Goal: Task Accomplishment & Management: Use online tool/utility

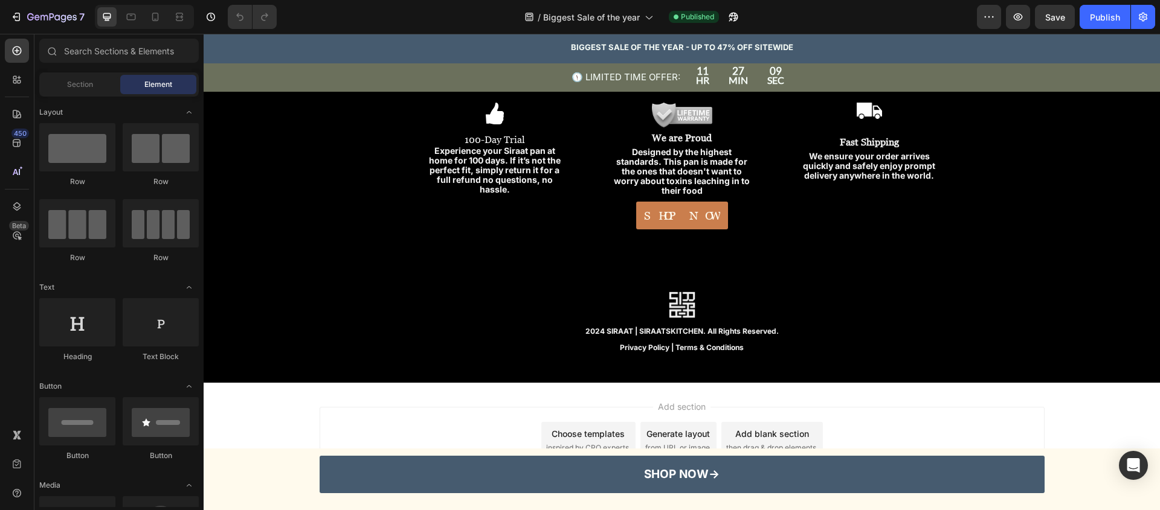
scroll to position [3888, 0]
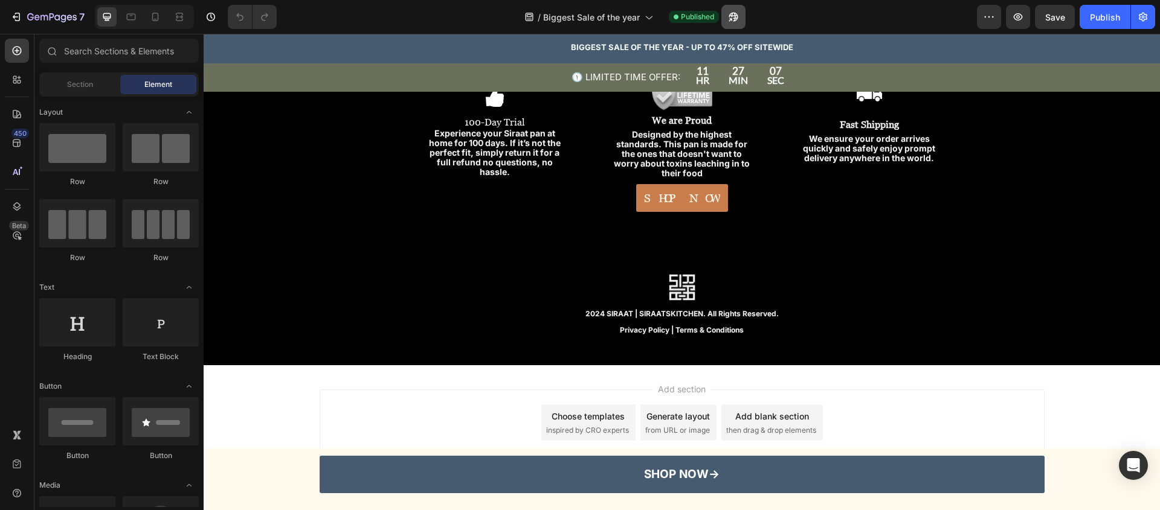
click at [736, 17] on icon "button" at bounding box center [733, 17] width 12 height 12
click at [13, 20] on icon "button" at bounding box center [16, 17] width 12 height 12
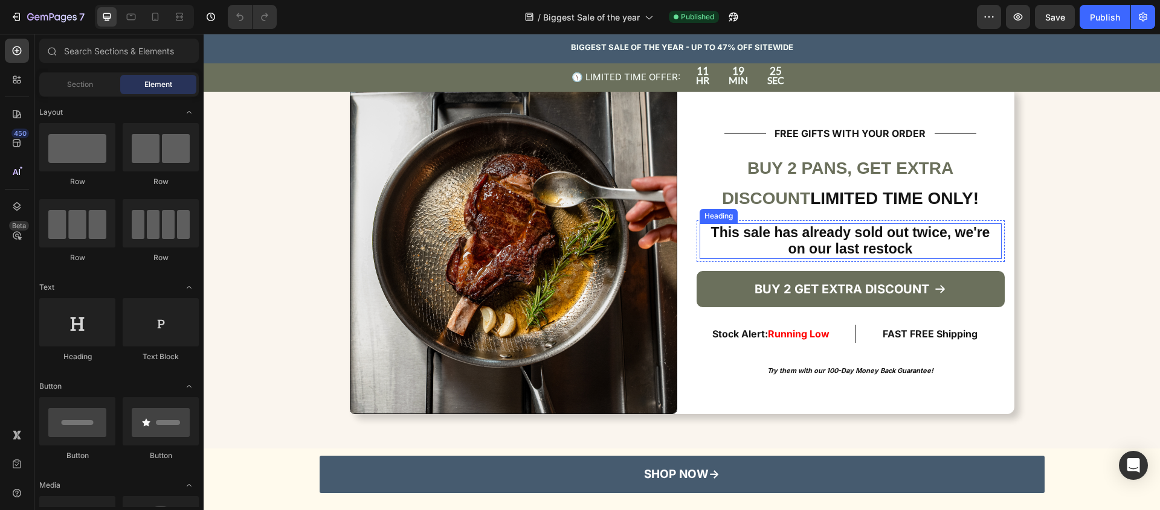
scroll to position [3002, 0]
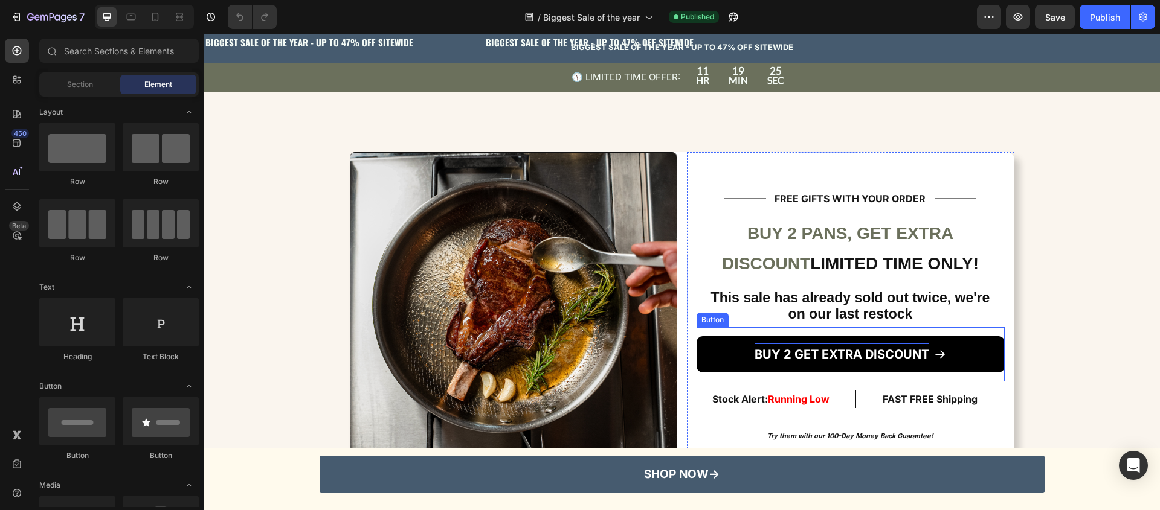
click at [786, 344] on p "BUY 2 GET EXTRA DISCOUNT" at bounding box center [841, 355] width 175 height 22
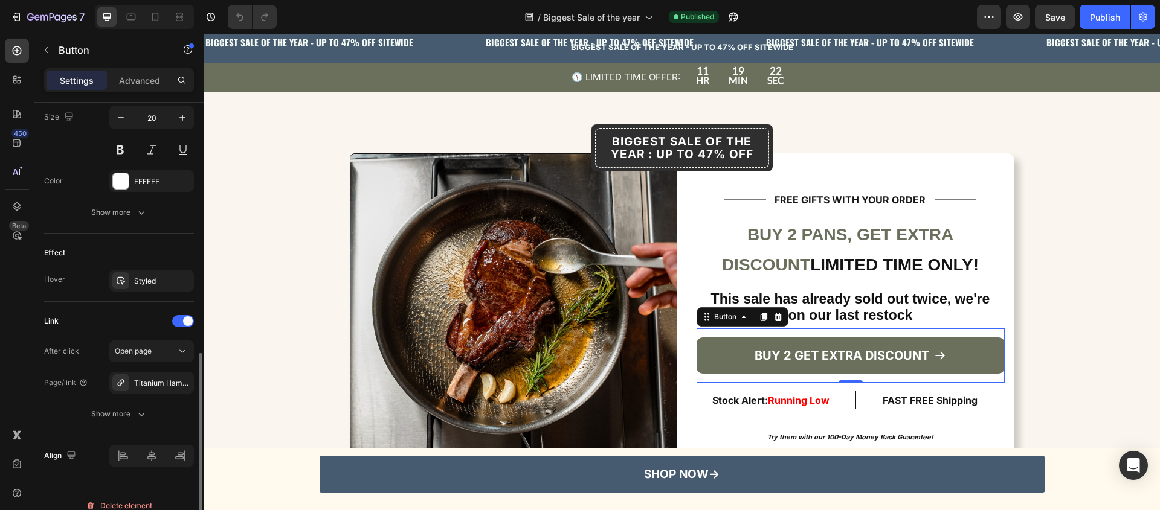
scroll to position [614, 0]
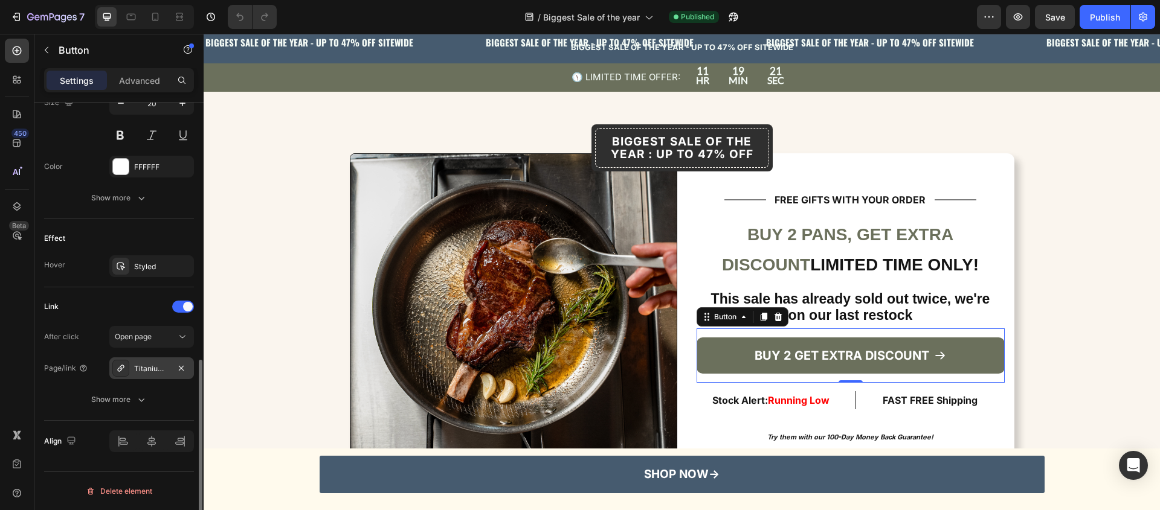
click at [153, 371] on div "Titanium Hammered Pan Pro Anniversary Edition" at bounding box center [151, 369] width 35 height 11
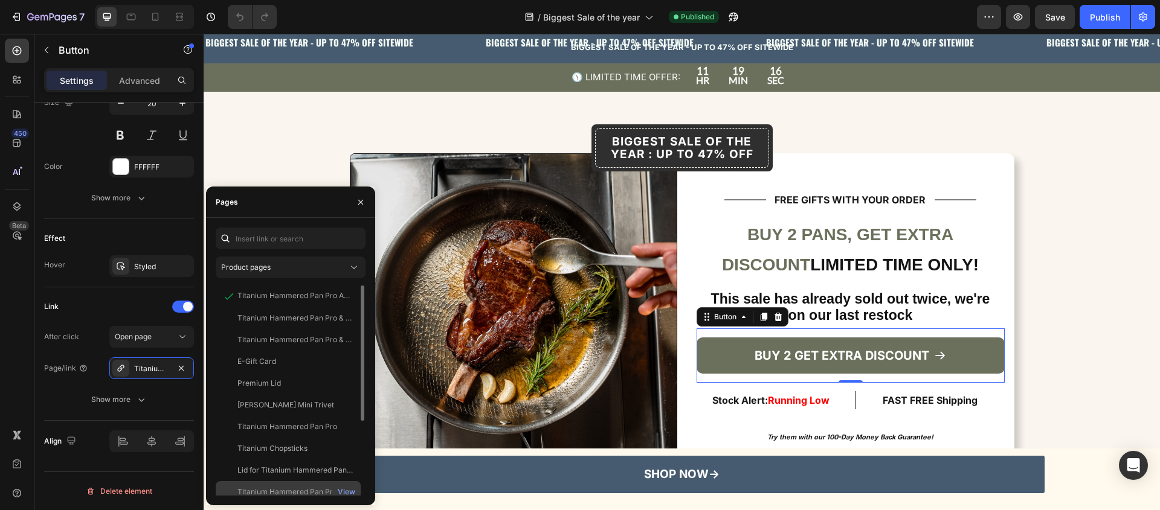
click at [295, 493] on div "Titanium Hammered Pan Pro" at bounding box center [287, 492] width 100 height 11
click at [341, 493] on div "View" at bounding box center [347, 492] width 18 height 11
click at [303, 426] on div "Titanium Hammered Pan Pro" at bounding box center [287, 427] width 100 height 11
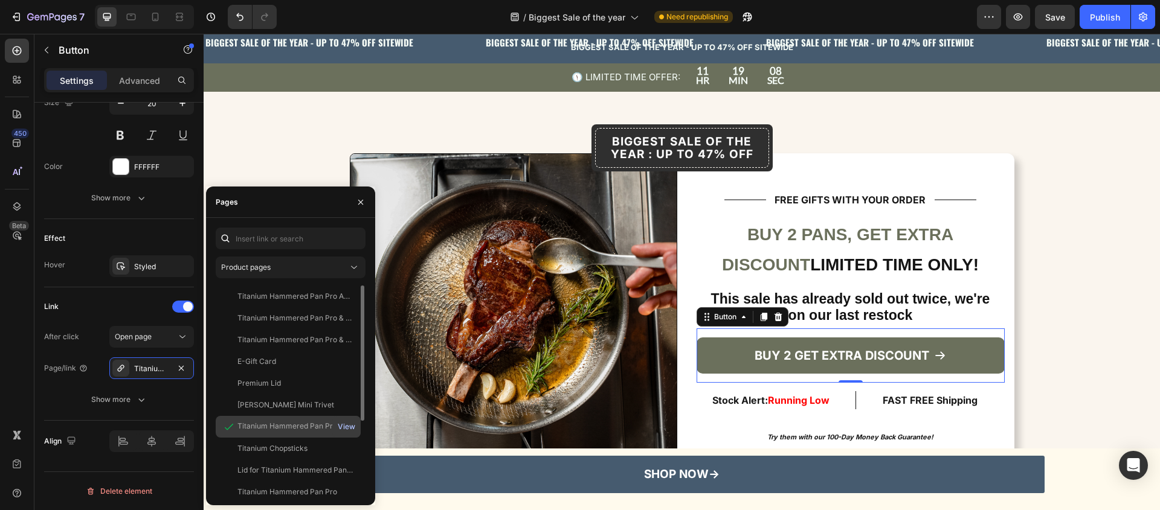
click at [344, 425] on div "View" at bounding box center [347, 427] width 18 height 11
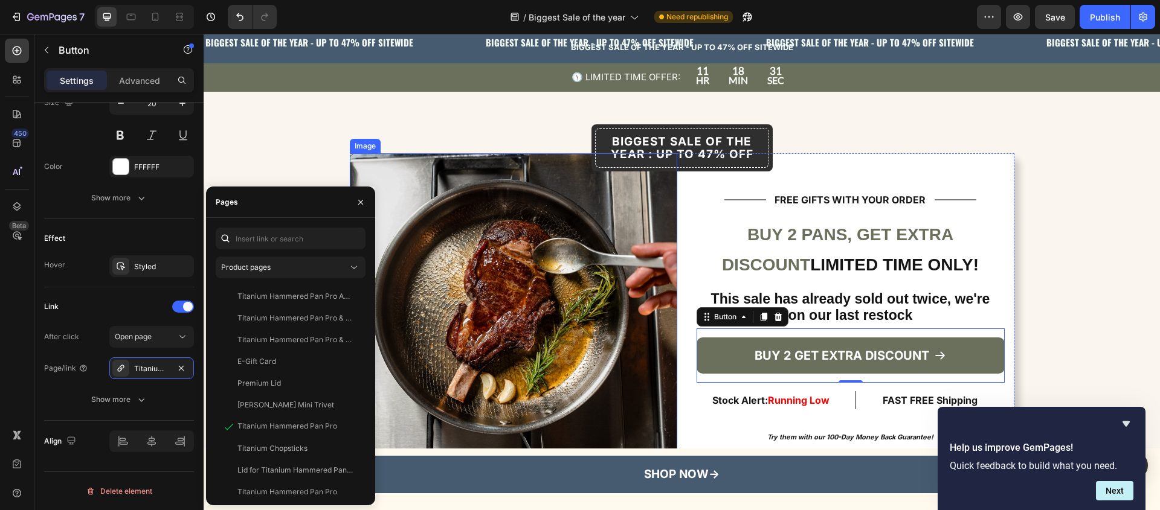
click at [570, 337] on img at bounding box center [513, 316] width 327 height 327
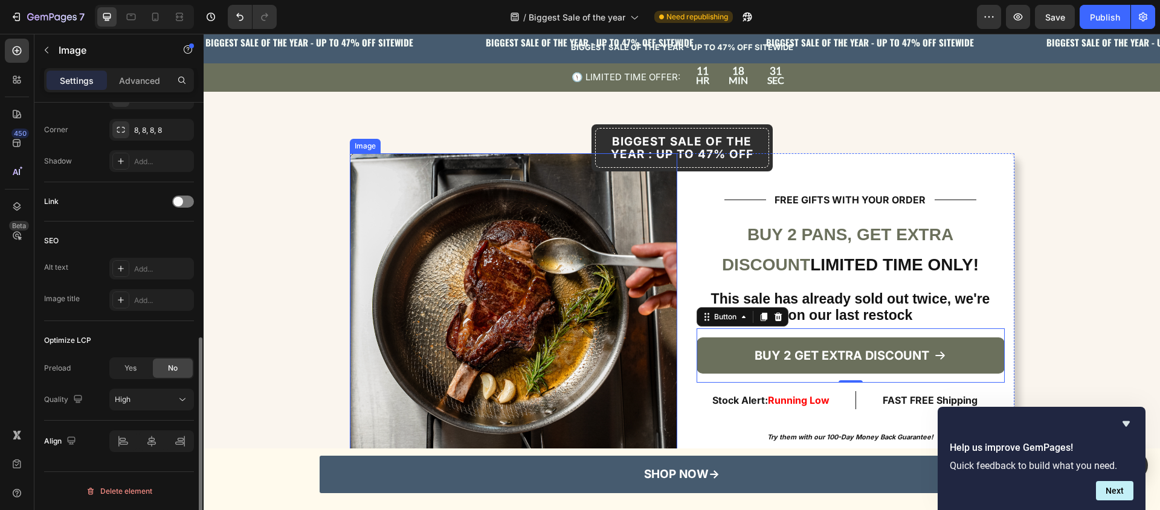
scroll to position [0, 0]
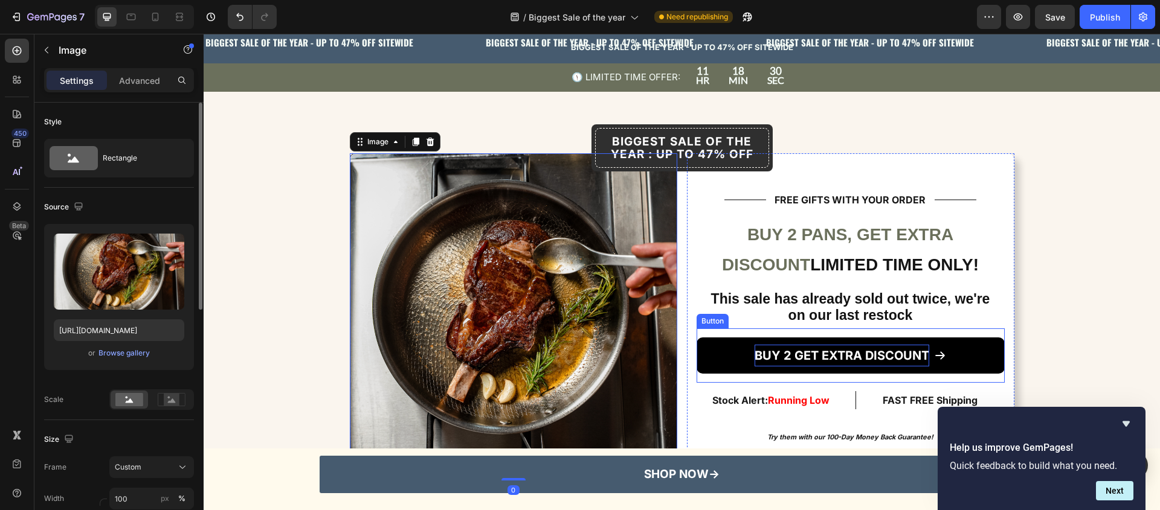
click at [805, 349] on p "BUY 2 GET EXTRA DISCOUNT" at bounding box center [841, 356] width 175 height 22
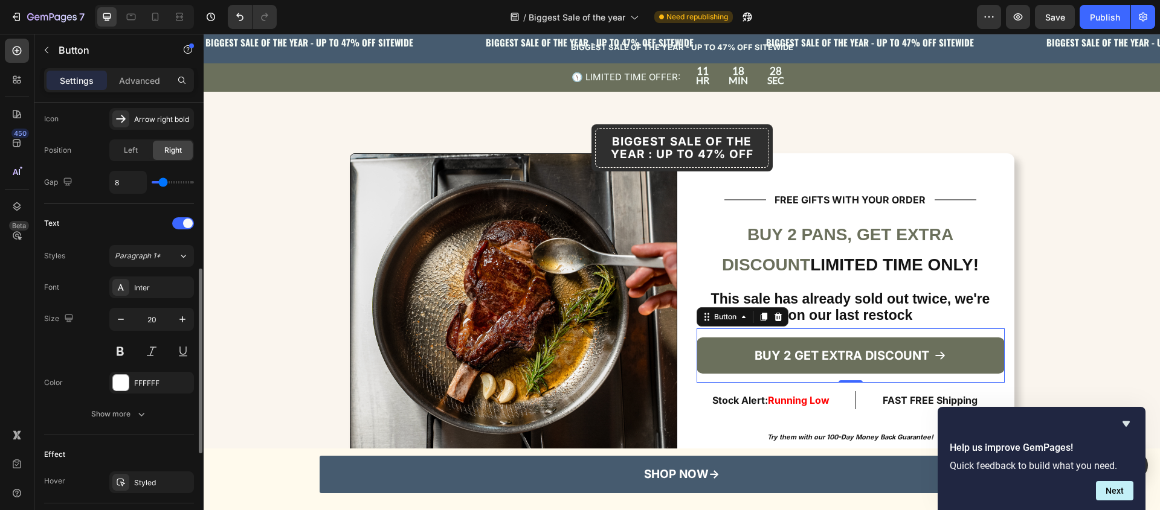
scroll to position [614, 0]
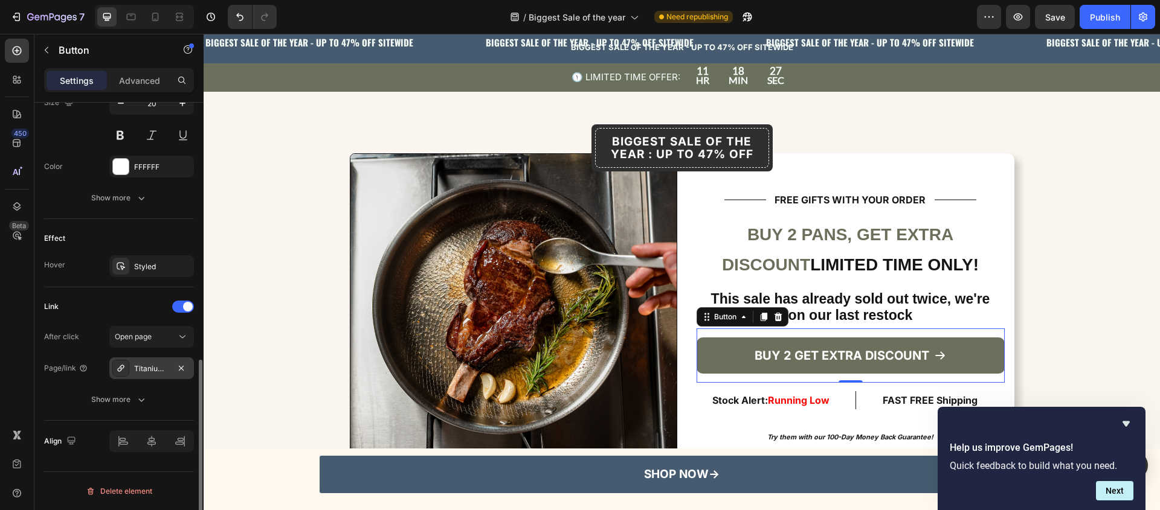
click at [129, 368] on div "Titanium Hammered Pan Pro" at bounding box center [151, 369] width 85 height 22
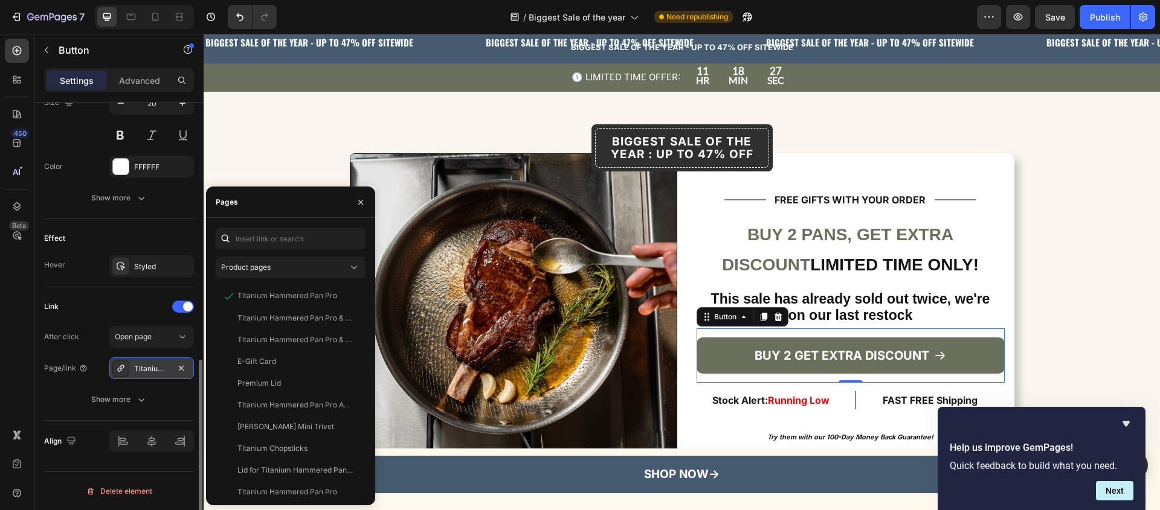
click at [131, 366] on div "Titanium Hammered Pan Pro" at bounding box center [151, 369] width 85 height 22
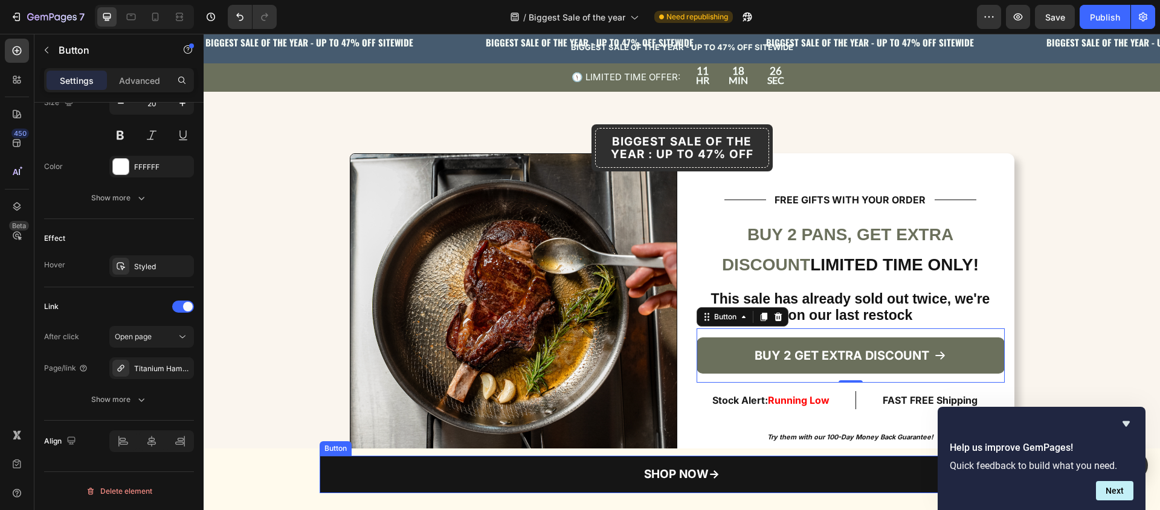
click at [526, 478] on link "SHOP NOW→" at bounding box center [682, 474] width 725 height 37
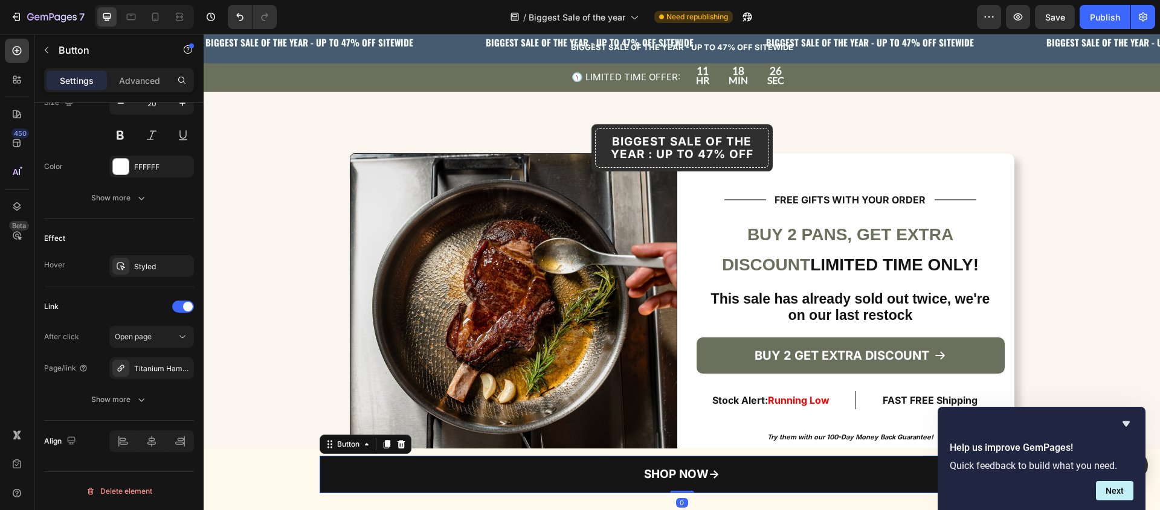
scroll to position [518, 0]
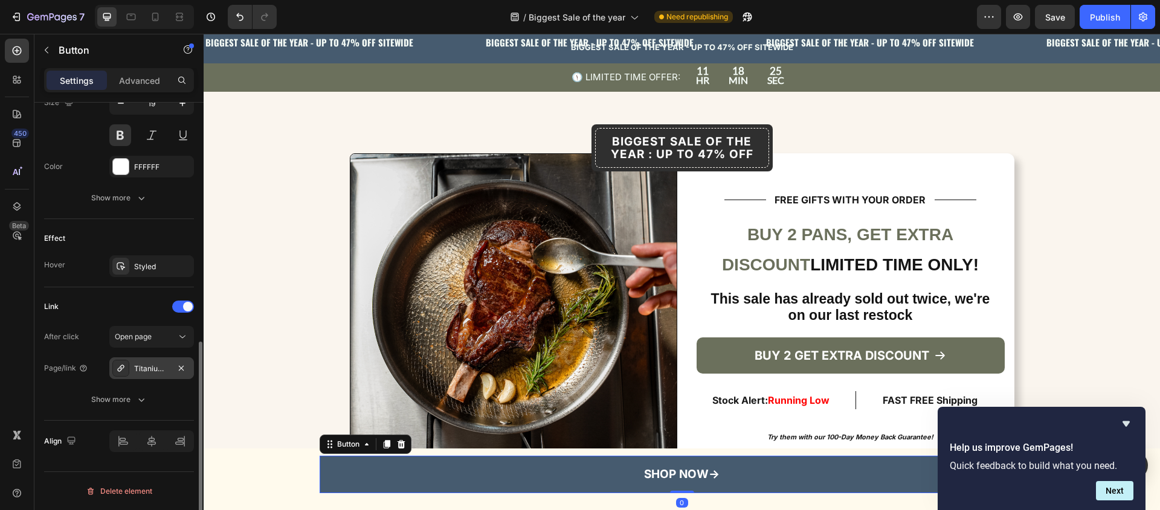
click at [148, 364] on div "Titanium Hammered Pan Pro Anniversary Edition" at bounding box center [151, 369] width 35 height 11
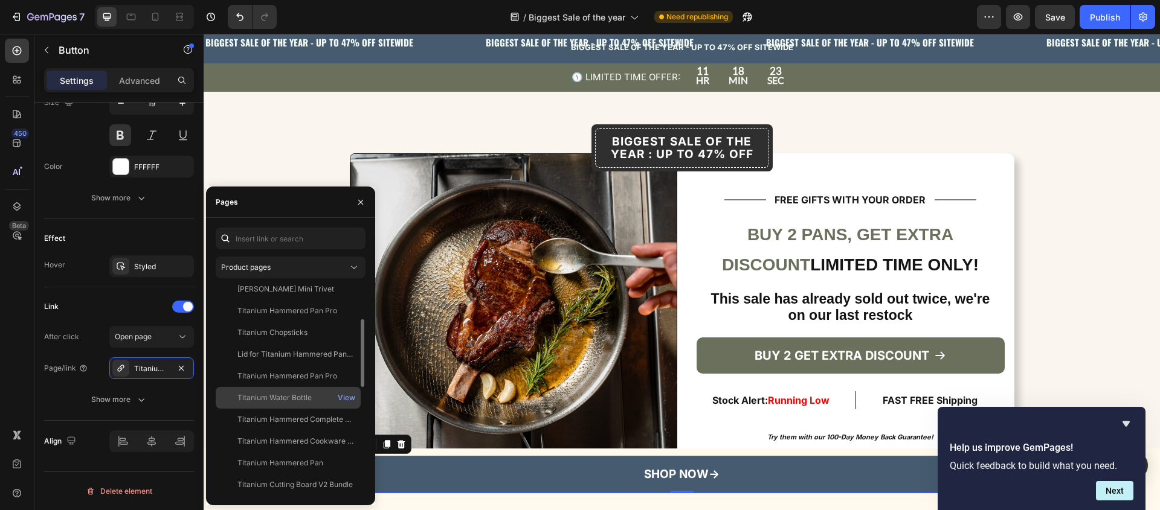
scroll to position [91, 0]
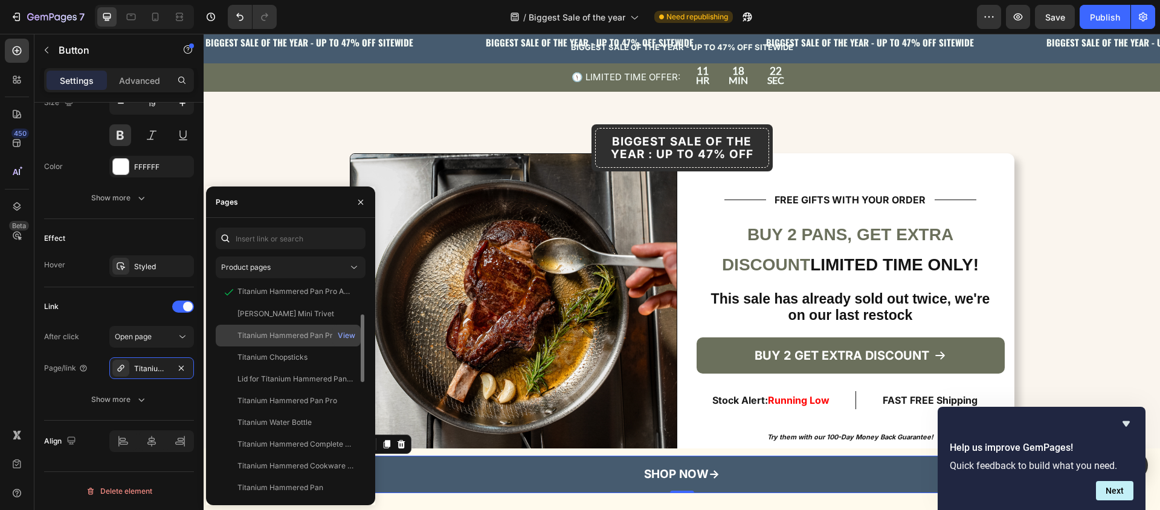
click at [304, 326] on div "Titanium Hammered Pan Pro View" at bounding box center [288, 336] width 145 height 22
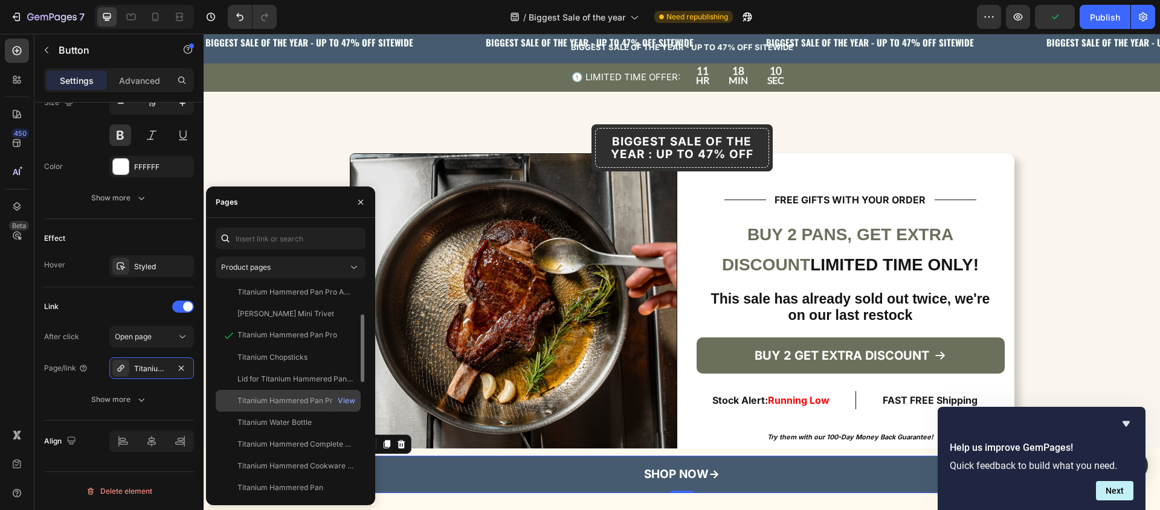
scroll to position [89, 0]
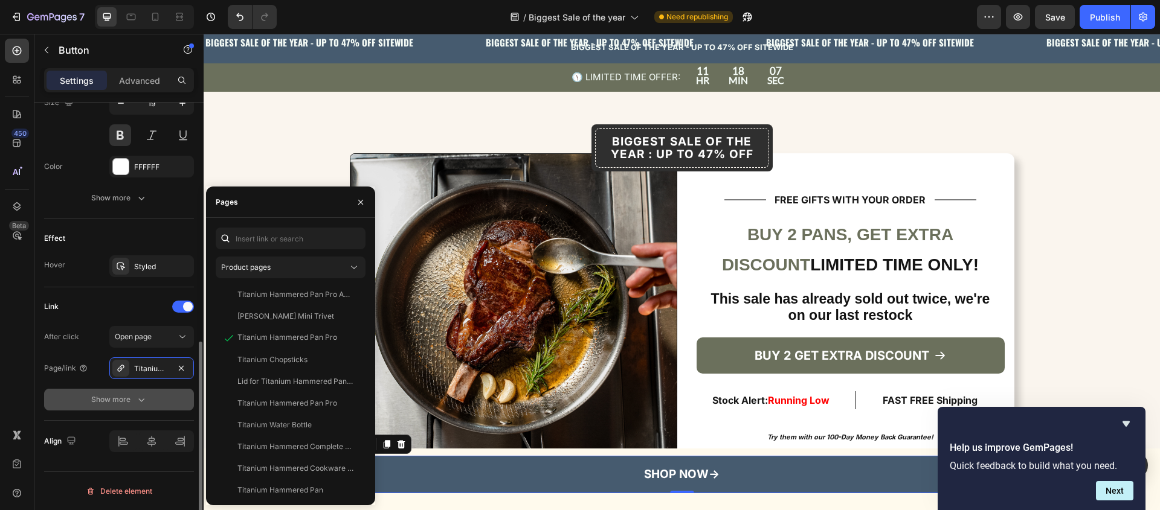
click at [109, 398] on div "Show more" at bounding box center [119, 400] width 56 height 12
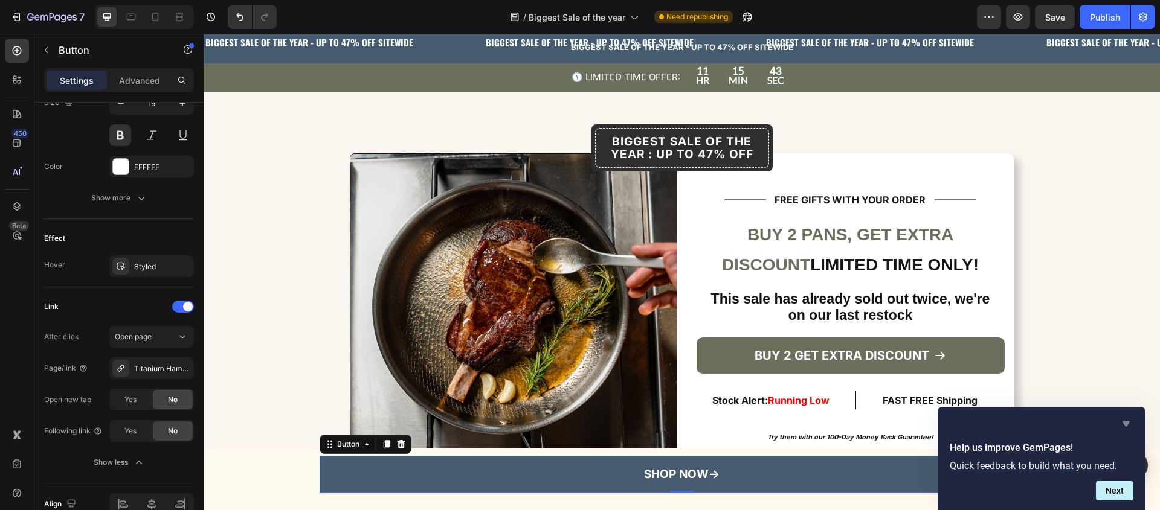
click at [1122, 417] on icon "Hide survey" at bounding box center [1126, 424] width 14 height 14
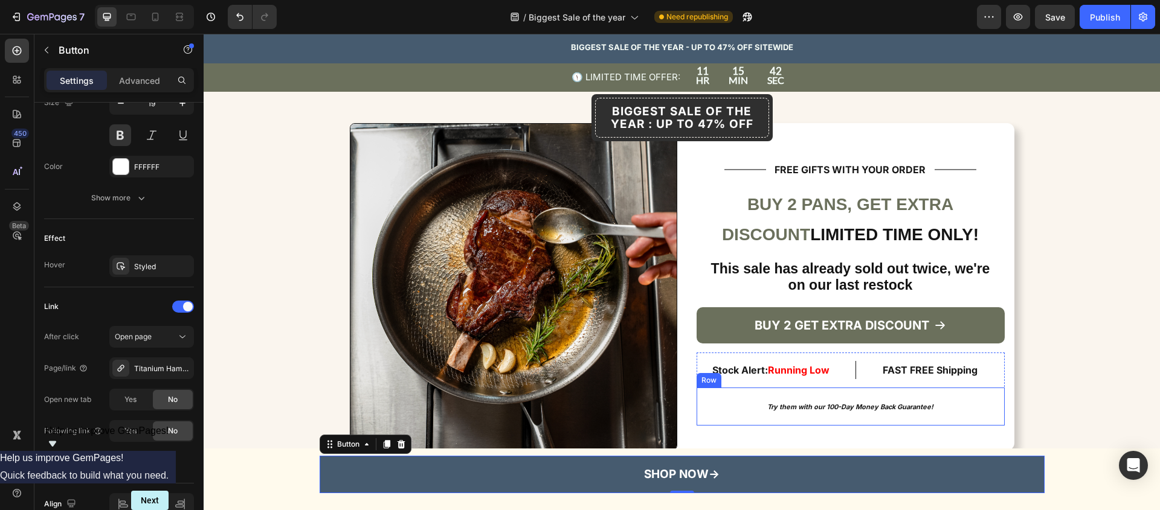
scroll to position [3104, 0]
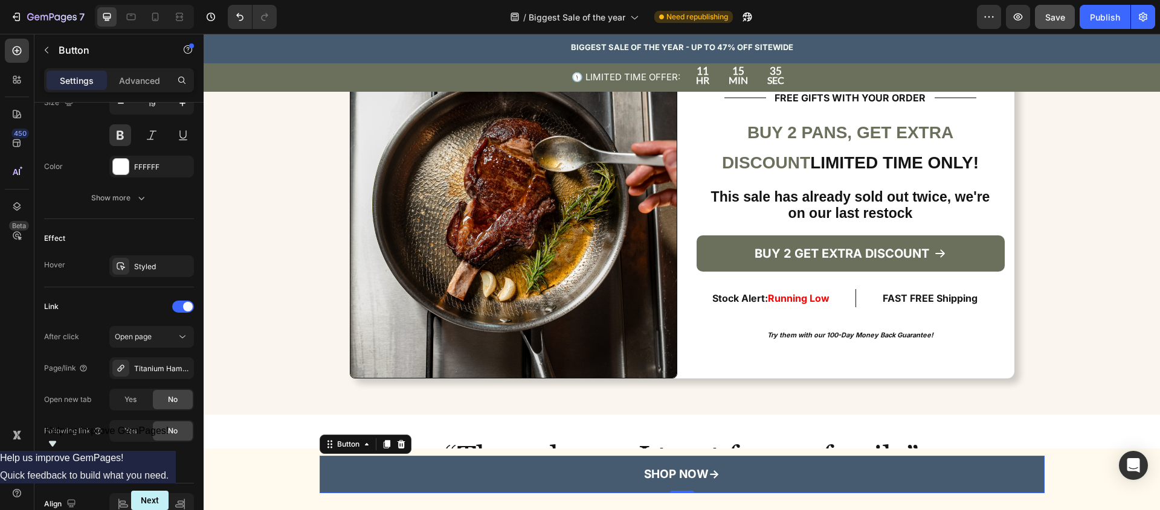
click at [1042, 24] on button "Save" at bounding box center [1055, 17] width 40 height 24
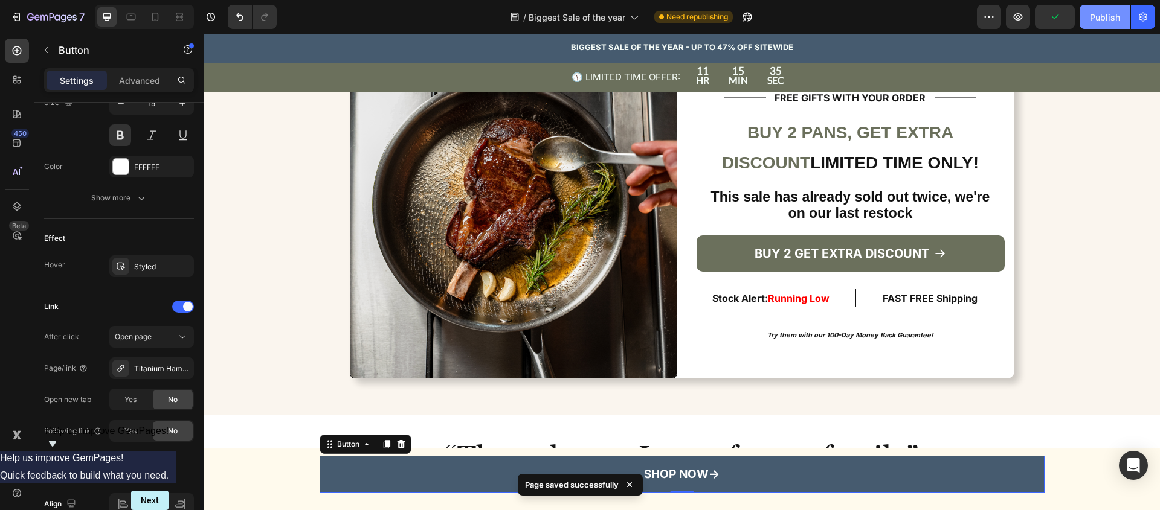
click at [1117, 11] on div "Publish" at bounding box center [1105, 17] width 30 height 13
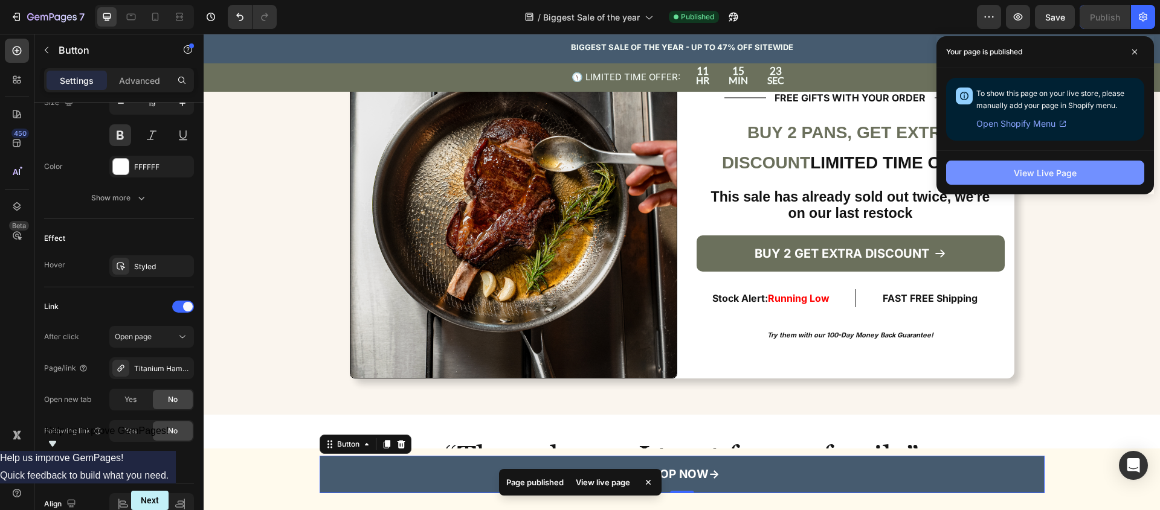
click at [1041, 172] on div "View Live Page" at bounding box center [1044, 173] width 63 height 13
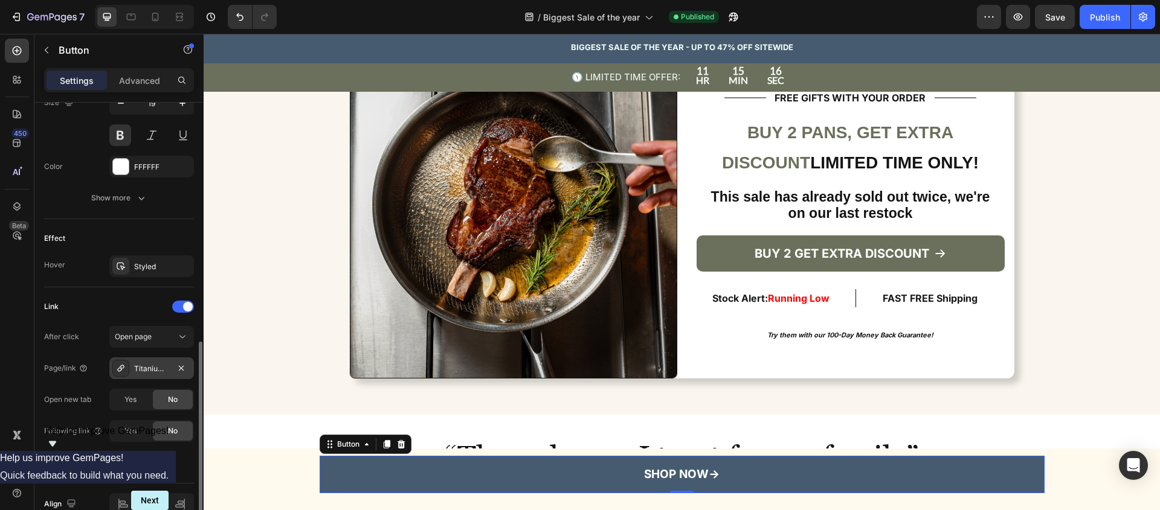
click at [148, 372] on div "Titanium Hammered Pan Pro" at bounding box center [151, 369] width 35 height 11
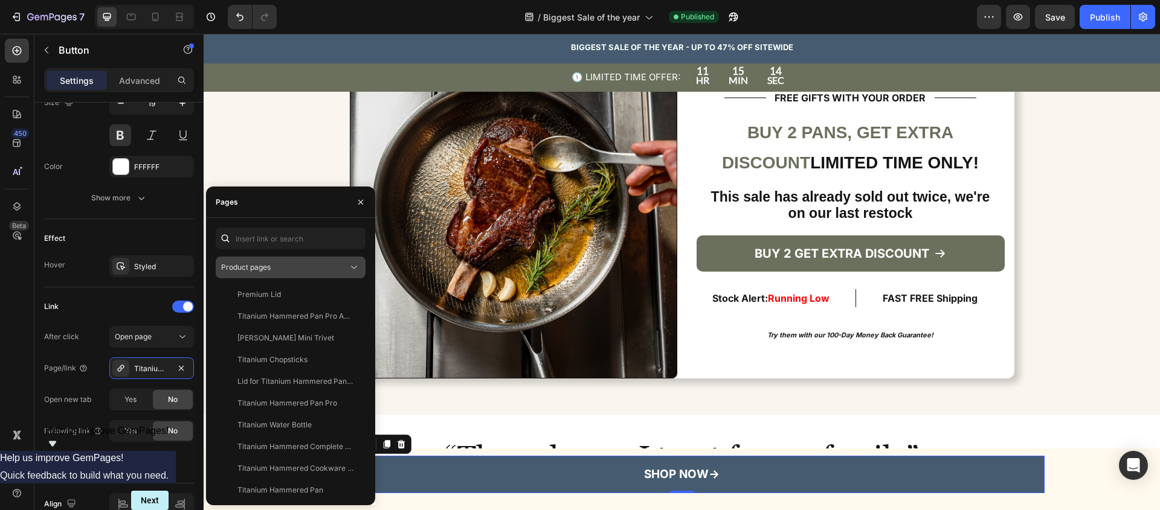
click at [294, 265] on div "Product pages" at bounding box center [284, 267] width 127 height 11
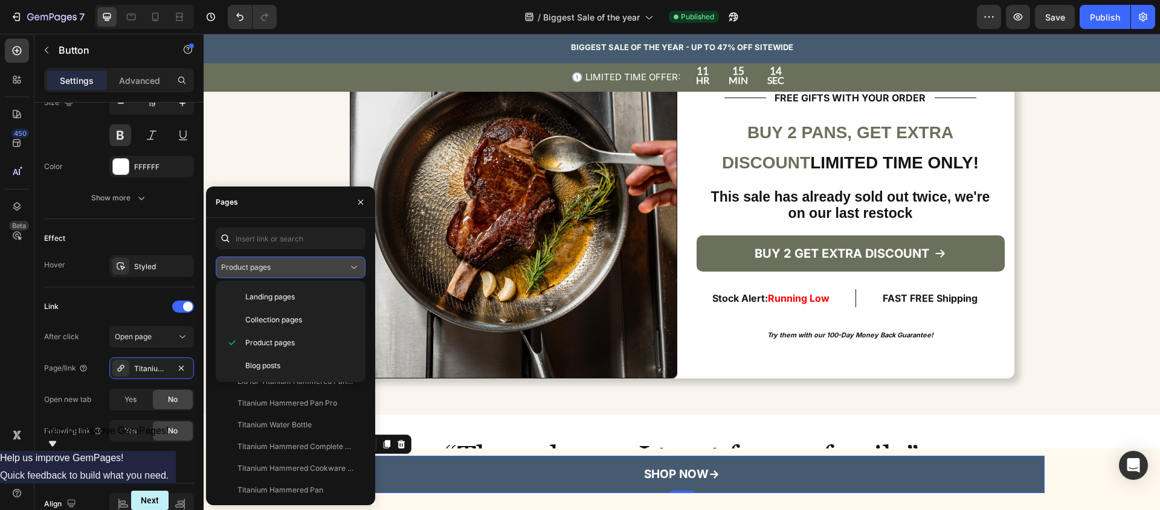
click at [294, 265] on div "Product pages" at bounding box center [284, 267] width 127 height 11
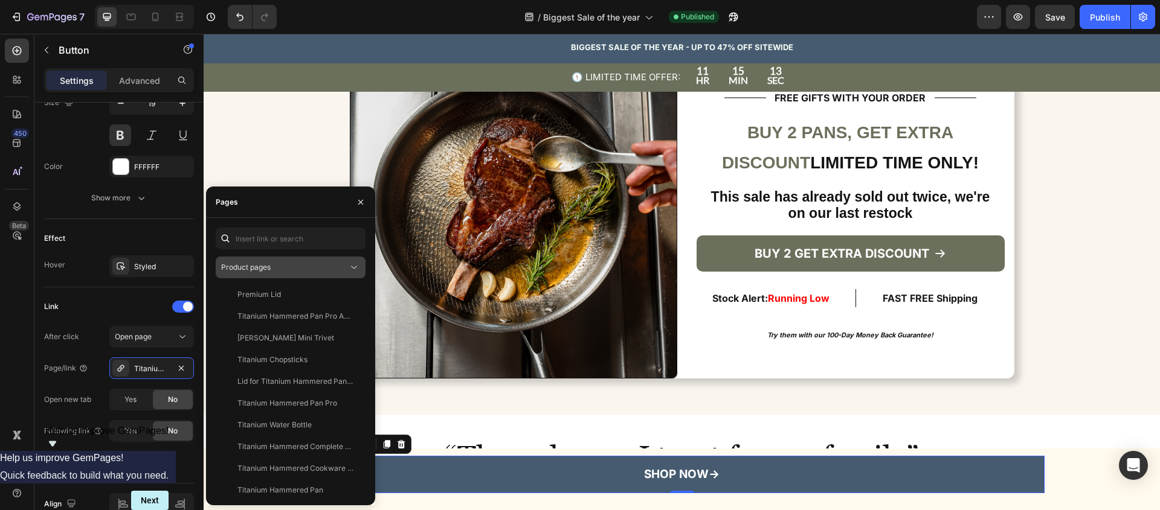
click at [294, 265] on div "Product pages" at bounding box center [284, 267] width 127 height 11
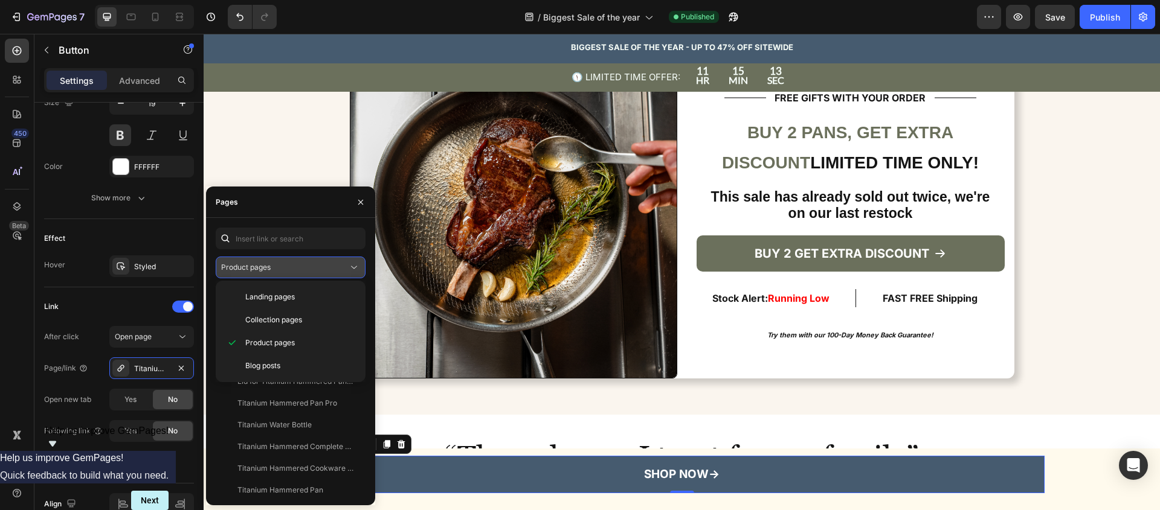
click at [294, 265] on div "Product pages" at bounding box center [284, 267] width 127 height 11
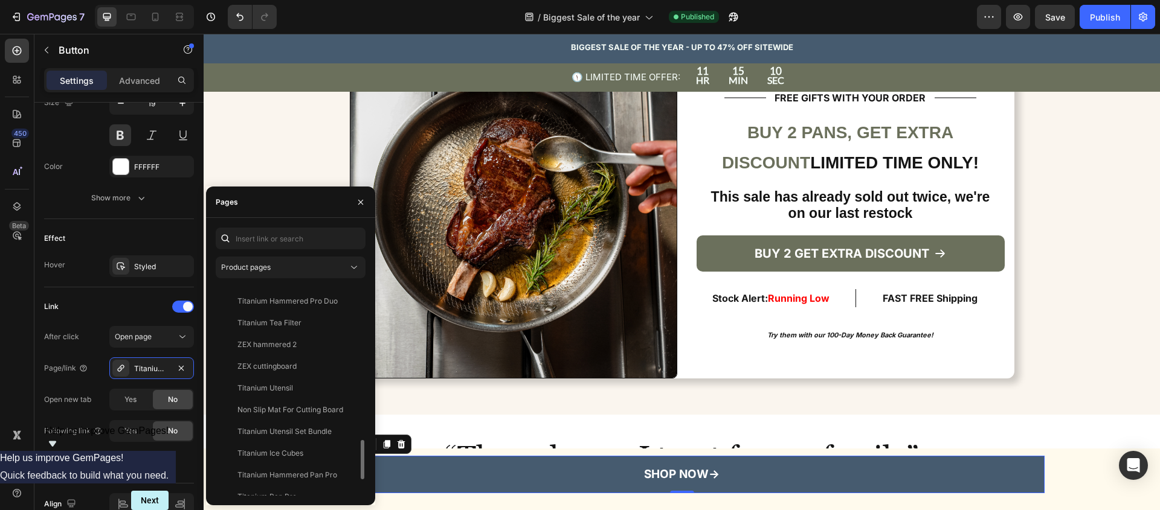
scroll to position [899, 0]
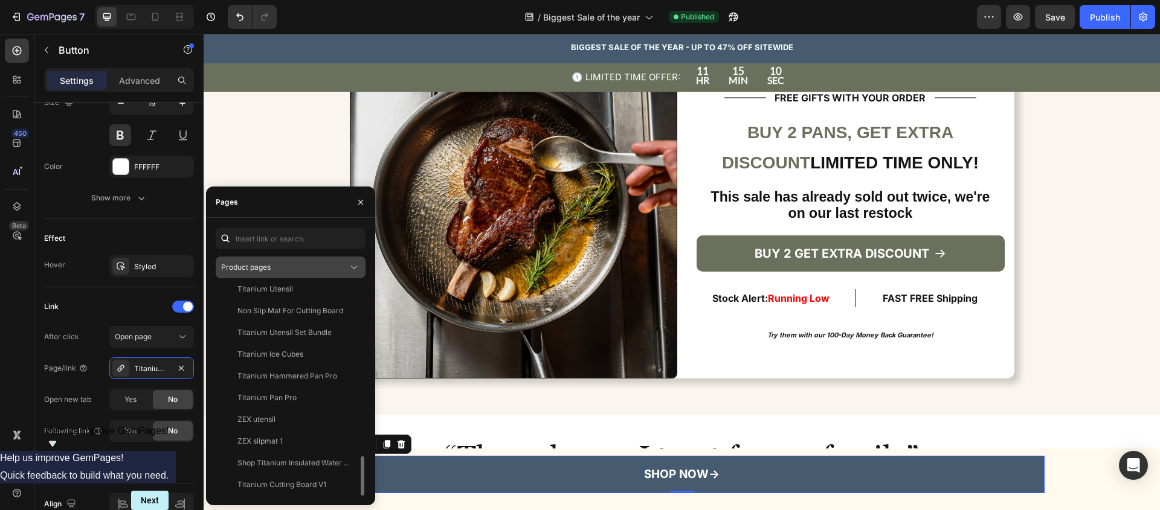
click at [303, 266] on div "Product pages" at bounding box center [284, 267] width 127 height 11
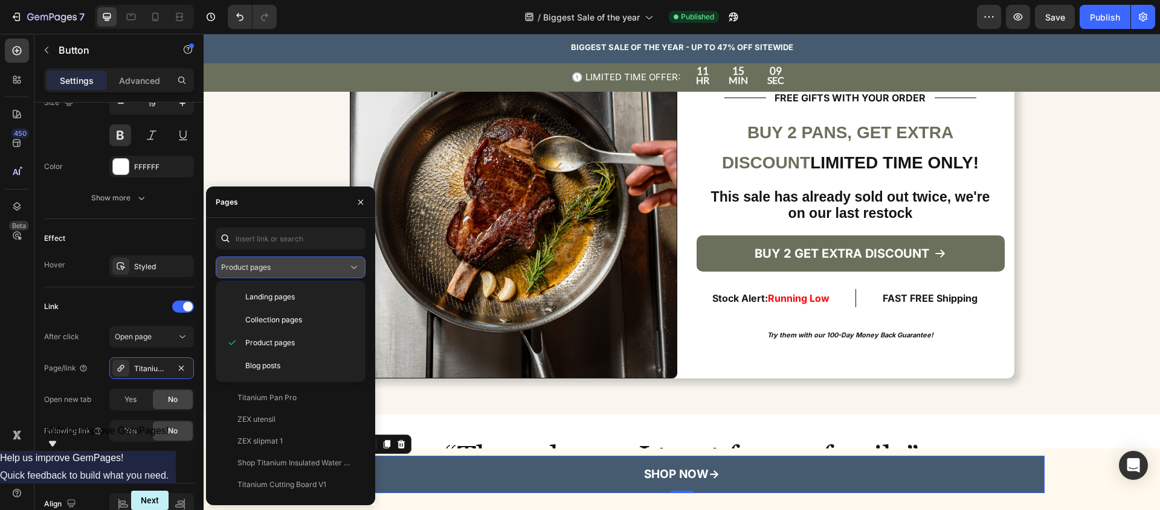
click at [303, 266] on div "Product pages" at bounding box center [284, 267] width 127 height 11
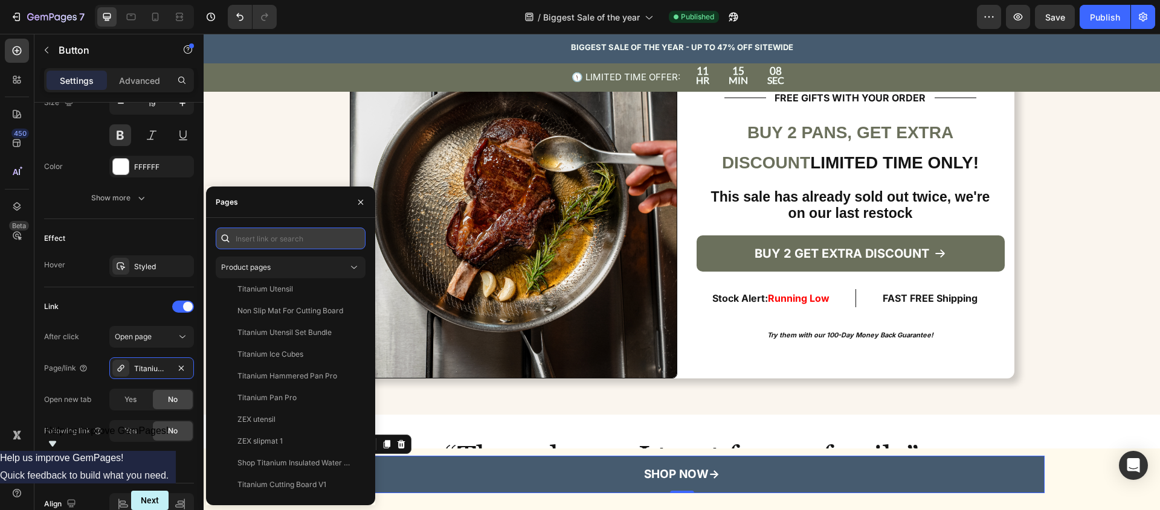
click at [300, 235] on input "text" at bounding box center [291, 239] width 150 height 22
paste input "https://siraatskitchen.com/products/original-siraat-100-pure-titanium-pan-with-…"
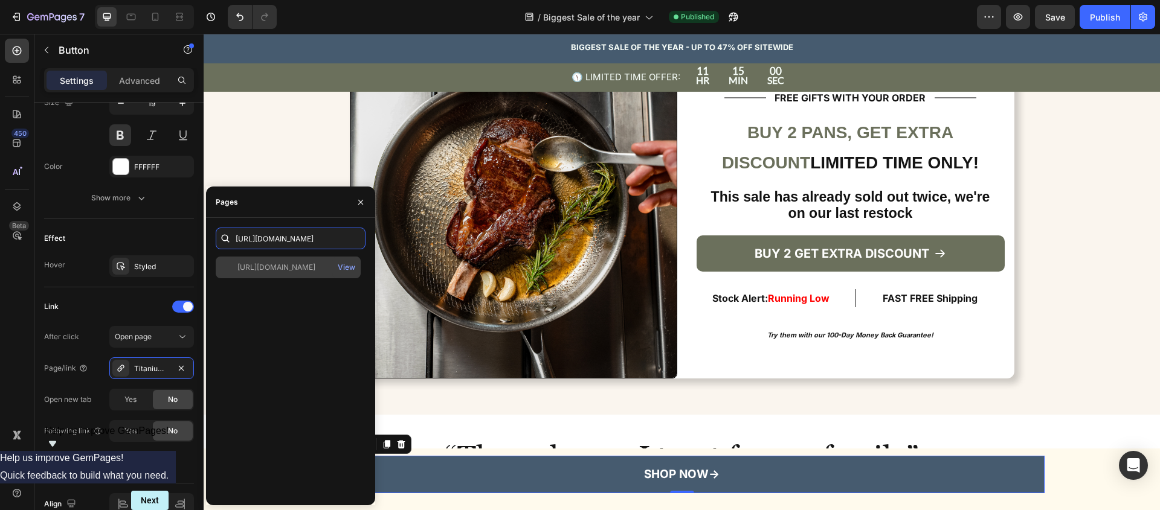
type input "https://siraatskitchen.com/products/original-siraat-100-pure-titanium-pan-with-…"
click at [281, 269] on div "https://siraatskitchen.com/products/original-siraat-100-pure-titanium-pan-with-…" at bounding box center [276, 267] width 78 height 11
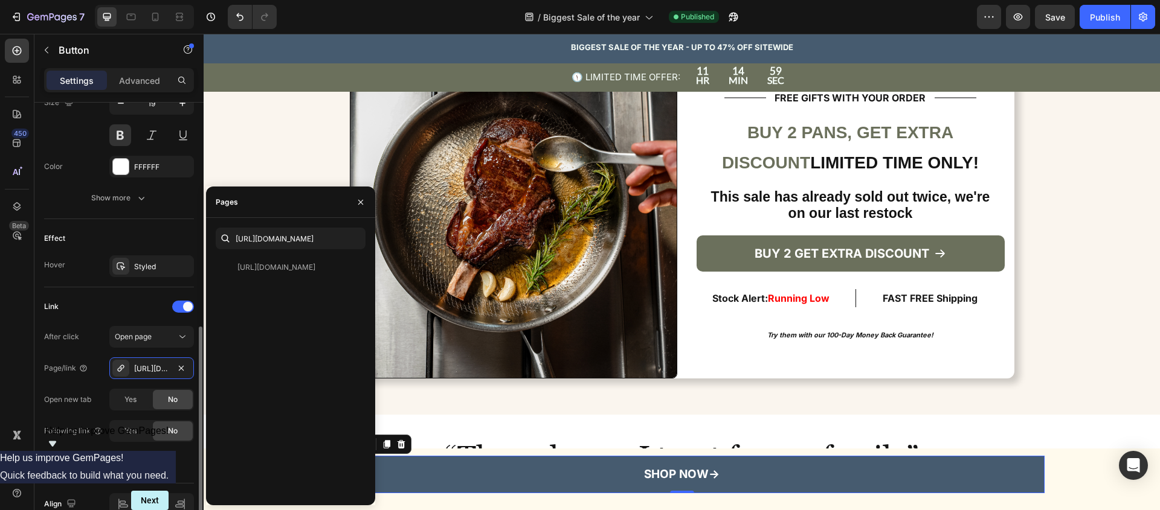
click at [143, 310] on div "Link" at bounding box center [119, 306] width 150 height 19
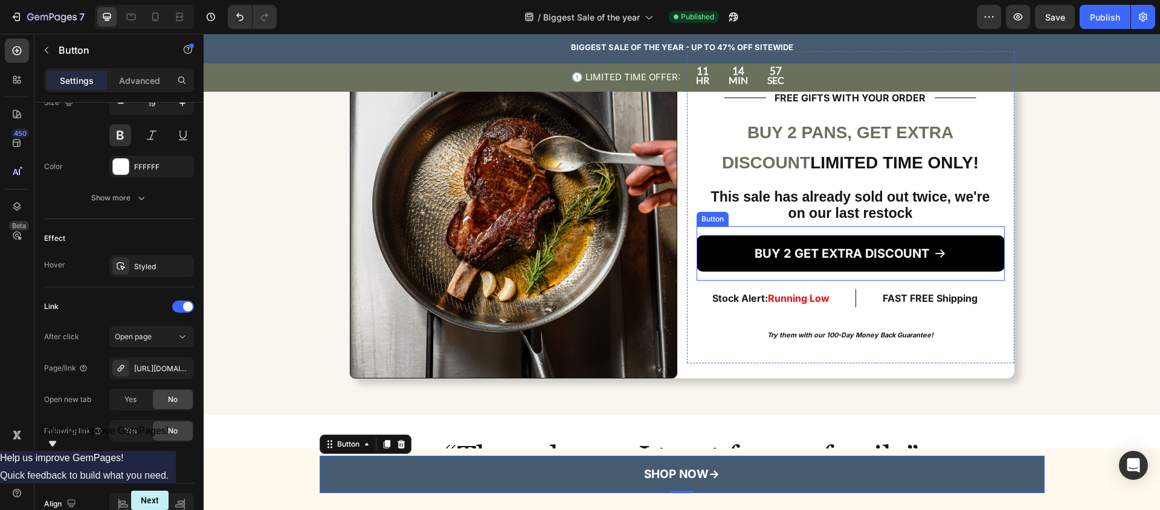
click at [761, 269] on link "BUY 2 GET EXTRA DISCOUNT" at bounding box center [850, 254] width 308 height 36
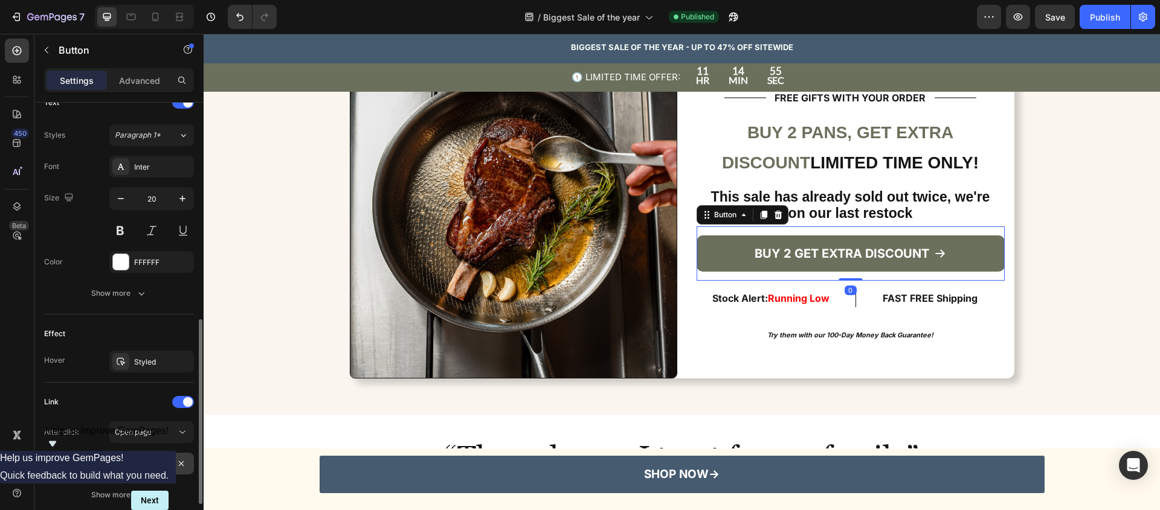
click at [153, 460] on div "Titanium Hammered Pan Pro" at bounding box center [151, 464] width 35 height 11
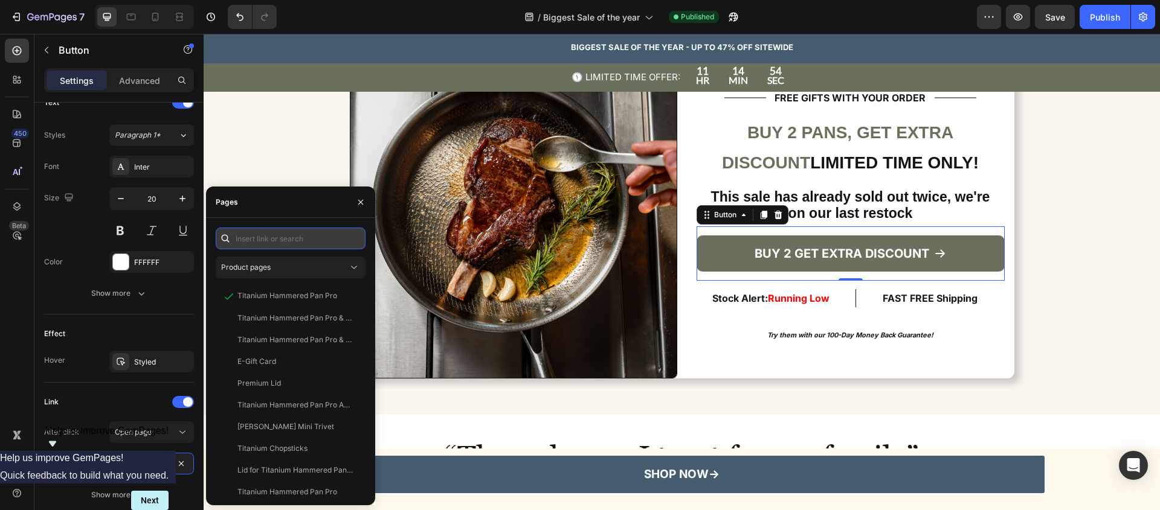
click at [269, 238] on input "text" at bounding box center [291, 239] width 150 height 22
paste input "https://siraatskitchen.com/products/original-siraat-100-pure-titanium-pan-with-…"
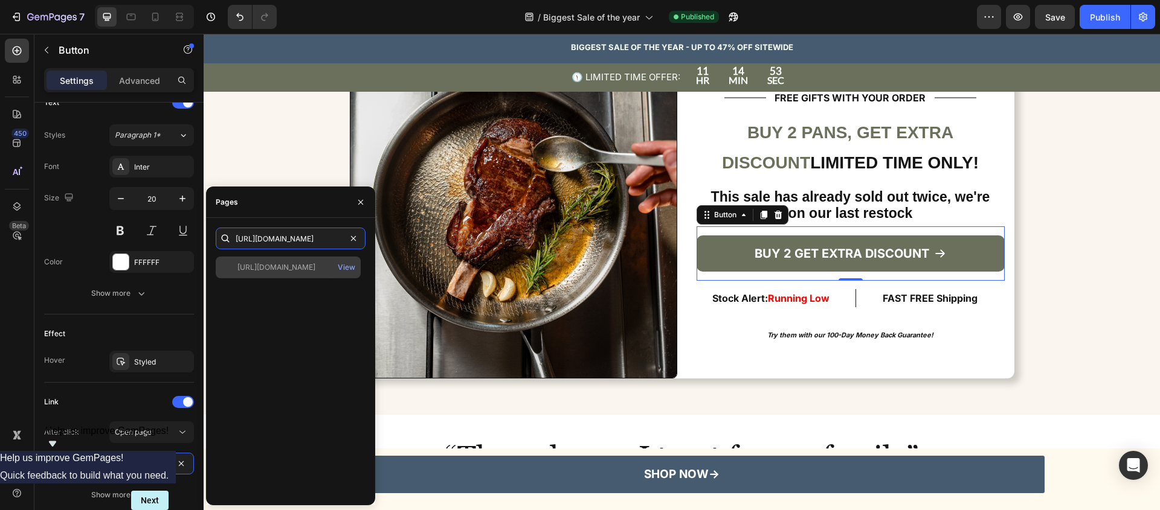
type input "https://siraatskitchen.com/products/original-siraat-100-pure-titanium-pan-with-…"
click at [293, 267] on div "https://siraatskitchen.com/products/original-siraat-100-pure-titanium-pan-with-…" at bounding box center [276, 267] width 78 height 11
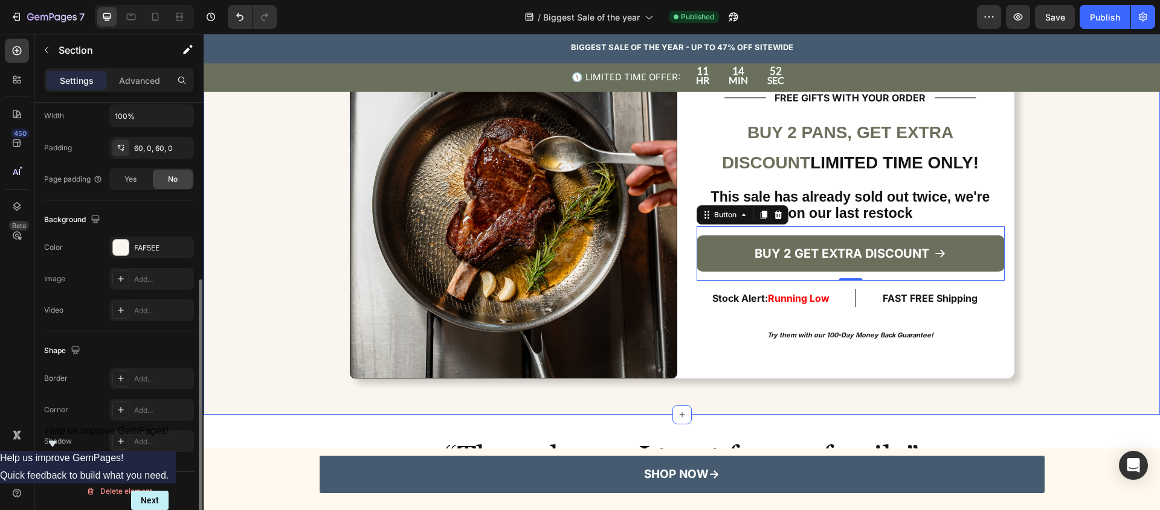
drag, startPoint x: 1111, startPoint y: 123, endPoint x: 1104, endPoint y: 96, distance: 27.4
click at [1112, 123] on div "Image Title Line FREE GIFTS WITH YOUR ORDER Heading Title Line Row BUY 2 PANS, …" at bounding box center [682, 214] width 956 height 327
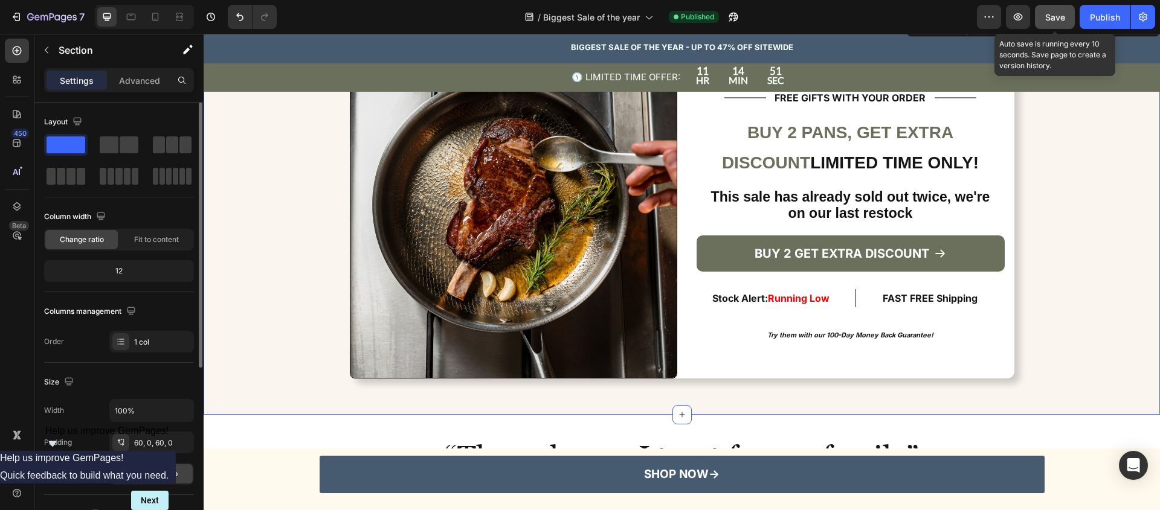
click at [1051, 24] on button "Save" at bounding box center [1055, 17] width 40 height 24
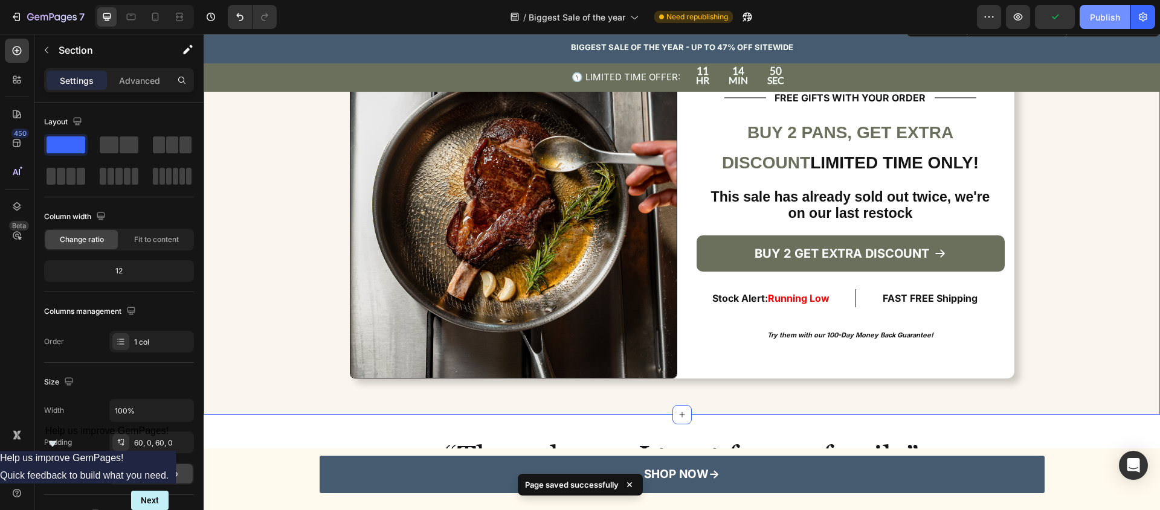
click at [1109, 19] on div "Publish" at bounding box center [1105, 17] width 30 height 13
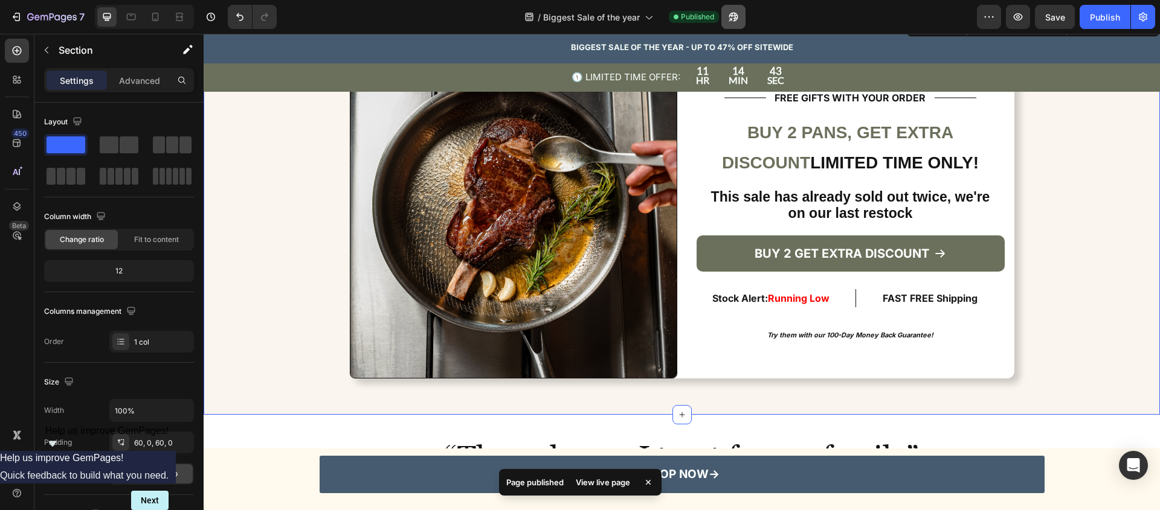
click at [747, 16] on div "/ Biggest Sale of the year Published" at bounding box center [631, 17] width 690 height 24
click at [734, 20] on icon "button" at bounding box center [733, 17] width 12 height 12
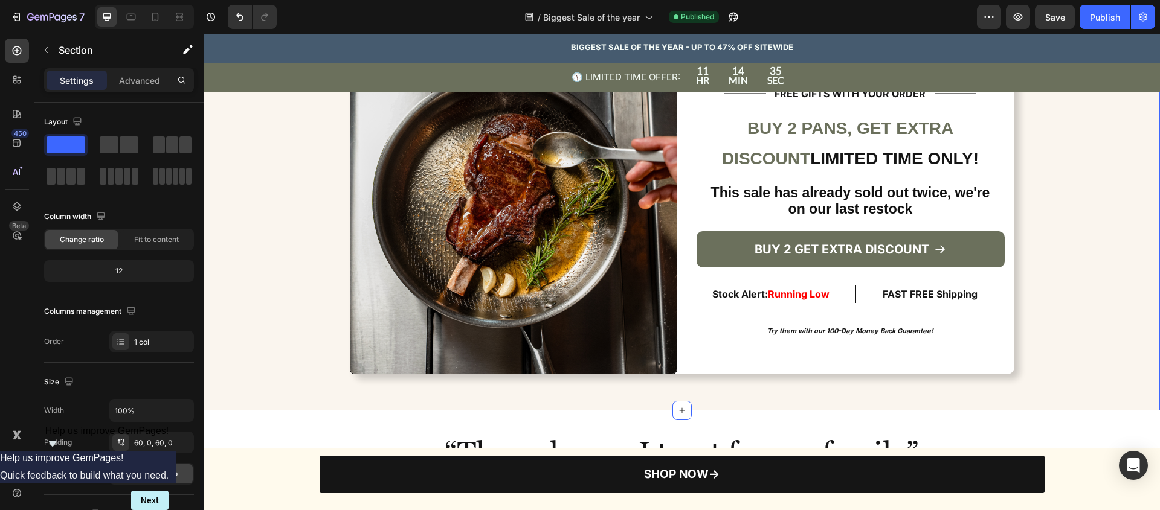
scroll to position [3109, 0]
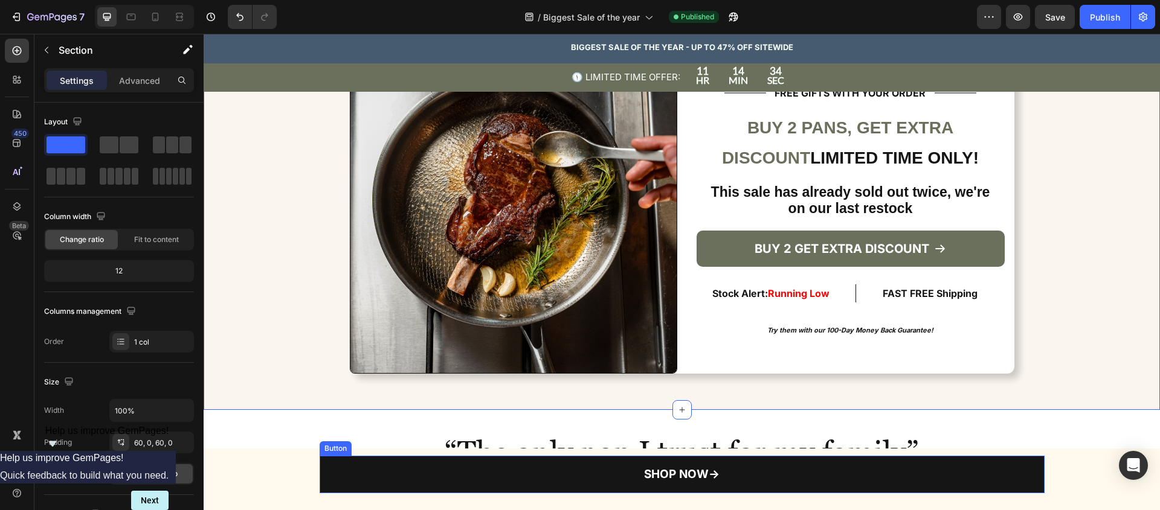
click at [597, 457] on link "SHOP NOW→" at bounding box center [682, 474] width 725 height 37
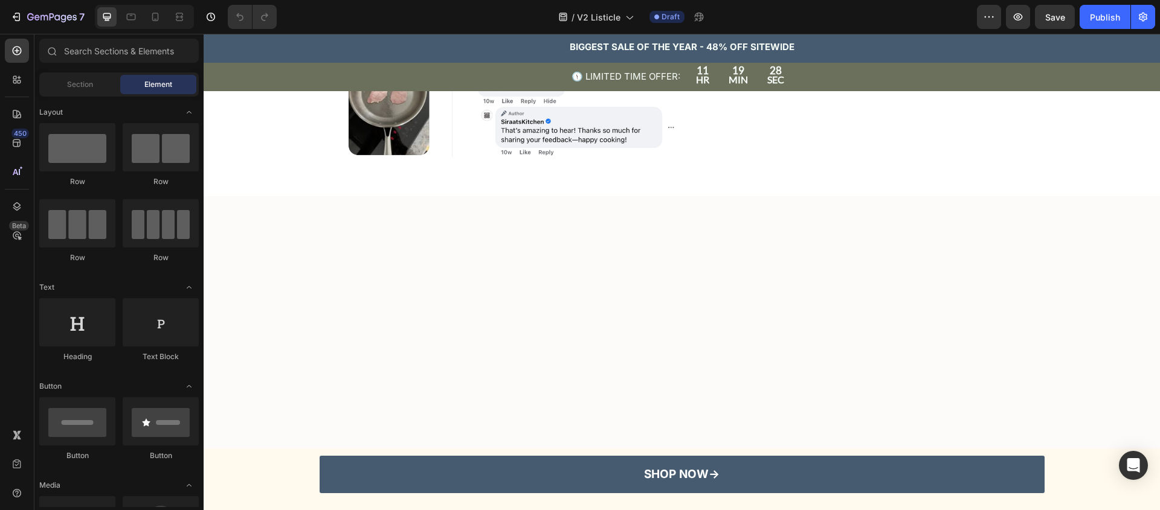
scroll to position [1945, 0]
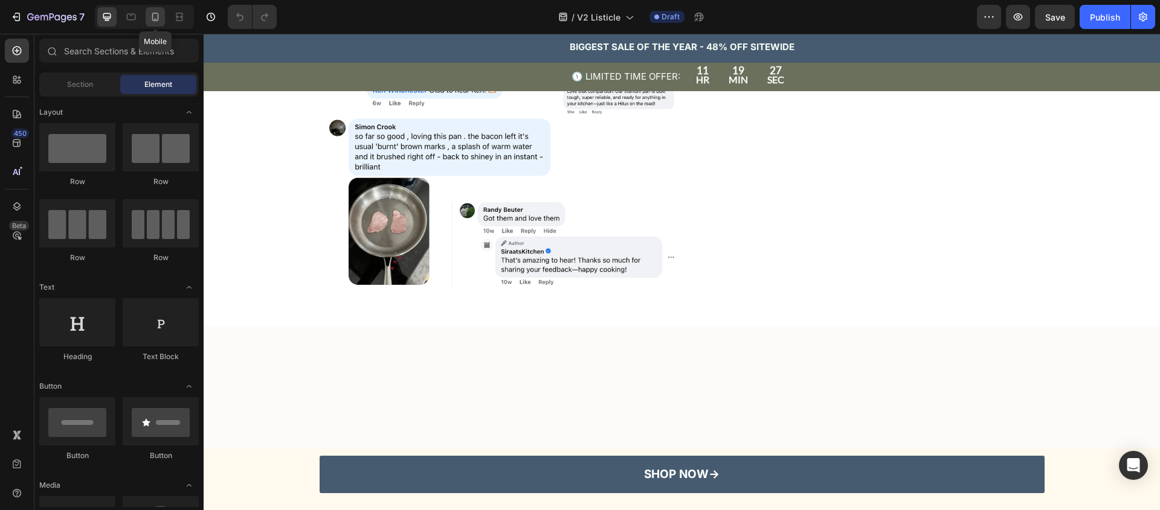
click at [152, 13] on icon at bounding box center [155, 17] width 12 height 12
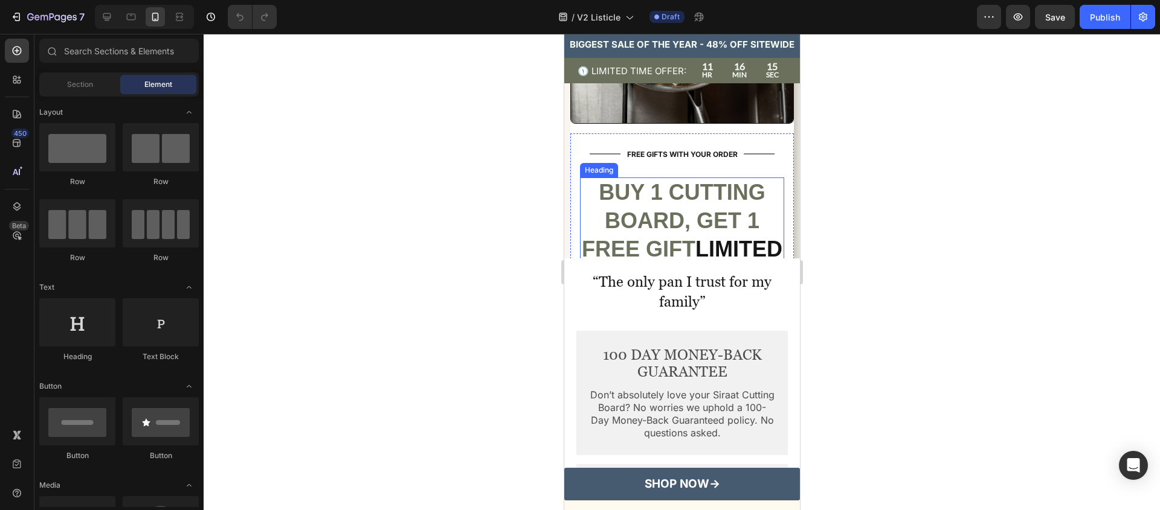
scroll to position [4239, 0]
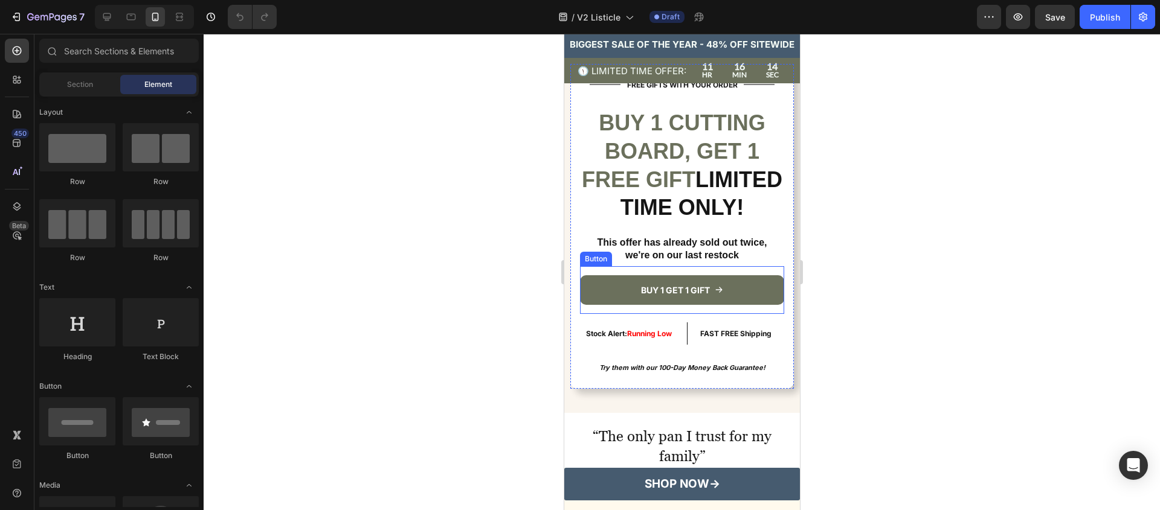
click at [710, 285] on div "BUY 1 GET 1 GIFT Button" at bounding box center [681, 290] width 204 height 48
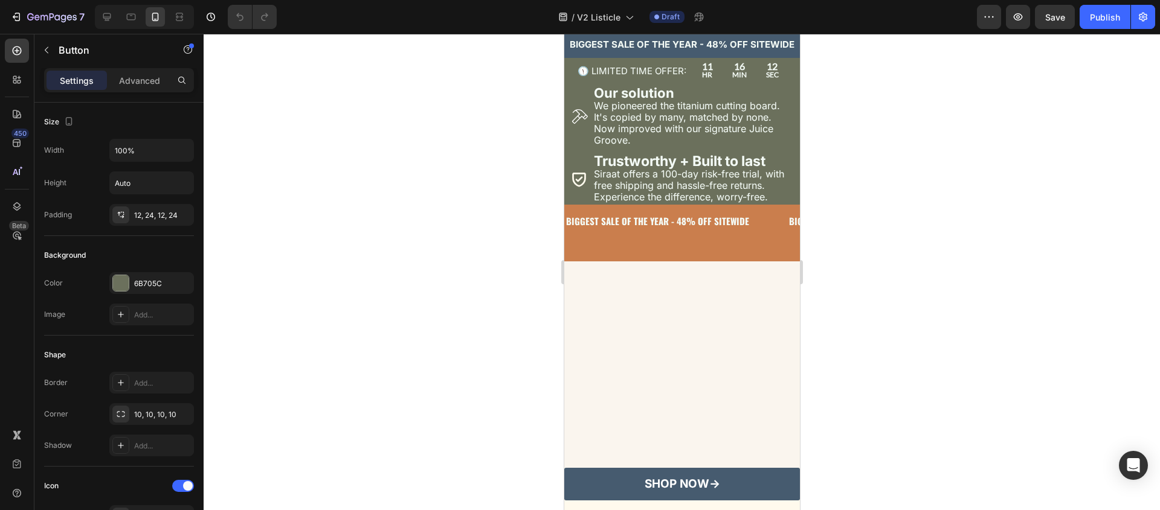
scroll to position [3521, 0]
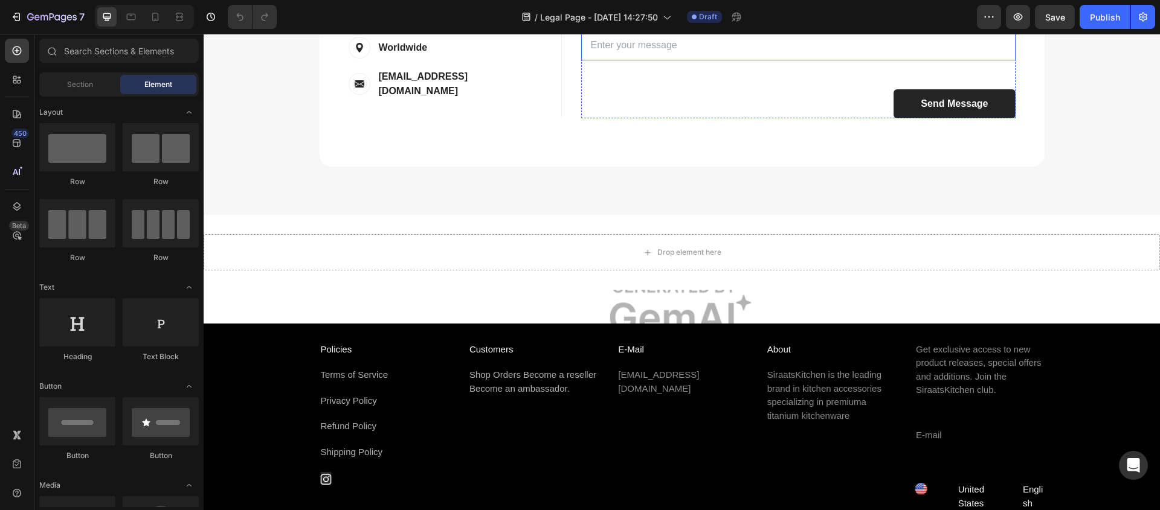
scroll to position [747, 0]
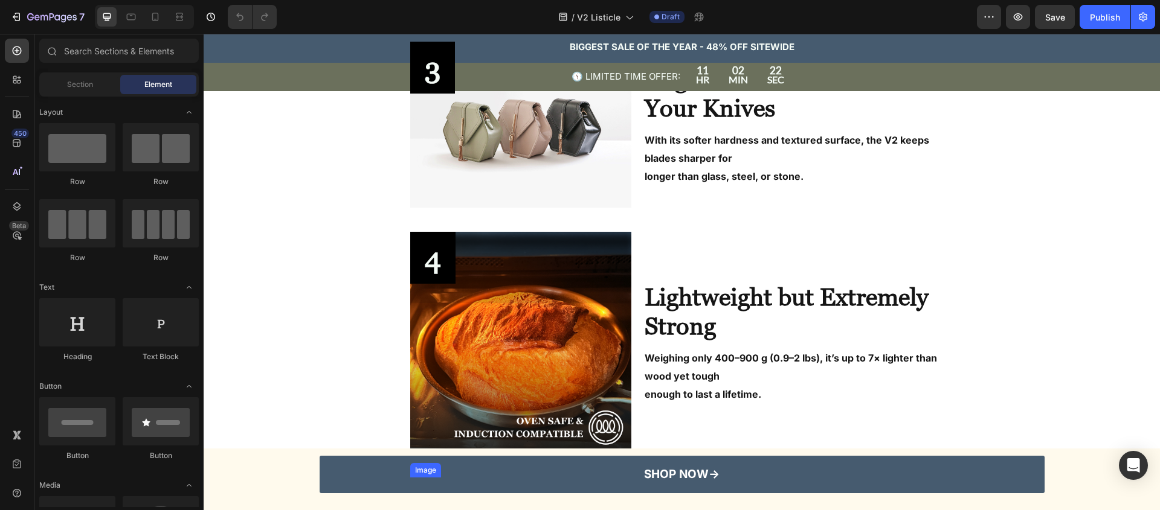
scroll to position [862, 0]
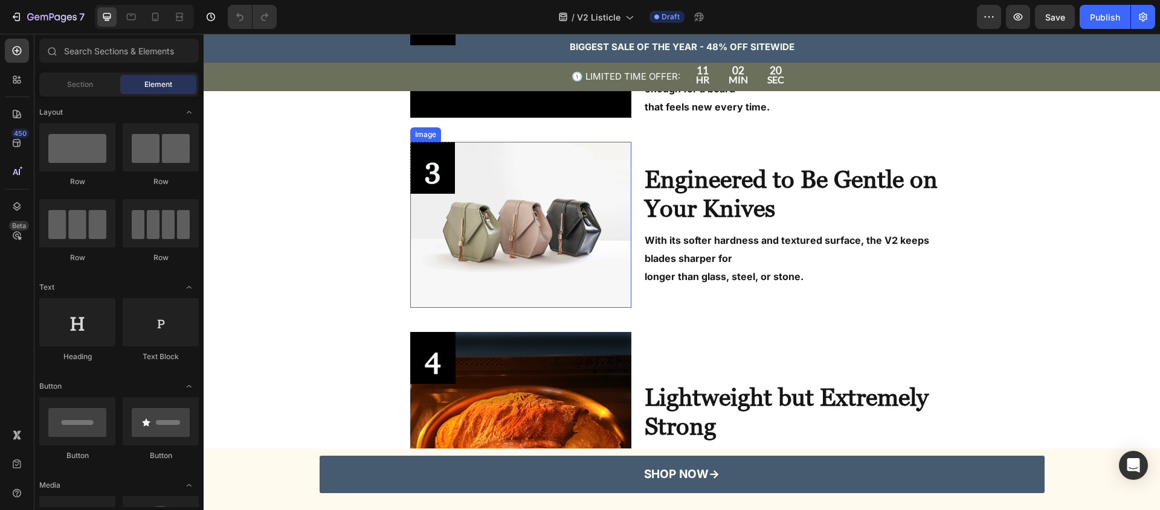
click at [527, 307] on img at bounding box center [521, 225] width 222 height 166
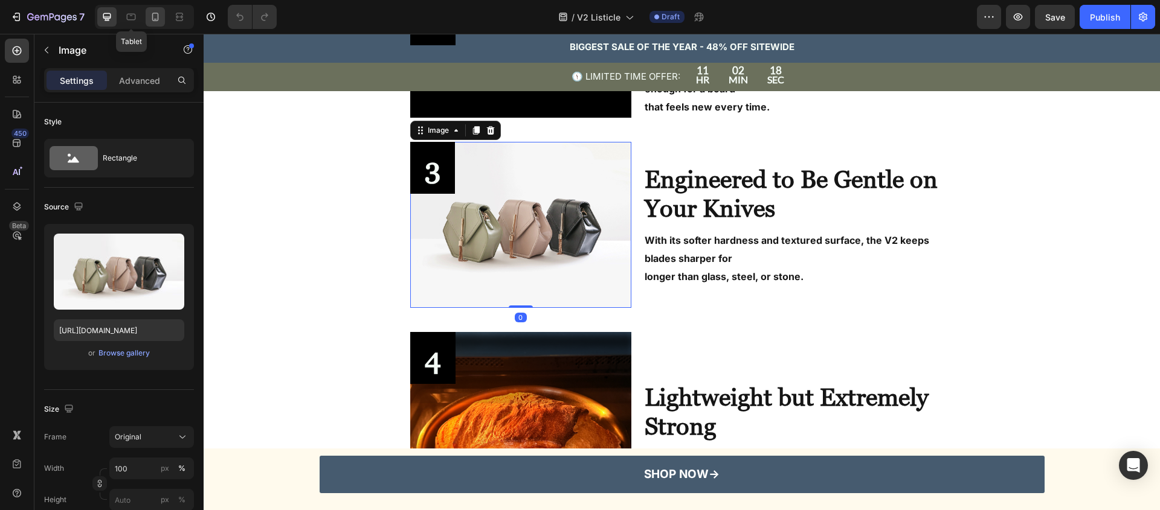
click at [148, 8] on div at bounding box center [155, 16] width 19 height 19
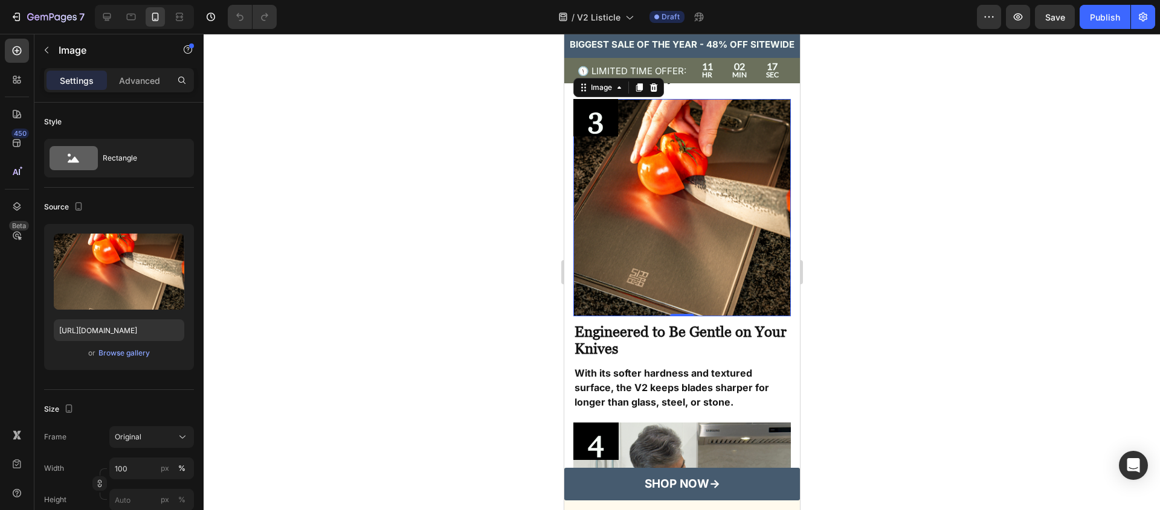
scroll to position [1257, 0]
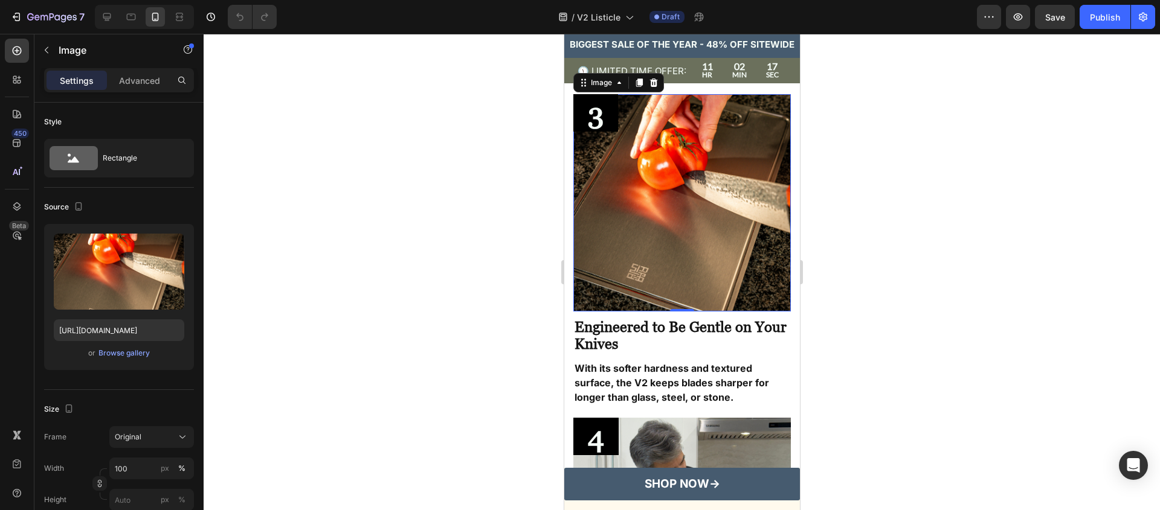
click at [721, 220] on img at bounding box center [681, 202] width 217 height 217
click at [111, 335] on input "https://cdn.shopify.com/s/files/1/0907/0877/1156/files/HIGHPRODUCTION_1.png?v=1…" at bounding box center [119, 331] width 130 height 22
click at [123, 14] on div at bounding box center [130, 16] width 19 height 19
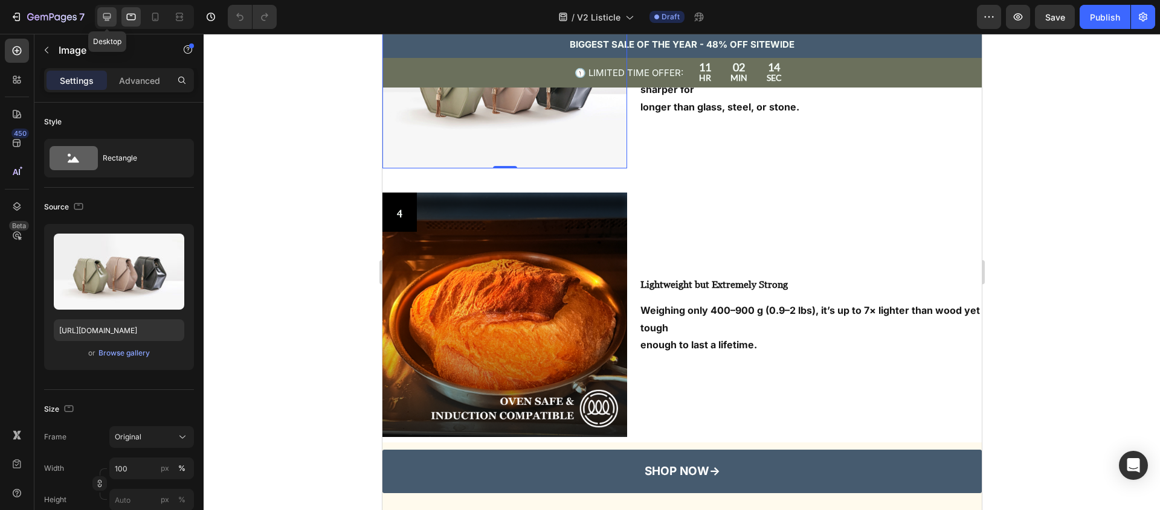
click at [113, 13] on div at bounding box center [106, 16] width 19 height 19
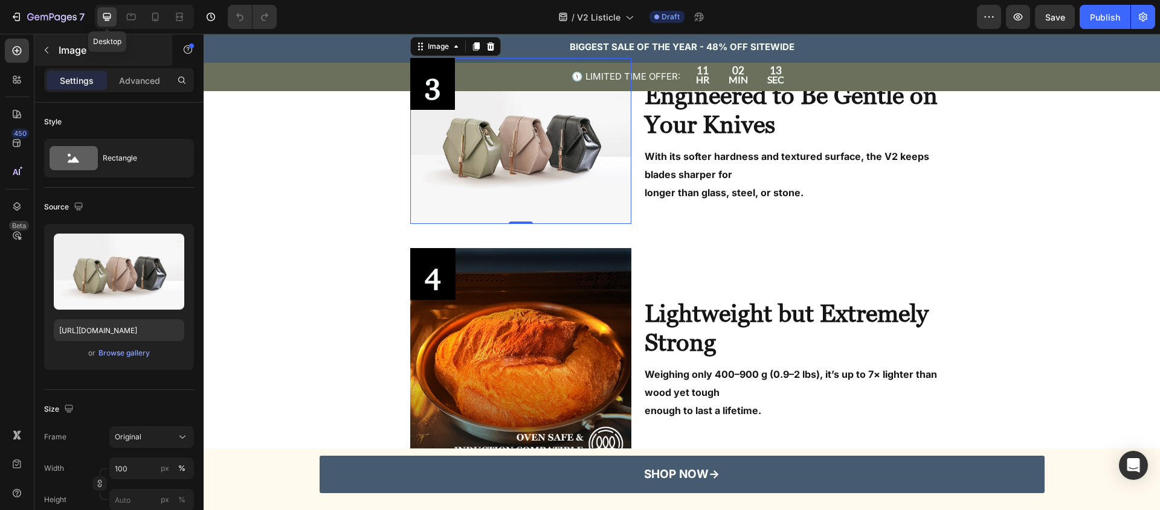
scroll to position [928, 0]
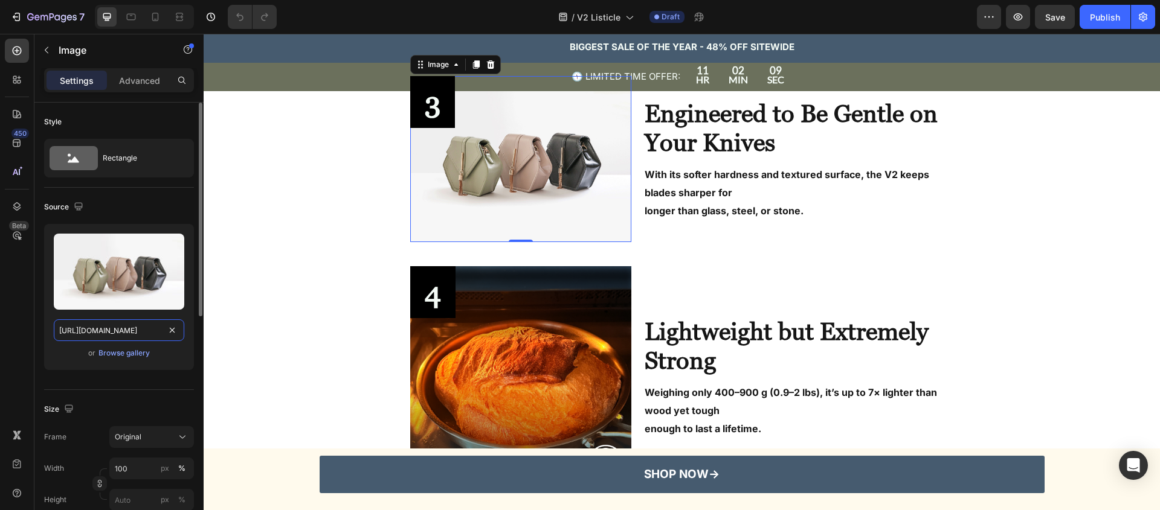
click at [135, 326] on input "https://cdn.shopify.com/s/files/1/2005/9307/files/image_demo.jpg" at bounding box center [119, 331] width 130 height 22
paste input "0907/0877/1156/files/HIGHPRODUCTION_1.png?v=1757940863"
type input "[URL][DOMAIN_NAME]"
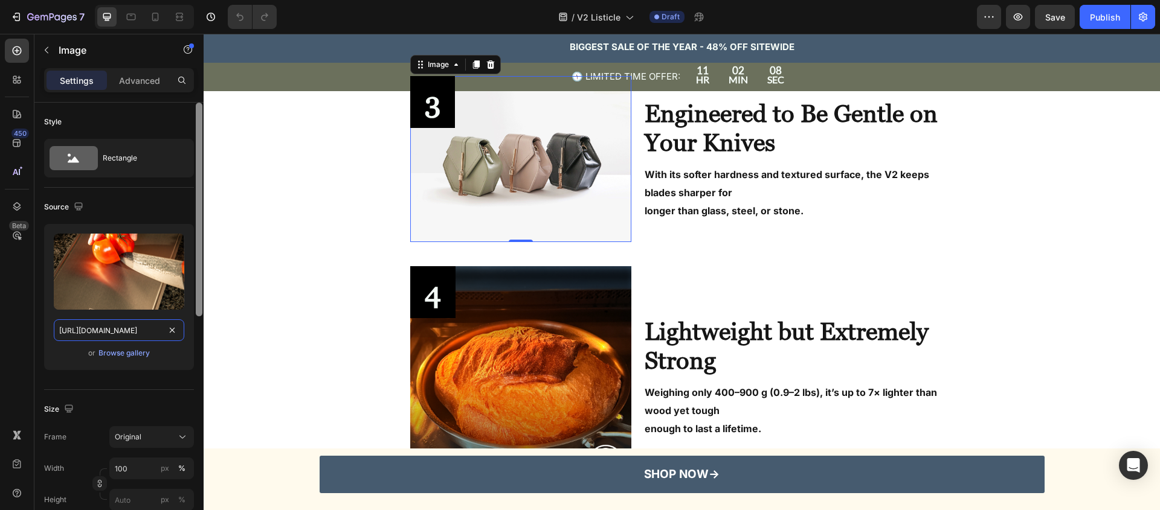
scroll to position [0, 229]
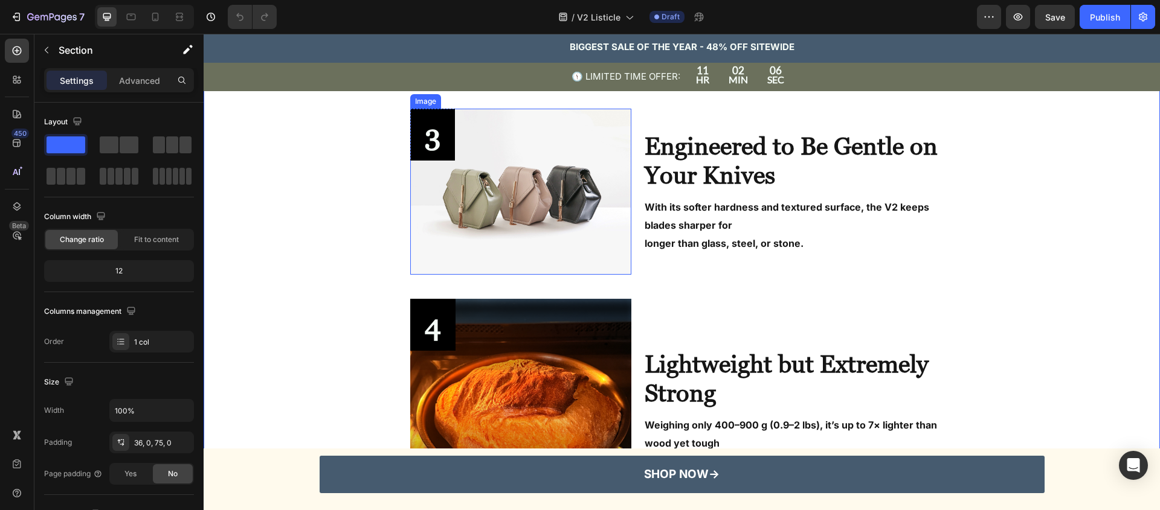
scroll to position [821, 0]
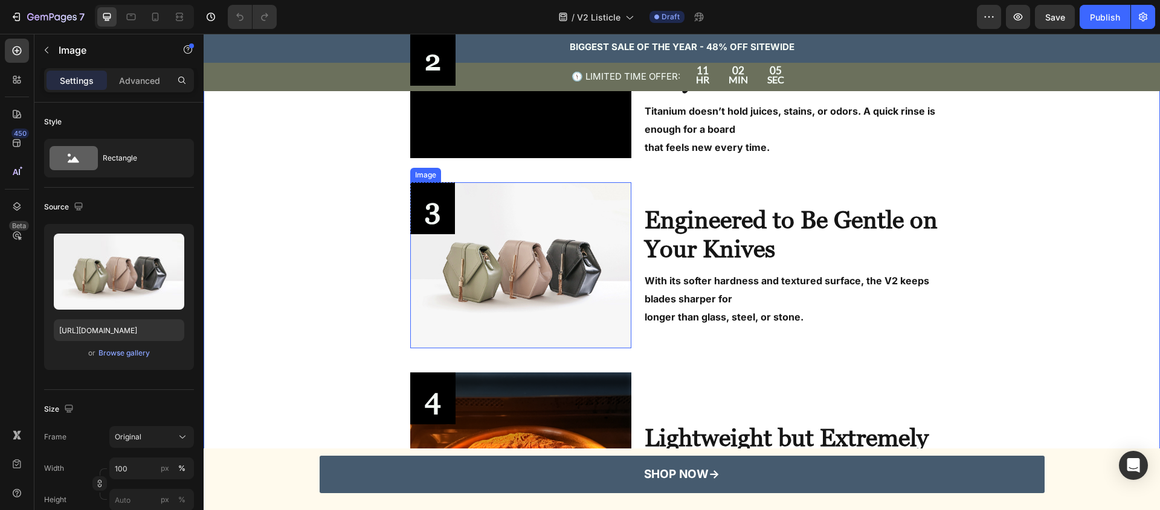
click at [478, 289] on img at bounding box center [521, 265] width 222 height 166
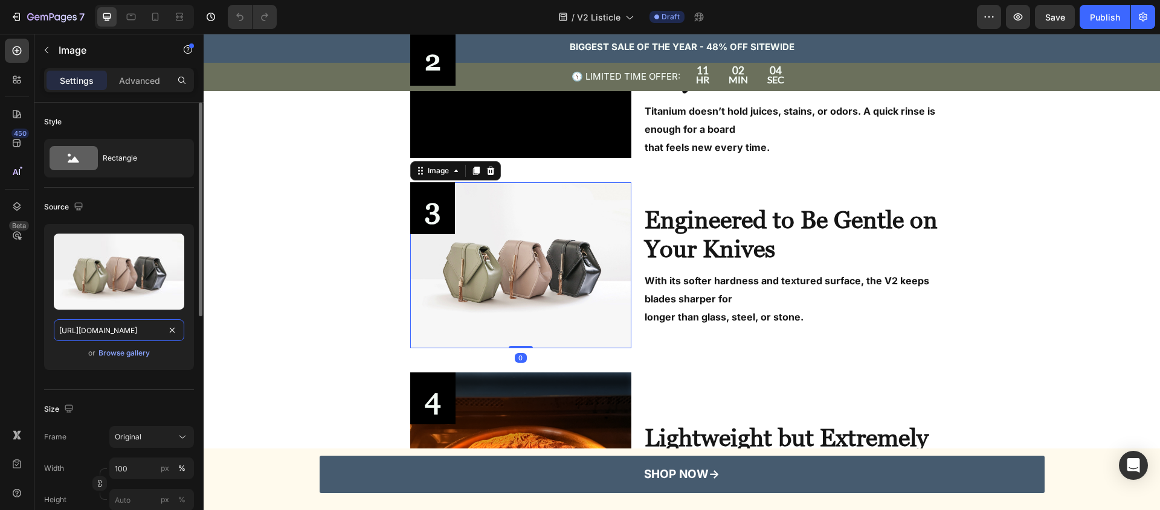
click at [118, 326] on input "https://cdn.shopify.com/s/files/1/2005/9307/files/image_demo.jpg" at bounding box center [119, 331] width 130 height 22
paste input "0907/0877/1156/files/HIGHPRODUCTION_1.png?v=1757940863"
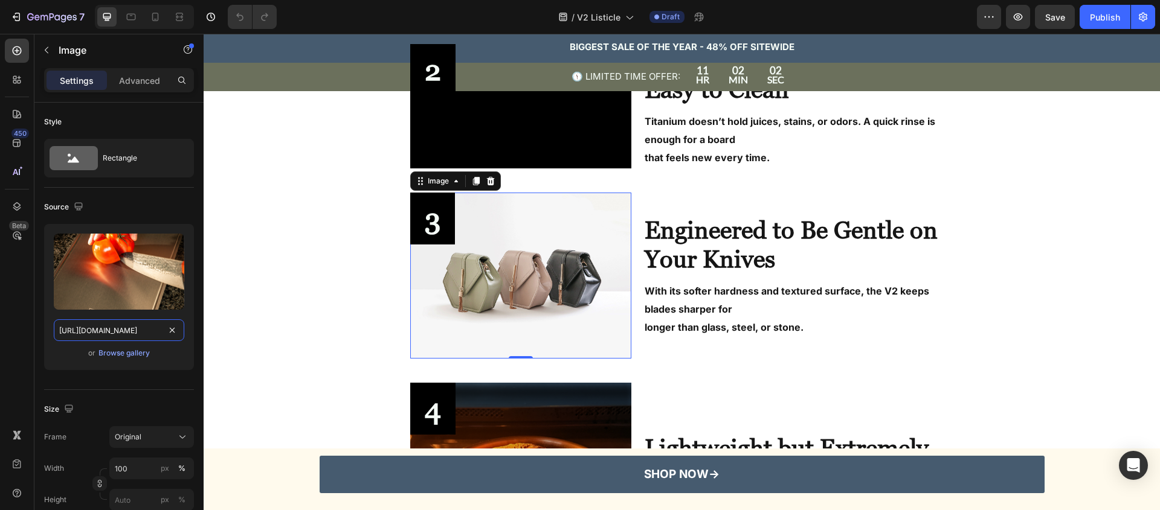
scroll to position [800, 0]
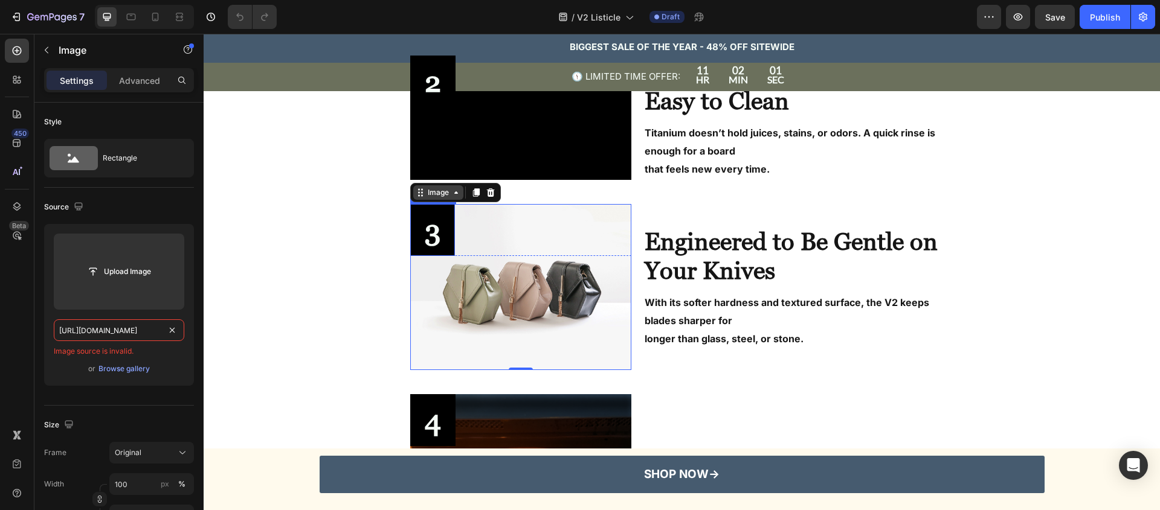
type input "[URL][DOMAIN_NAME]"
click at [442, 191] on div "Image" at bounding box center [438, 192] width 26 height 11
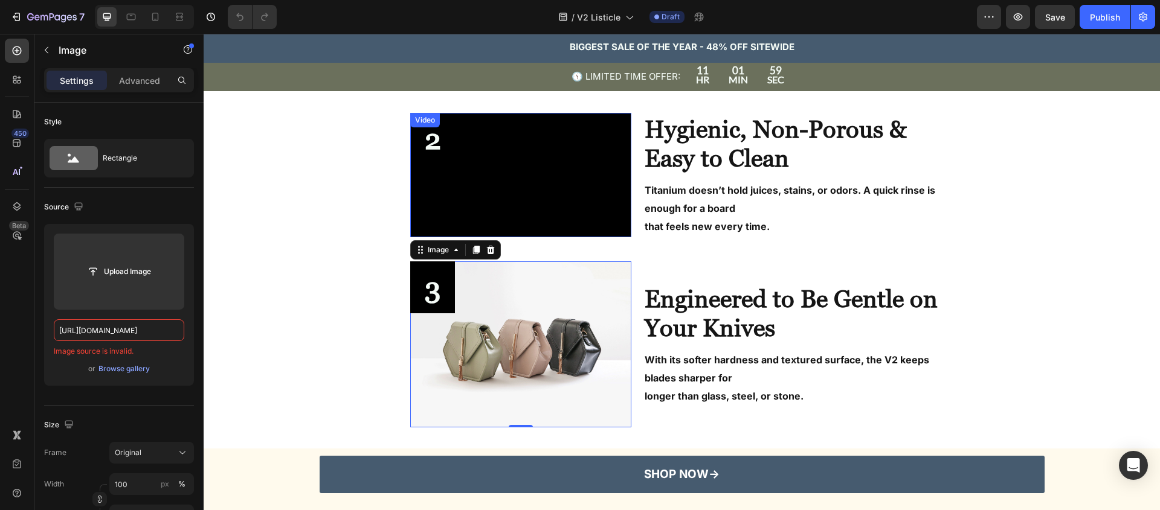
scroll to position [678, 0]
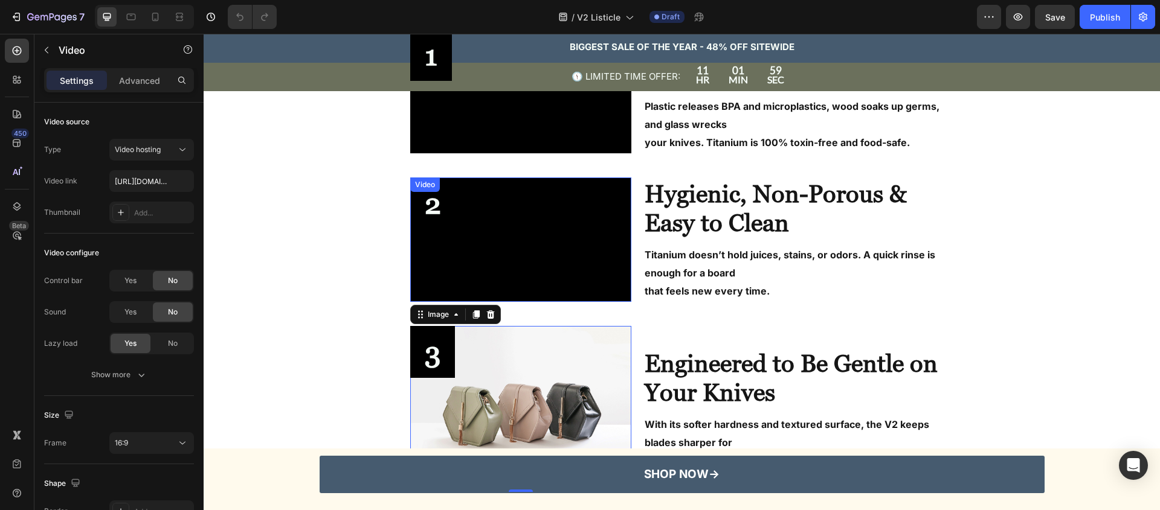
click at [524, 251] on video at bounding box center [521, 240] width 222 height 124
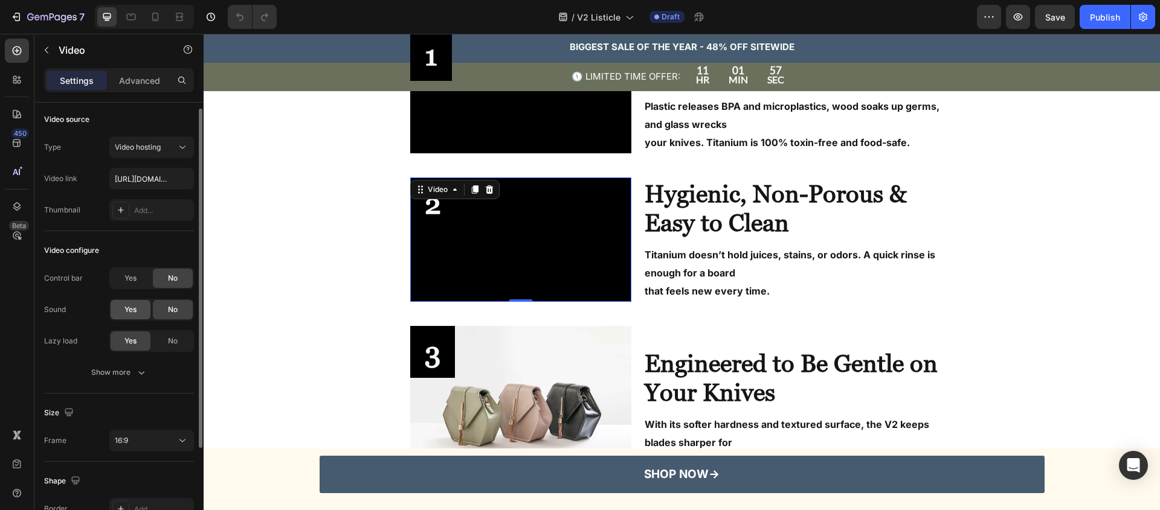
scroll to position [28, 0]
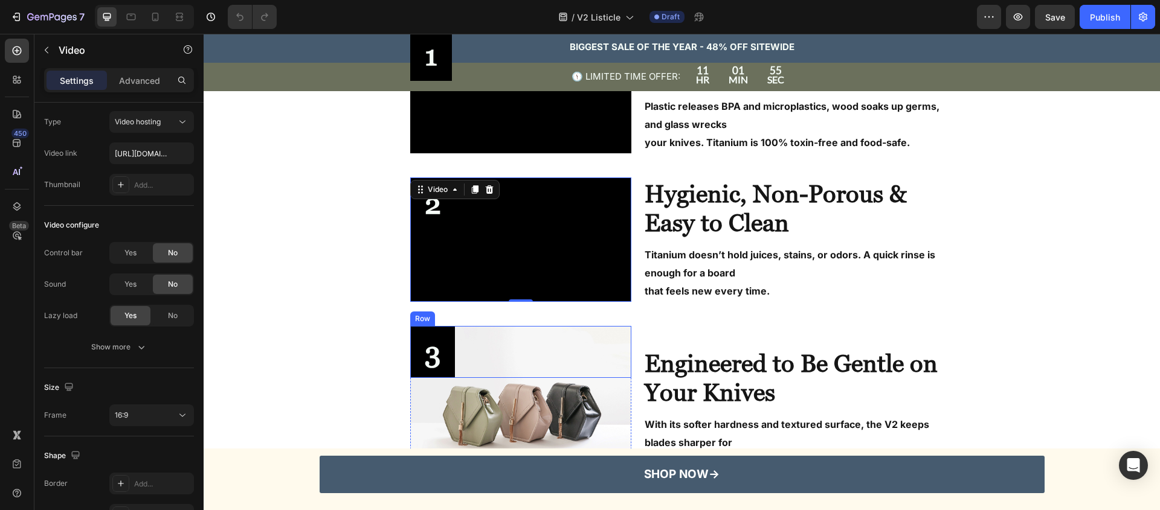
click at [615, 377] on div "3 Text Block Row" at bounding box center [521, 352] width 222 height 52
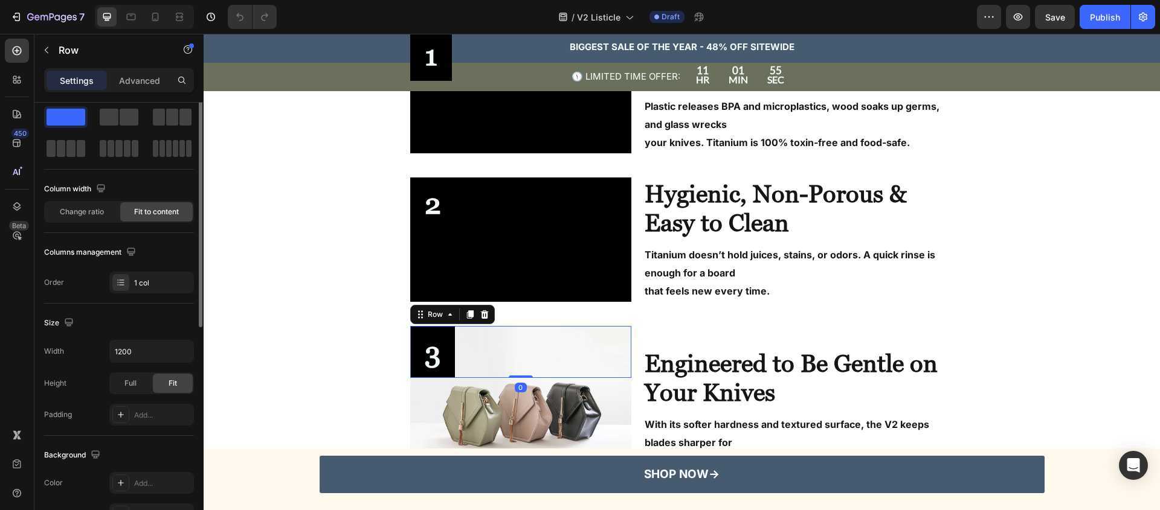
scroll to position [0, 0]
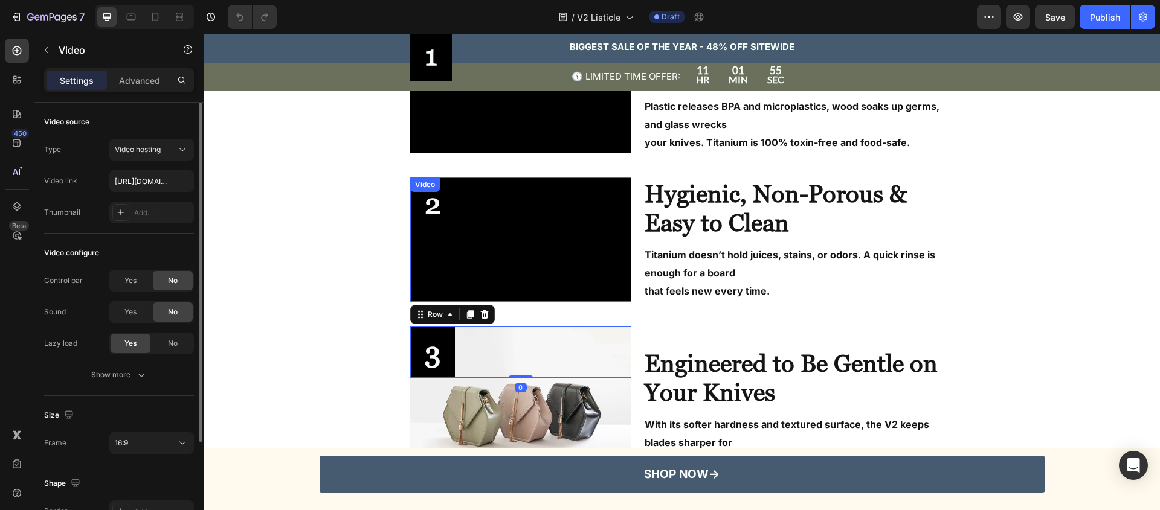
click at [506, 287] on video at bounding box center [521, 240] width 222 height 124
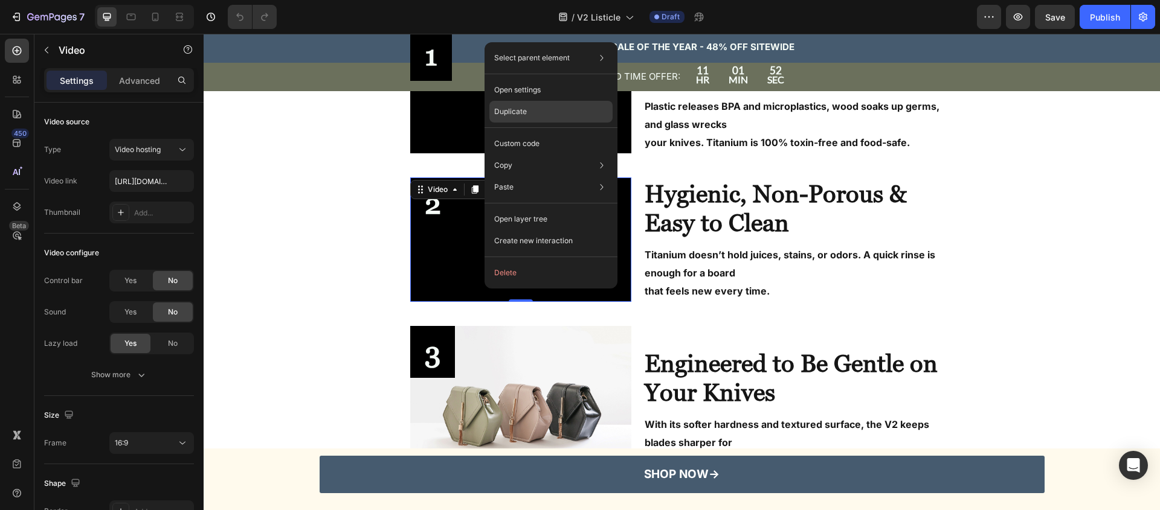
click at [522, 116] on p "Duplicate" at bounding box center [510, 111] width 33 height 11
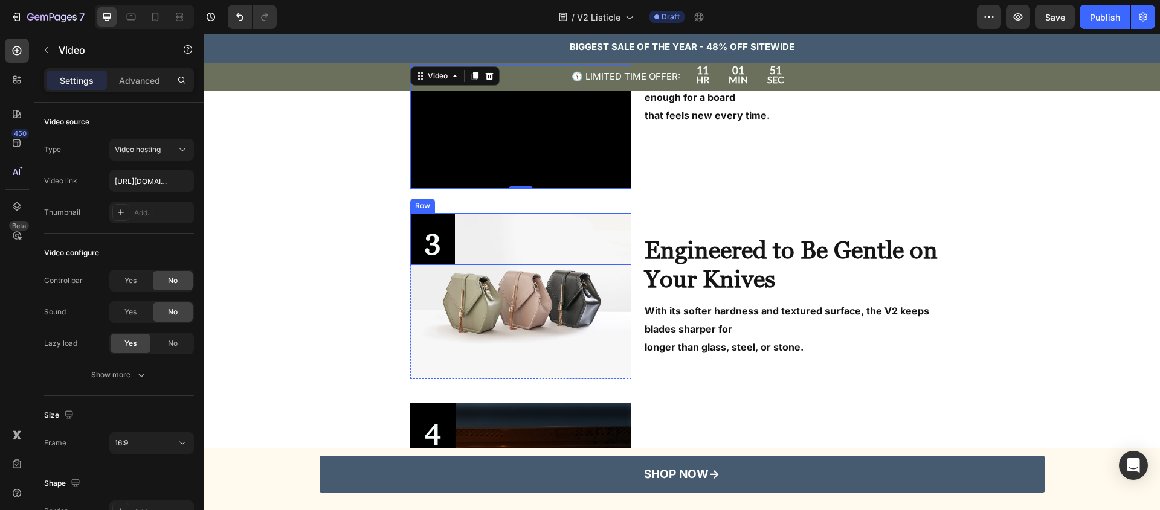
scroll to position [903, 0]
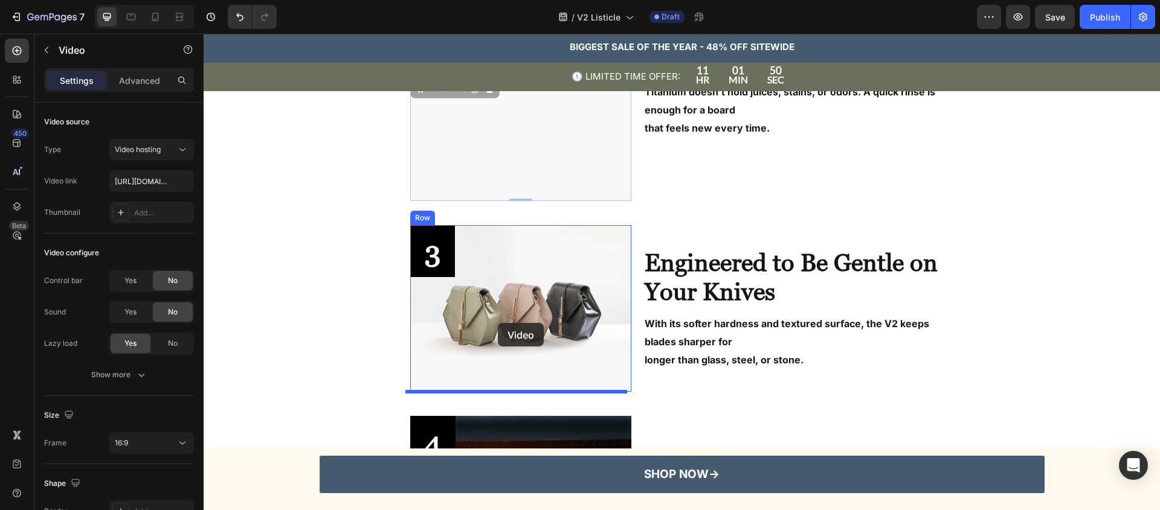
drag, startPoint x: 489, startPoint y: 154, endPoint x: 499, endPoint y: 329, distance: 175.4
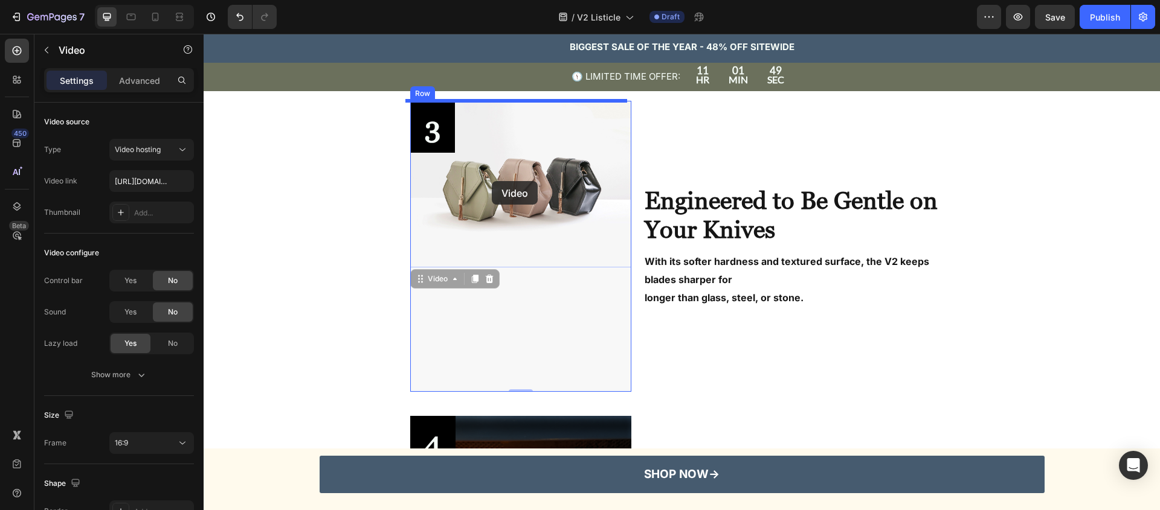
drag, startPoint x: 500, startPoint y: 301, endPoint x: 492, endPoint y: 180, distance: 121.7
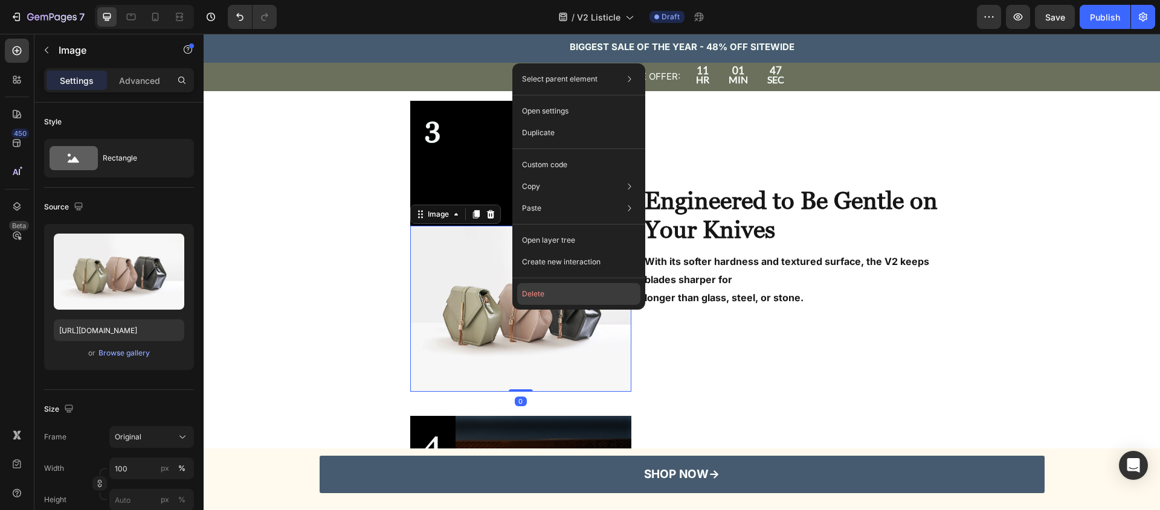
click at [542, 298] on button "Delete" at bounding box center [578, 294] width 123 height 22
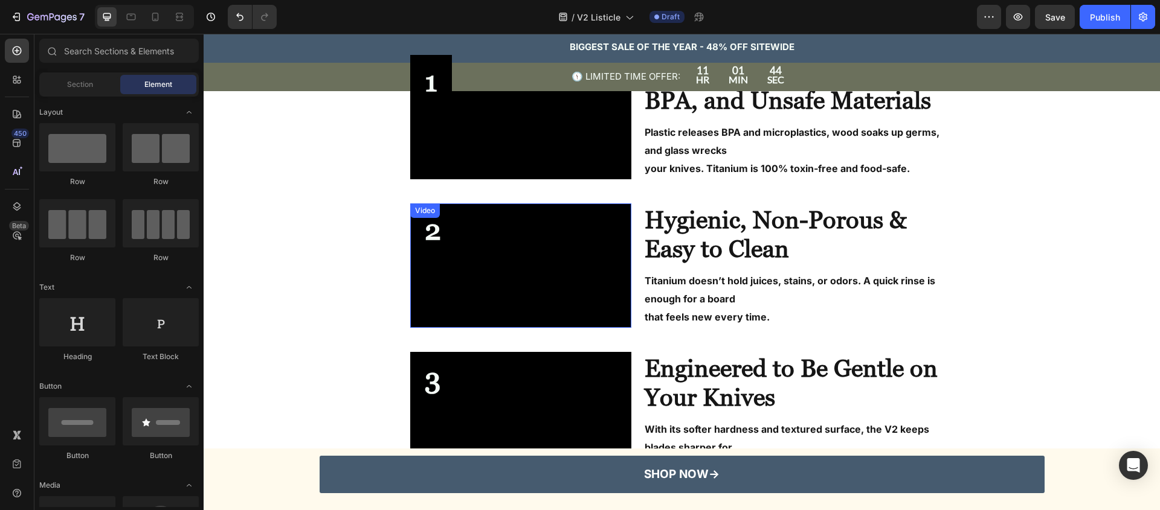
scroll to position [762, 0]
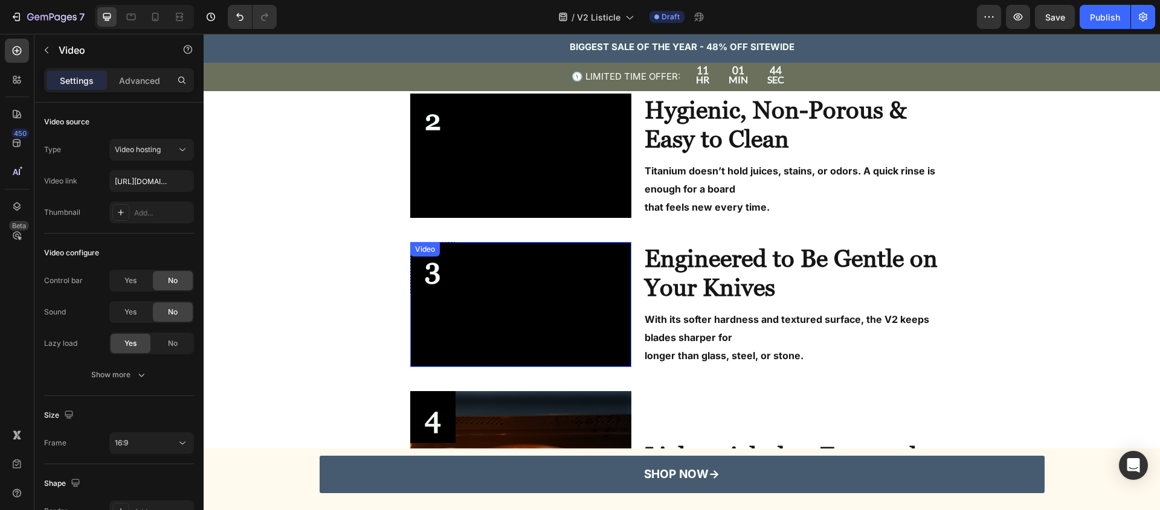
click at [522, 294] on video at bounding box center [521, 304] width 222 height 124
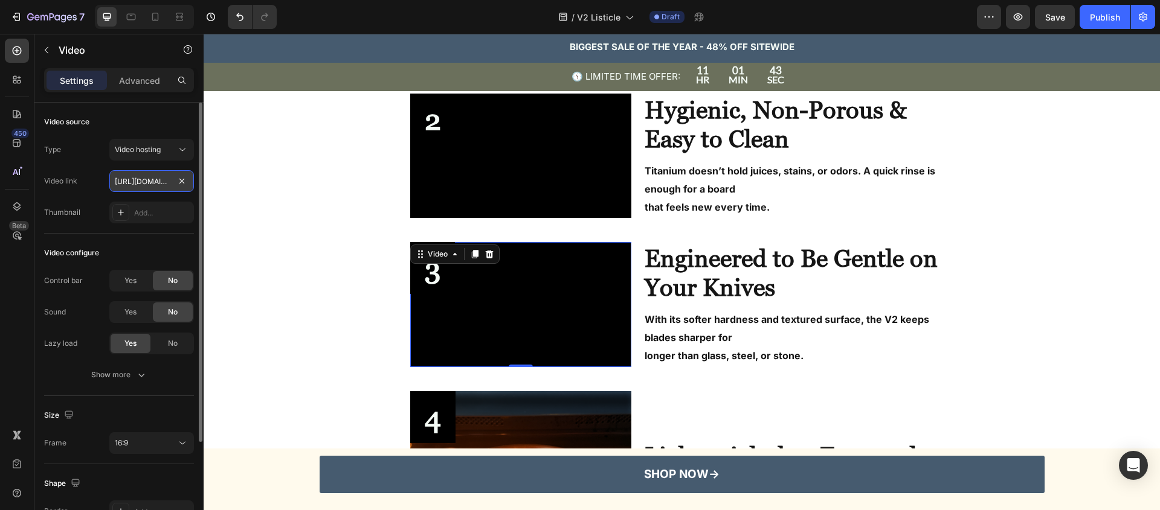
click at [153, 185] on input "https://cdn.shopify.com/videos/c/o/v/593ffe954eab461ab54687ae12421f34.mp4" at bounding box center [151, 181] width 85 height 22
paste input "s/files/1/0907/0877/1156/files/HIGHPRODUCTION_1.png?v=1757940863"
type input "[URL][DOMAIN_NAME]"
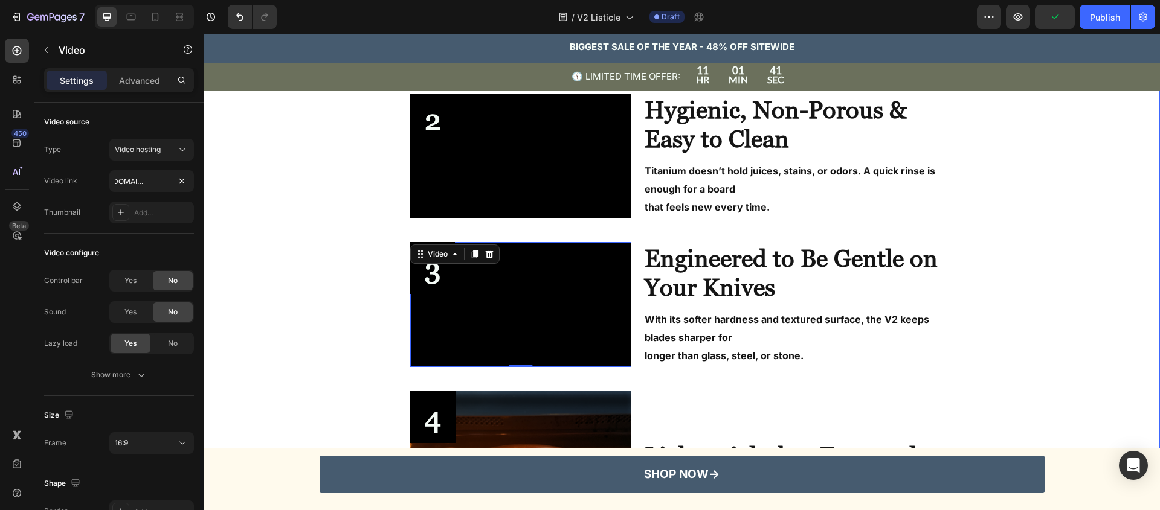
click at [526, 297] on video at bounding box center [521, 304] width 222 height 124
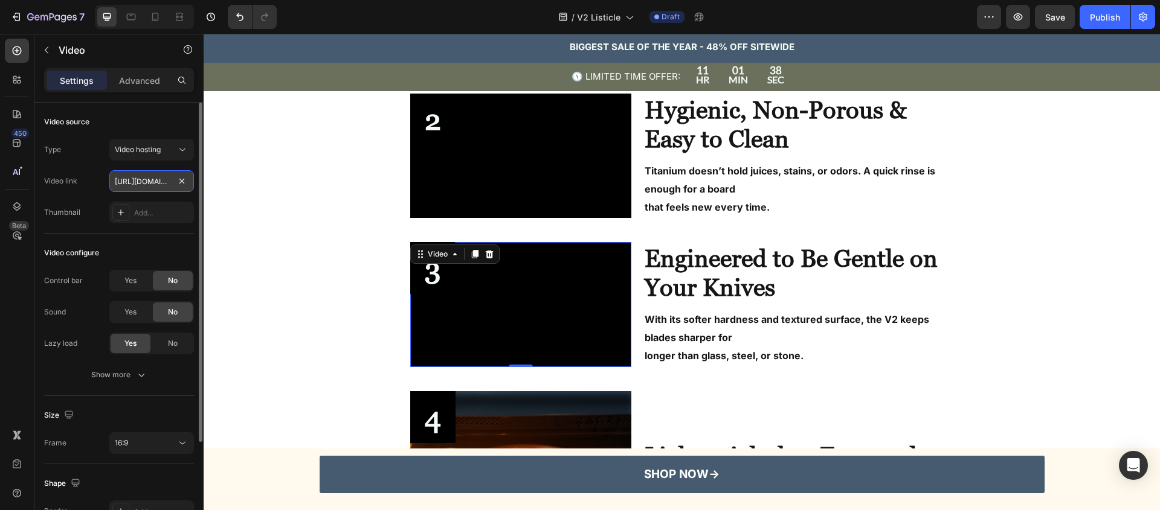
click at [137, 181] on input "[URL][DOMAIN_NAME]" at bounding box center [151, 181] width 85 height 22
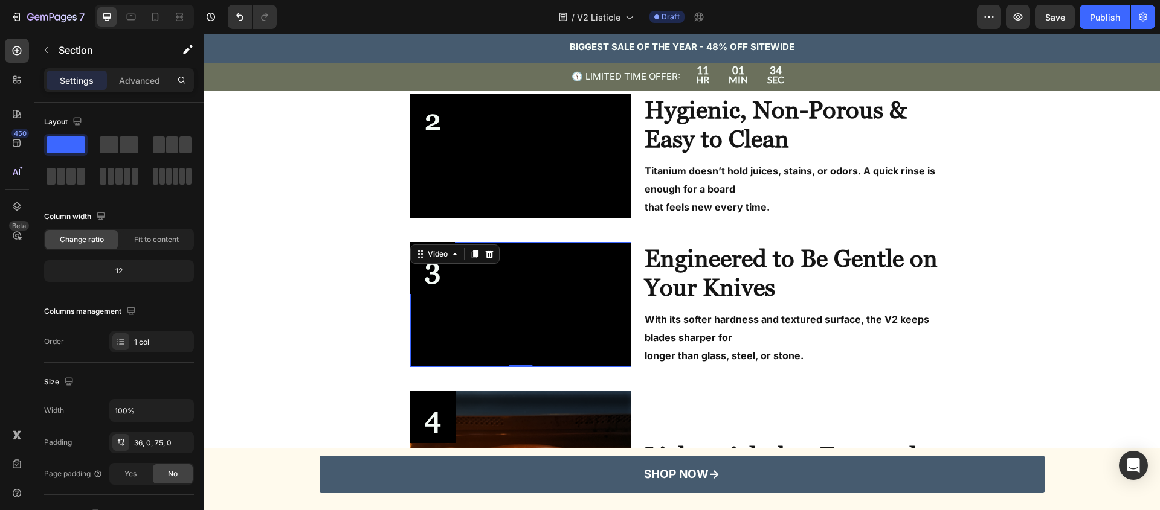
click at [553, 296] on video at bounding box center [521, 304] width 222 height 124
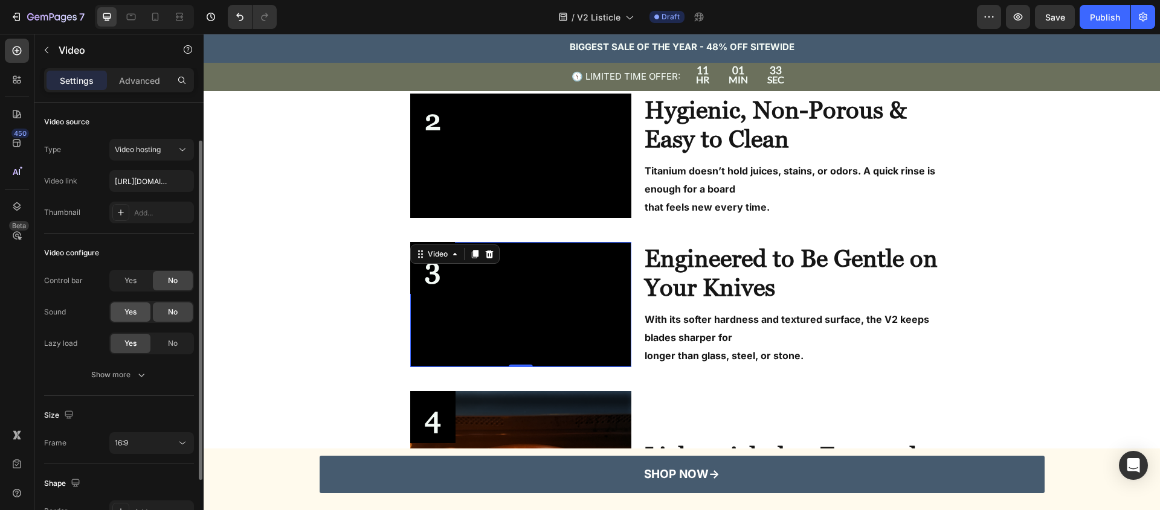
scroll to position [22, 0]
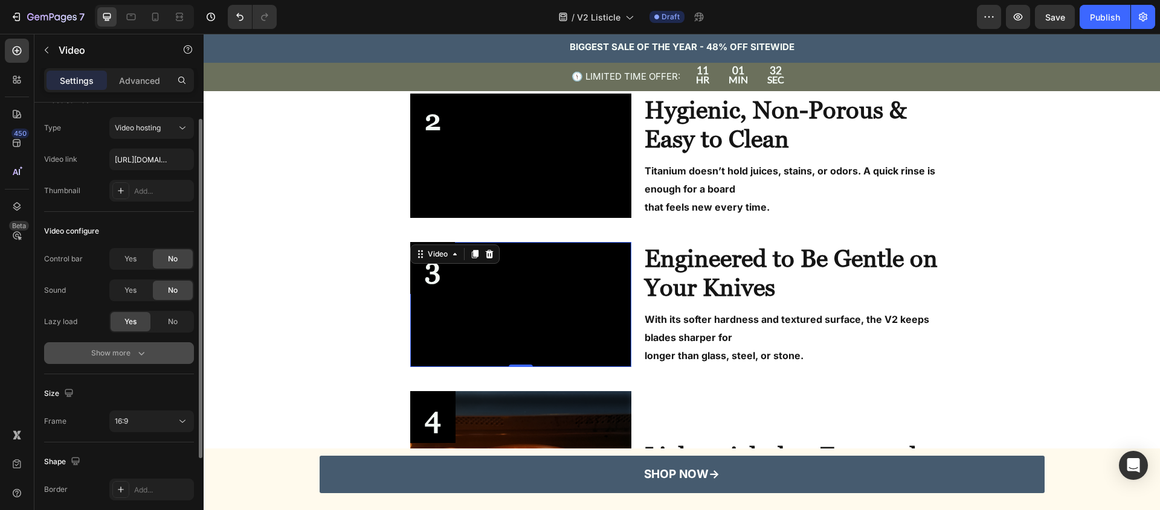
click at [167, 354] on button "Show more" at bounding box center [119, 353] width 150 height 22
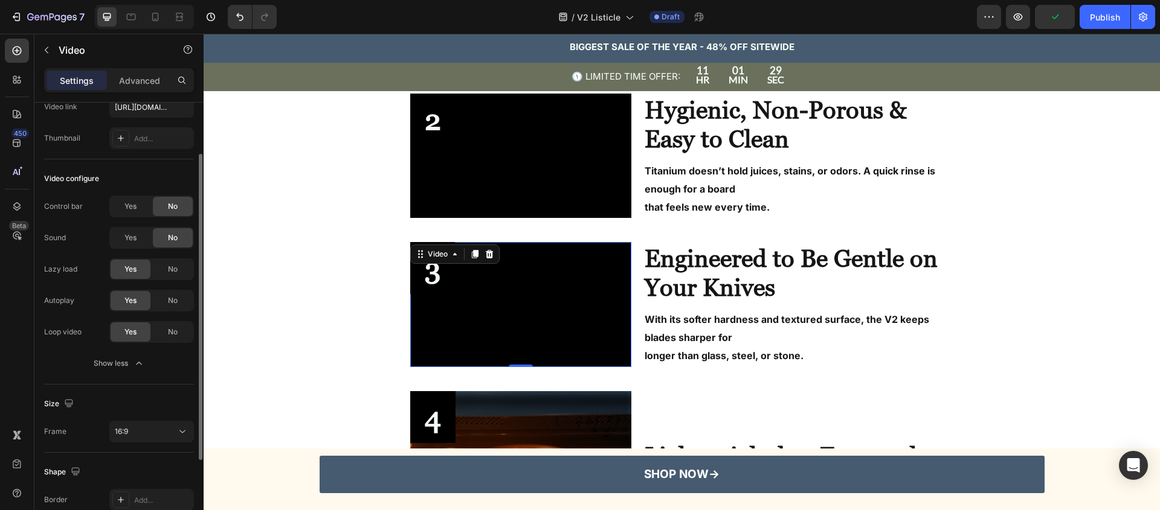
scroll to position [92, 0]
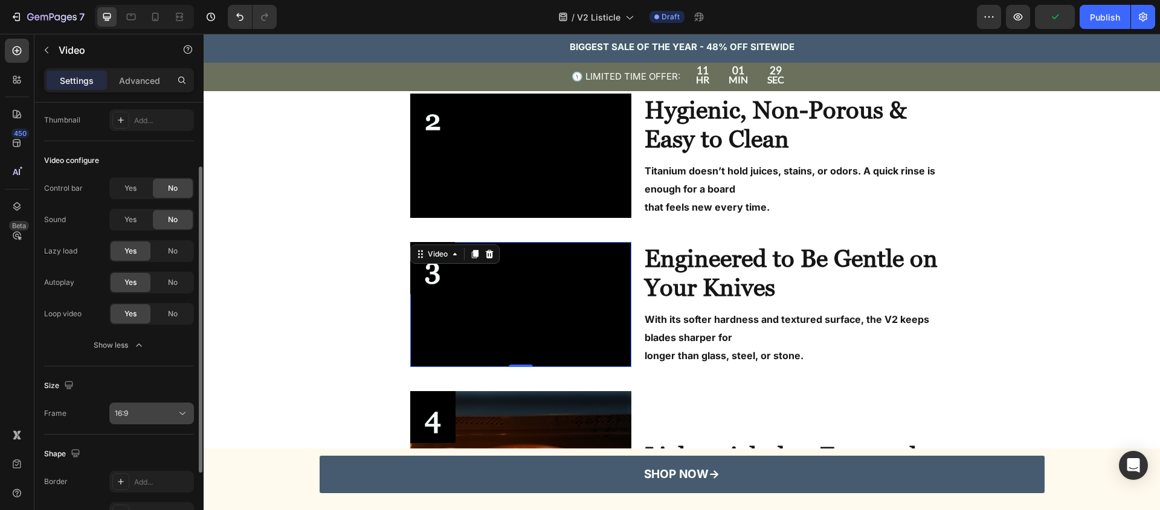
click at [144, 417] on div "16:9" at bounding box center [146, 413] width 62 height 11
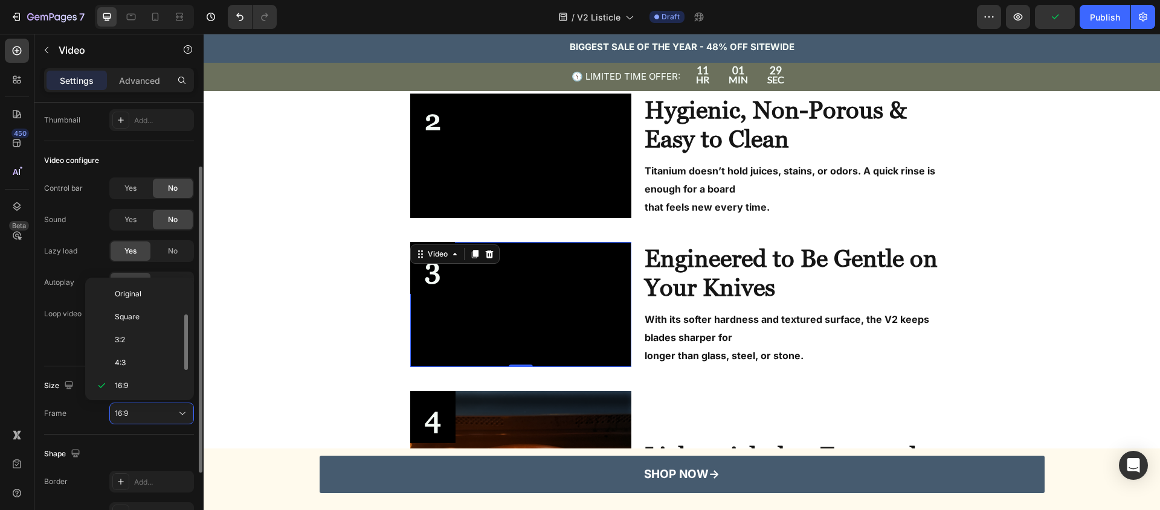
scroll to position [22, 0]
click at [146, 300] on p "Square" at bounding box center [147, 295] width 64 height 11
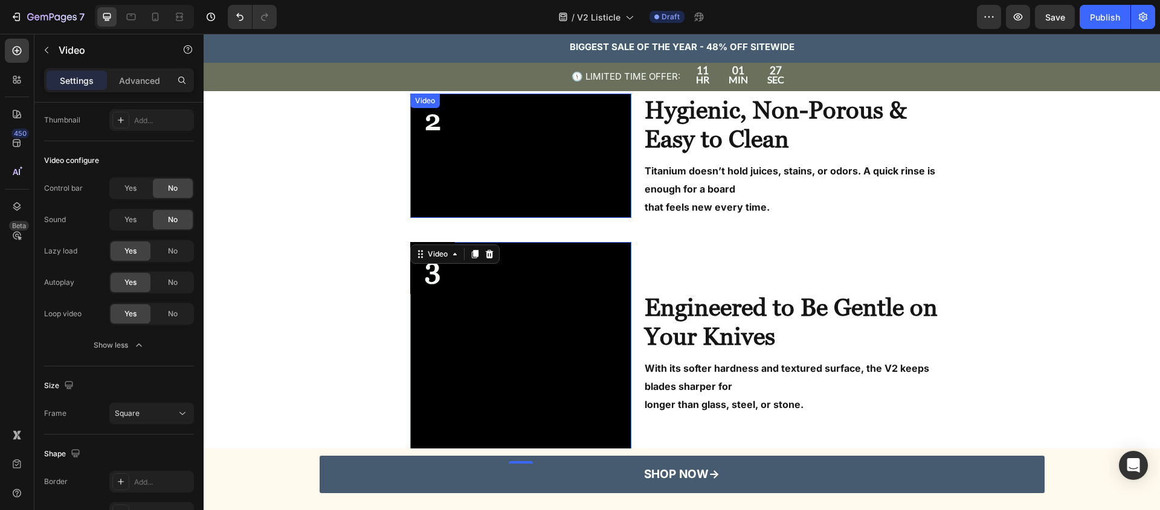
click at [448, 202] on video at bounding box center [521, 156] width 222 height 124
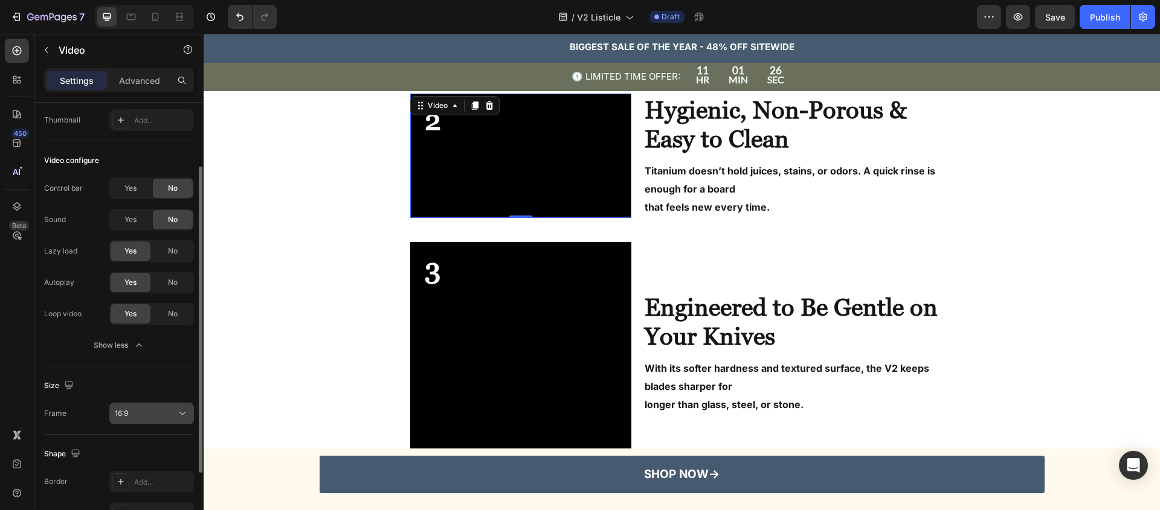
click at [124, 424] on button "16:9" at bounding box center [151, 414] width 85 height 22
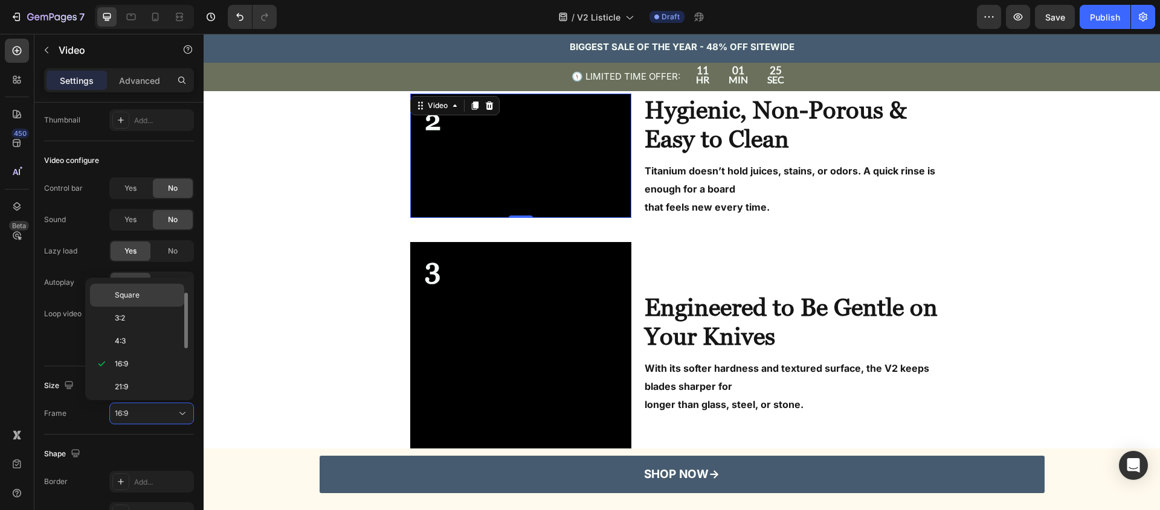
click at [135, 294] on span "Square" at bounding box center [127, 295] width 25 height 11
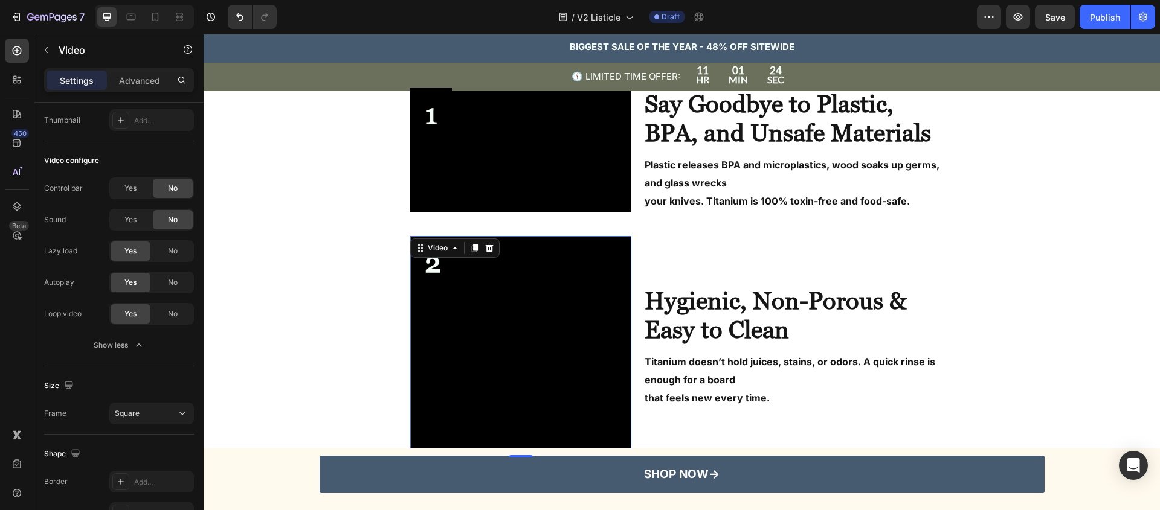
scroll to position [417, 0]
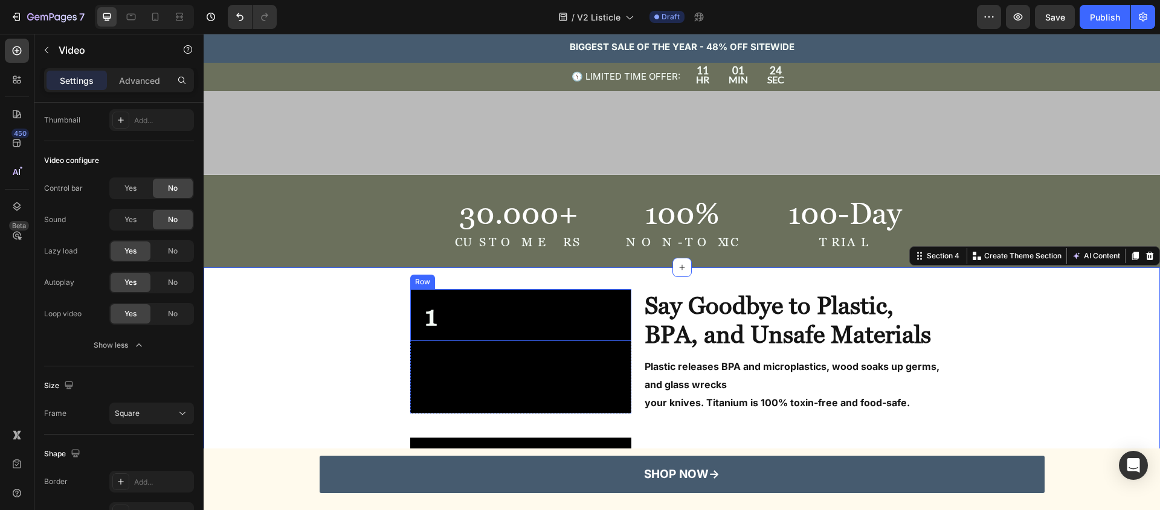
scroll to position [0, 0]
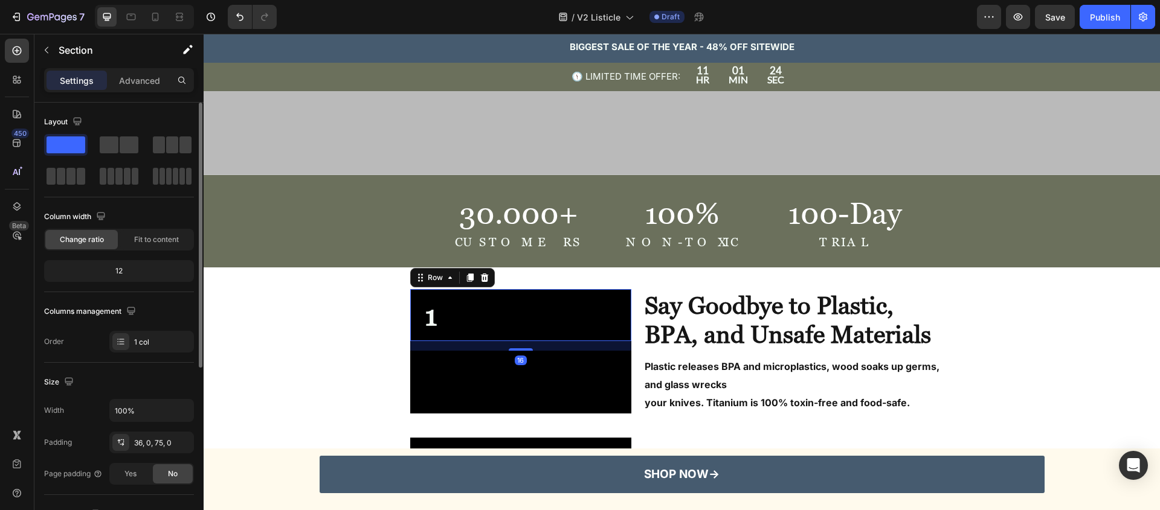
click at [508, 322] on div "1 Text Block Row 16" at bounding box center [521, 315] width 222 height 52
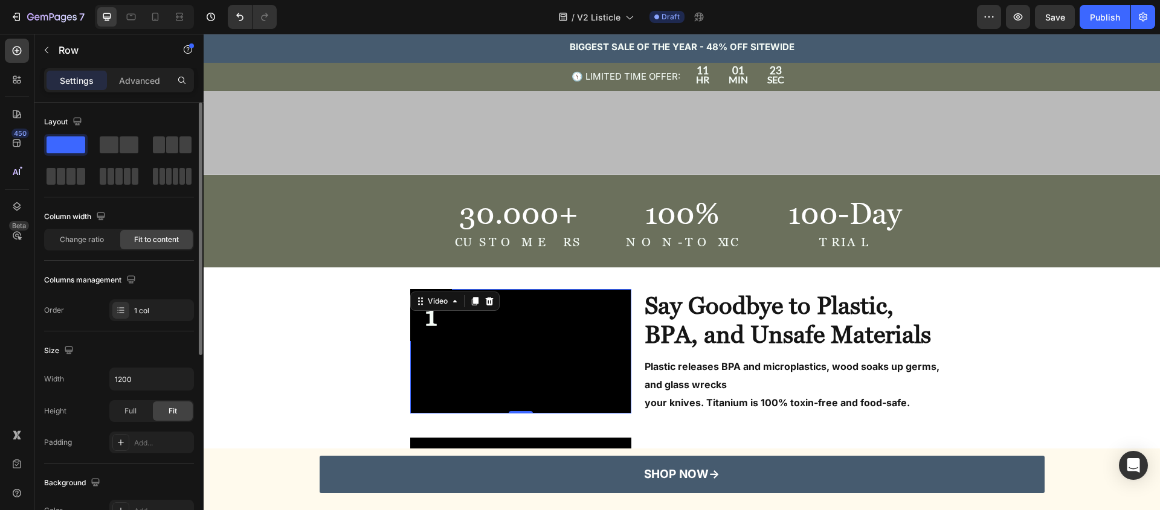
click at [434, 370] on video at bounding box center [521, 351] width 222 height 124
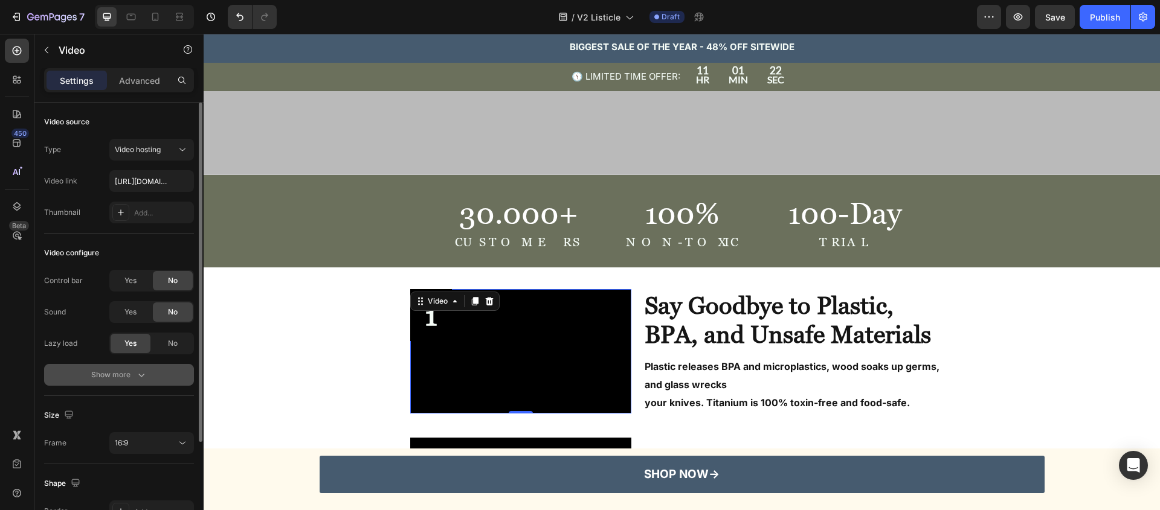
scroll to position [2, 0]
click at [104, 374] on div "Show more" at bounding box center [119, 373] width 56 height 12
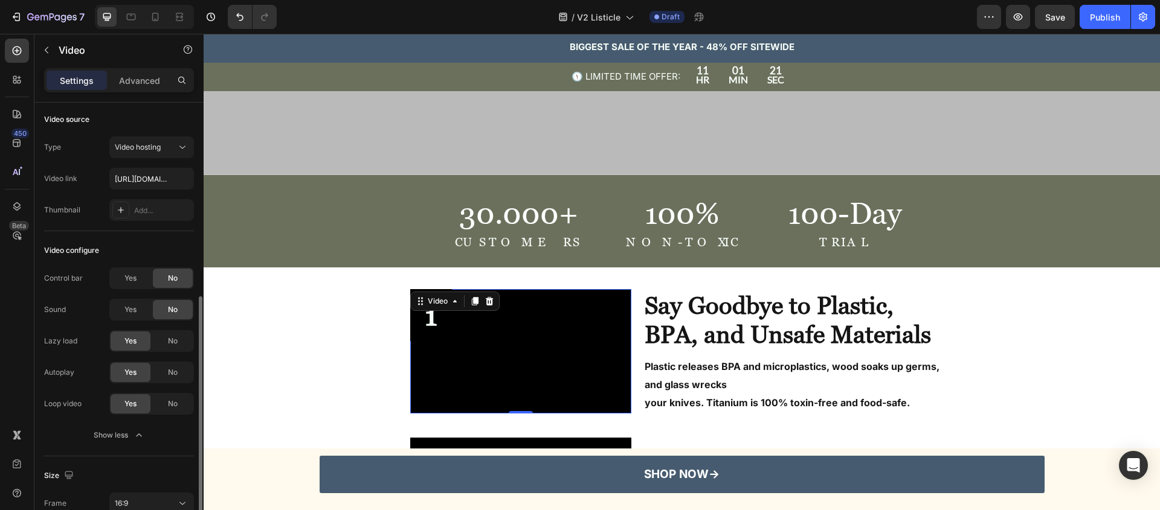
scroll to position [116, 0]
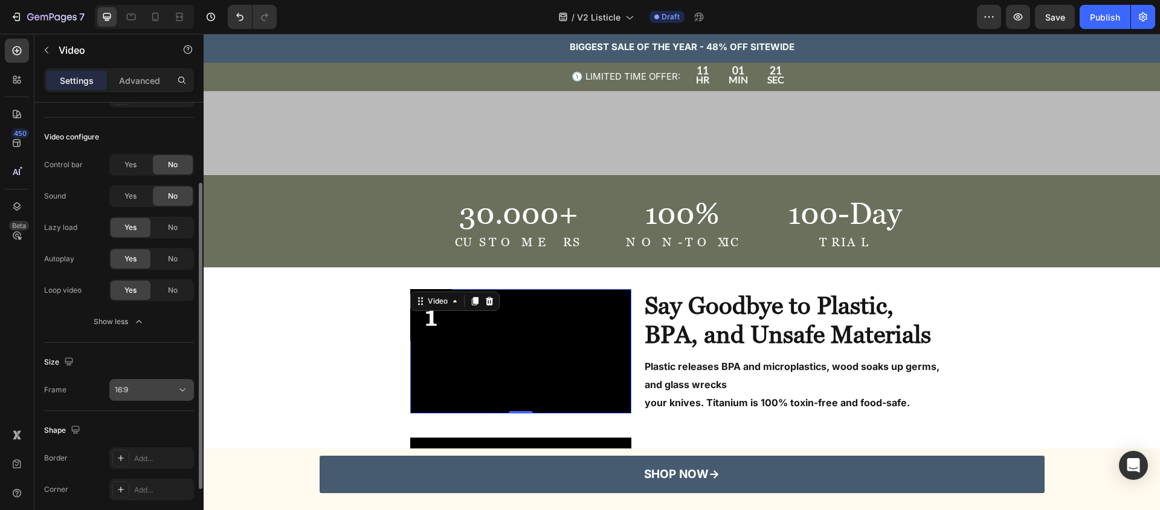
click at [136, 388] on div "16:9" at bounding box center [146, 390] width 62 height 11
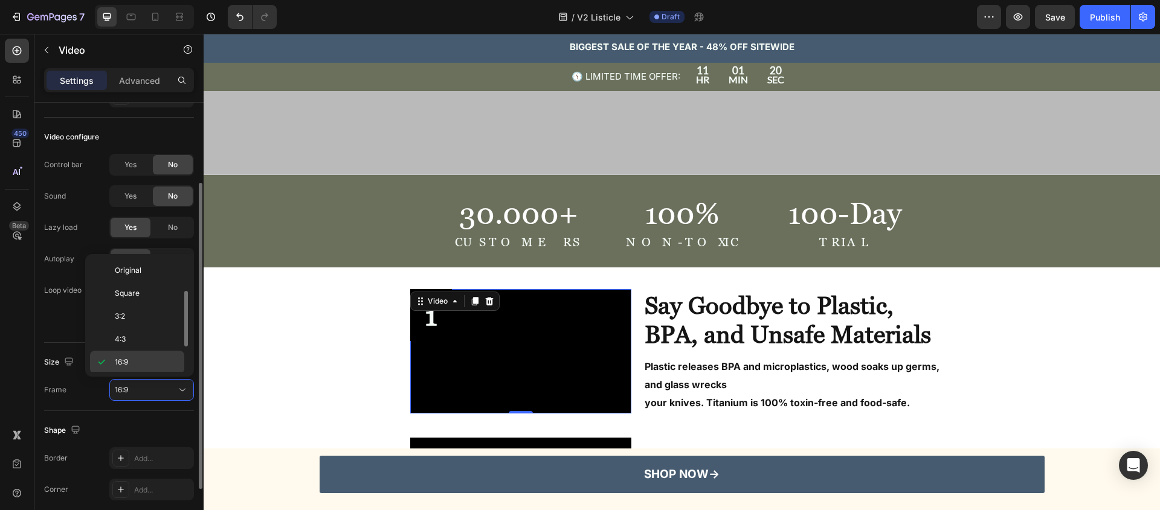
scroll to position [22, 0]
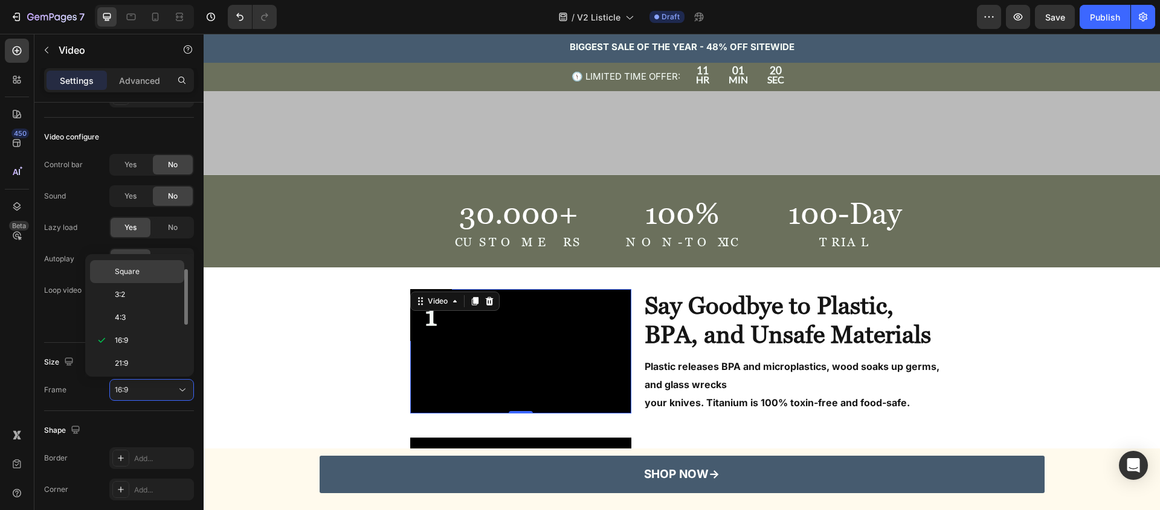
drag, startPoint x: 138, startPoint y: 266, endPoint x: 202, endPoint y: 349, distance: 105.0
click at [138, 266] on span "Square" at bounding box center [127, 271] width 25 height 11
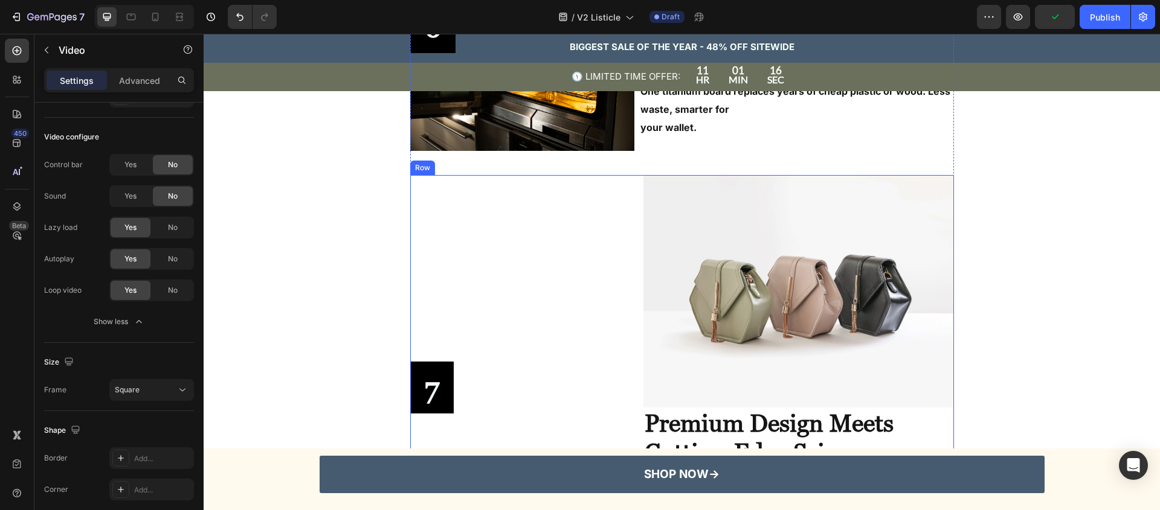
scroll to position [1918, 0]
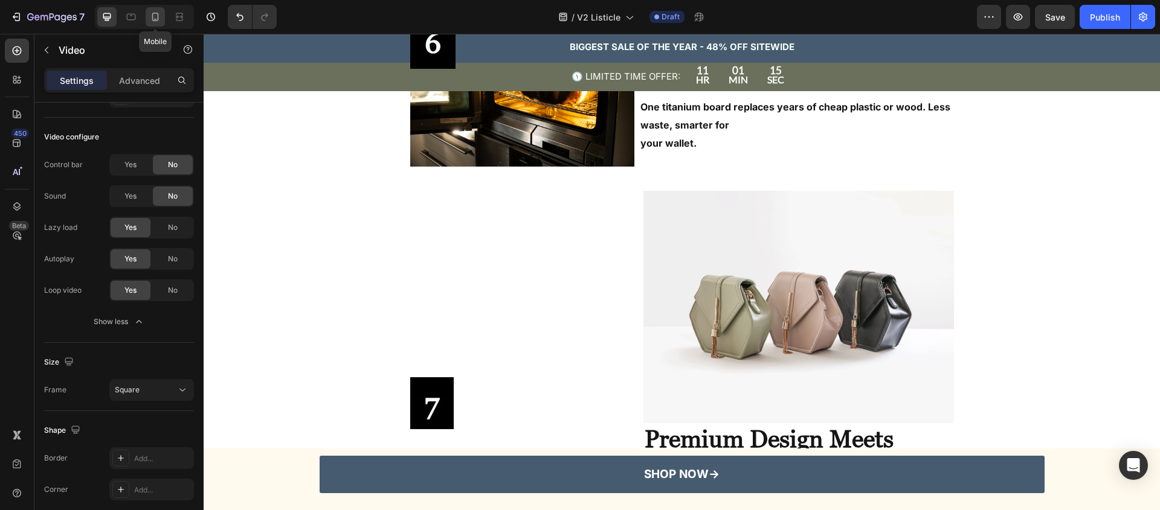
click at [152, 19] on icon at bounding box center [155, 17] width 12 height 12
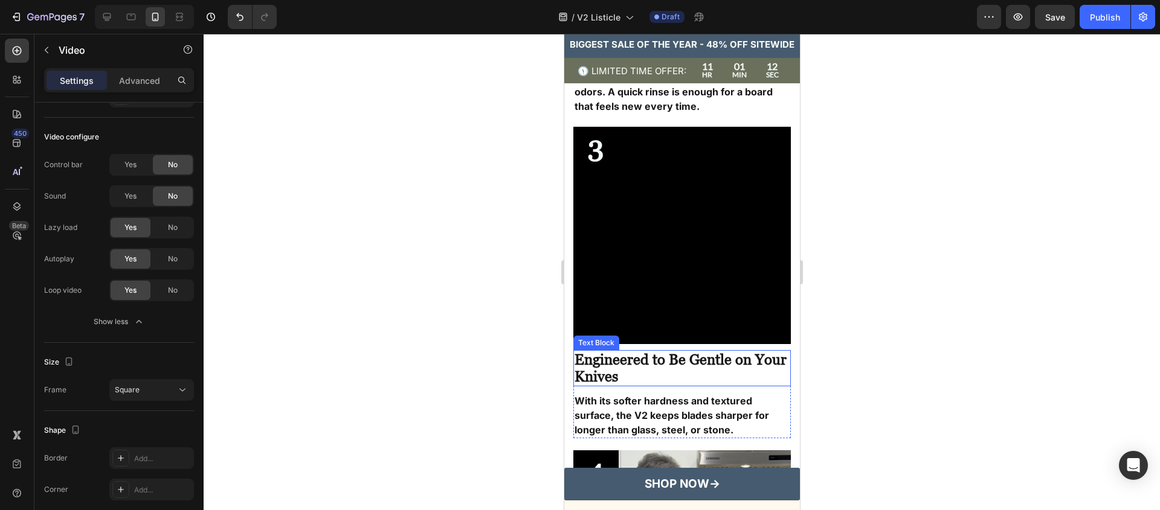
scroll to position [1213, 0]
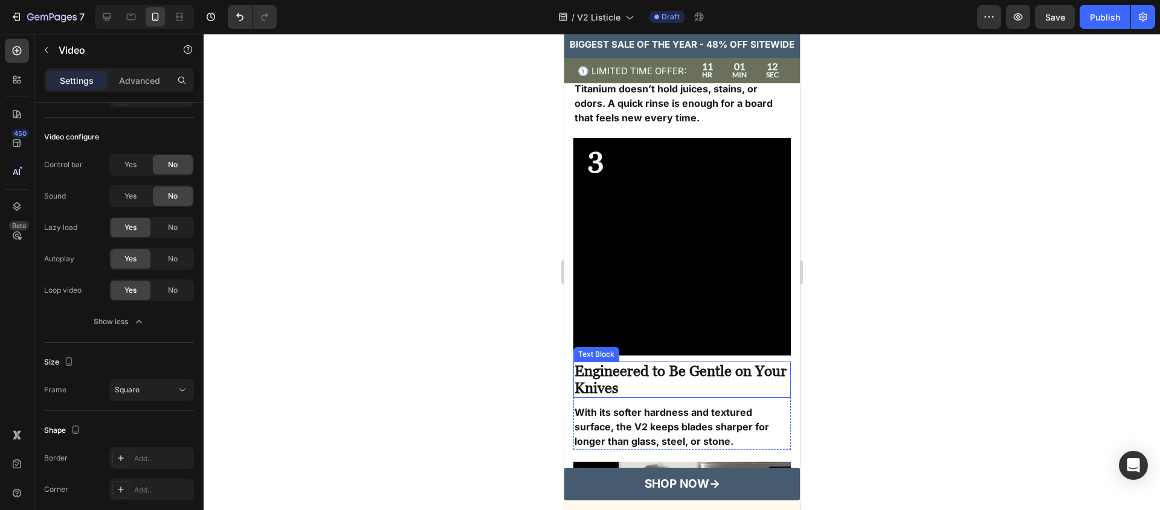
click at [635, 278] on video at bounding box center [681, 246] width 217 height 217
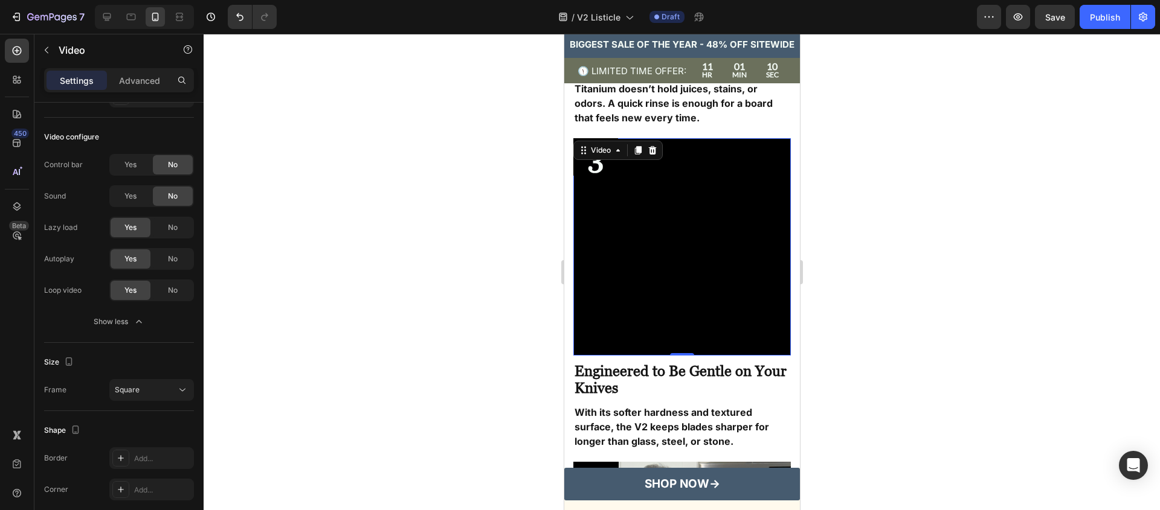
click at [688, 208] on video at bounding box center [681, 246] width 217 height 217
click at [230, 18] on button "Undo/Redo" at bounding box center [240, 17] width 24 height 24
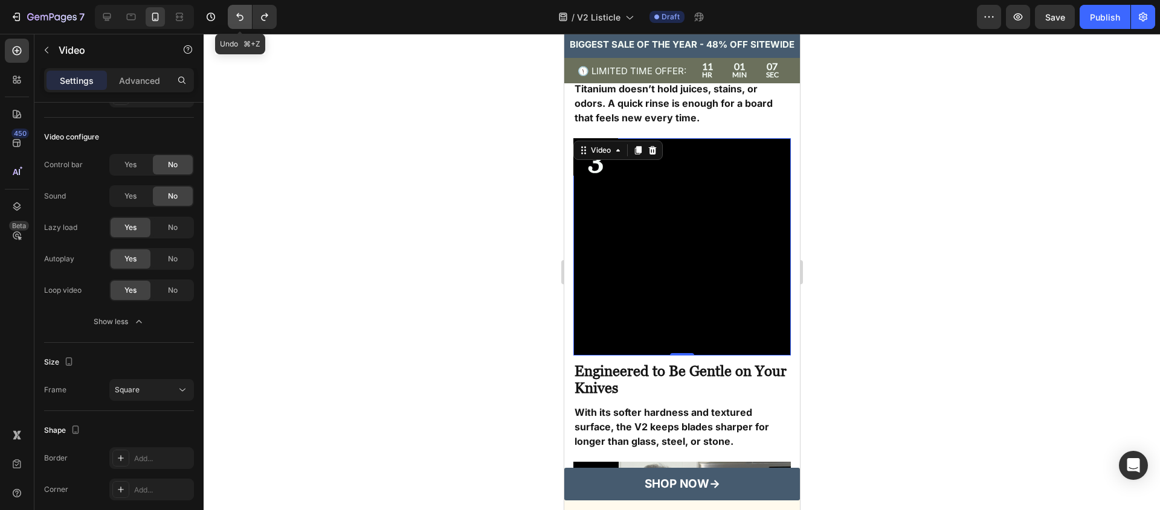
type input "https://cdn.shopify.com/videos/c/o/v/593ffe954eab461ab54687ae12421f34.mp4"
click at [695, 266] on video at bounding box center [681, 246] width 217 height 217
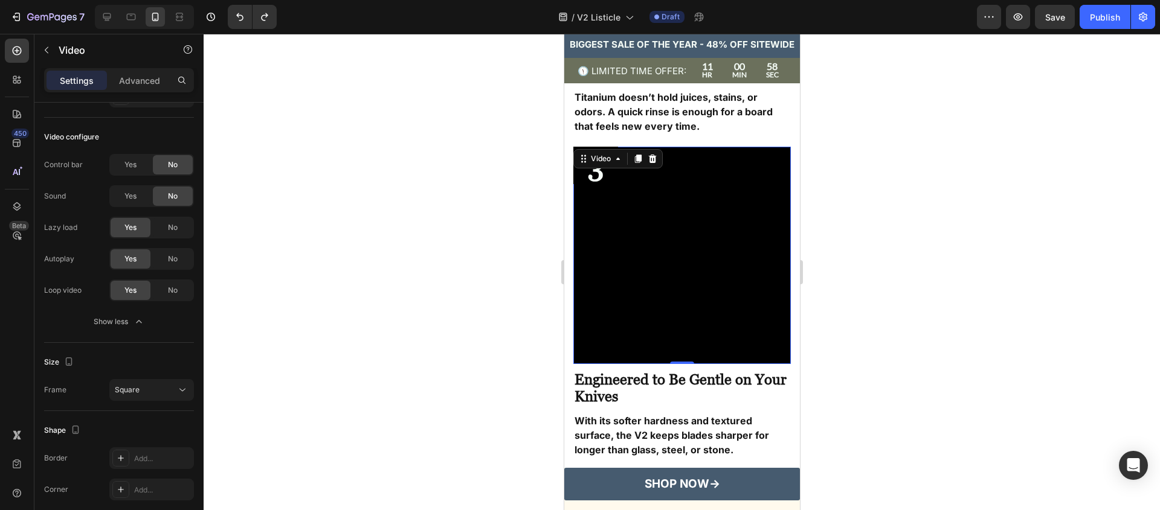
scroll to position [1194, 0]
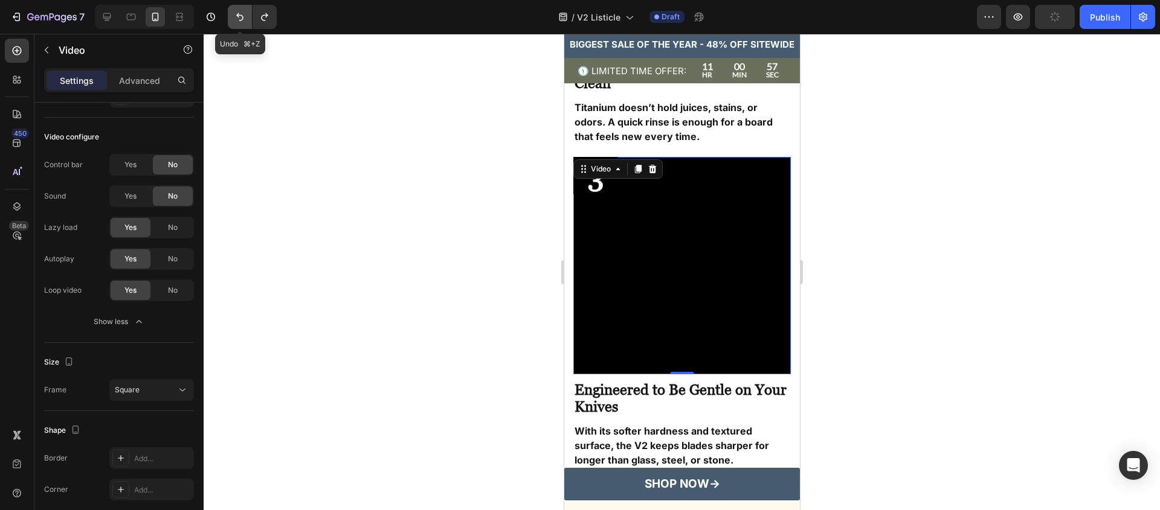
click at [234, 12] on icon "Undo/Redo" at bounding box center [240, 17] width 12 height 12
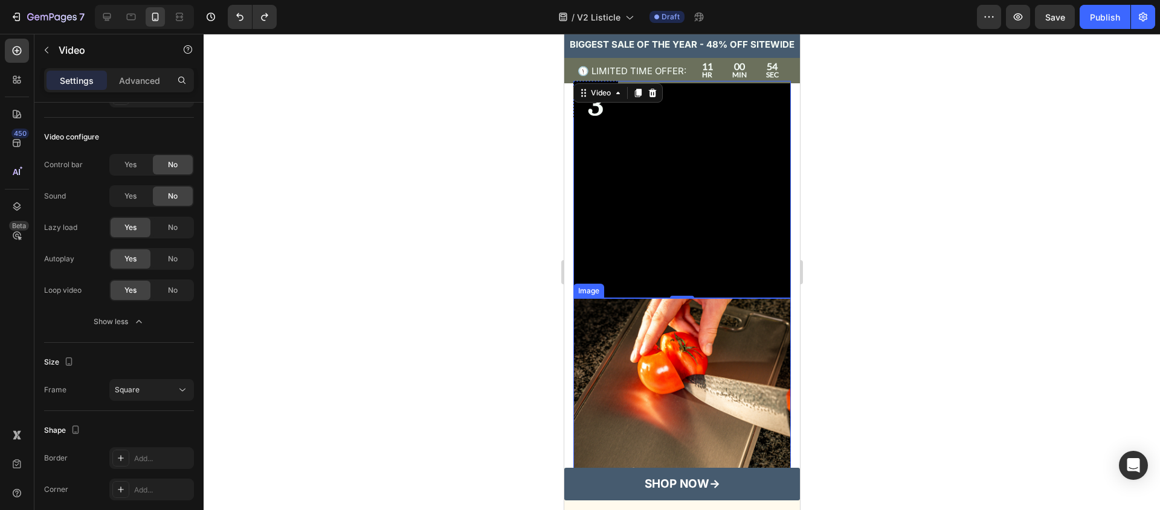
scroll to position [1315, 0]
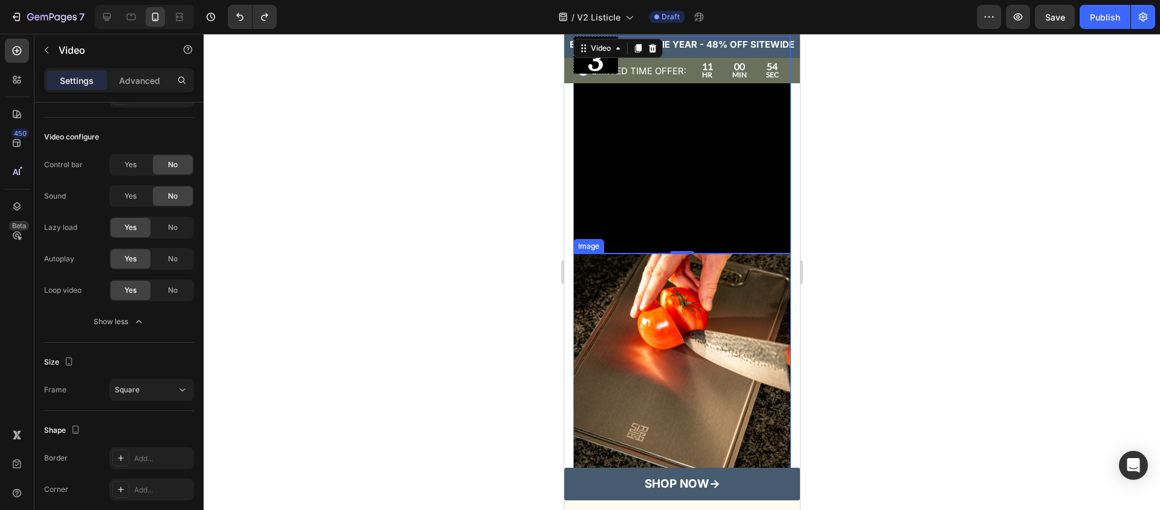
click at [673, 310] on img at bounding box center [681, 362] width 217 height 217
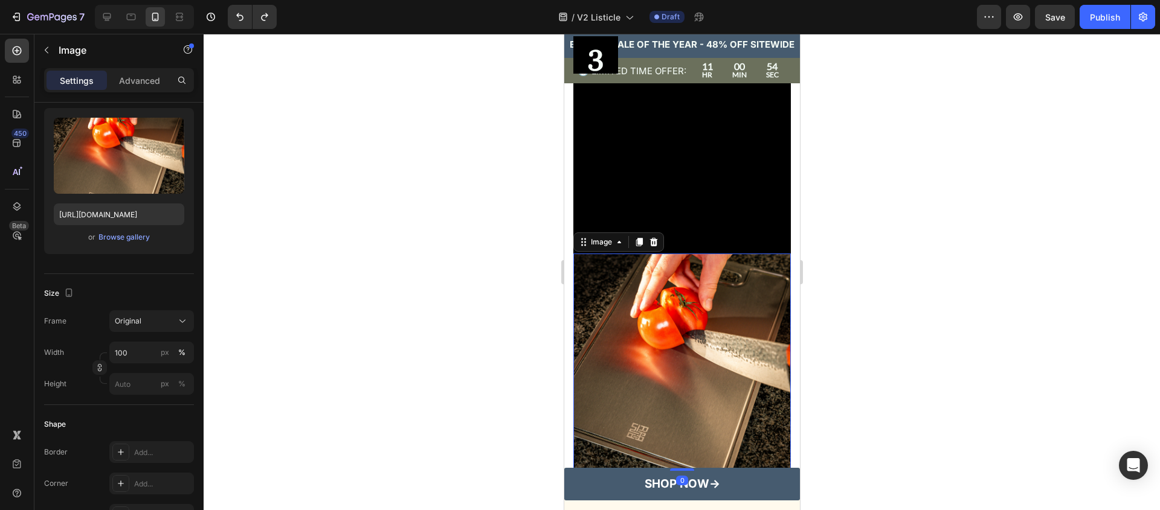
scroll to position [0, 0]
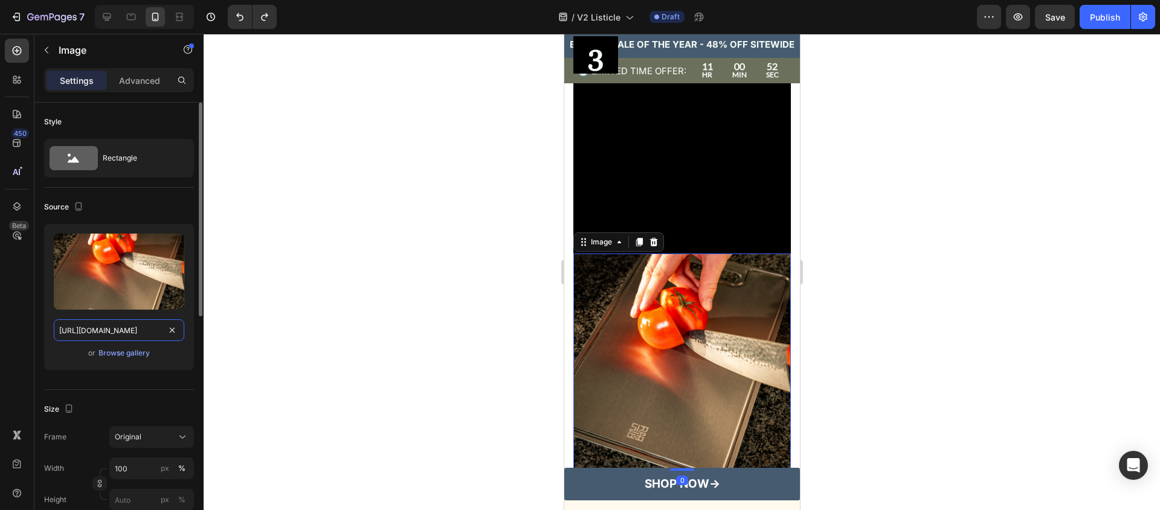
click at [142, 329] on input "[URL][DOMAIN_NAME]" at bounding box center [119, 331] width 130 height 22
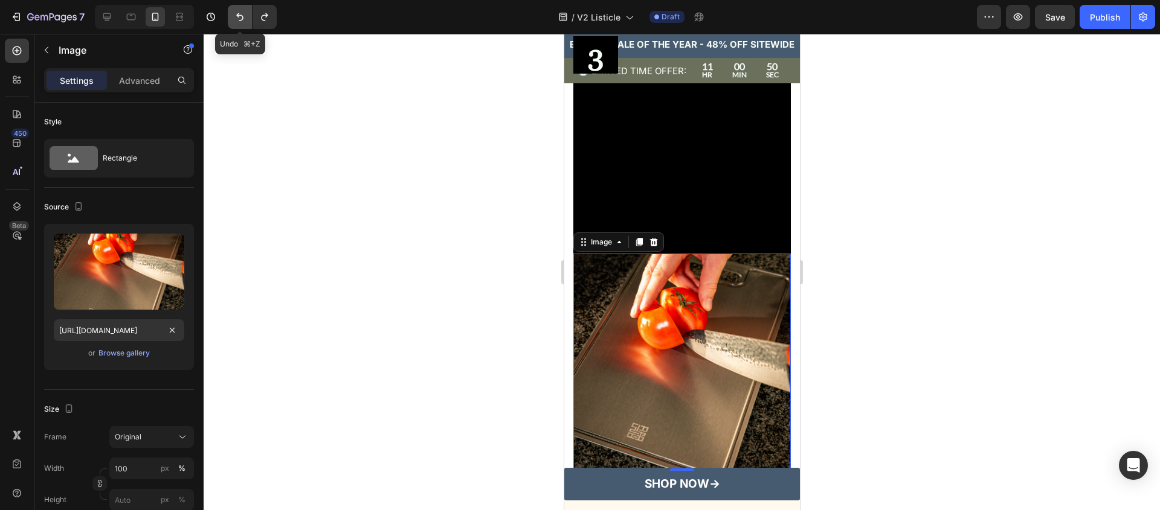
click at [236, 18] on icon "Undo/Redo" at bounding box center [240, 17] width 12 height 12
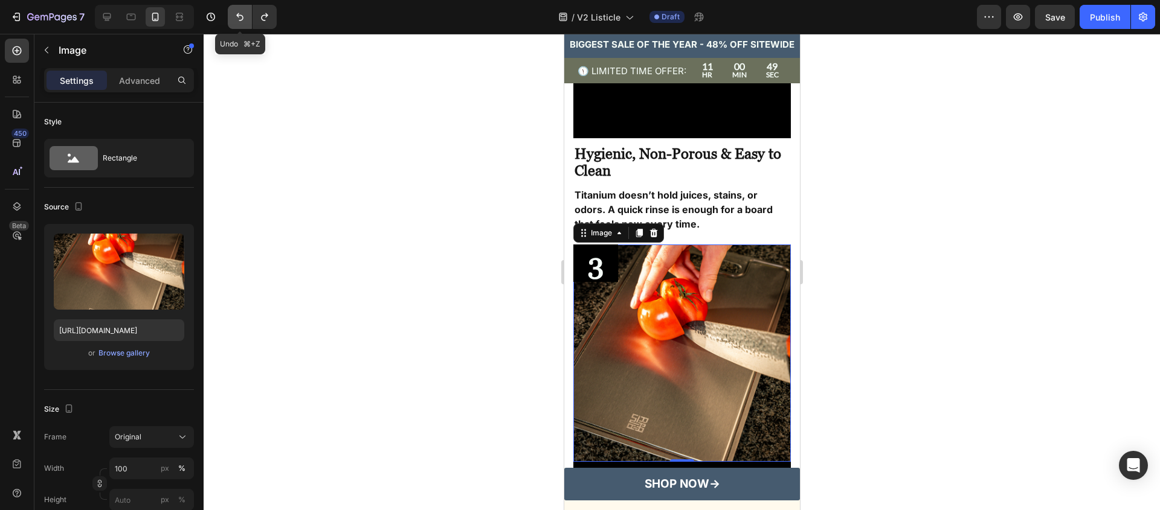
click at [236, 18] on icon "Undo/Redo" at bounding box center [240, 17] width 12 height 12
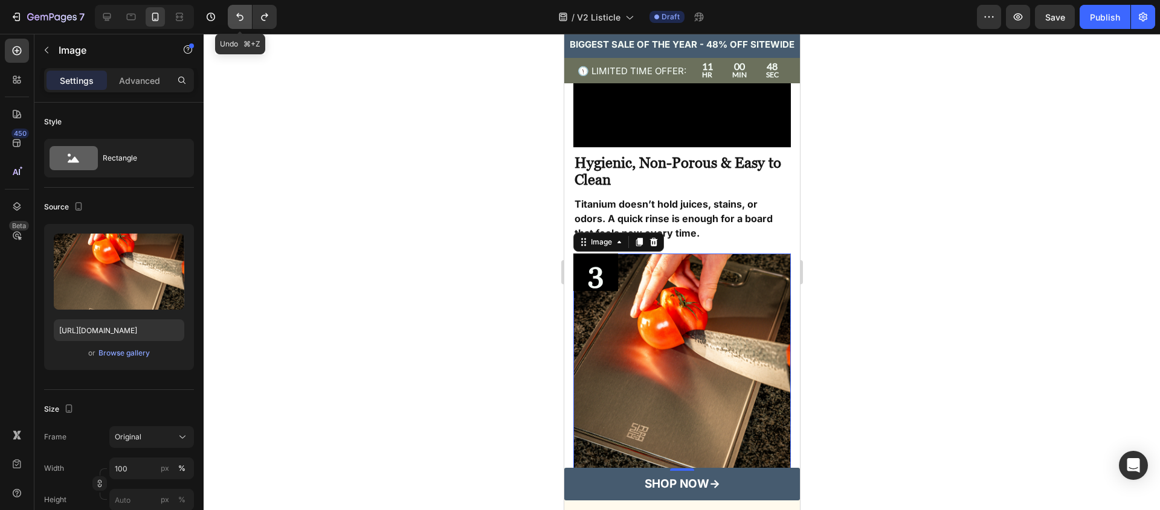
click at [236, 18] on icon "Undo/Redo" at bounding box center [240, 17] width 12 height 12
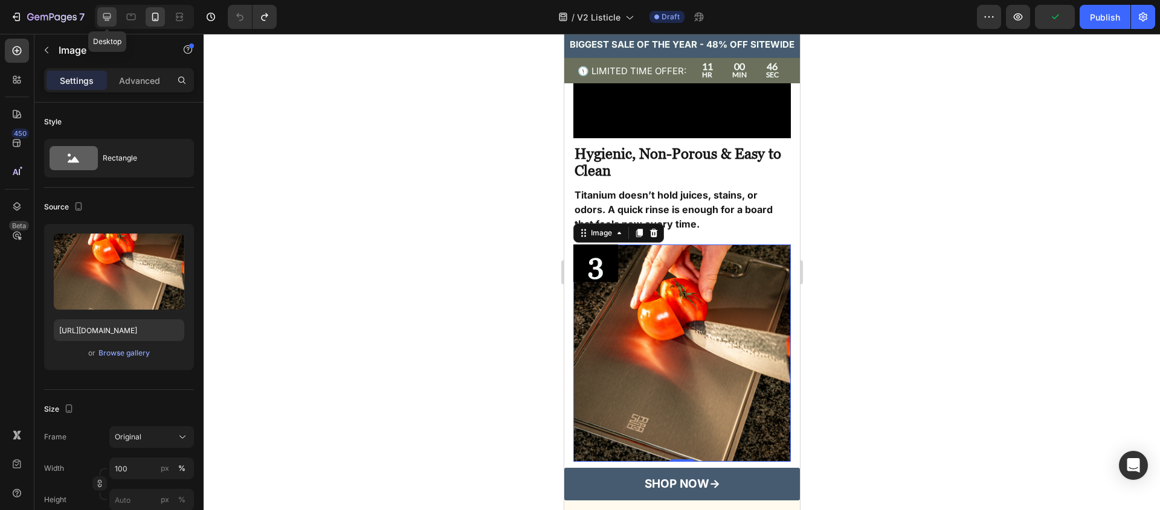
click at [104, 18] on icon at bounding box center [107, 17] width 8 height 8
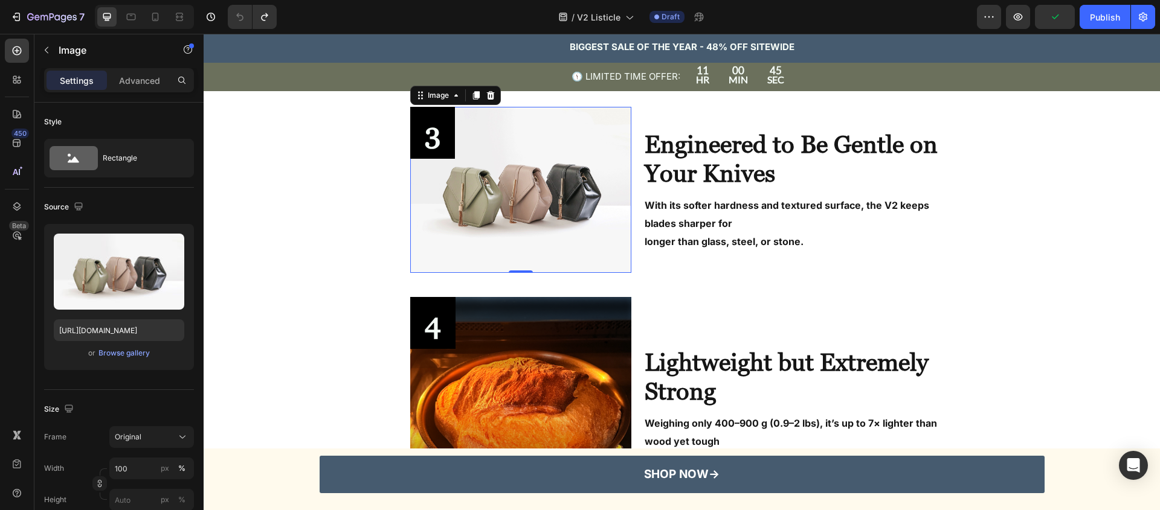
scroll to position [797, 0]
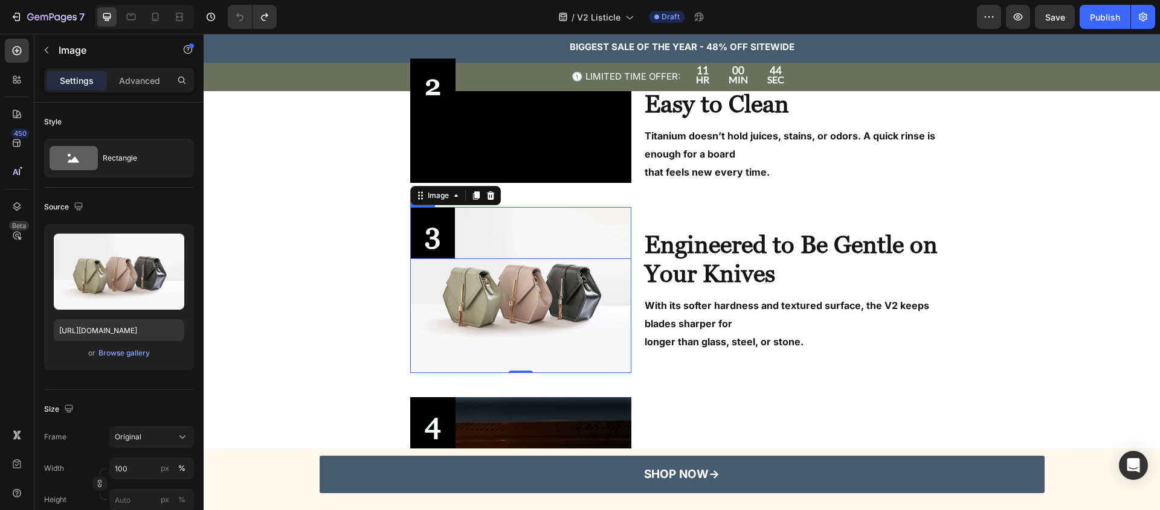
click at [520, 259] on img at bounding box center [521, 290] width 222 height 166
click at [109, 330] on input "https://cdn.shopify.com/s/files/1/2005/9307/files/image_demo.jpg" at bounding box center [119, 331] width 130 height 22
paste input "0907/0877/1156/files/HIGHPRODUCTION_1.png?v=1757940863"
type input "[URL][DOMAIN_NAME]"
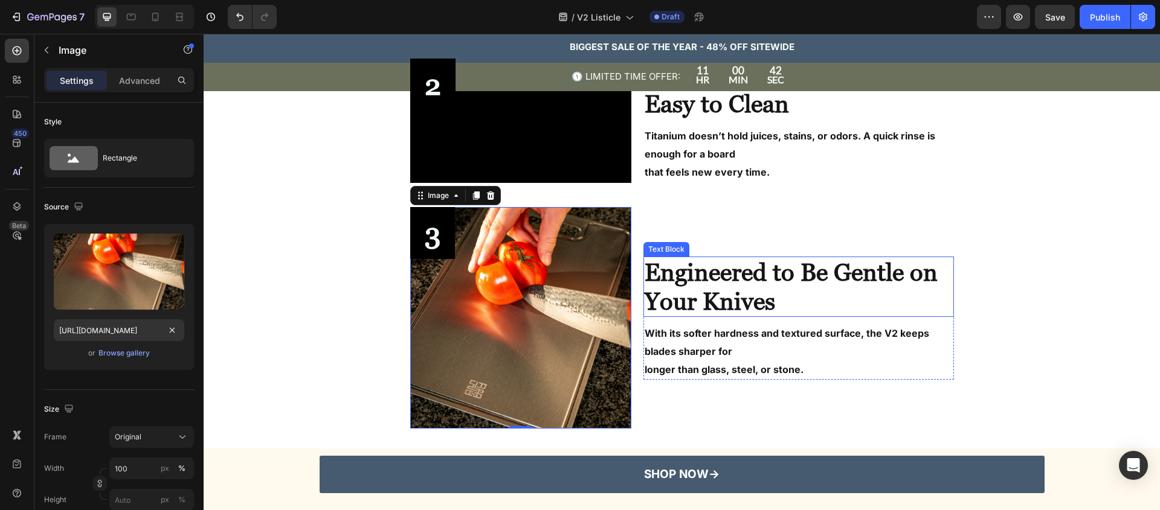
click at [850, 287] on p "Engineered to Be Gentle on Your Knives" at bounding box center [797, 287] width 307 height 58
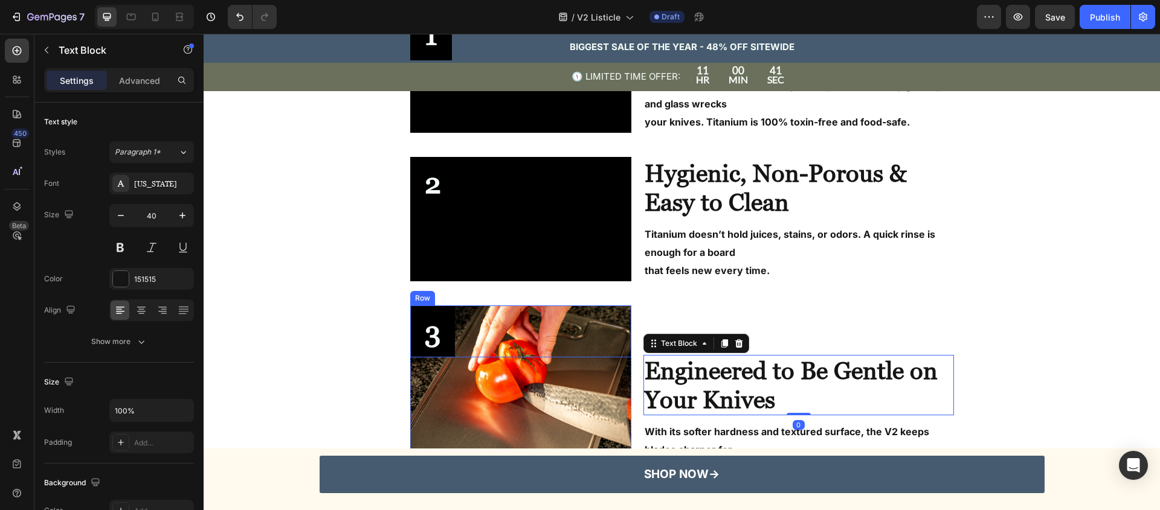
scroll to position [687, 0]
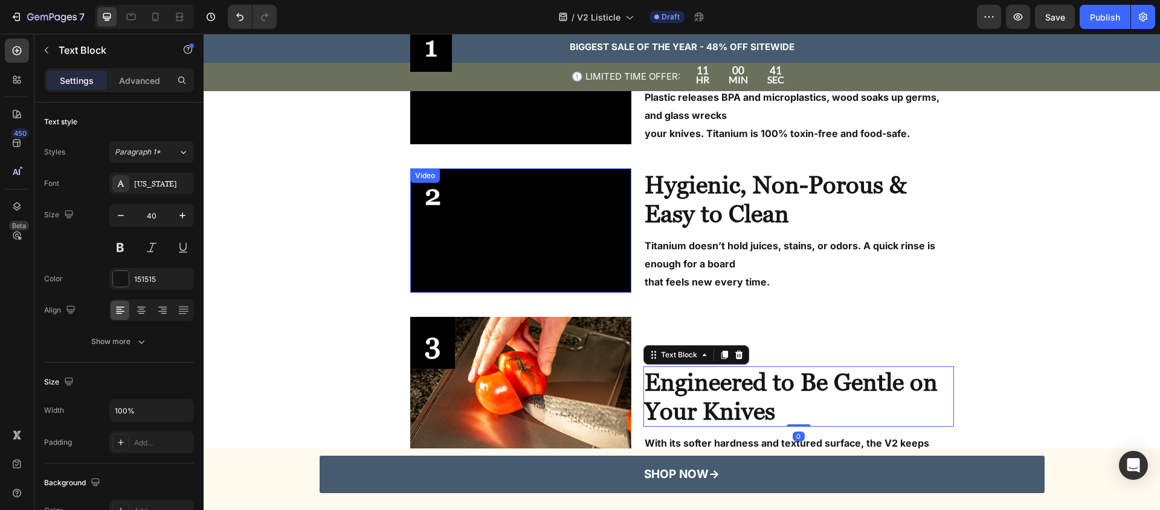
click at [505, 230] on video at bounding box center [521, 231] width 222 height 124
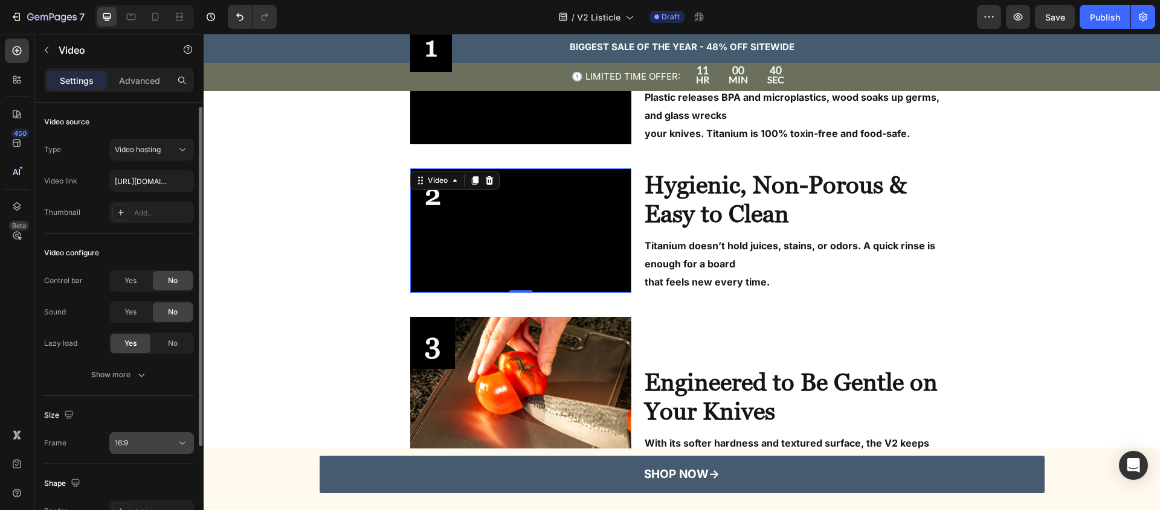
scroll to position [2, 0]
click at [141, 445] on div "16:9" at bounding box center [146, 440] width 62 height 11
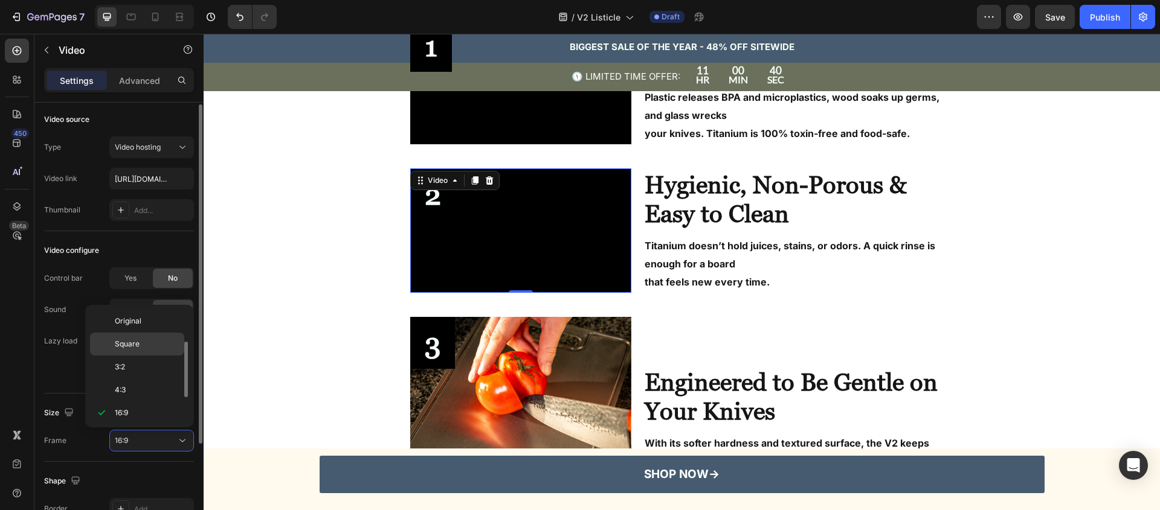
scroll to position [22, 0]
click at [132, 312] on div "Square" at bounding box center [137, 322] width 94 height 23
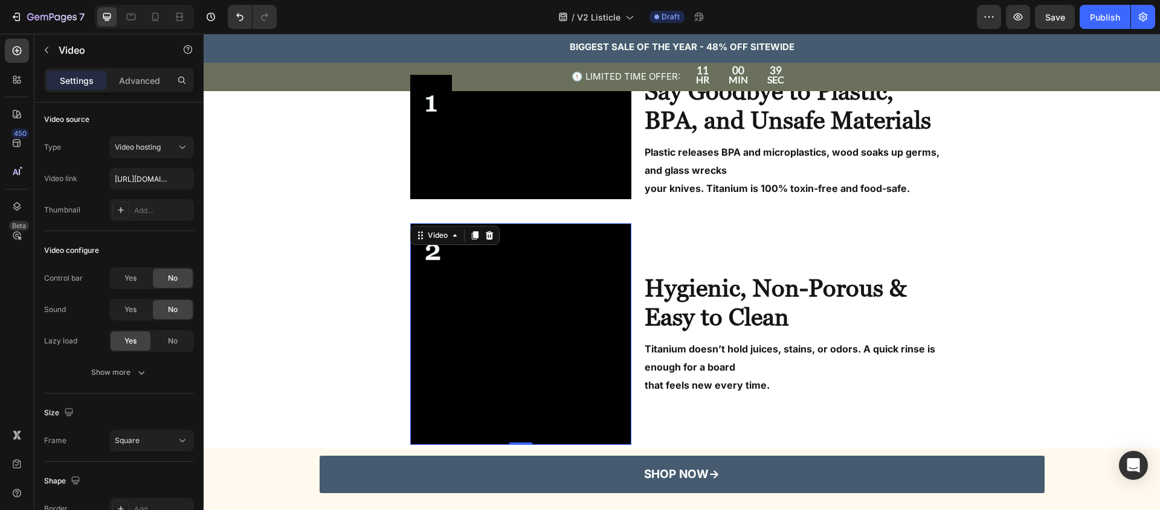
scroll to position [571, 0]
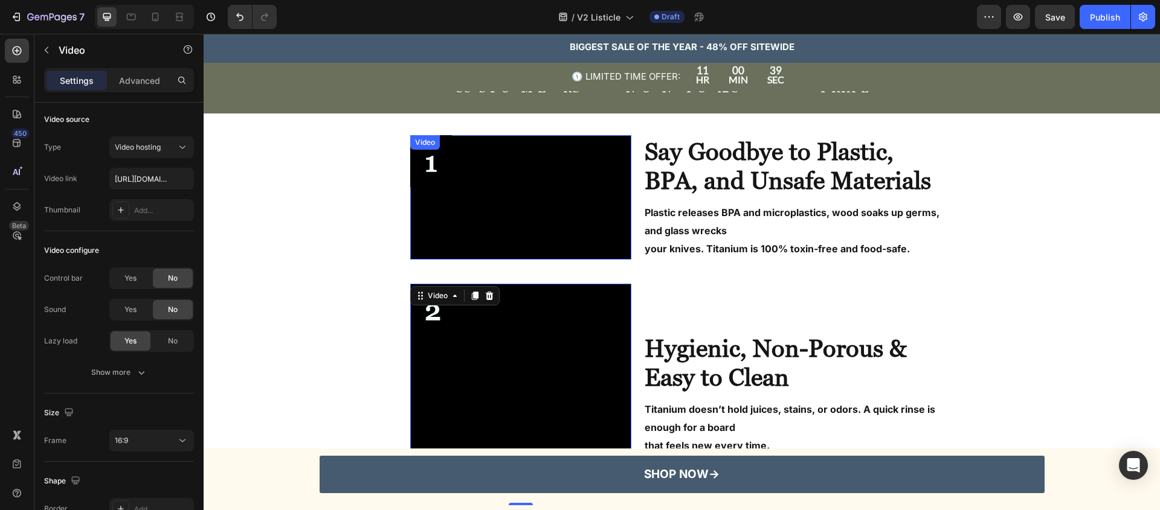
click at [501, 199] on video at bounding box center [521, 197] width 222 height 124
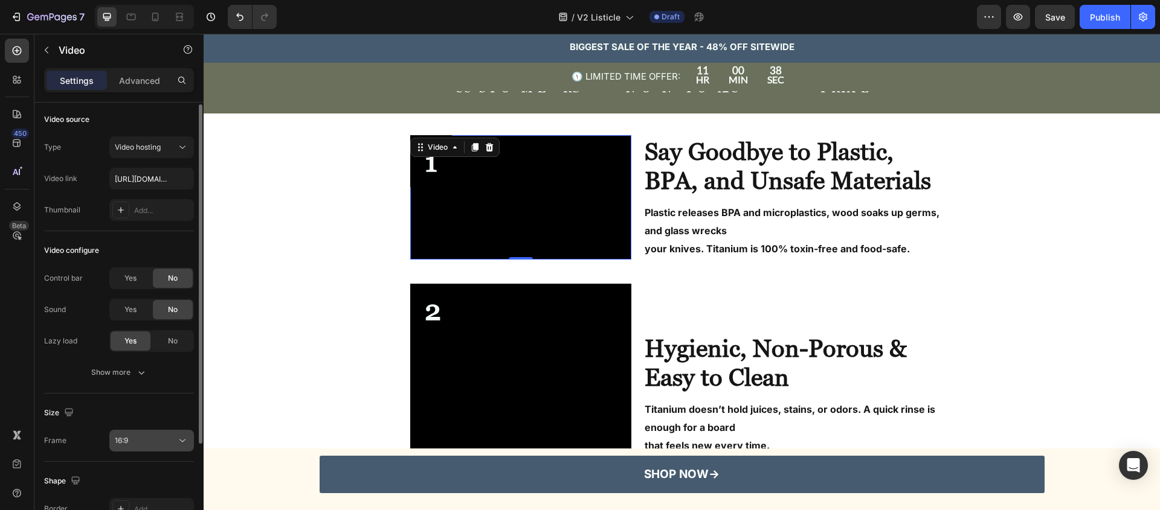
click at [161, 439] on div "16:9" at bounding box center [146, 440] width 62 height 11
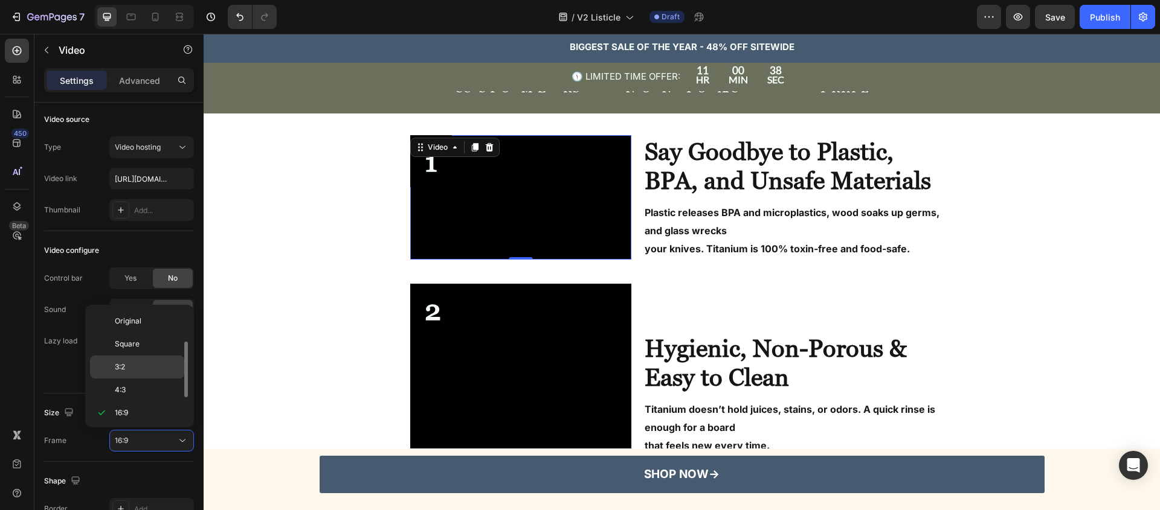
scroll to position [22, 0]
drag, startPoint x: 134, startPoint y: 316, endPoint x: 201, endPoint y: 306, distance: 67.2
click at [134, 316] on div "Square" at bounding box center [137, 322] width 94 height 23
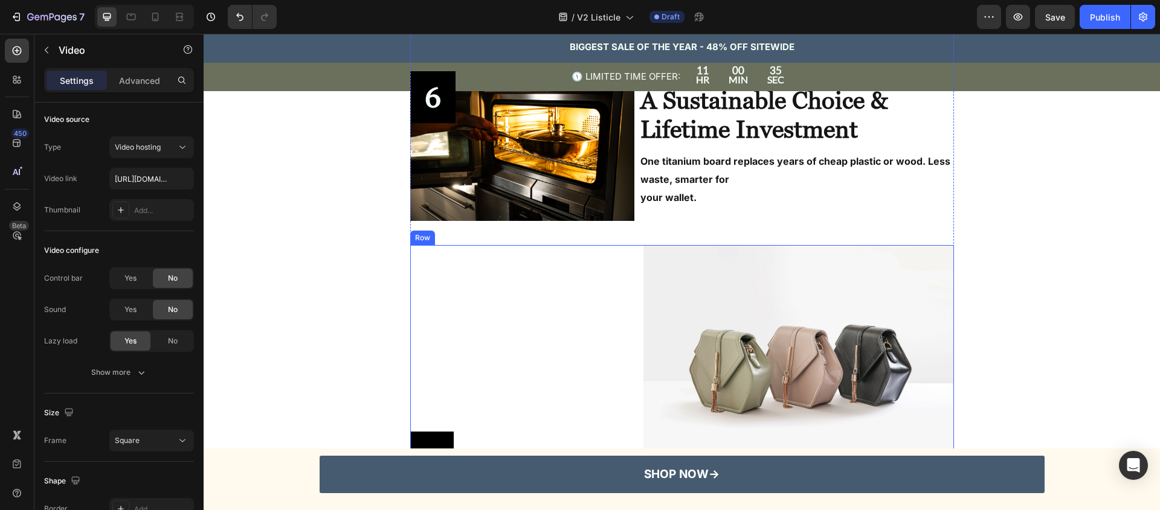
scroll to position [1727, 0]
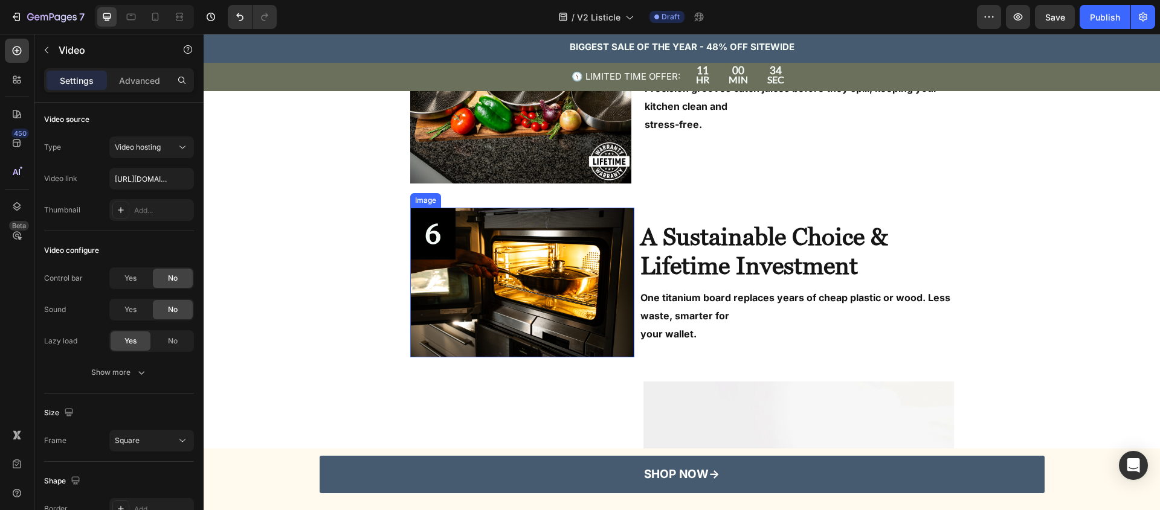
click at [523, 305] on img at bounding box center [522, 283] width 225 height 150
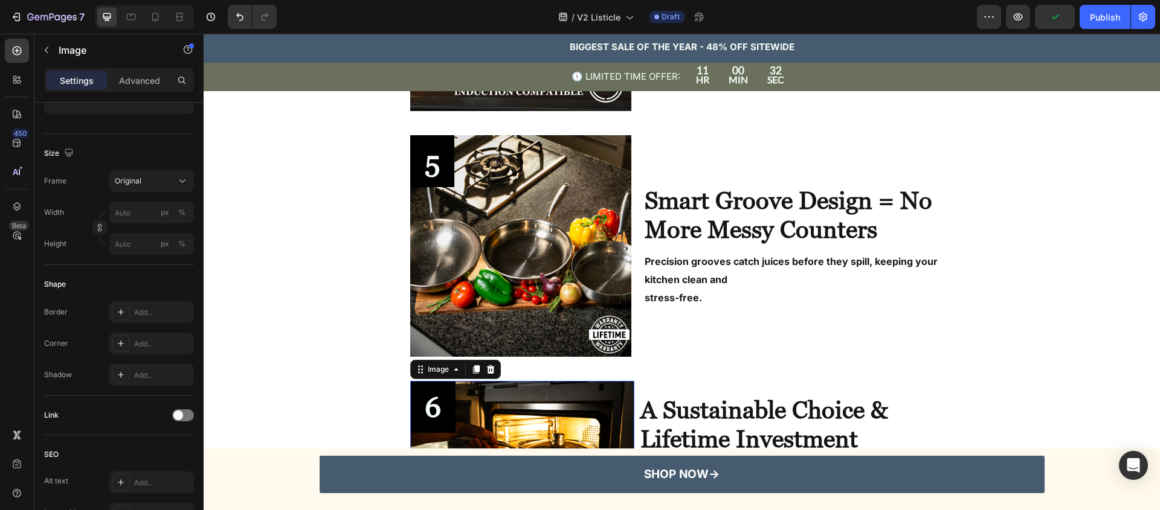
scroll to position [1402, 0]
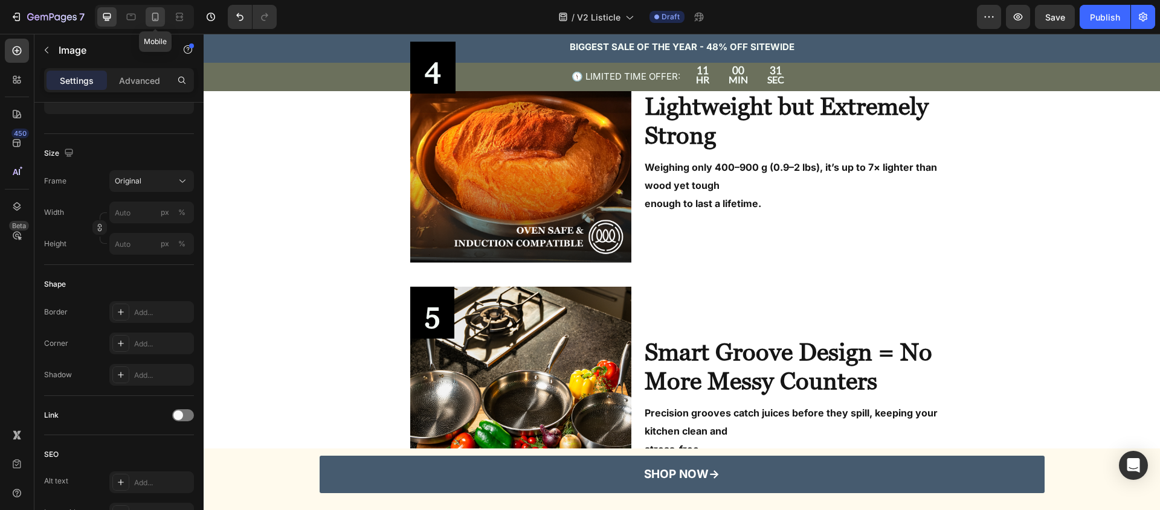
click at [164, 21] on div at bounding box center [155, 16] width 19 height 19
type input "https://cdn.shopify.com/s/files/1/0907/0877/1156/files/Untitled_design_34.png?v…"
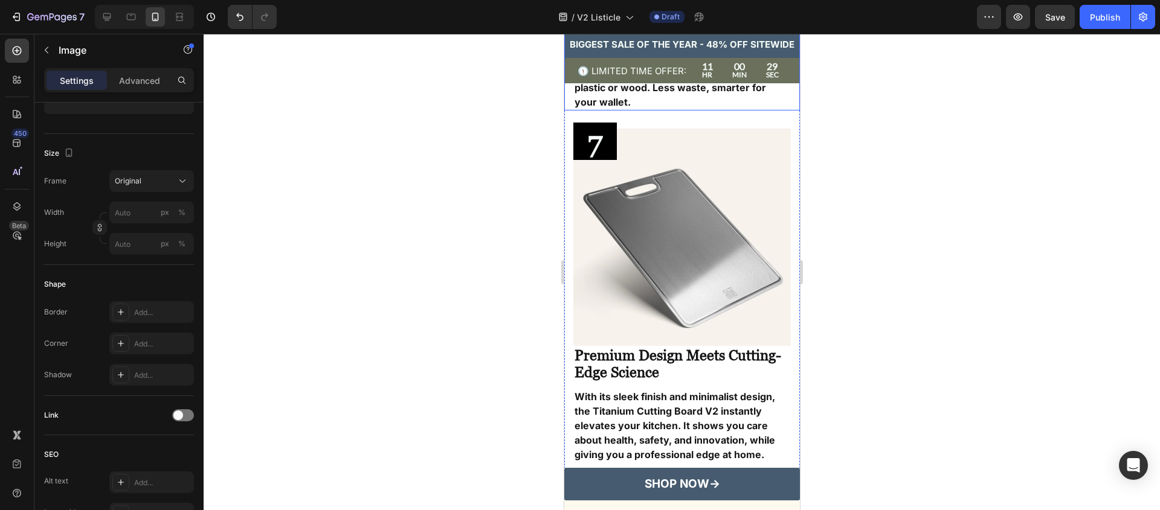
scroll to position [2551, 0]
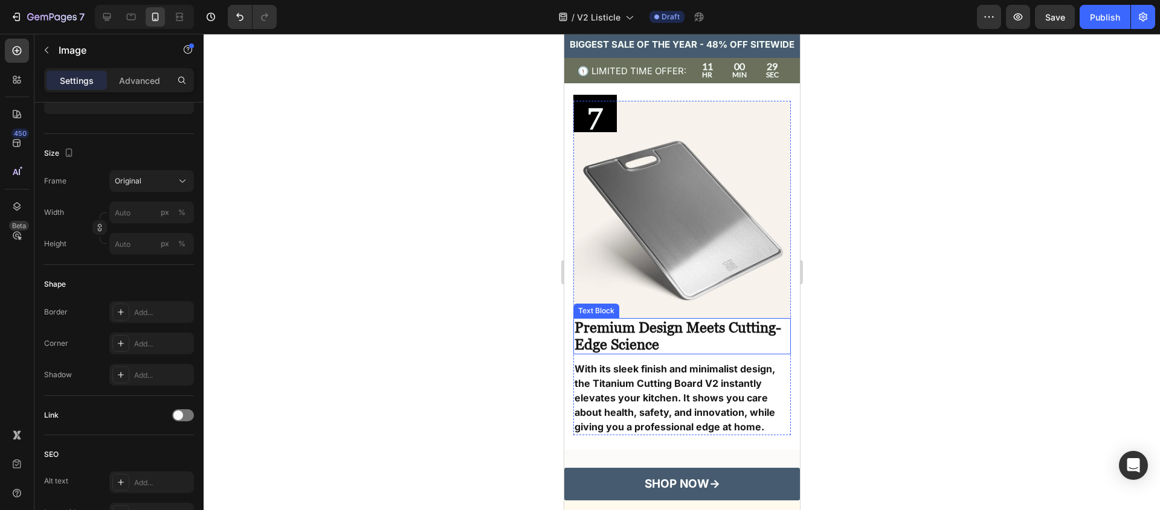
click at [644, 208] on img at bounding box center [681, 209] width 217 height 217
click at [715, 133] on img at bounding box center [681, 209] width 217 height 217
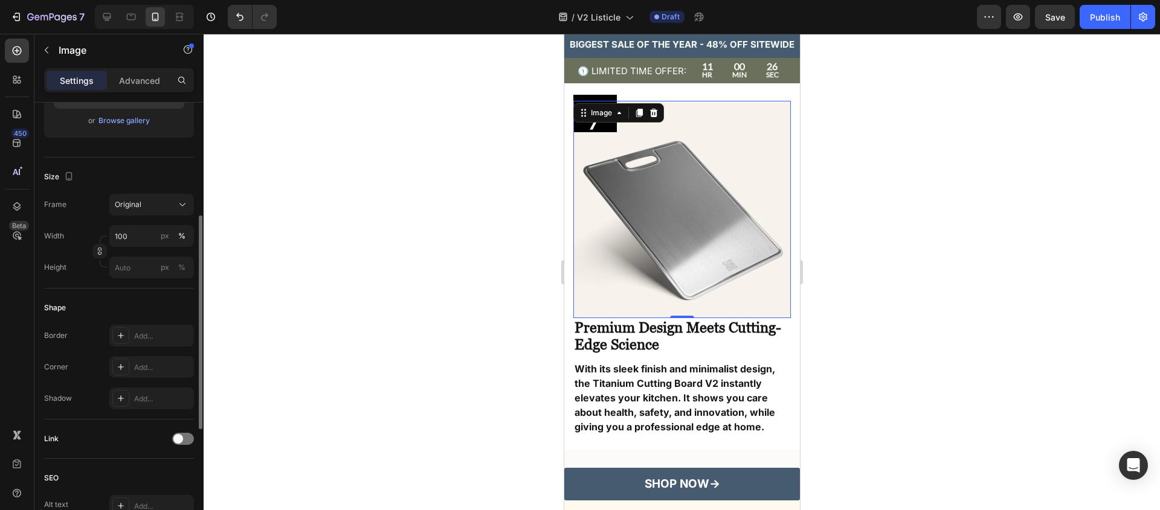
scroll to position [8, 0]
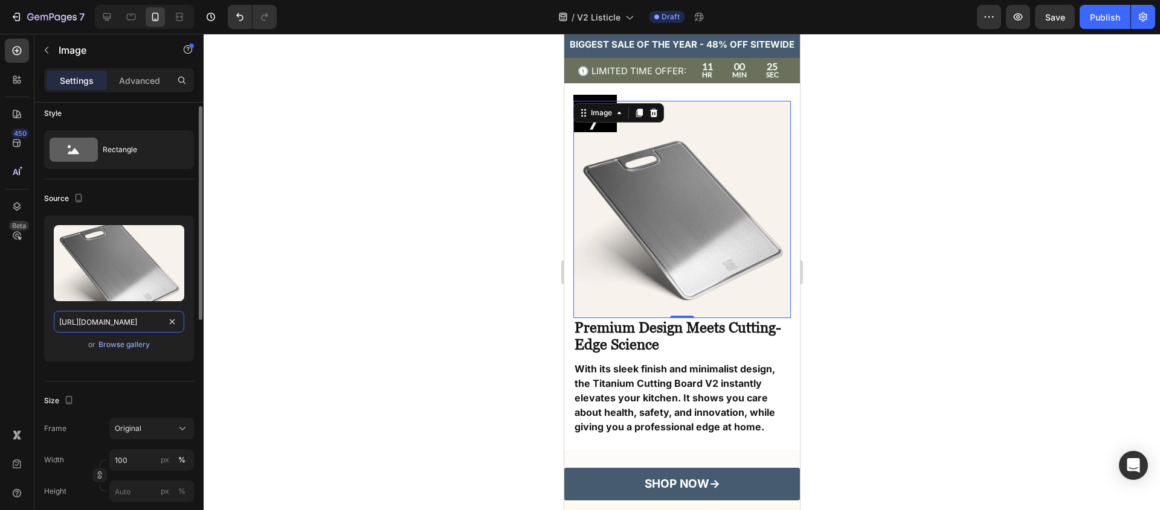
click at [96, 324] on input "https://cdn.shopify.com/s/files/1/0907/0877/1156/files/TitaniumCuttingBoard08_9…" at bounding box center [119, 322] width 130 height 22
click at [114, 17] on div at bounding box center [106, 16] width 19 height 19
type input "https://cdn.shopify.com/s/files/1/2005/9307/files/image_demo.jpg"
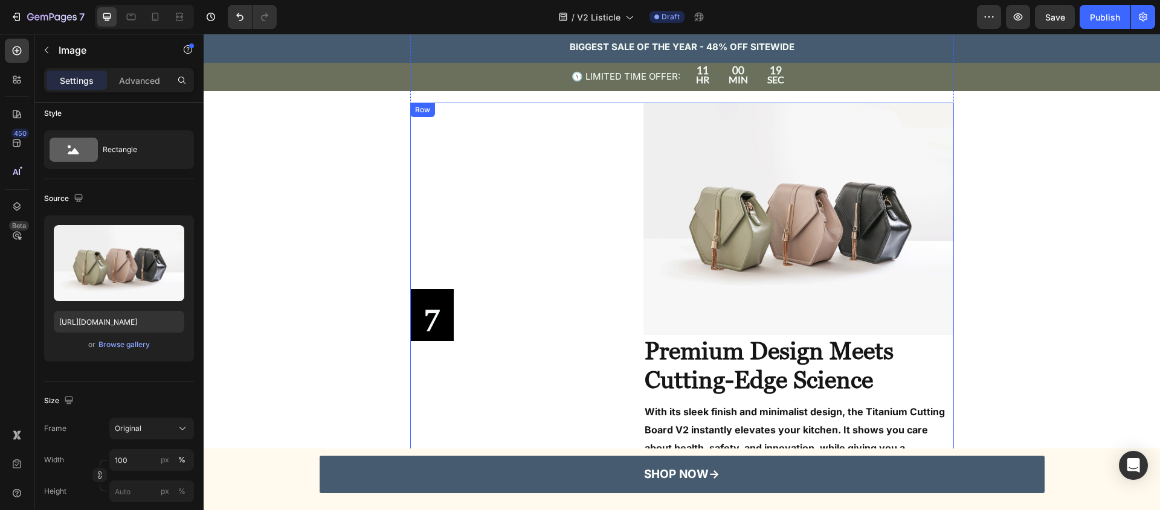
scroll to position [2005, 0]
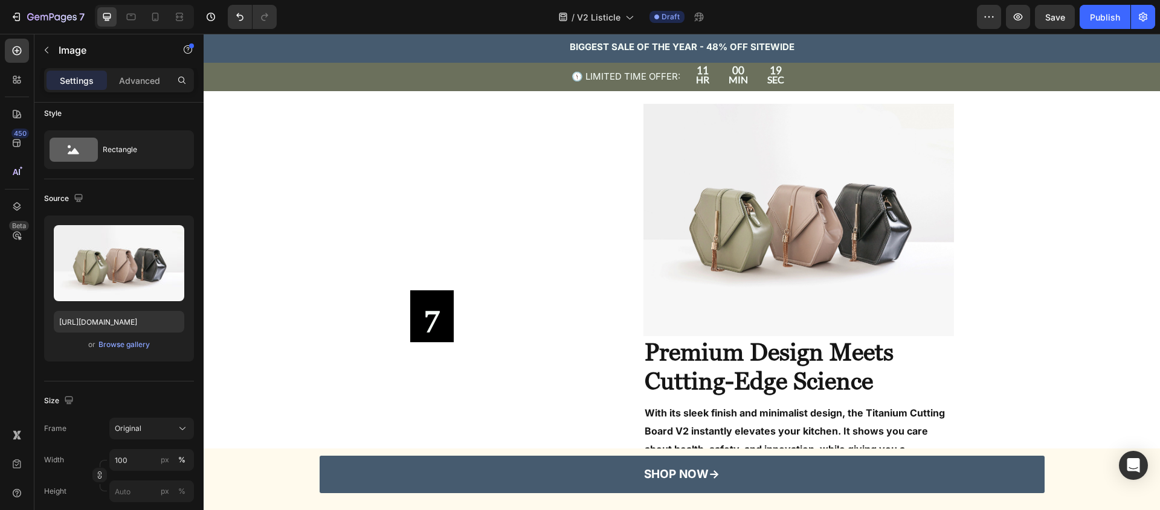
click at [698, 246] on img at bounding box center [798, 220] width 310 height 233
click at [727, 272] on img at bounding box center [798, 220] width 310 height 233
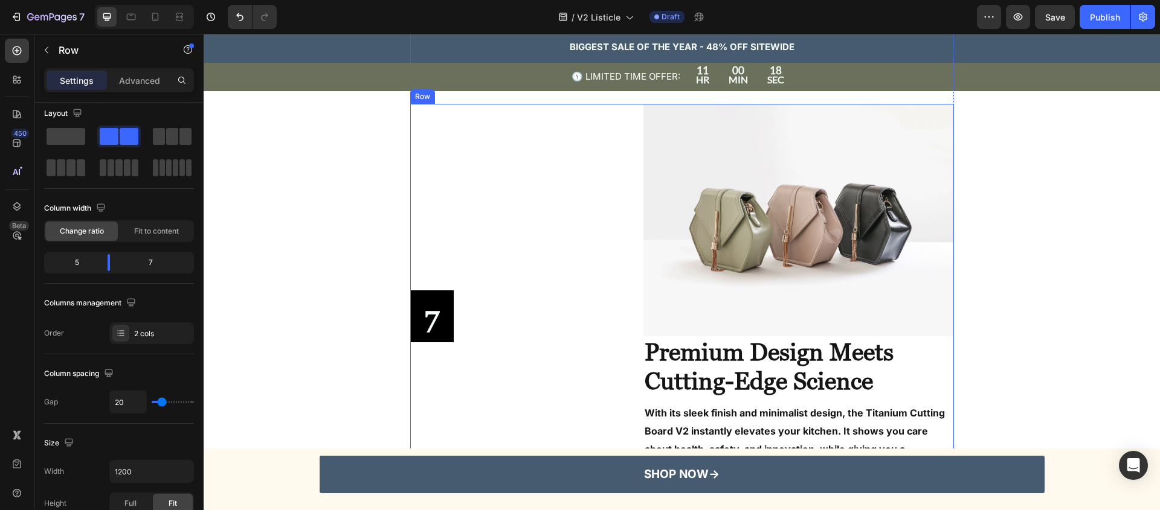
click at [574, 271] on div "7 Text Block Row Row" at bounding box center [521, 291] width 222 height 374
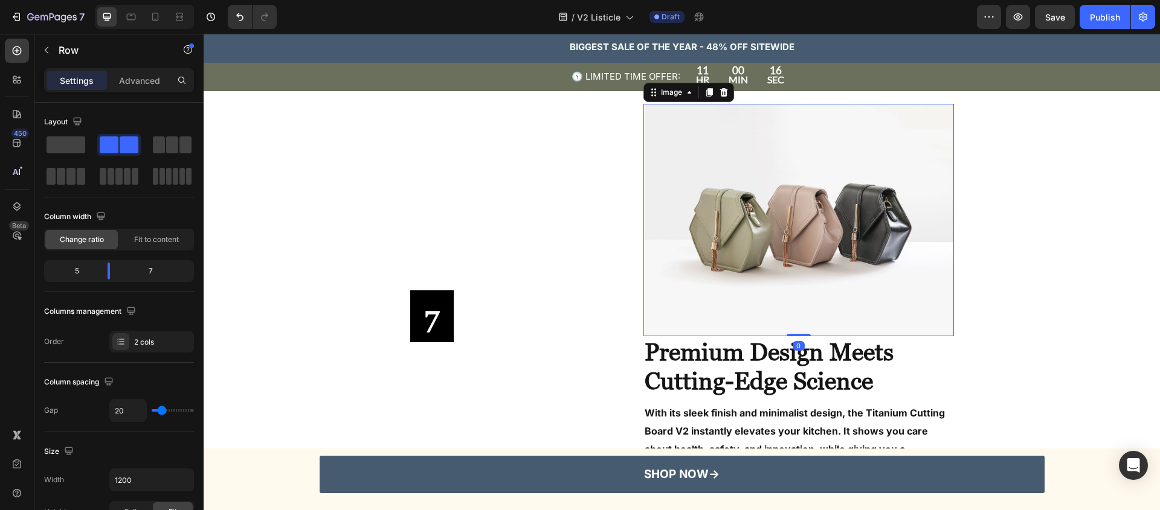
click at [643, 195] on img at bounding box center [798, 220] width 310 height 233
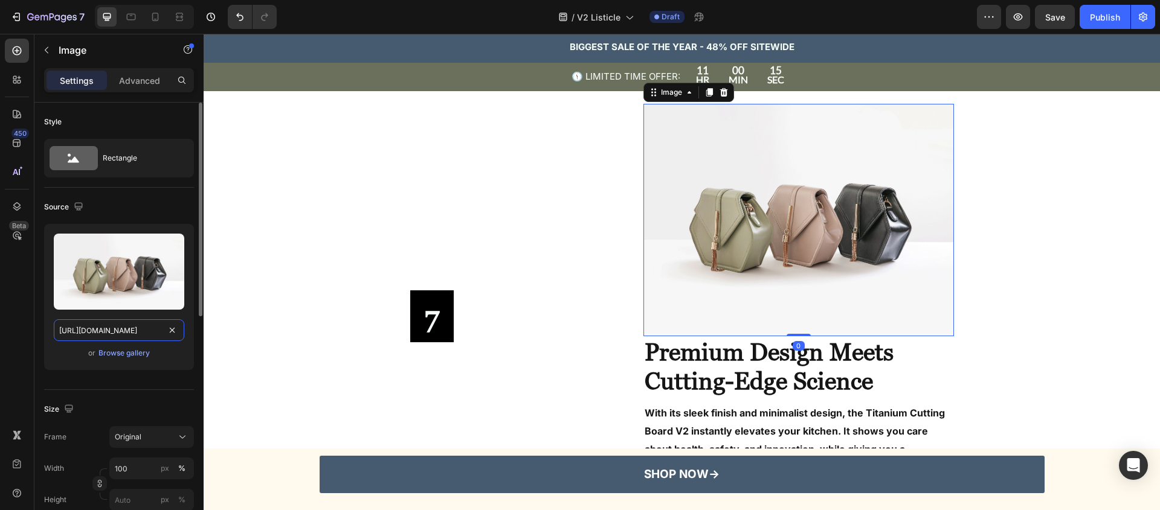
click at [127, 321] on input "https://cdn.shopify.com/s/files/1/2005/9307/files/image_demo.jpg" at bounding box center [119, 331] width 130 height 22
paste input "0907/0877/1156/files/TitaniumCuttingBoard08_9c3268c8-b730-405a-8253-b9d7c6ab24e…"
type input "https://cdn.shopify.com/s/files/1/0907/0877/1156/files/TitaniumCuttingBoard08_9…"
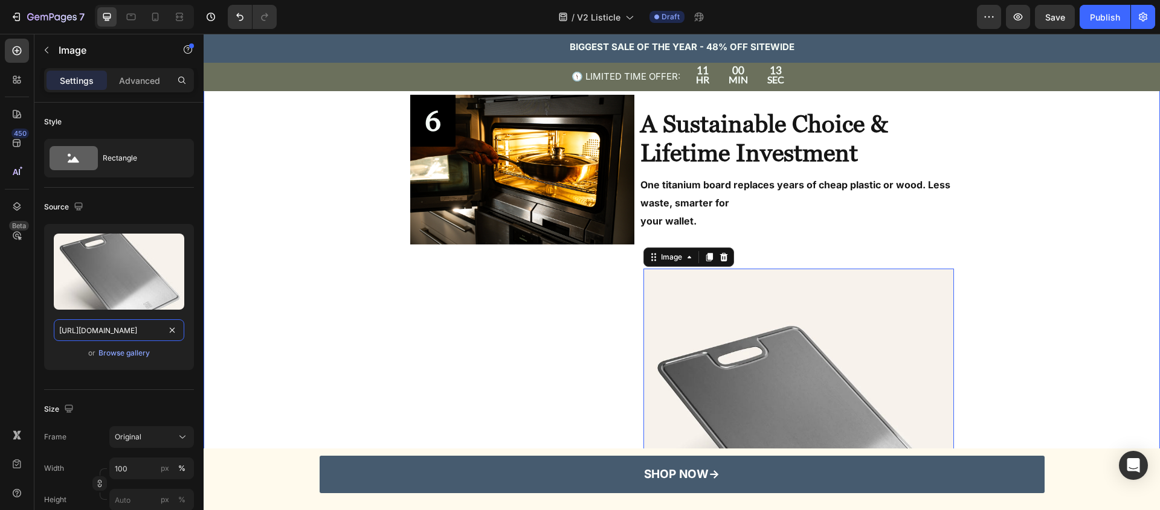
scroll to position [1858, 0]
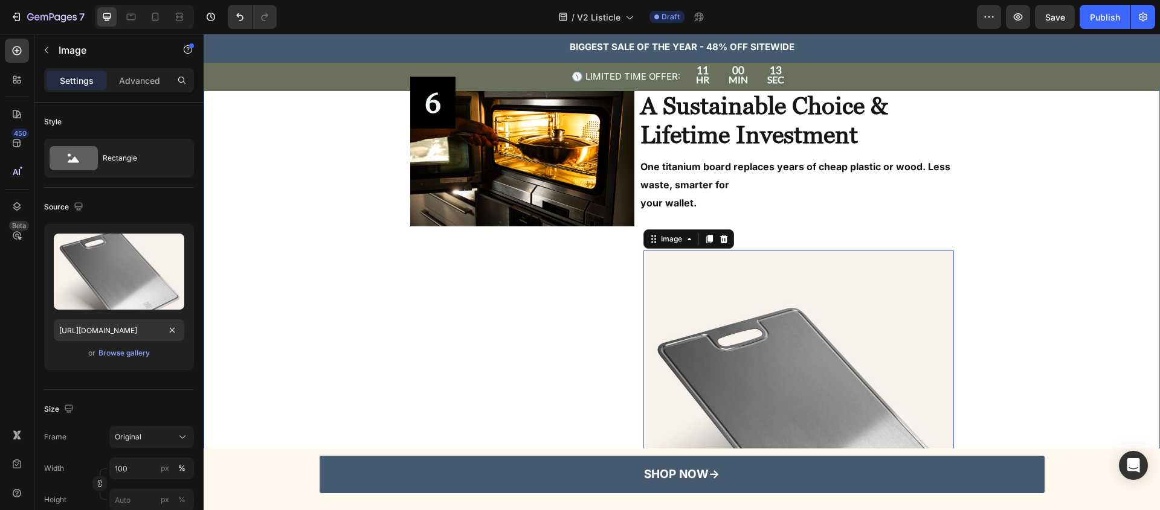
click at [434, 356] on div "7 Text Block Row Row" at bounding box center [521, 476] width 222 height 451
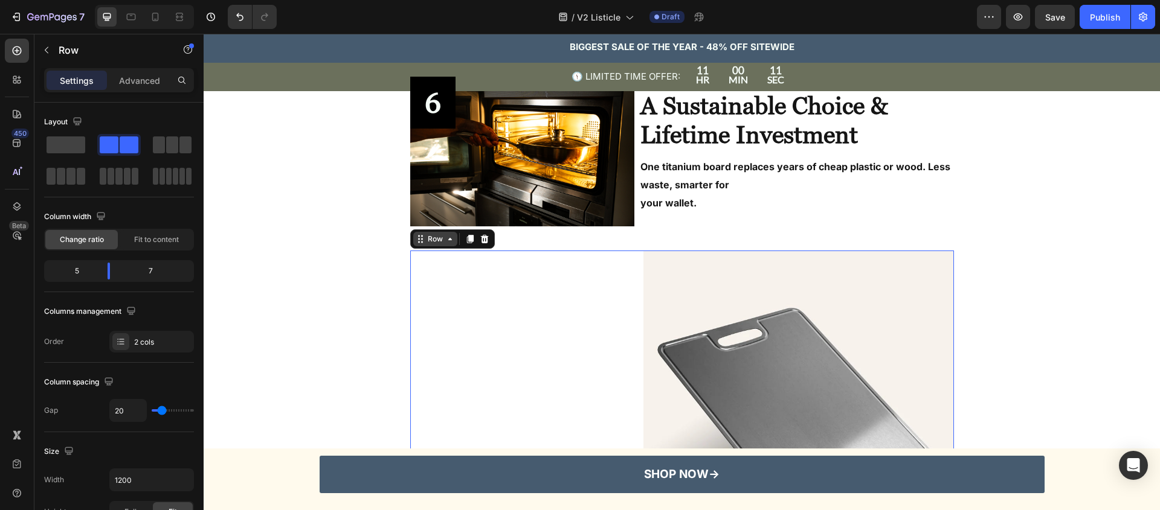
click at [429, 243] on div "Row" at bounding box center [435, 239] width 20 height 11
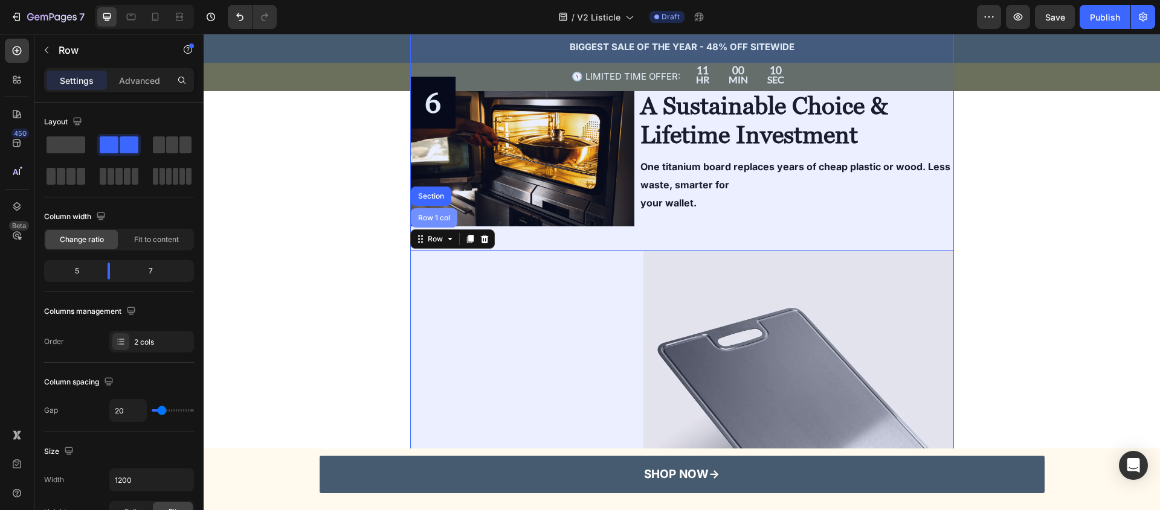
click at [434, 221] on div "Row 1 col" at bounding box center [434, 217] width 47 height 19
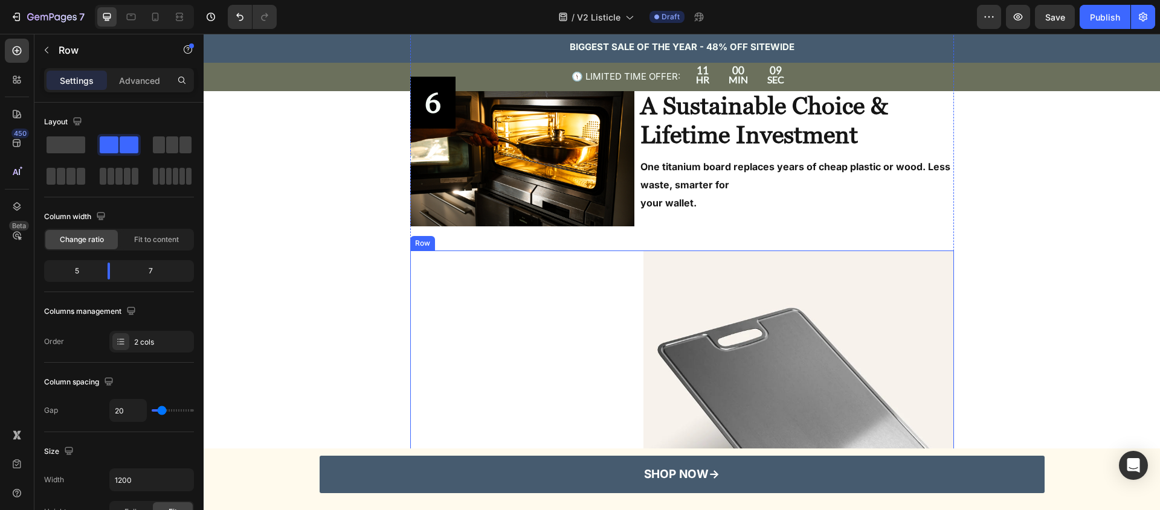
click at [535, 342] on div "7 Text Block Row Row" at bounding box center [521, 476] width 222 height 451
click at [483, 240] on icon at bounding box center [485, 239] width 10 height 10
click at [478, 309] on div "7 Text Block Row Row" at bounding box center [521, 476] width 222 height 451
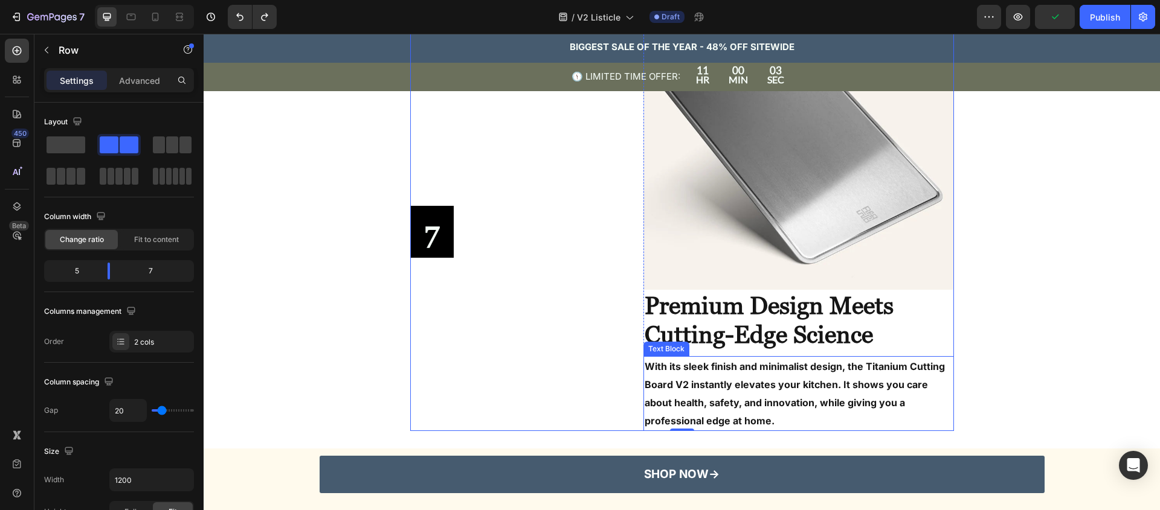
scroll to position [2139, 0]
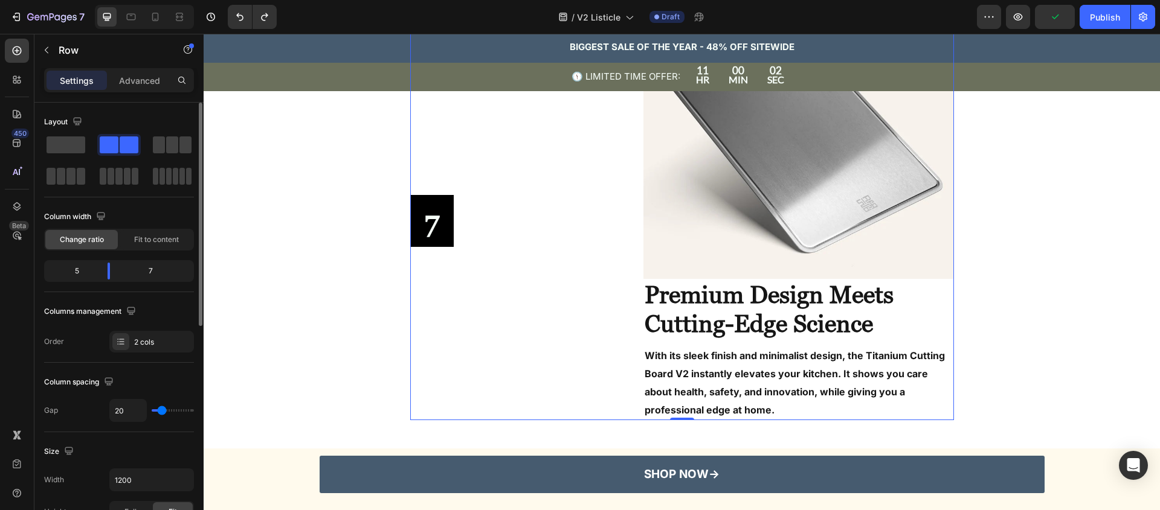
click at [88, 269] on div "5" at bounding box center [72, 271] width 51 height 17
drag, startPoint x: 138, startPoint y: 272, endPoint x: 97, endPoint y: 273, distance: 41.1
click at [97, 273] on div "5 7" at bounding box center [119, 271] width 150 height 22
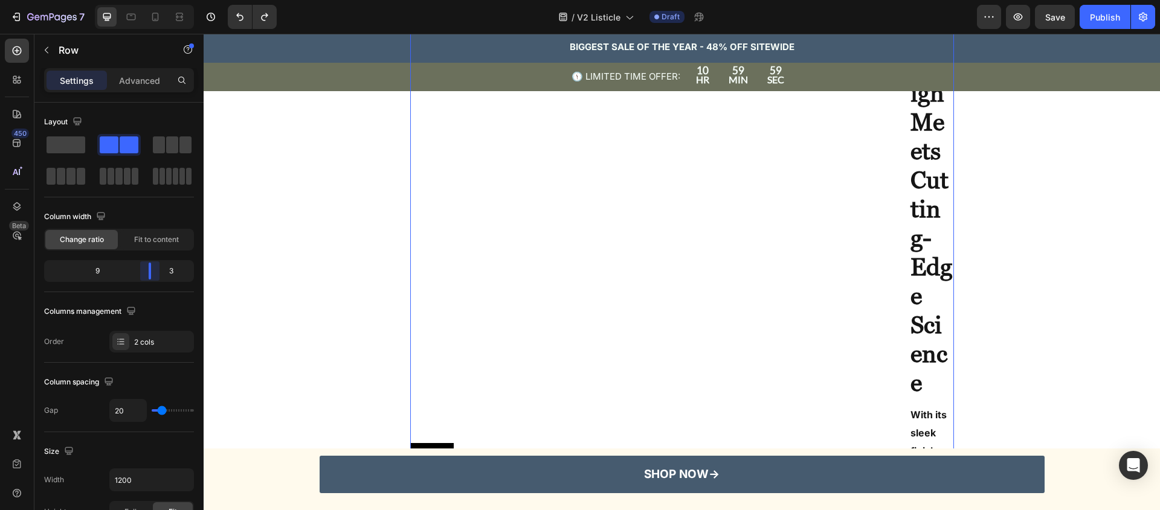
scroll to position [2440, 0]
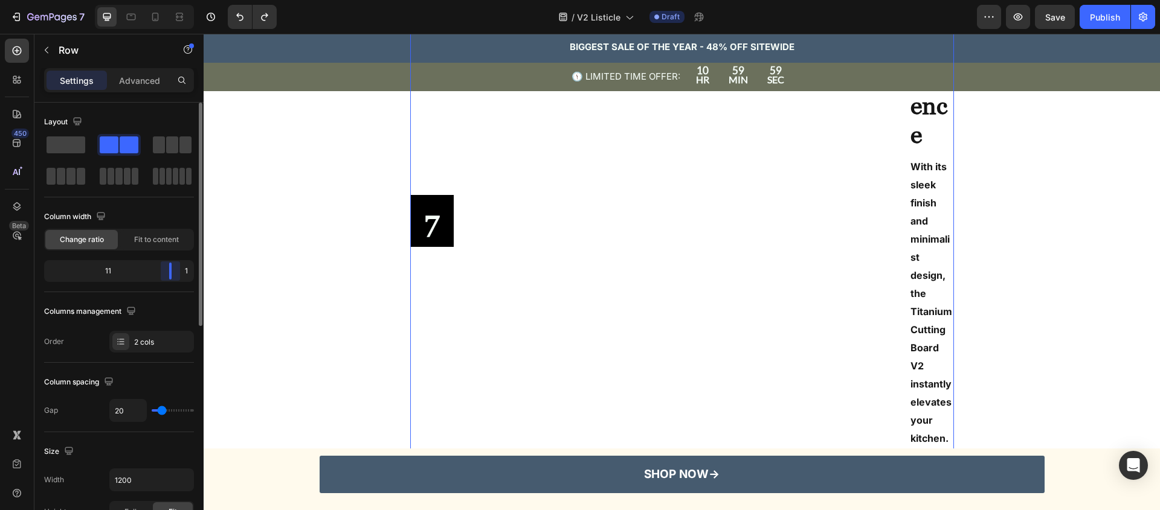
drag, startPoint x: 103, startPoint y: 272, endPoint x: 158, endPoint y: 275, distance: 55.7
click at [198, 0] on body "7 Version history / V2 Listicle Draft Preview Save Publish 450 Beta Sections(18…" at bounding box center [580, 0] width 1160 height 0
click at [67, 141] on span at bounding box center [66, 145] width 39 height 17
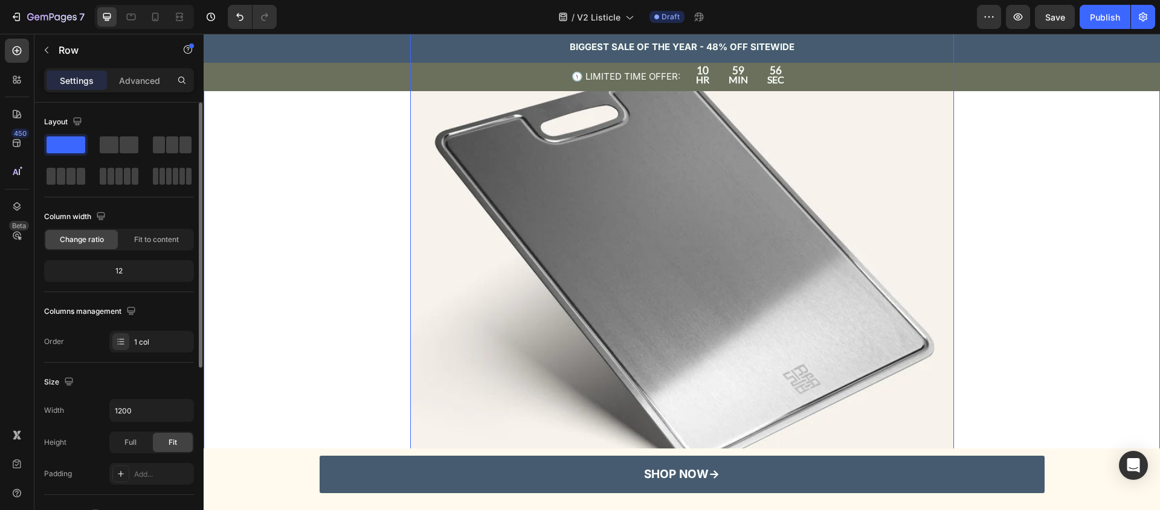
scroll to position [2145, 0]
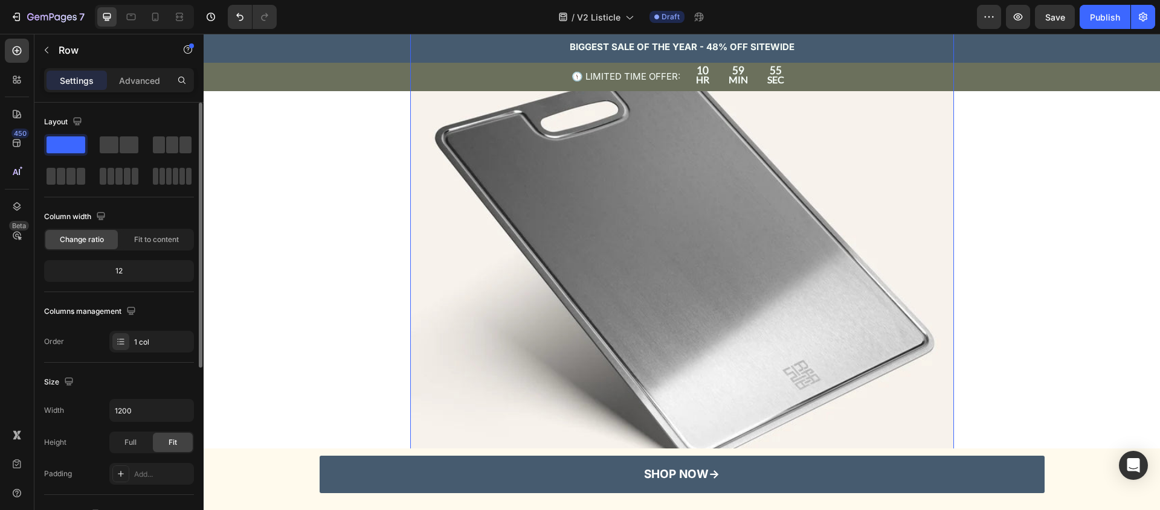
click at [126, 271] on div "12" at bounding box center [119, 271] width 145 height 17
click at [165, 241] on span "Fit to content" at bounding box center [156, 239] width 45 height 11
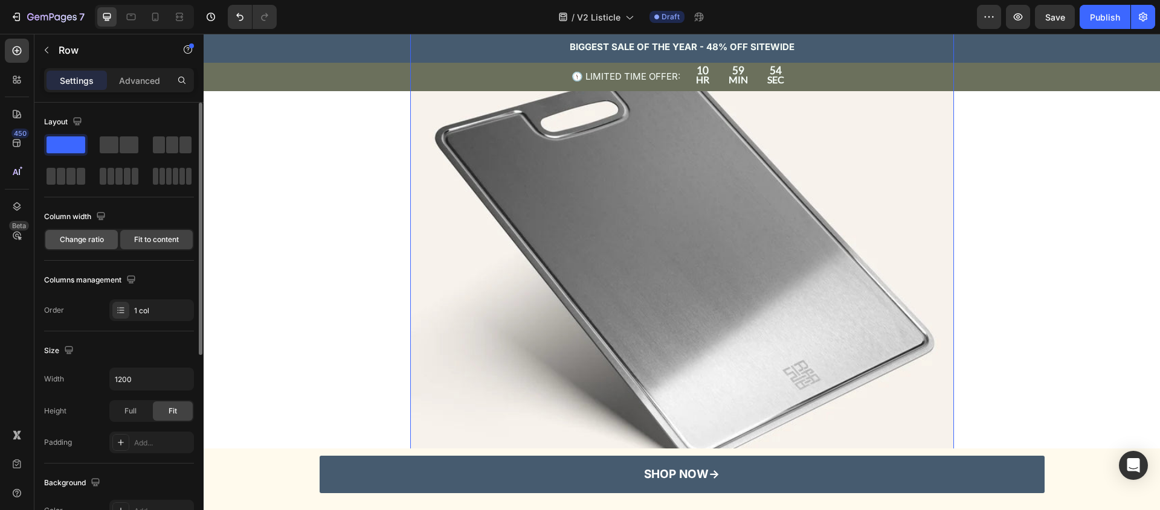
click at [70, 248] on div "Change ratio" at bounding box center [81, 239] width 72 height 19
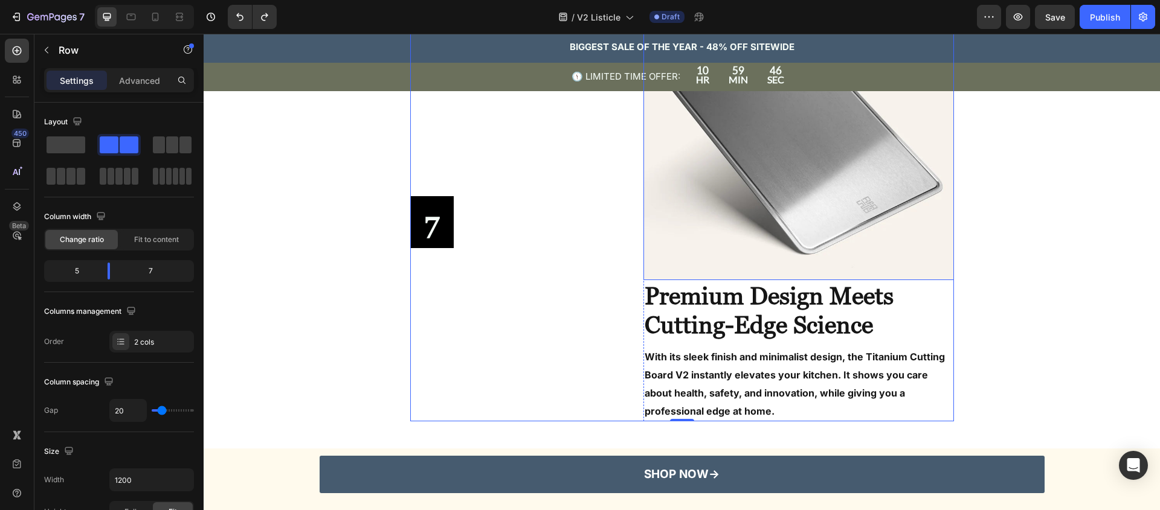
scroll to position [2189, 0]
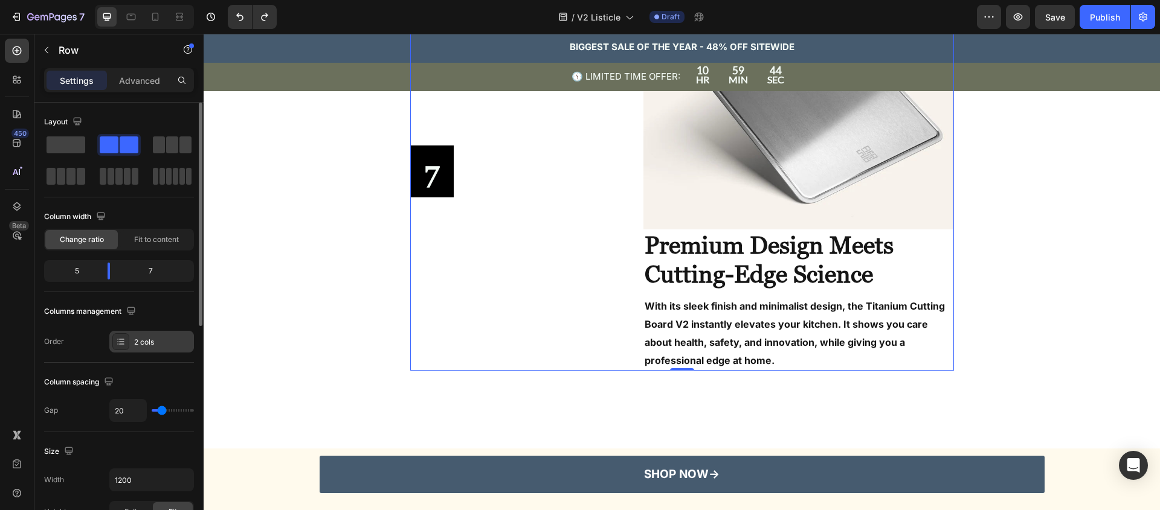
click at [136, 350] on div "2 cols" at bounding box center [151, 342] width 85 height 22
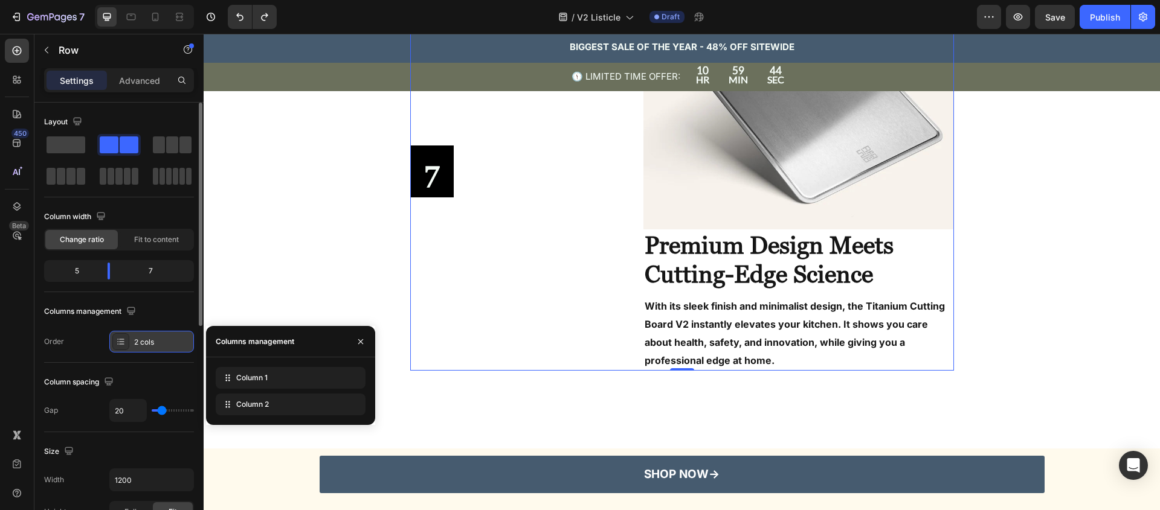
click at [158, 337] on div "2 cols" at bounding box center [162, 342] width 57 height 11
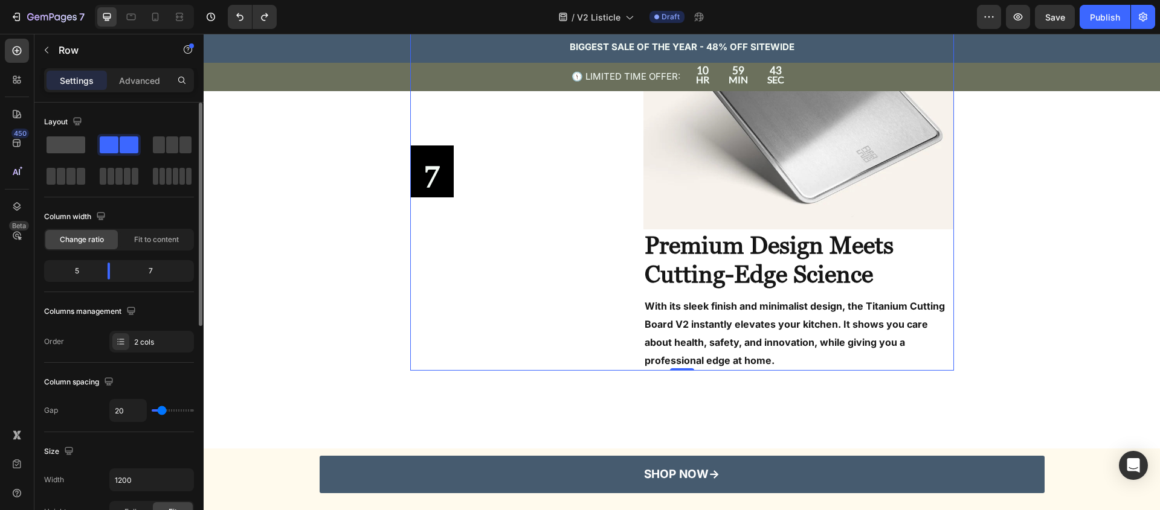
click at [75, 140] on span at bounding box center [66, 145] width 39 height 17
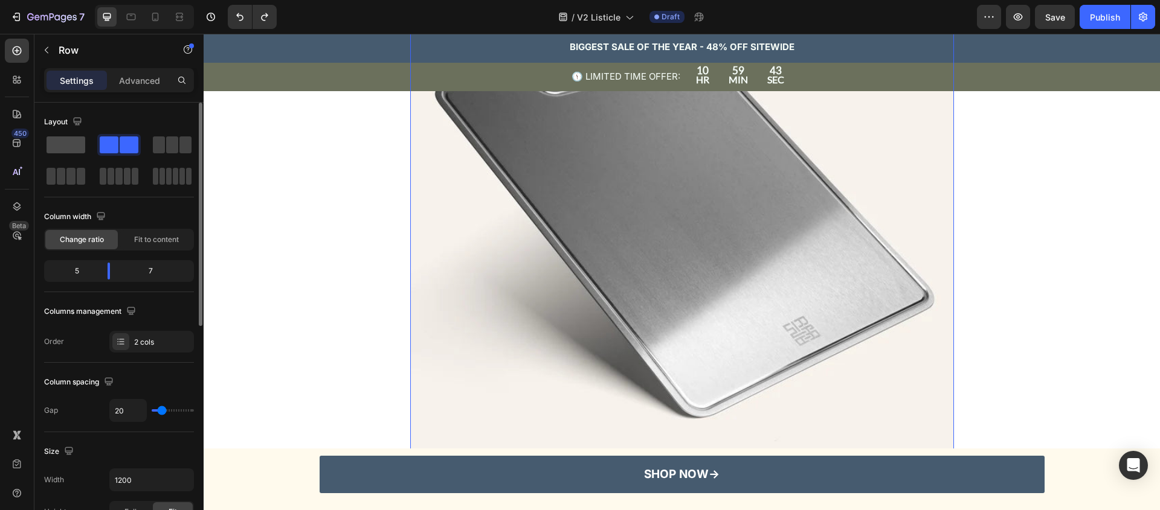
scroll to position [1963, 0]
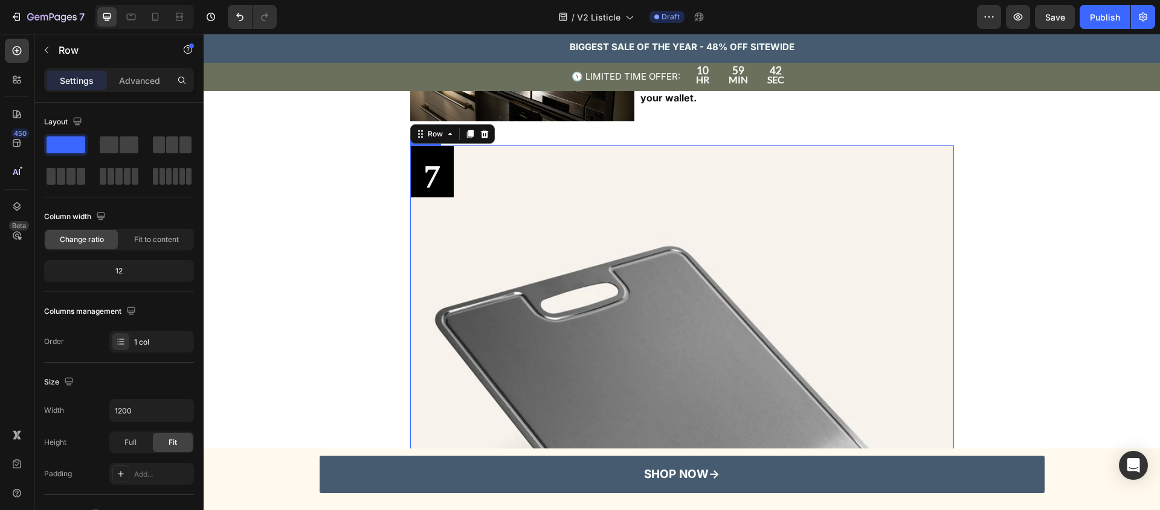
click at [554, 253] on img at bounding box center [682, 418] width 544 height 544
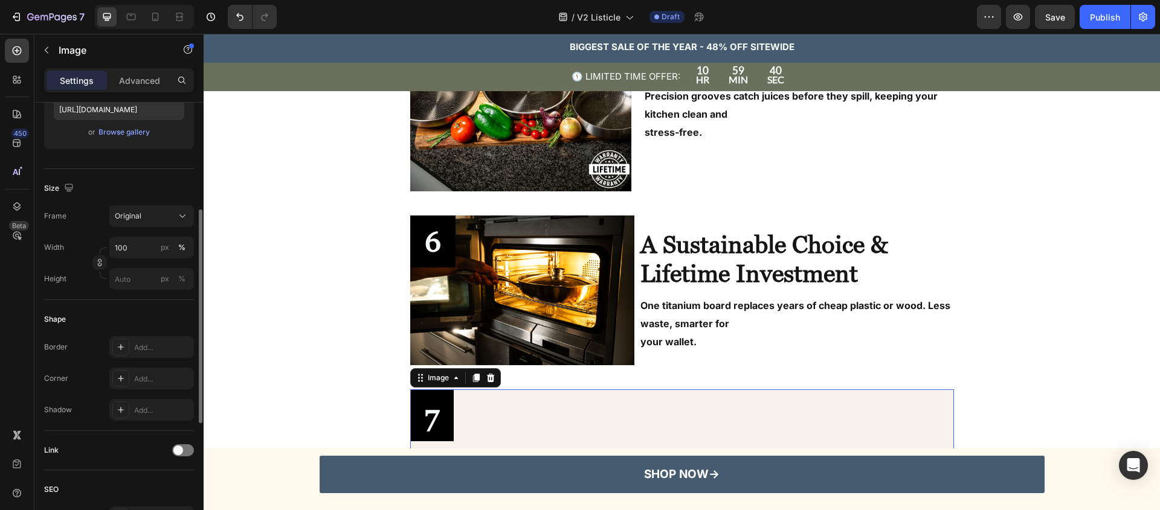
scroll to position [1479, 0]
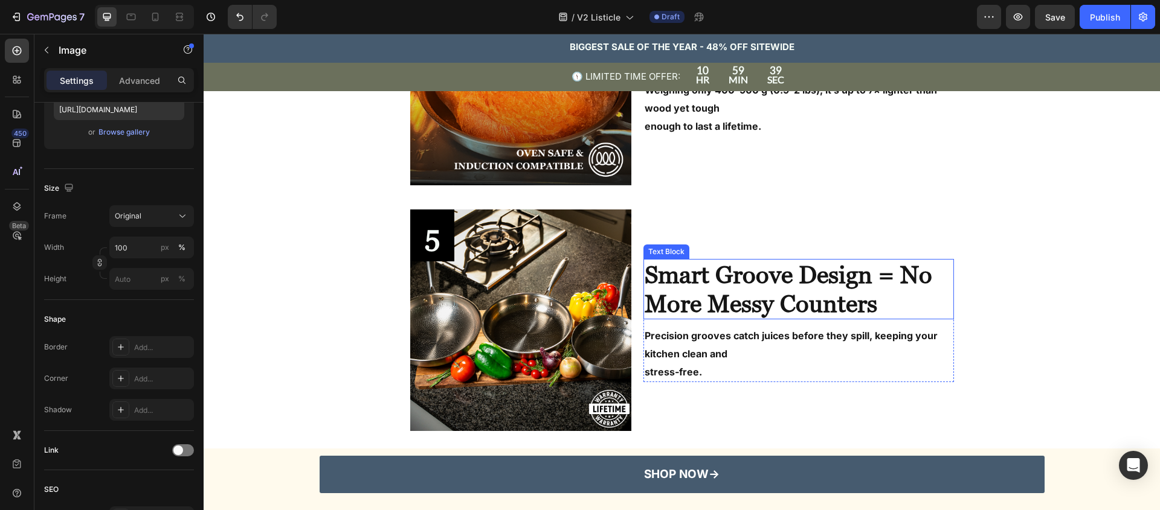
click at [648, 286] on strong "Smart Groove Design = No More Messy Counters" at bounding box center [787, 289] width 287 height 57
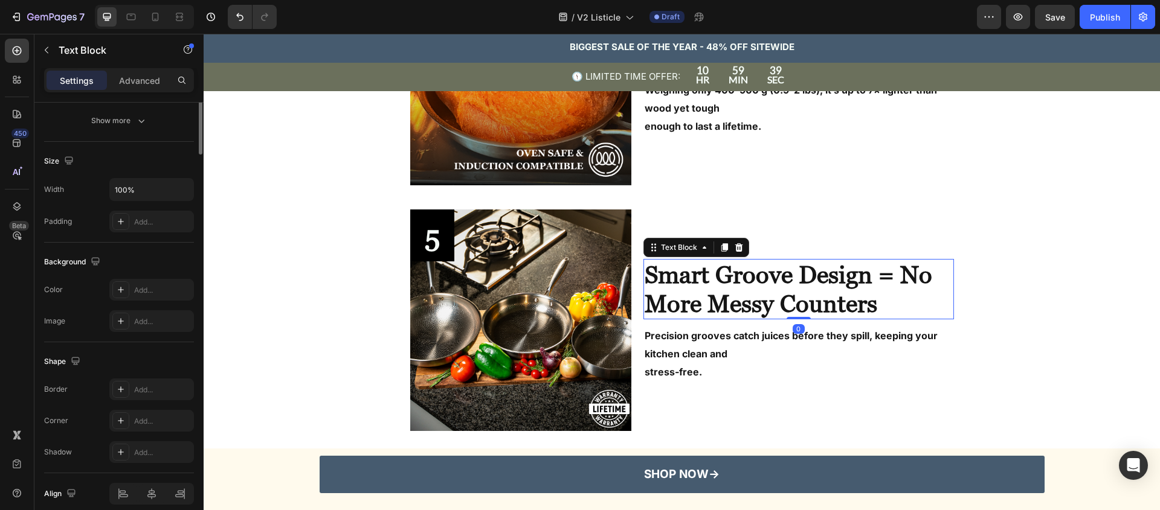
scroll to position [0, 0]
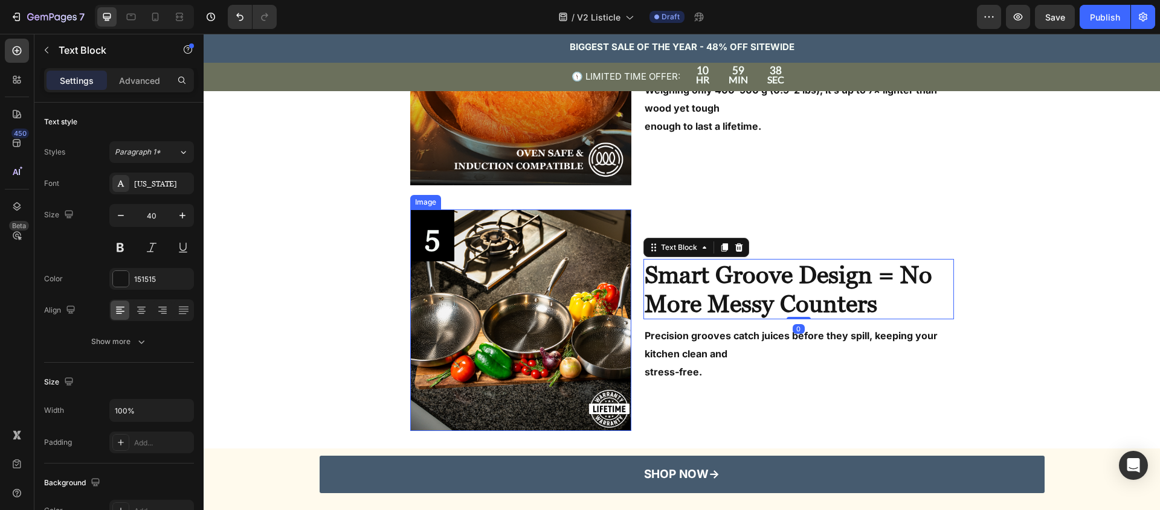
click at [585, 292] on img at bounding box center [521, 321] width 222 height 222
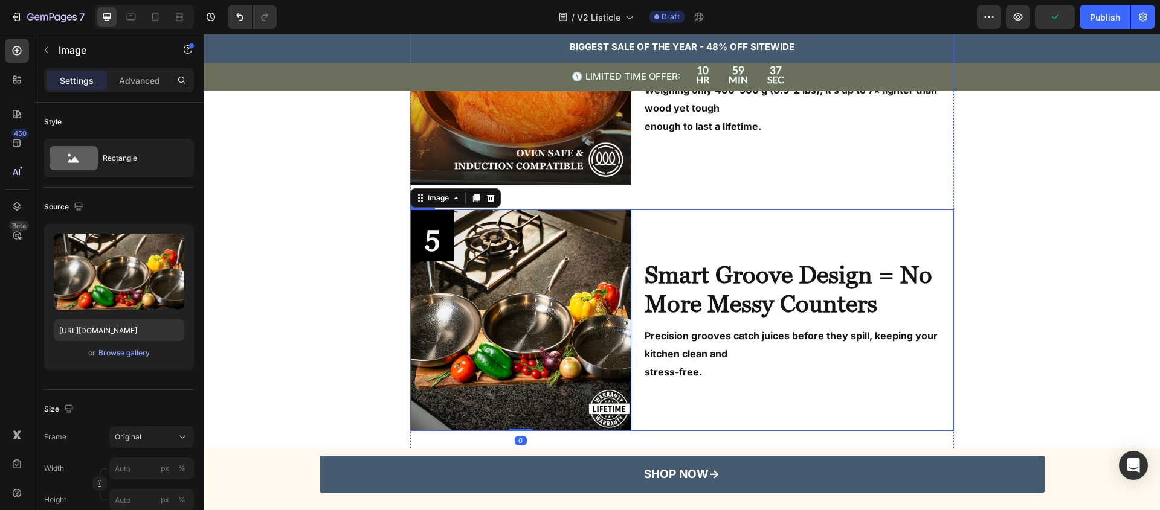
click at [726, 212] on div "Smart Groove Design = No More Messy Counters Text Block Precision grooves catch…" at bounding box center [798, 321] width 310 height 222
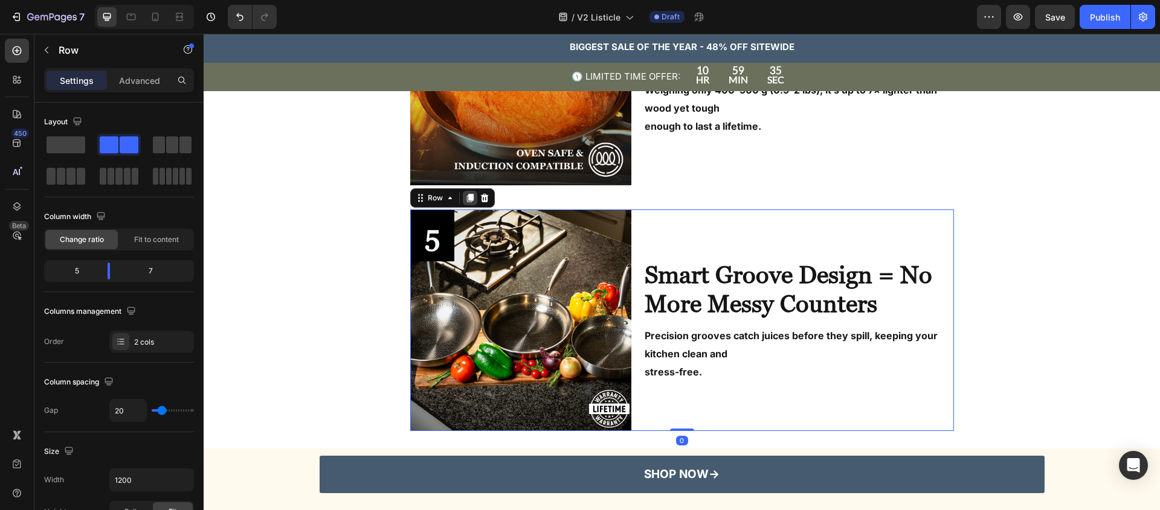
click at [466, 196] on icon at bounding box center [469, 198] width 7 height 8
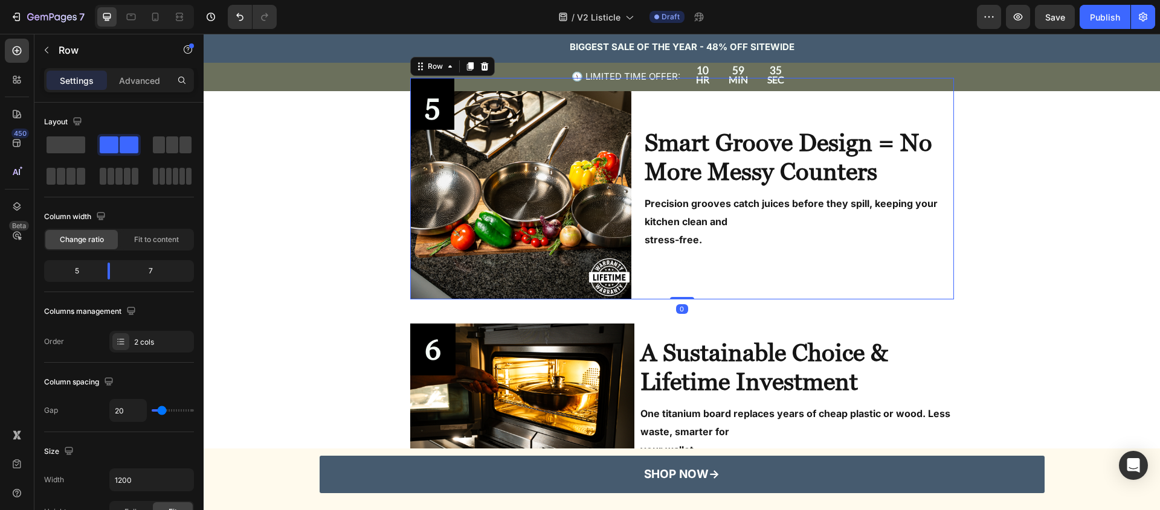
scroll to position [1858, 0]
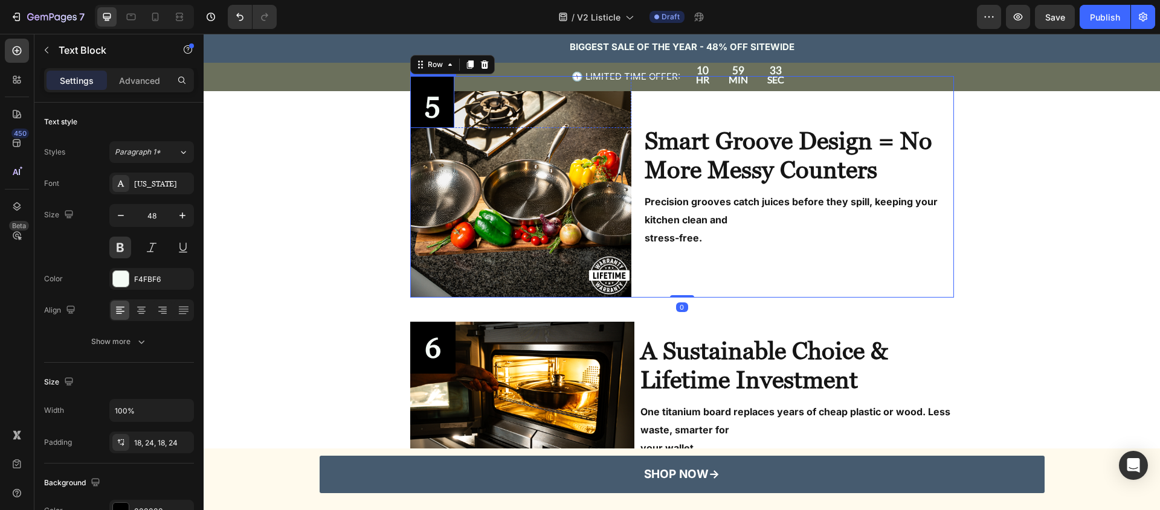
click at [425, 104] on p "5" at bounding box center [432, 102] width 15 height 30
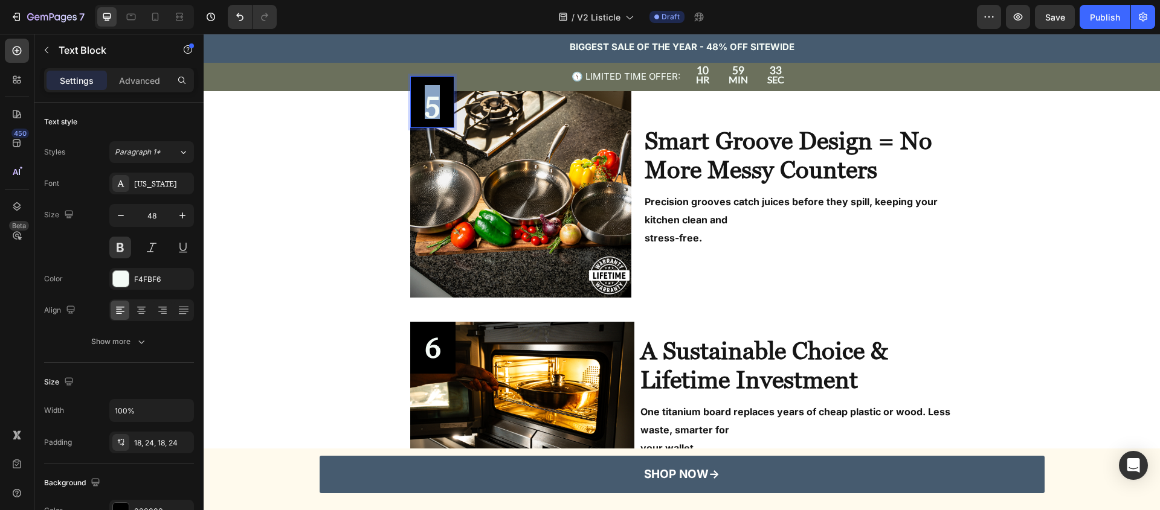
click at [425, 104] on p "5" at bounding box center [432, 102] width 15 height 30
click at [732, 377] on strong "A Sustainable Choice & Lifetime Investment" at bounding box center [763, 365] width 247 height 57
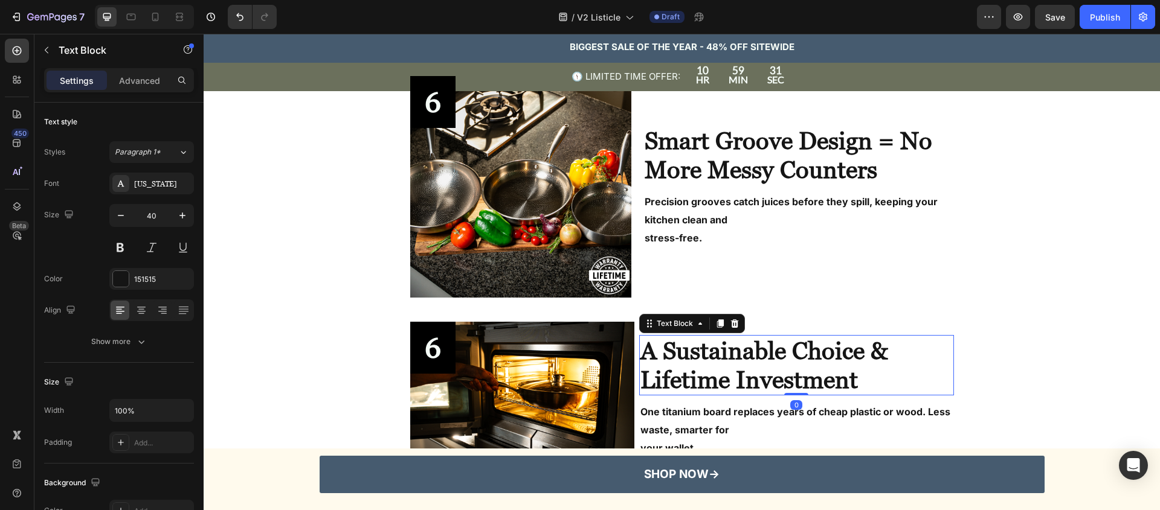
click at [732, 377] on strong "A Sustainable Choice & Lifetime Investment" at bounding box center [763, 365] width 247 height 57
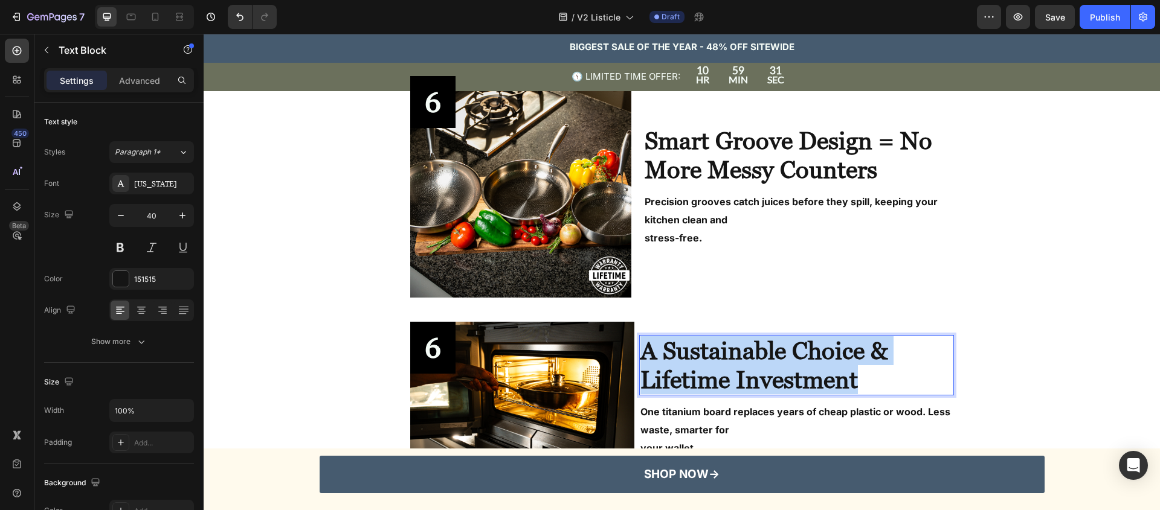
click at [732, 377] on strong "A Sustainable Choice & Lifetime Investment" at bounding box center [763, 365] width 247 height 57
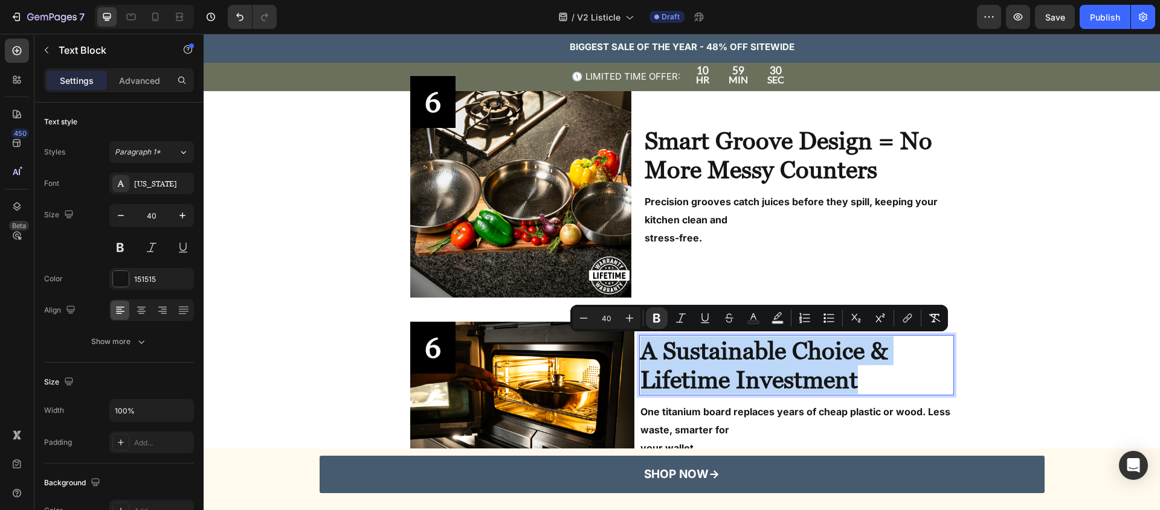
copy strong "A Sustainable Choice & Lifetime Investment"
click at [724, 147] on strong "Smart Groove Design = No More Messy Counters" at bounding box center [787, 155] width 287 height 57
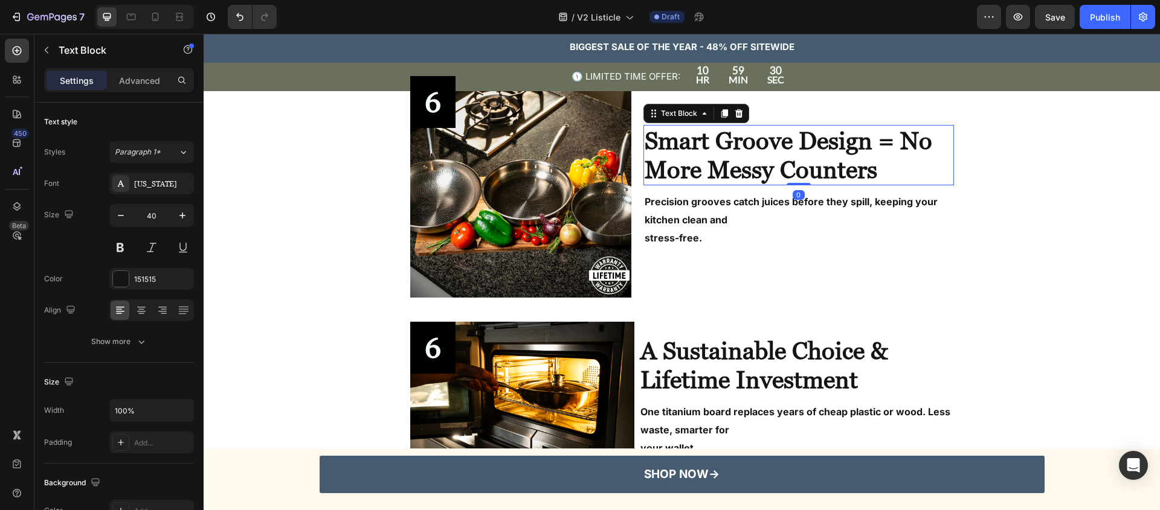
click at [724, 147] on strong "Smart Groove Design = No More Messy Counters" at bounding box center [787, 155] width 287 height 57
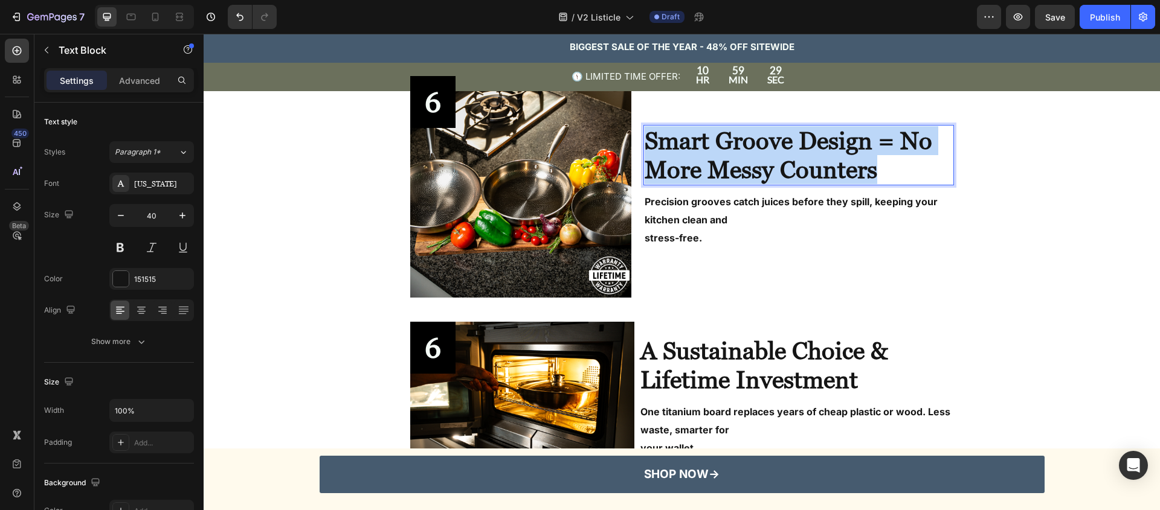
click at [724, 147] on strong "Smart Groove Design = No More Messy Counters" at bounding box center [787, 155] width 287 height 57
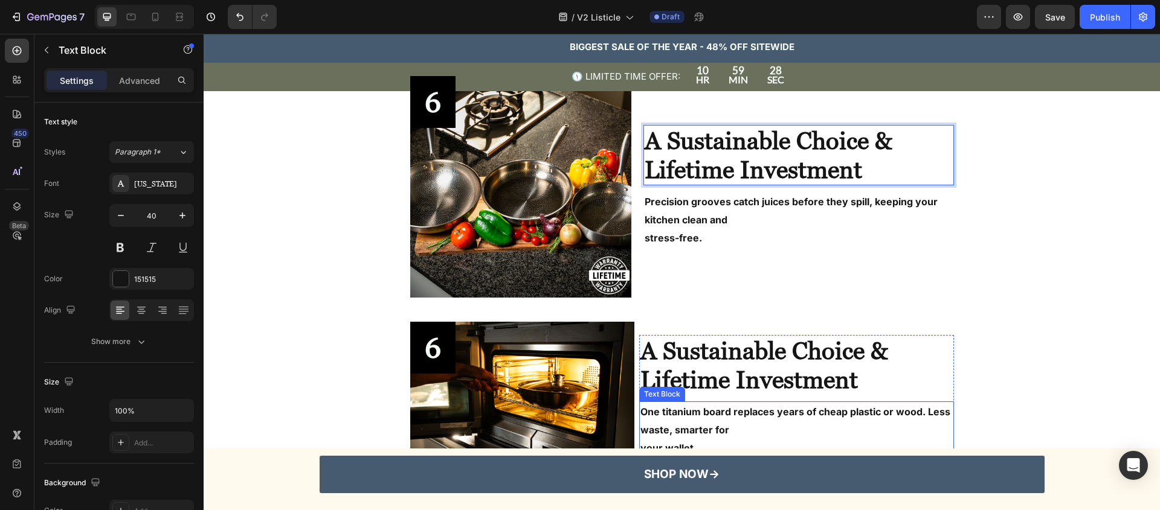
click at [744, 406] on p "One titanium board replaces years of cheap plastic or wood. Less waste, smarter…" at bounding box center [796, 421] width 312 height 36
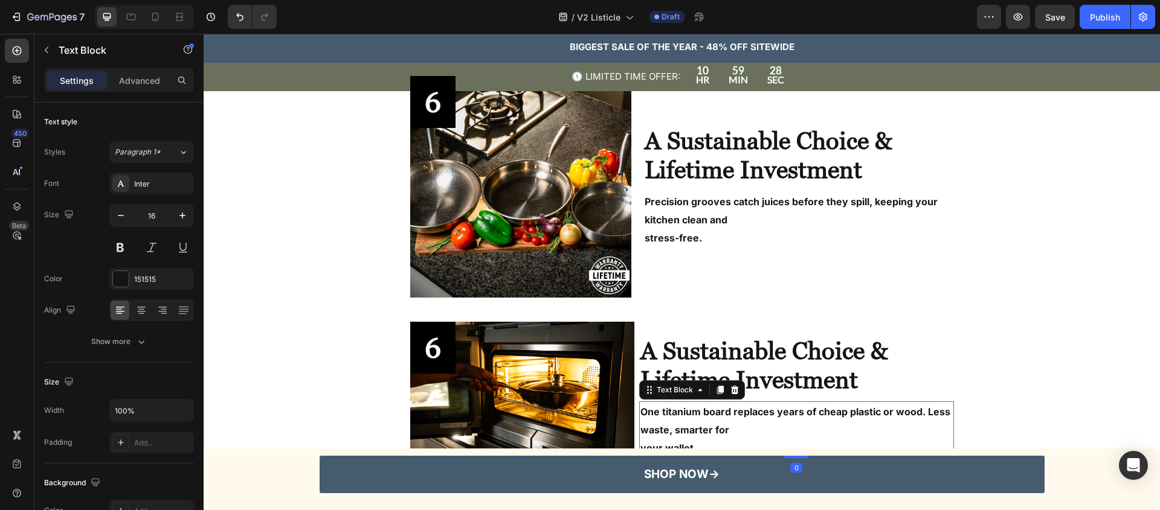
click at [740, 414] on p "One titanium board replaces years of cheap plastic or wood. Less waste, smarter…" at bounding box center [796, 421] width 312 height 36
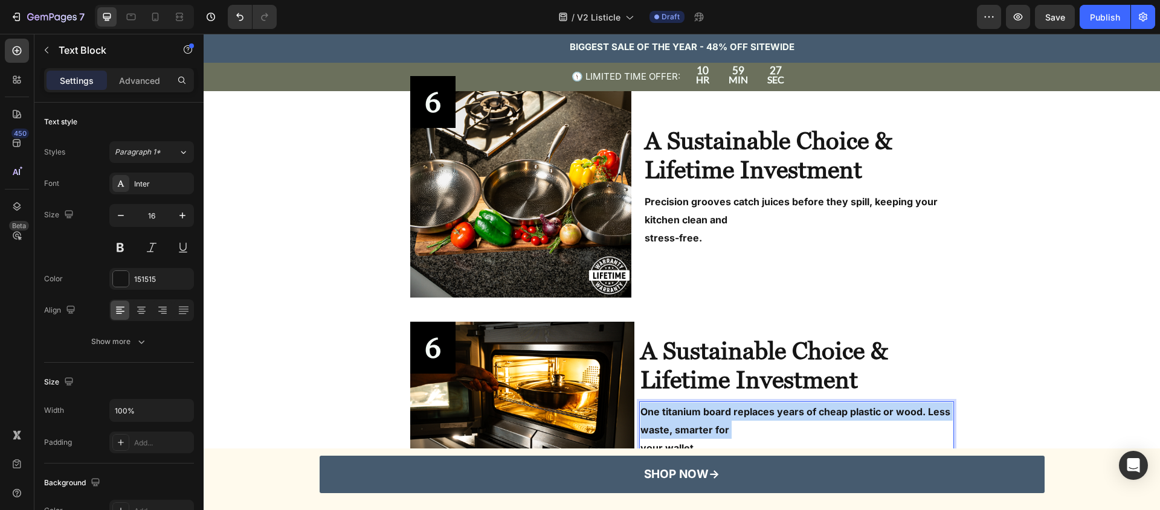
click at [740, 414] on p "One titanium board replaces years of cheap plastic or wood. Less waste, smarter…" at bounding box center [796, 421] width 312 height 36
copy div "One titanium board replaces years of cheap plastic or wood. Less waste, smarter…"
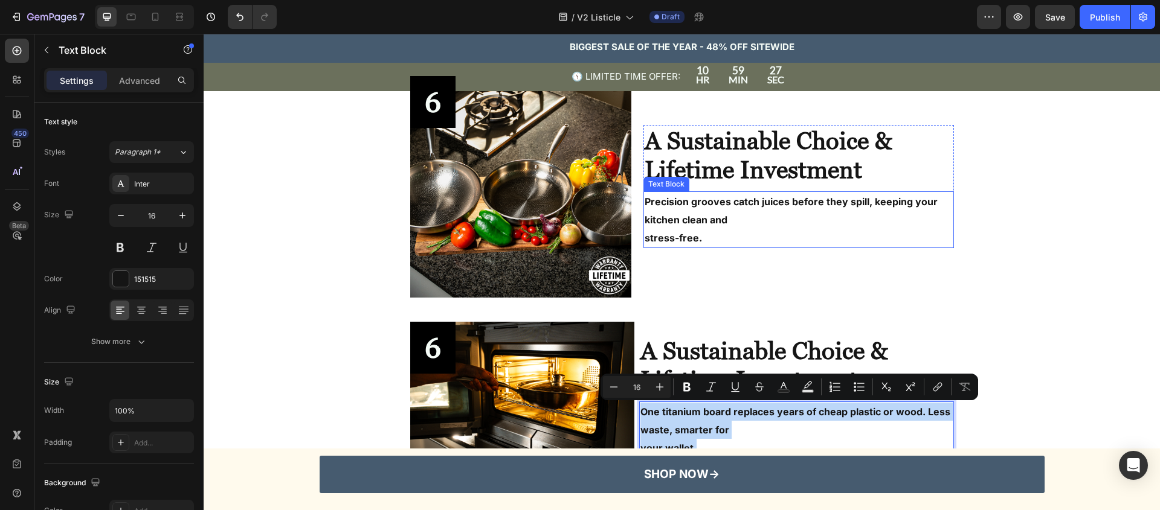
click at [734, 212] on p "Precision grooves catch juices before they spill, keeping your kitchen clean and" at bounding box center [797, 211] width 307 height 36
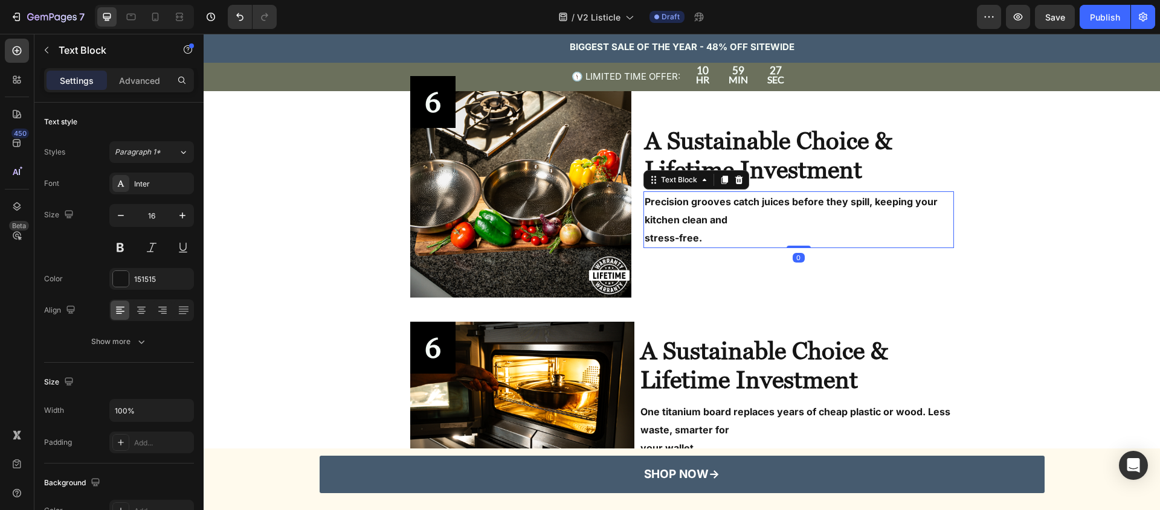
click at [734, 212] on p "Precision grooves catch juices before they spill, keeping your kitchen clean and" at bounding box center [797, 211] width 307 height 36
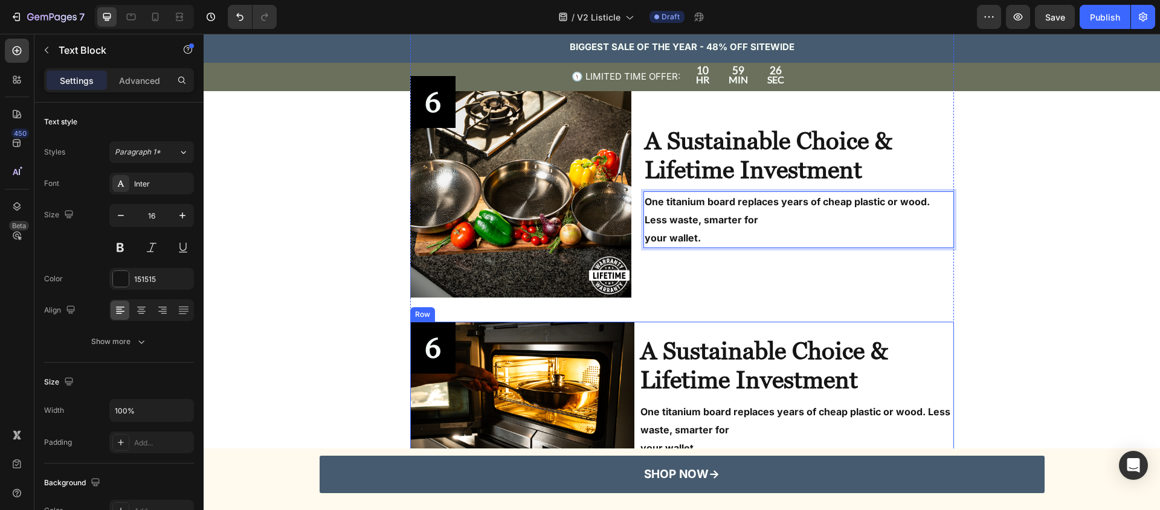
click at [743, 358] on strong "A Sustainable Choice & Lifetime Investment" at bounding box center [763, 365] width 247 height 57
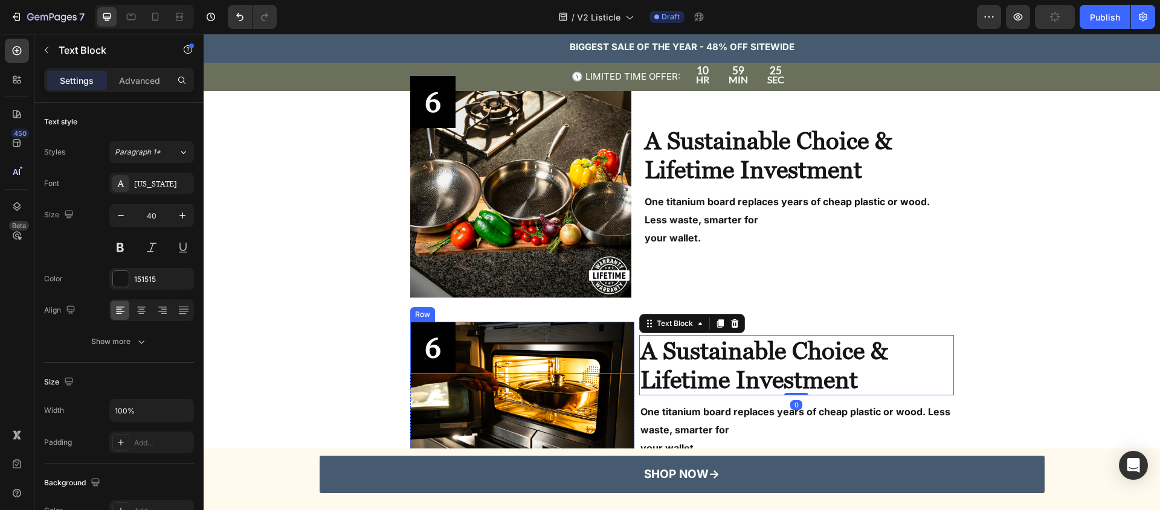
click at [570, 343] on div "6 Text Block Row" at bounding box center [522, 348] width 225 height 52
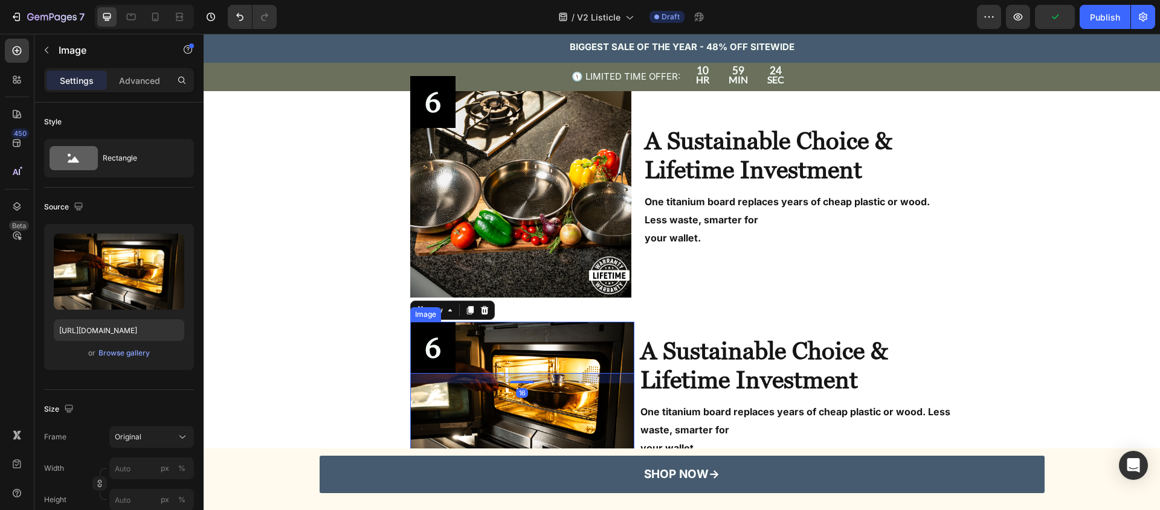
click at [606, 426] on img at bounding box center [522, 397] width 225 height 150
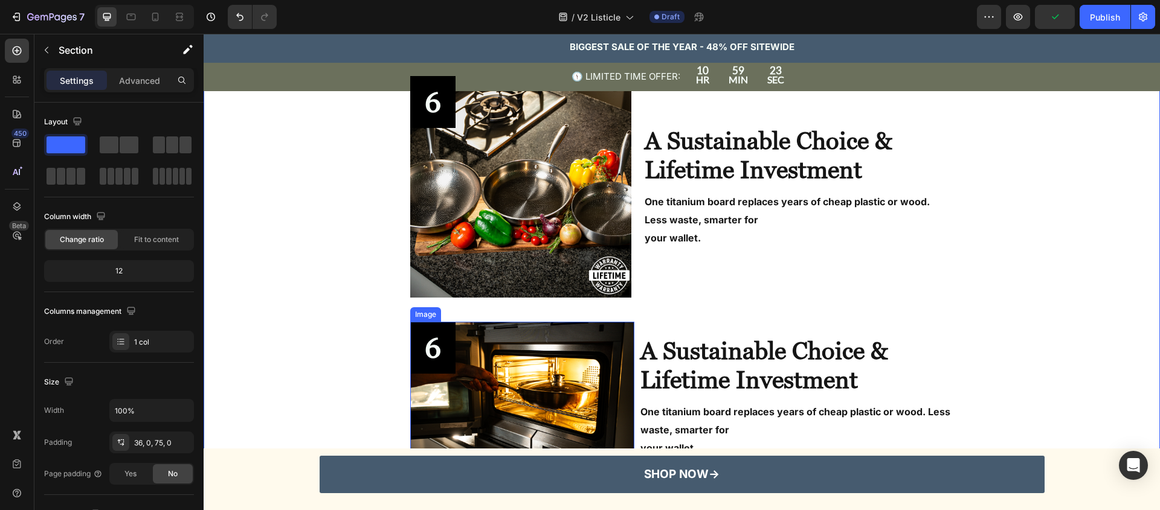
click at [534, 373] on div "6 Text Block Row" at bounding box center [522, 348] width 225 height 52
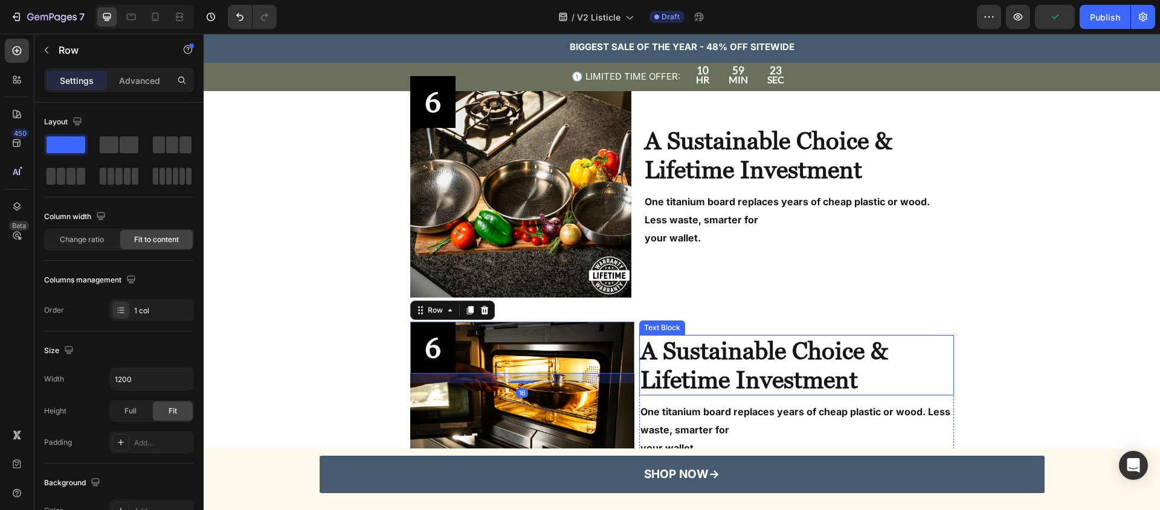
click at [924, 374] on p "A Sustainable Choice & Lifetime Investment" at bounding box center [796, 365] width 312 height 58
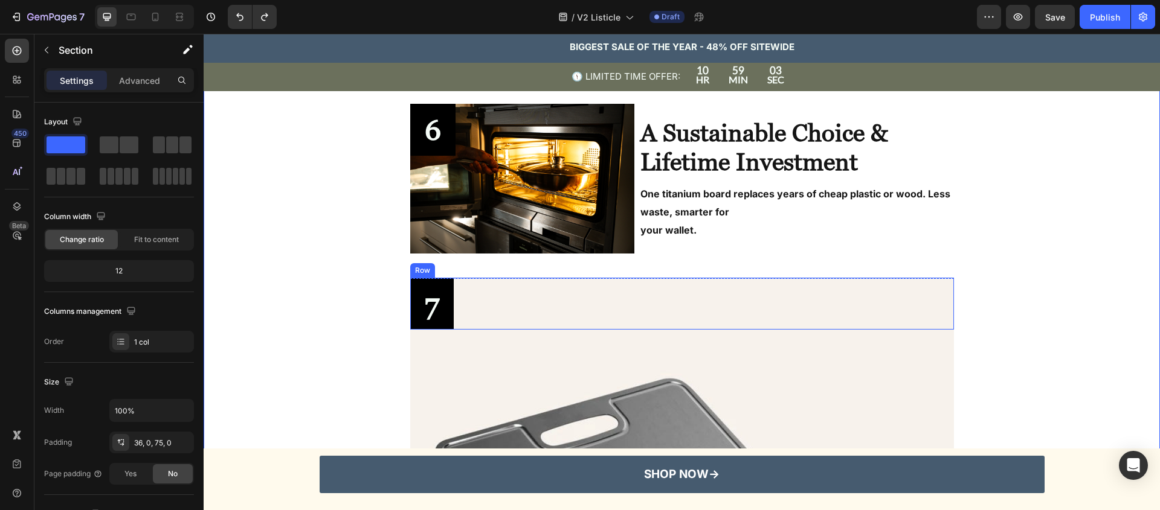
scroll to position [1808, 0]
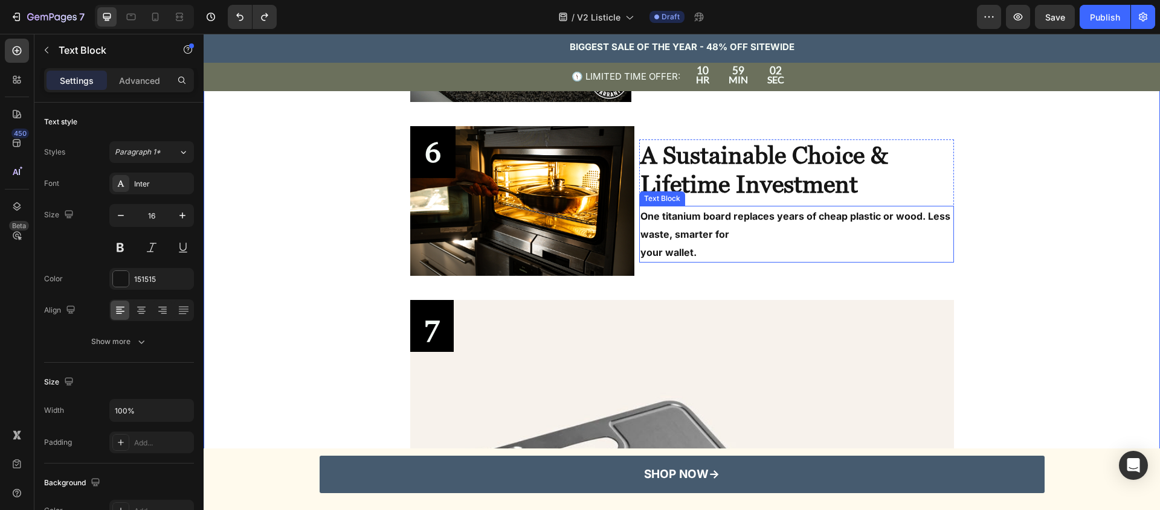
click at [779, 261] on div "One titanium board replaces years of cheap plastic or wood. Less waste, smarter…" at bounding box center [796, 234] width 314 height 57
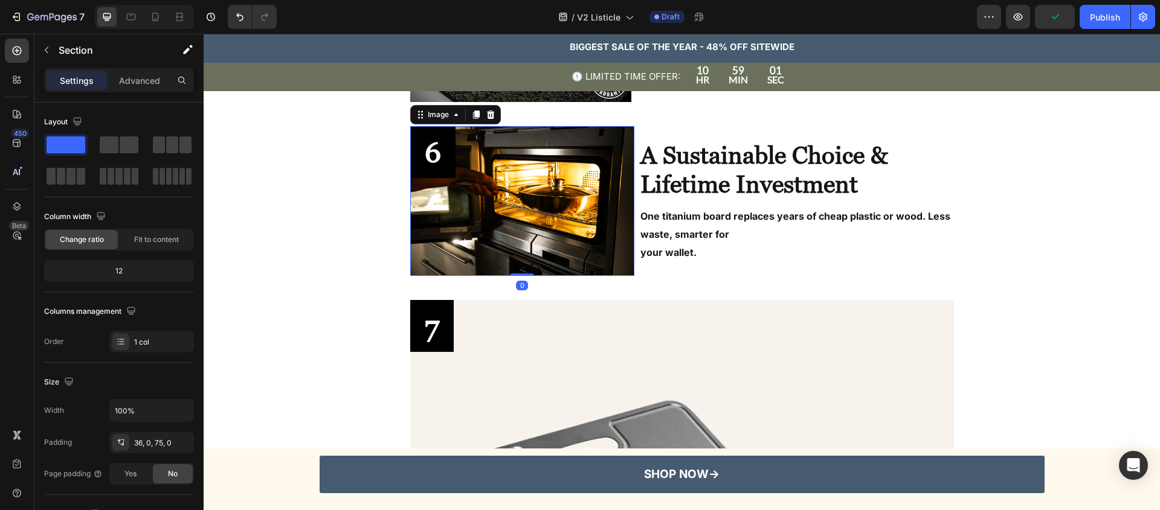
click at [411, 225] on img at bounding box center [522, 201] width 225 height 150
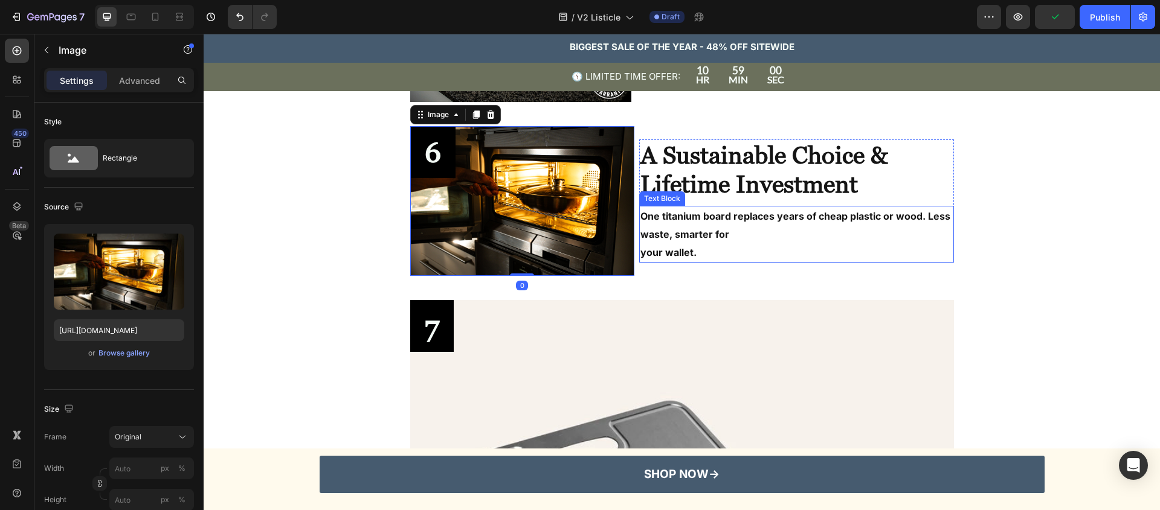
click at [799, 248] on p "your wallet." at bounding box center [796, 252] width 312 height 18
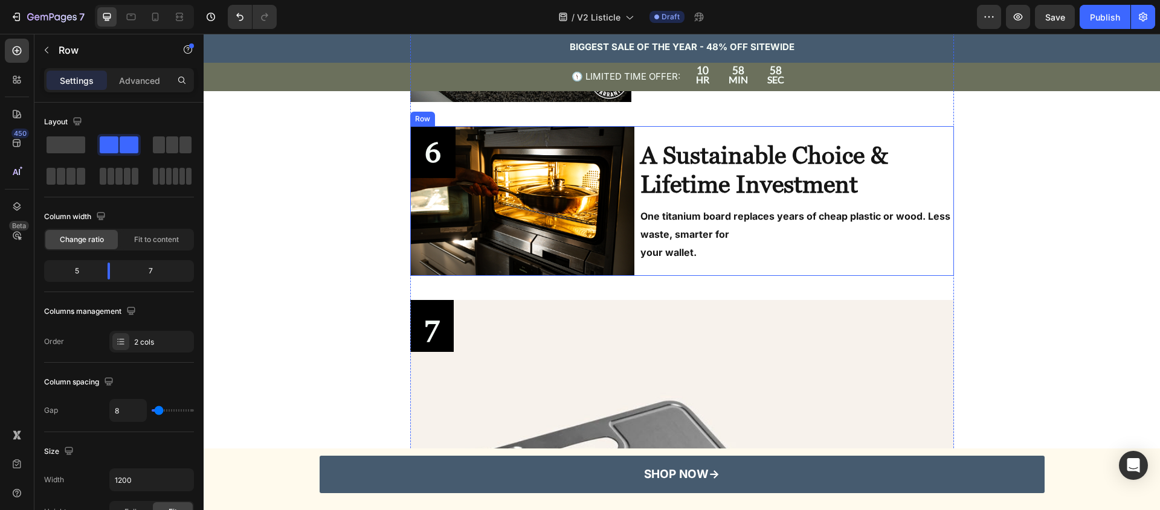
click at [913, 273] on div "A Sustainable Choice & Lifetime Investment Text Block One titanium board replac…" at bounding box center [796, 201] width 314 height 150
click at [467, 117] on icon at bounding box center [470, 115] width 10 height 10
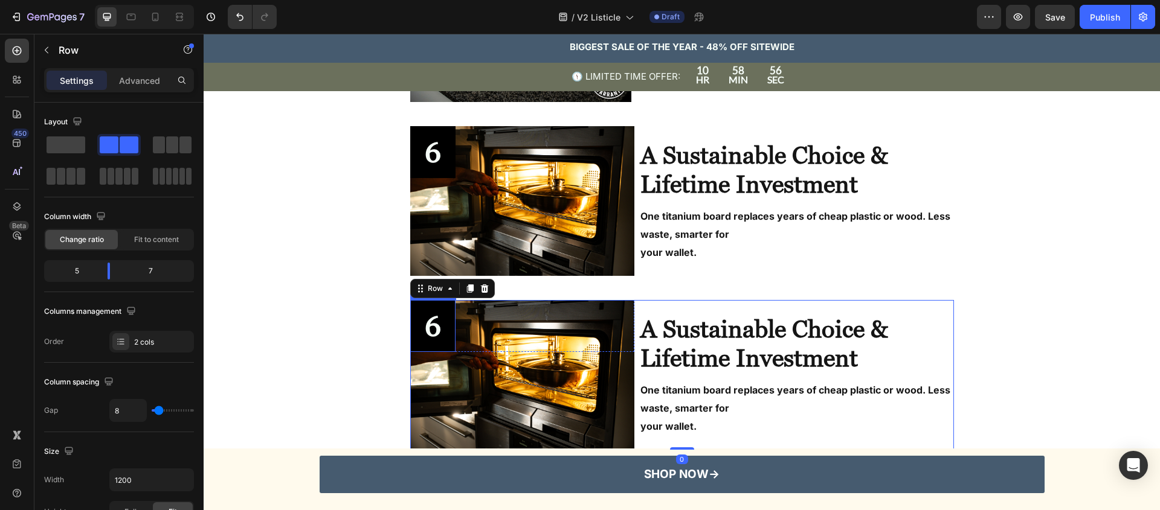
click at [430, 323] on p "6" at bounding box center [433, 326] width 16 height 30
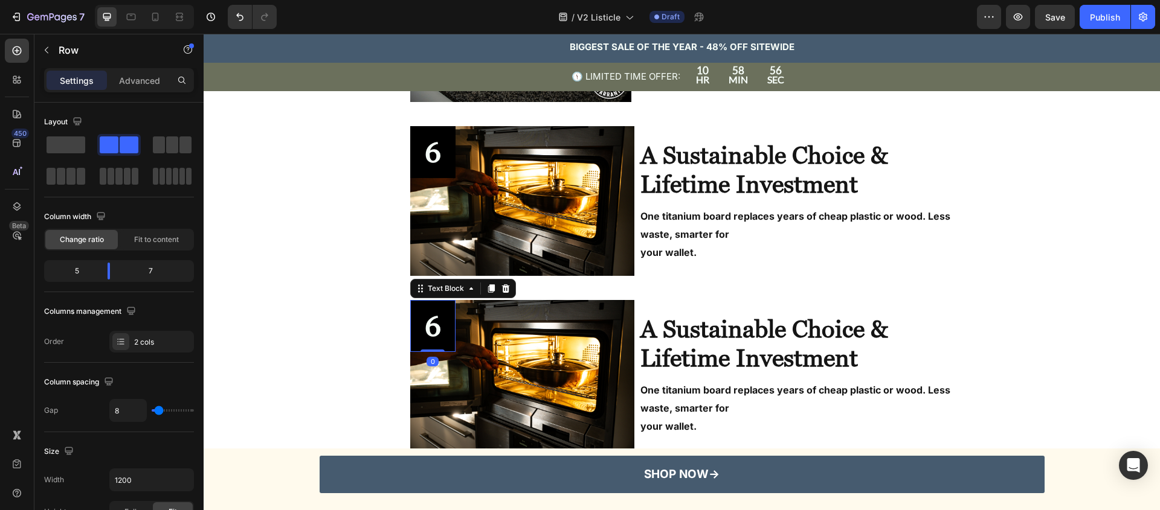
click at [430, 323] on p "6" at bounding box center [433, 326] width 16 height 30
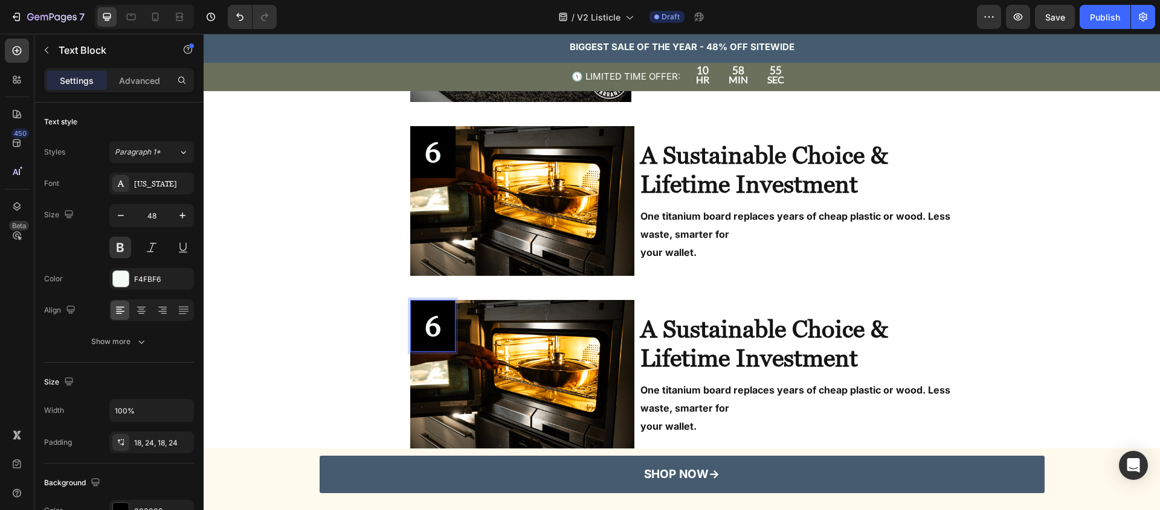
click at [429, 323] on p "6" at bounding box center [433, 326] width 16 height 30
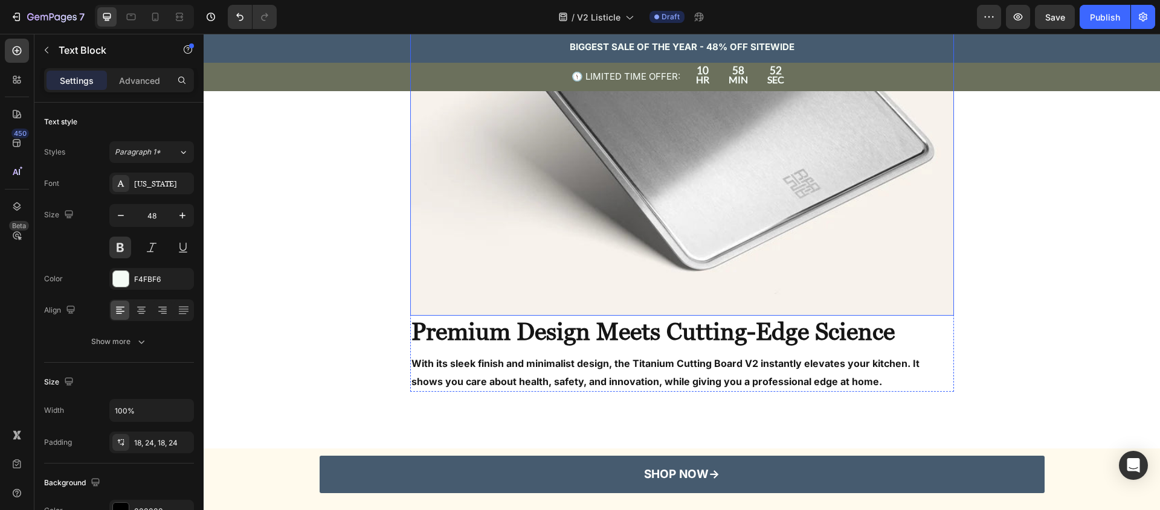
scroll to position [2555, 0]
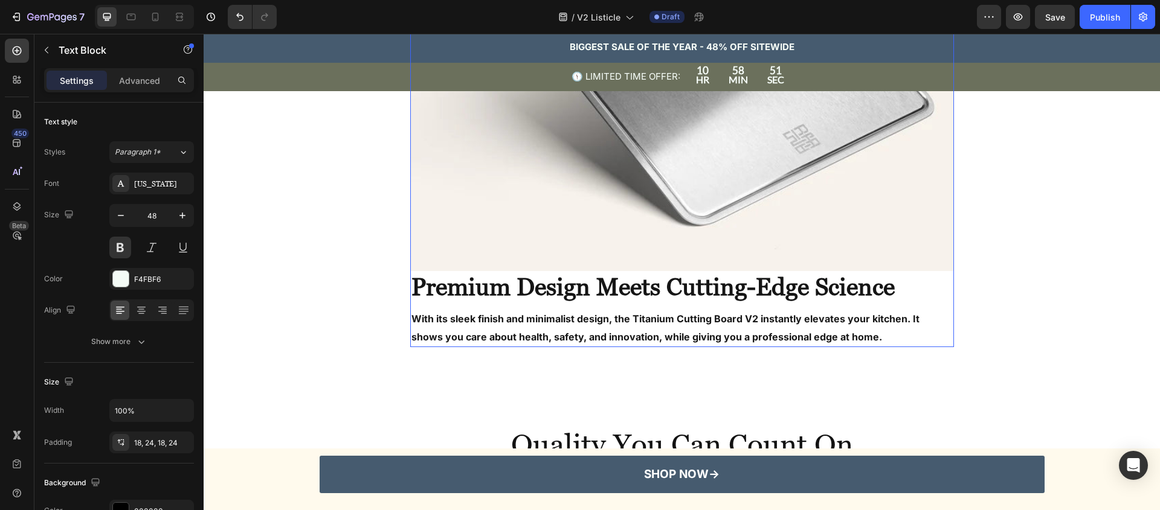
click at [597, 296] on strong "Premium Design Meets Cutting-Edge Science" at bounding box center [652, 287] width 483 height 28
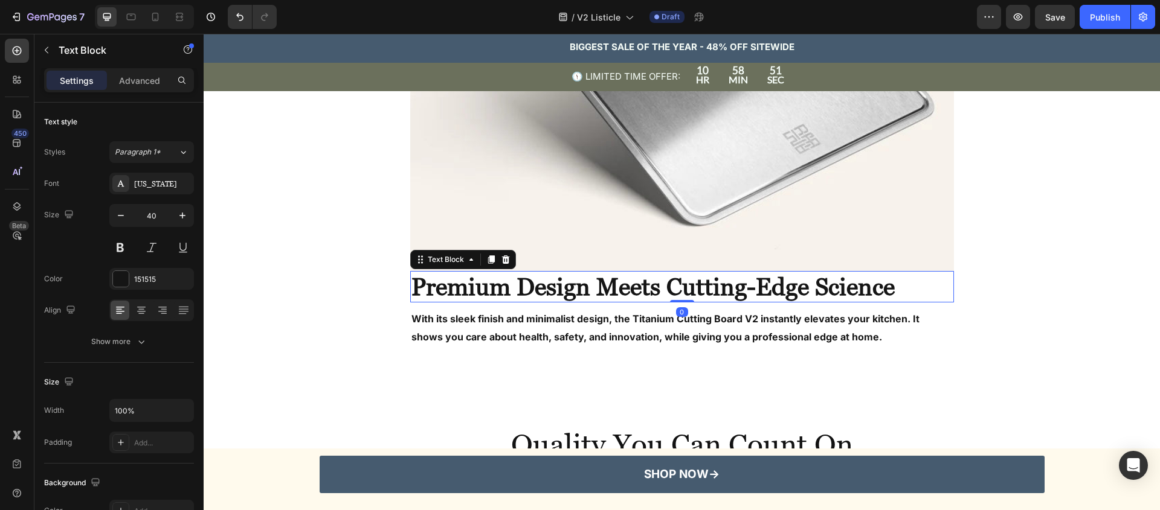
click at [597, 296] on strong "Premium Design Meets Cutting-Edge Science" at bounding box center [652, 287] width 483 height 28
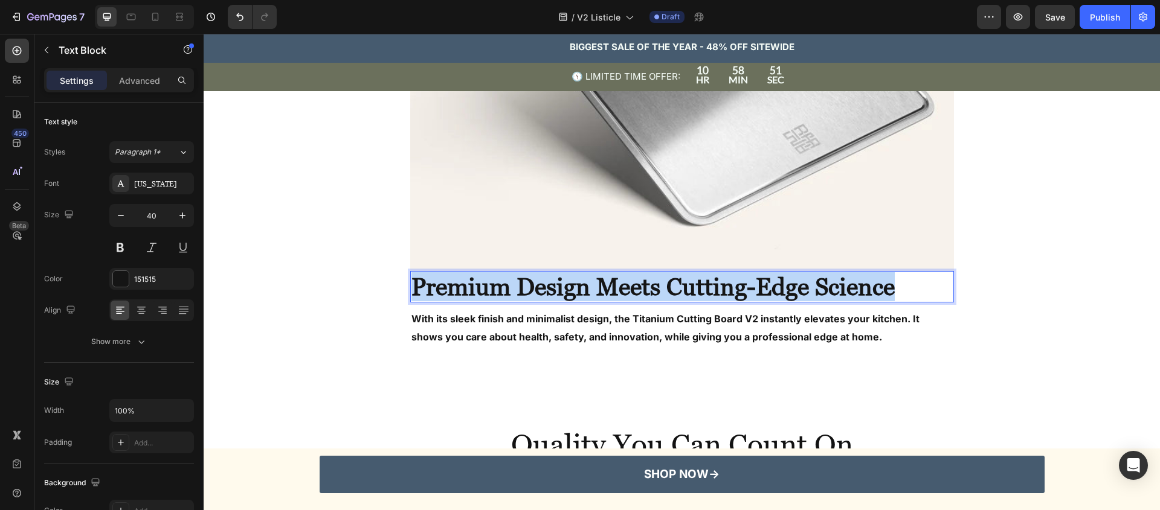
click at [597, 296] on strong "Premium Design Meets Cutting-Edge Science" at bounding box center [652, 287] width 483 height 28
copy strong "Premium Design Meets Cutting-Edge Science"
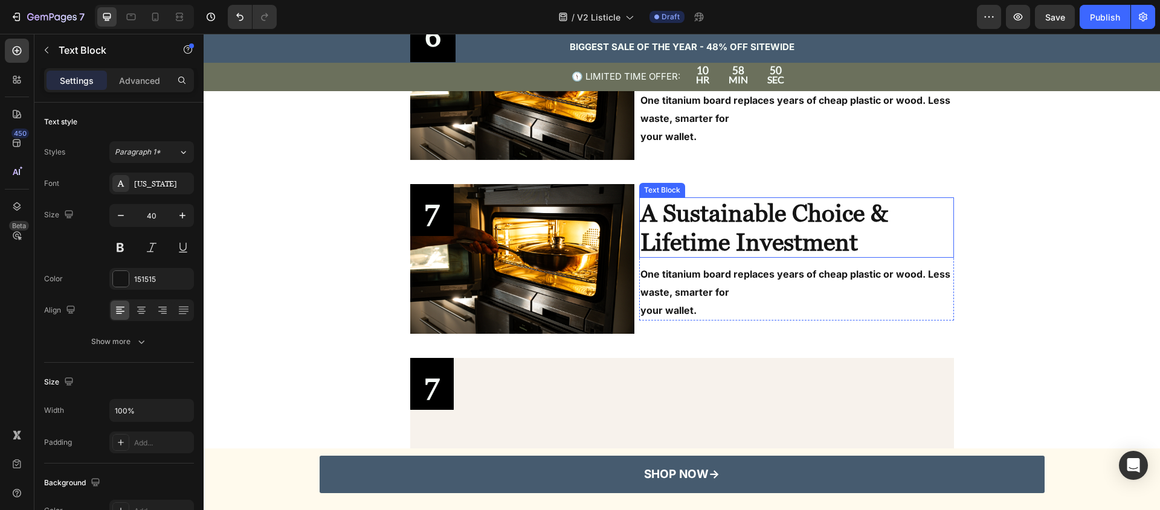
scroll to position [1885, 0]
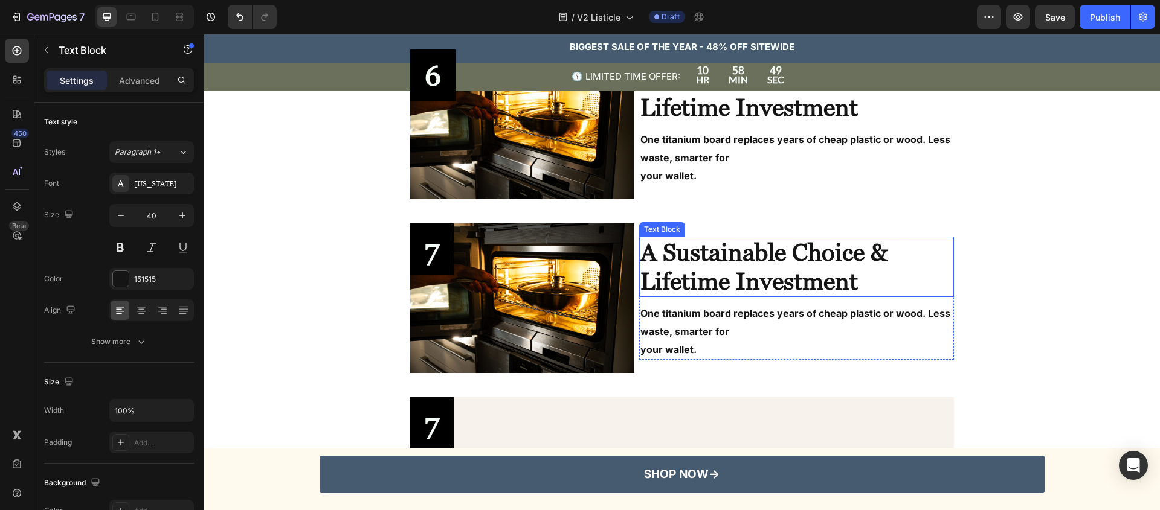
click at [702, 274] on strong "A Sustainable Choice & Lifetime Investment" at bounding box center [763, 267] width 247 height 57
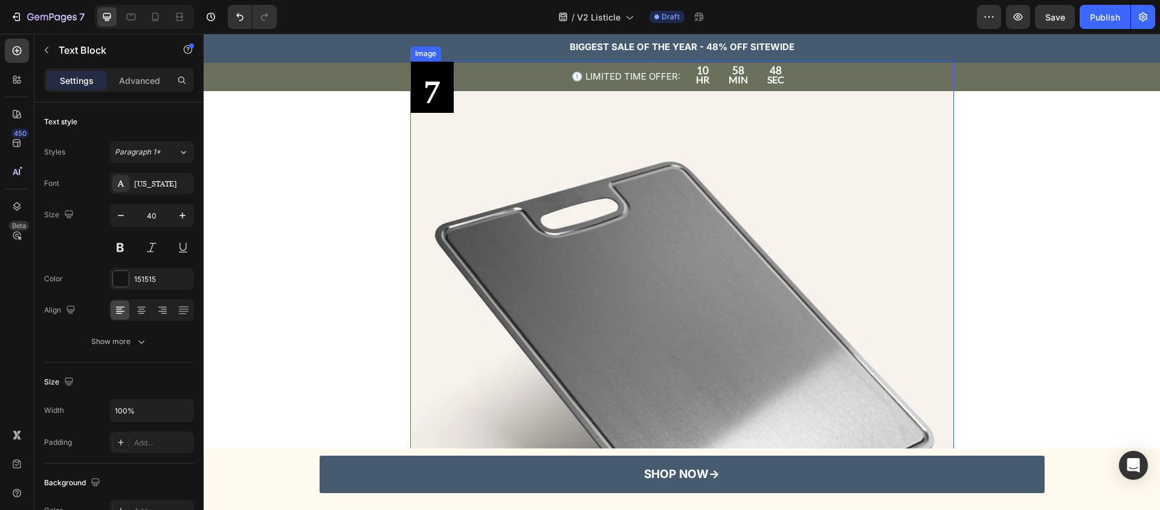
scroll to position [2482, 0]
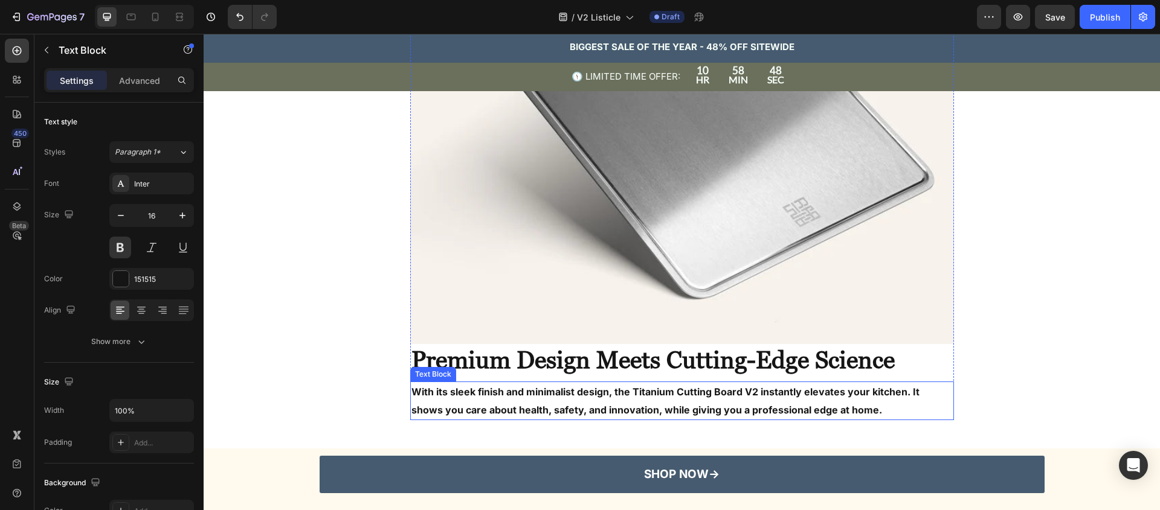
click at [622, 393] on p "With its sleek finish and minimalist design, the Titanium Cutting Board V2 inst…" at bounding box center [681, 401] width 541 height 36
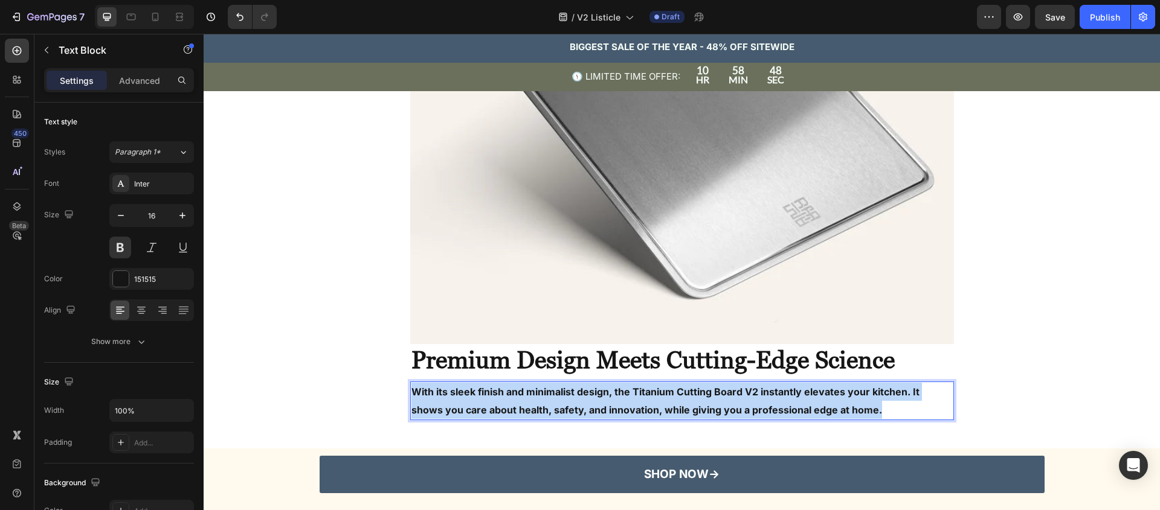
click at [622, 393] on p "With its sleek finish and minimalist design, the Titanium Cutting Board V2 inst…" at bounding box center [681, 401] width 541 height 36
copy p "With its sleek finish and minimalist design, the Titanium Cutting Board V2 inst…"
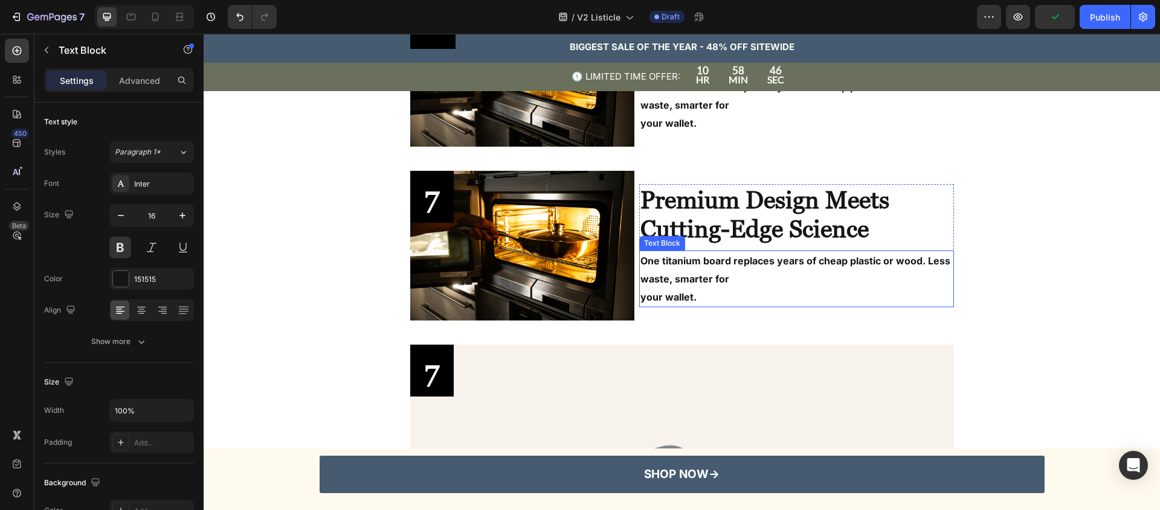
scroll to position [1886, 0]
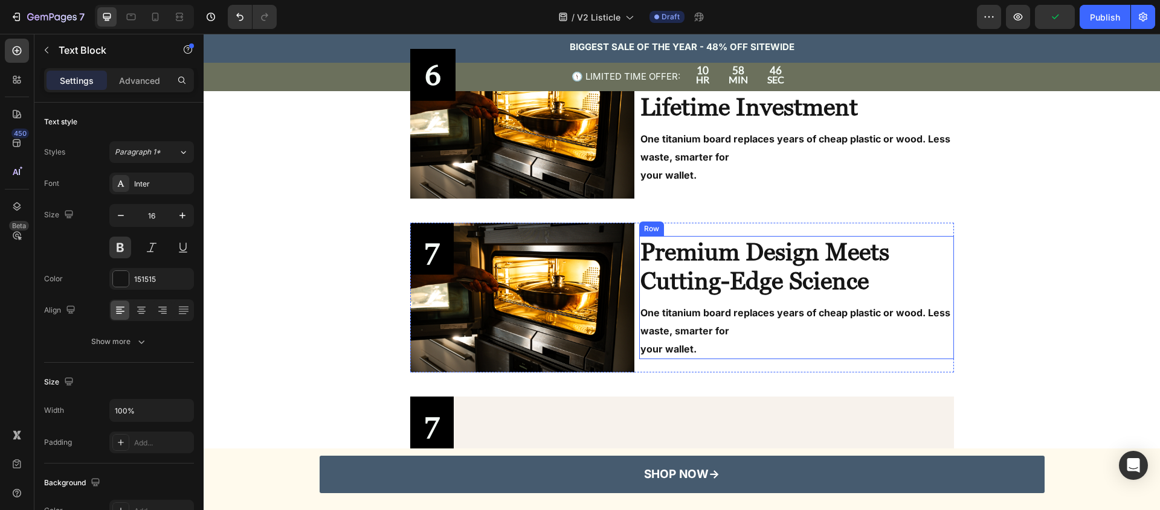
click at [685, 326] on p "One titanium board replaces years of cheap plastic or wood. Less waste, smarter…" at bounding box center [796, 322] width 312 height 36
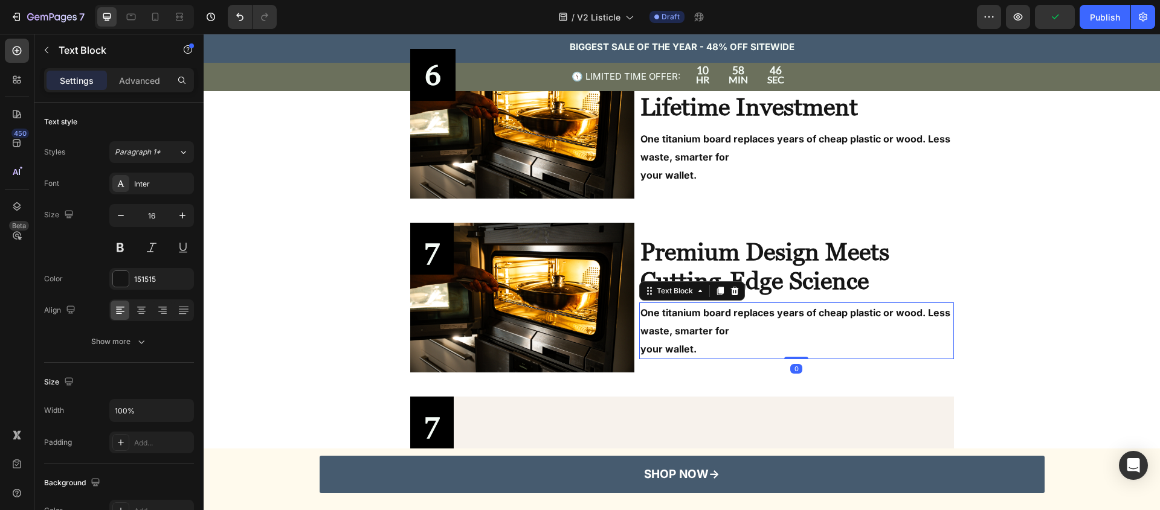
click at [685, 326] on p "One titanium board replaces years of cheap plastic or wood. Less waste, smarter…" at bounding box center [796, 322] width 312 height 36
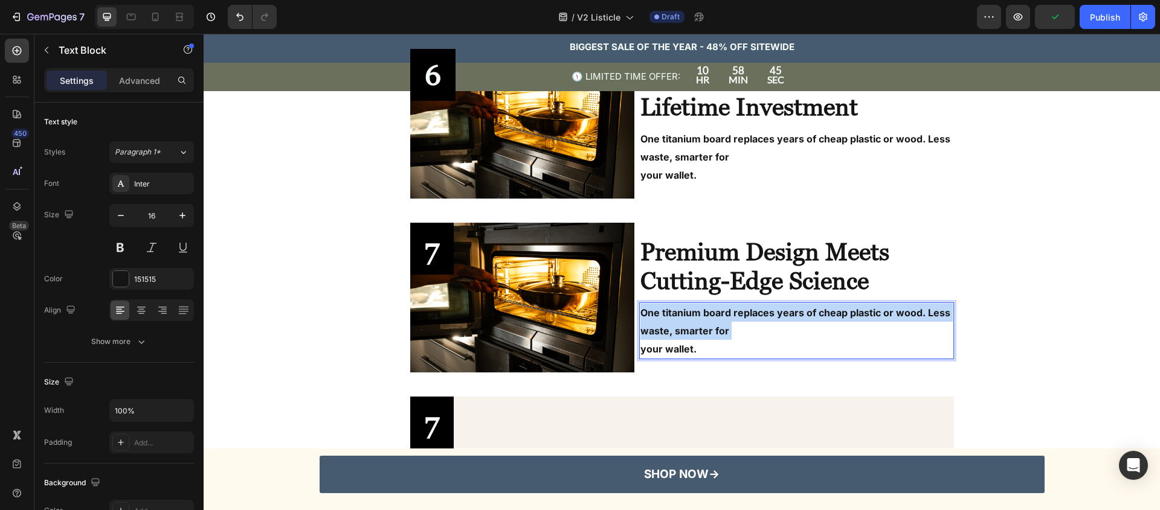
click at [685, 326] on p "One titanium board replaces years of cheap plastic or wood. Less waste, smarter…" at bounding box center [796, 322] width 312 height 36
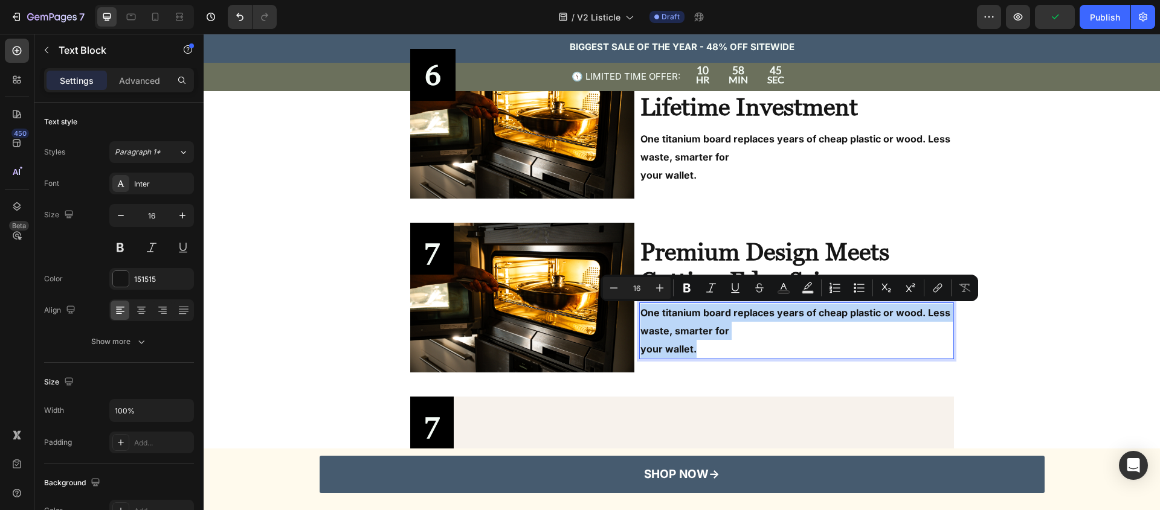
scroll to position [1877, 0]
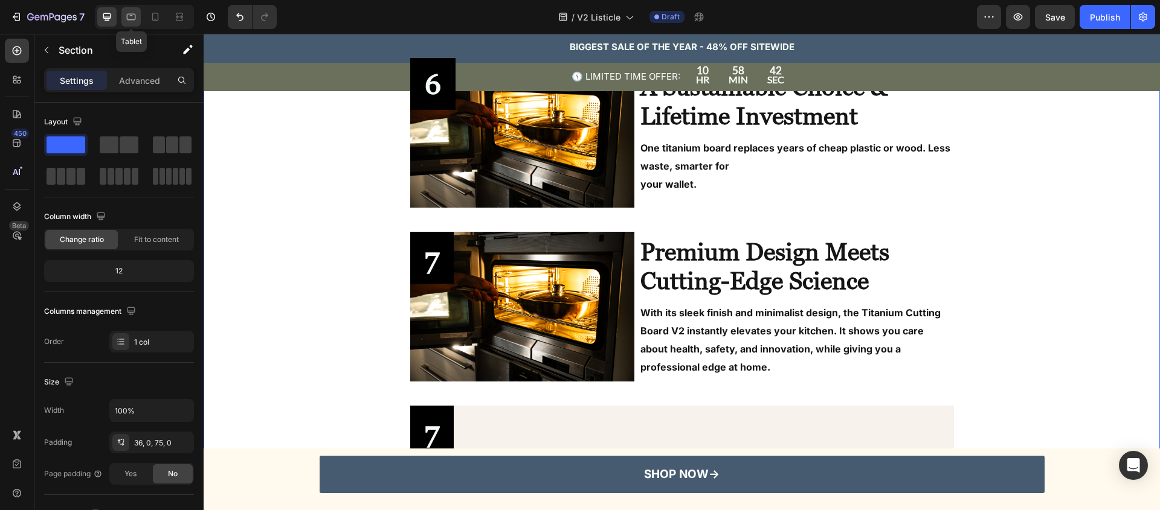
click at [134, 22] on icon at bounding box center [131, 17] width 12 height 12
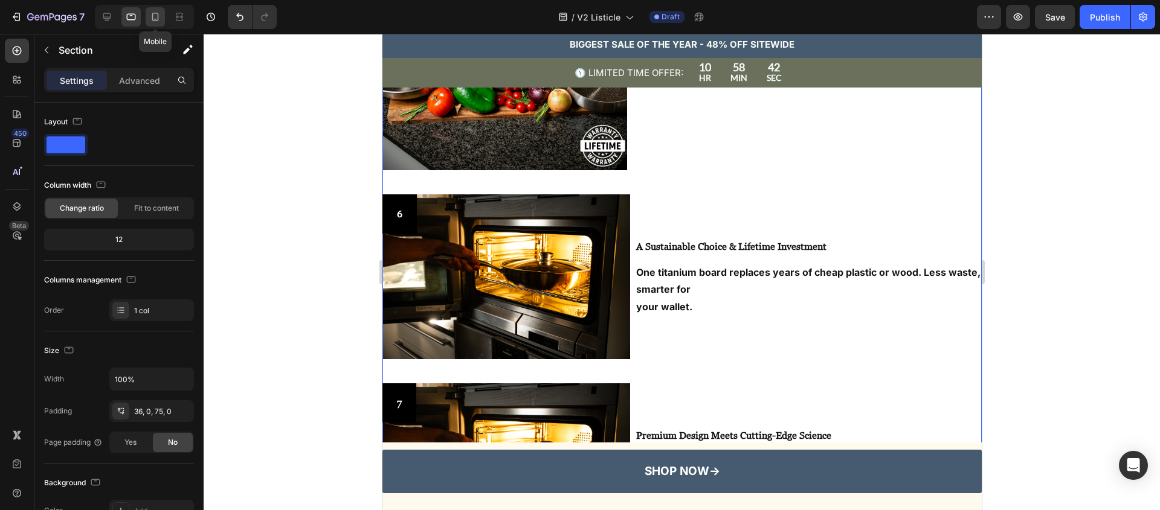
click at [157, 18] on icon at bounding box center [155, 17] width 12 height 12
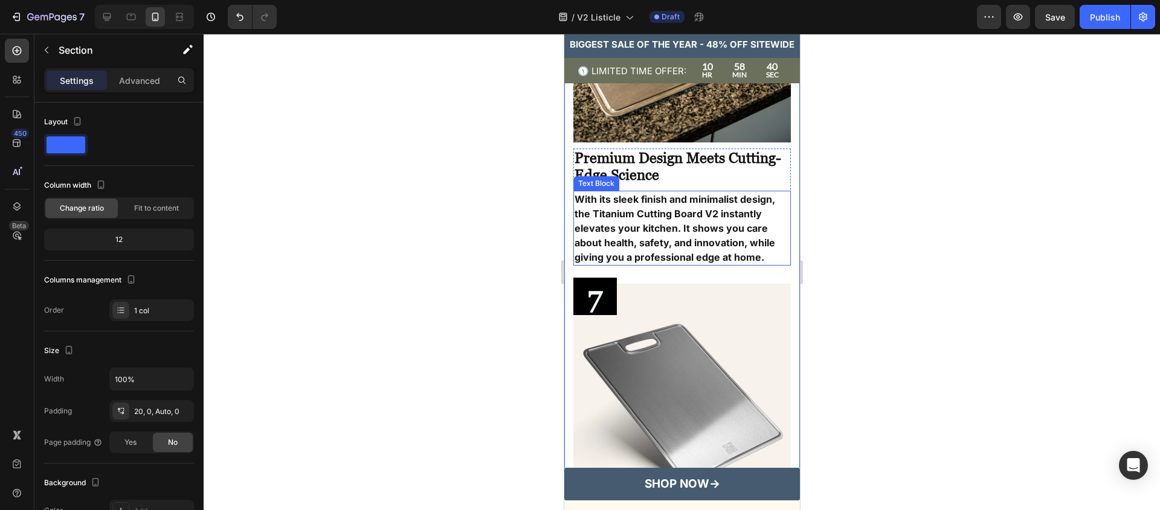
scroll to position [2997, 0]
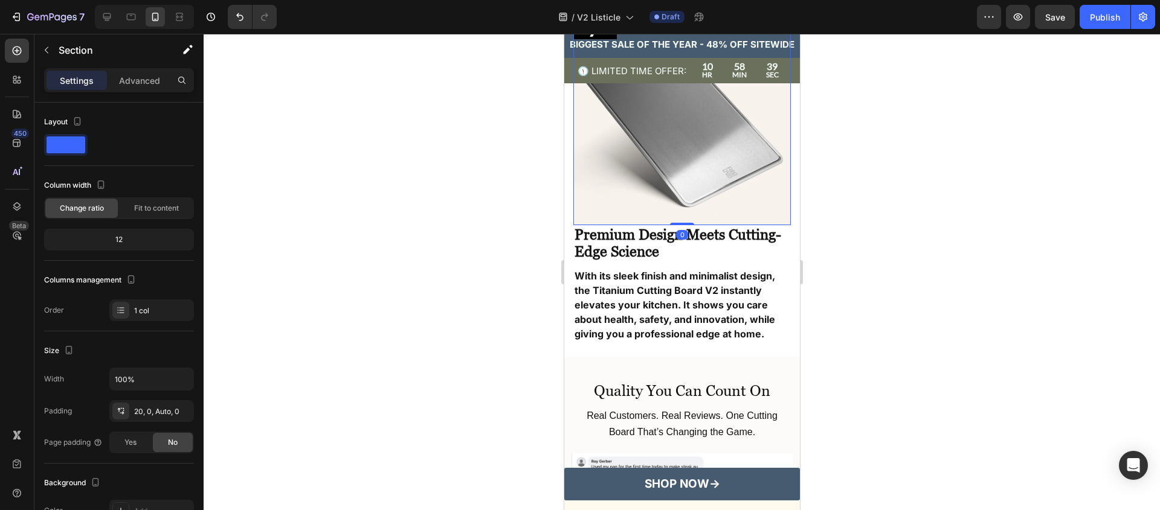
click at [668, 124] on img at bounding box center [681, 116] width 217 height 217
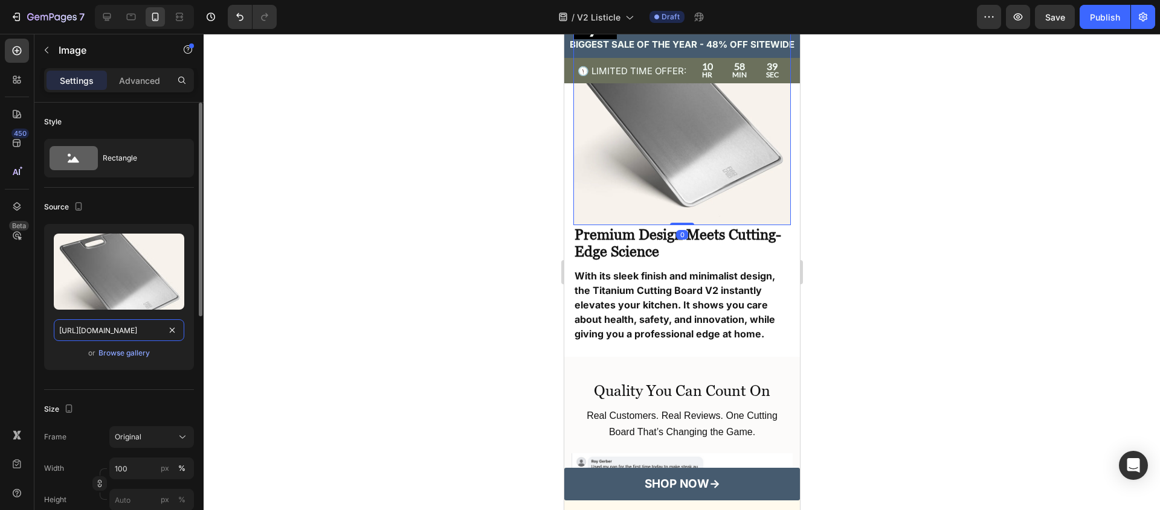
click at [77, 339] on input "https://cdn.shopify.com/s/files/1/0907/0877/1156/files/TitaniumCuttingBoard08_9…" at bounding box center [119, 331] width 130 height 22
click at [104, 12] on icon at bounding box center [107, 17] width 12 height 12
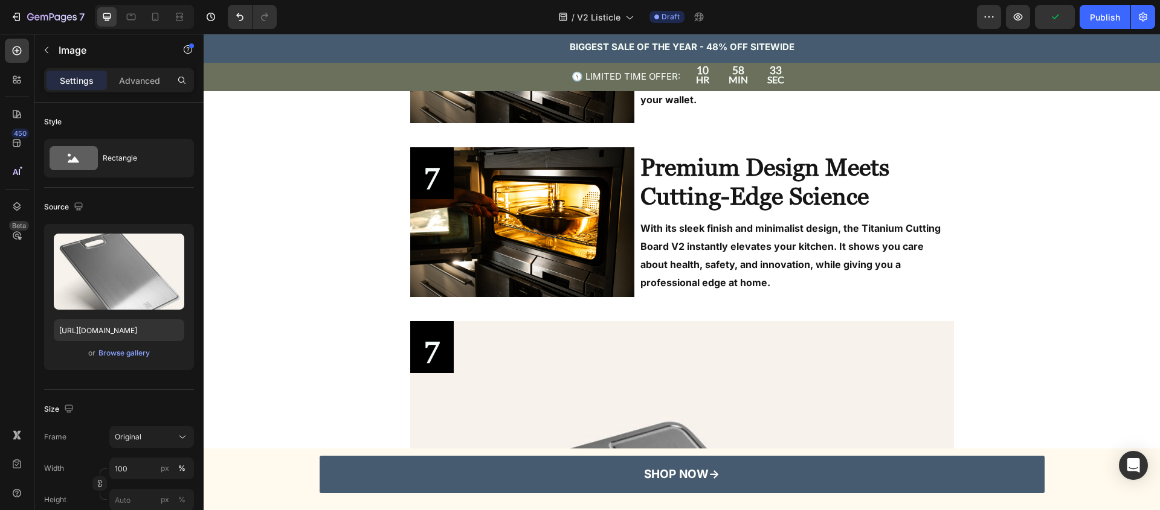
scroll to position [1941, 0]
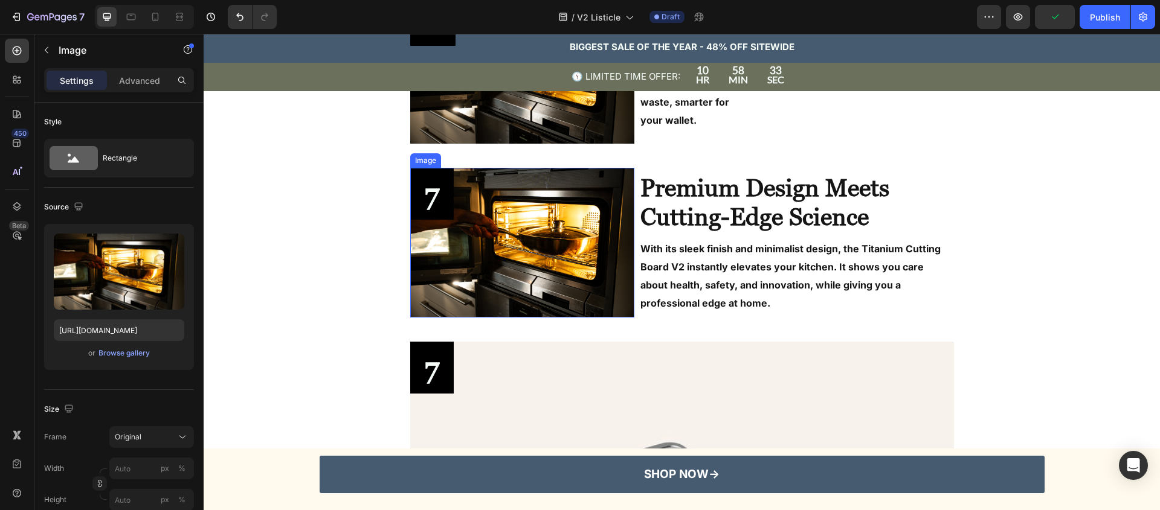
click at [535, 263] on img at bounding box center [522, 243] width 225 height 150
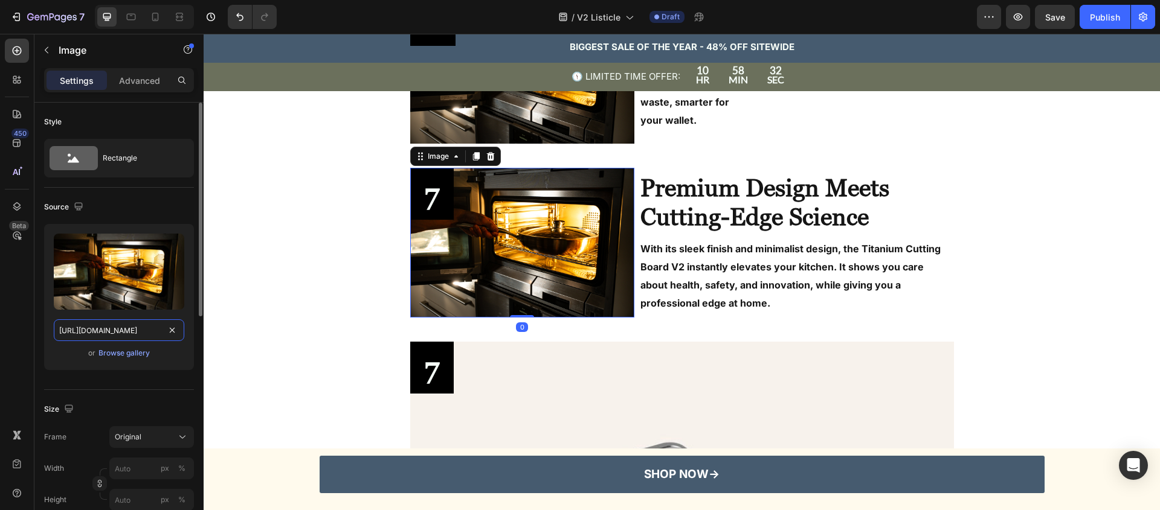
click at [96, 339] on input "https://cdn.shopify.com/s/files/1/0907/0877/1156/files/gempages_554670557782606…" at bounding box center [119, 331] width 130 height 22
paste input "TitaniumCuttingBoard08_9c3268c8-b730-405a-8253-b9d7c6ab24e5.webp?v=1758551598"
type input "https://cdn.shopify.com/s/files/1/0907/0877/1156/files/TitaniumCuttingBoard08_9…"
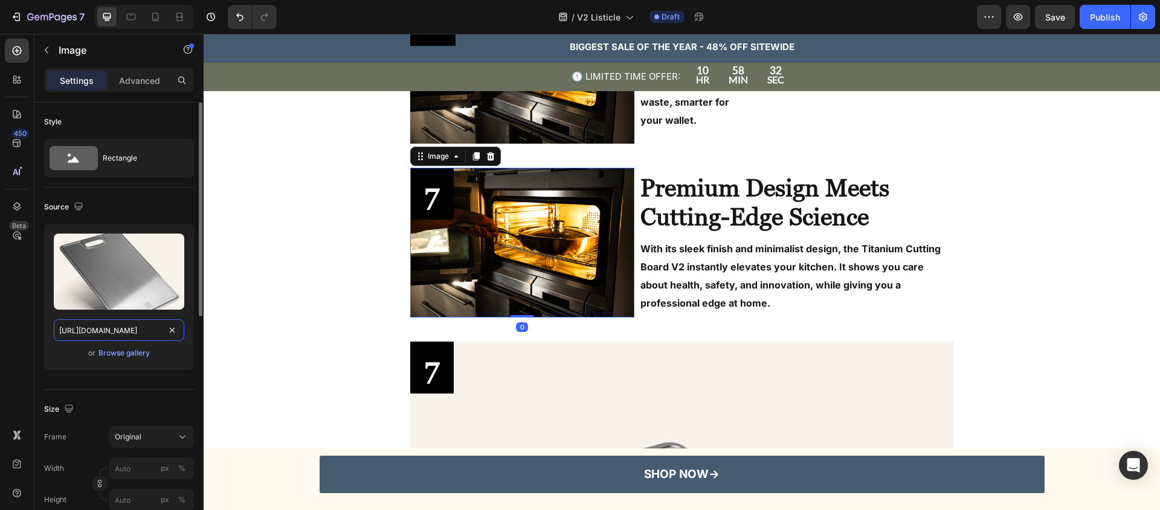
scroll to position [0, 400]
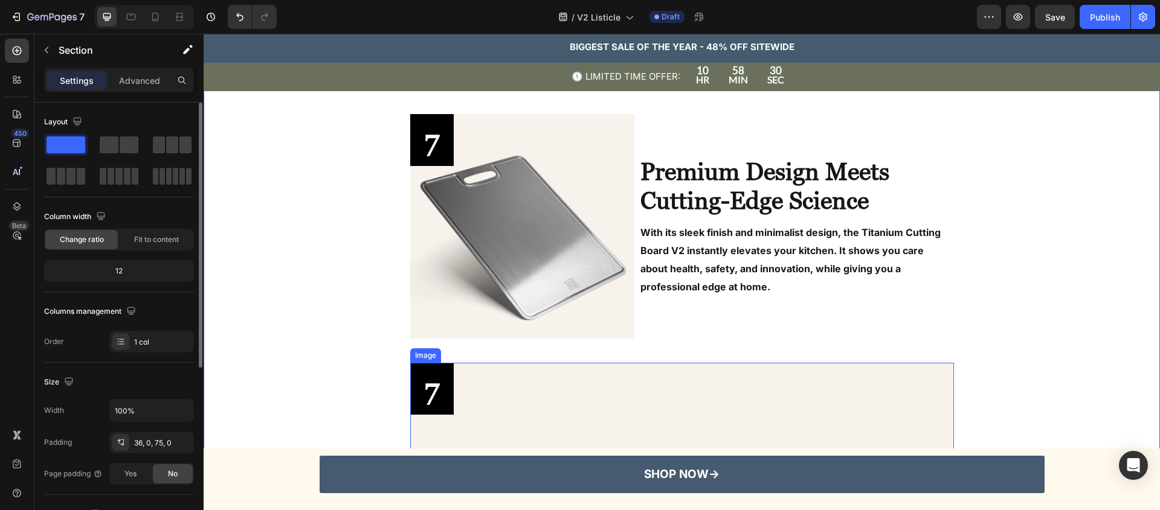
scroll to position [2066, 0]
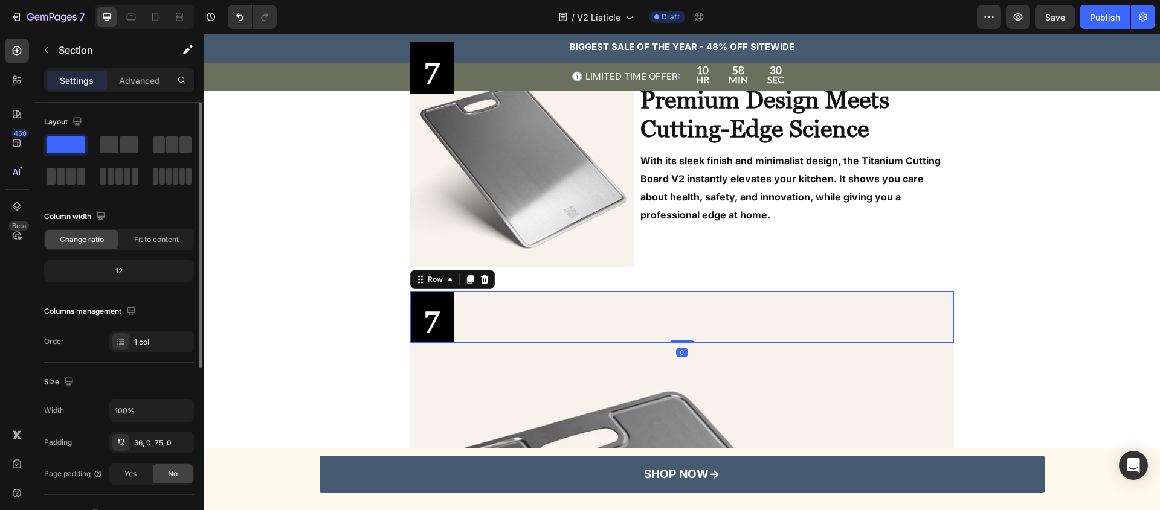
click at [496, 319] on div "7 Text Block Row 0" at bounding box center [682, 317] width 544 height 52
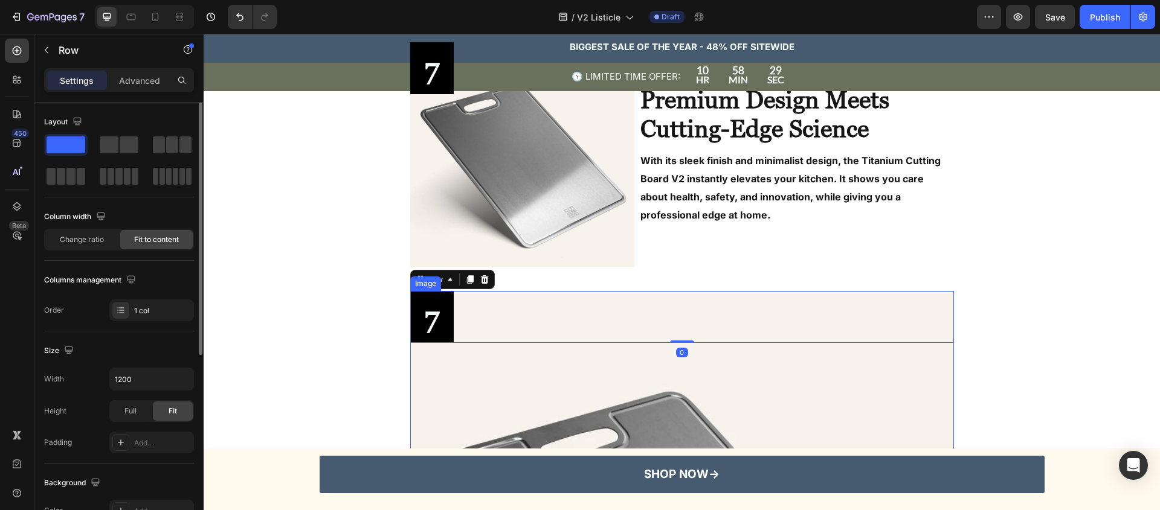
scroll to position [2179, 0]
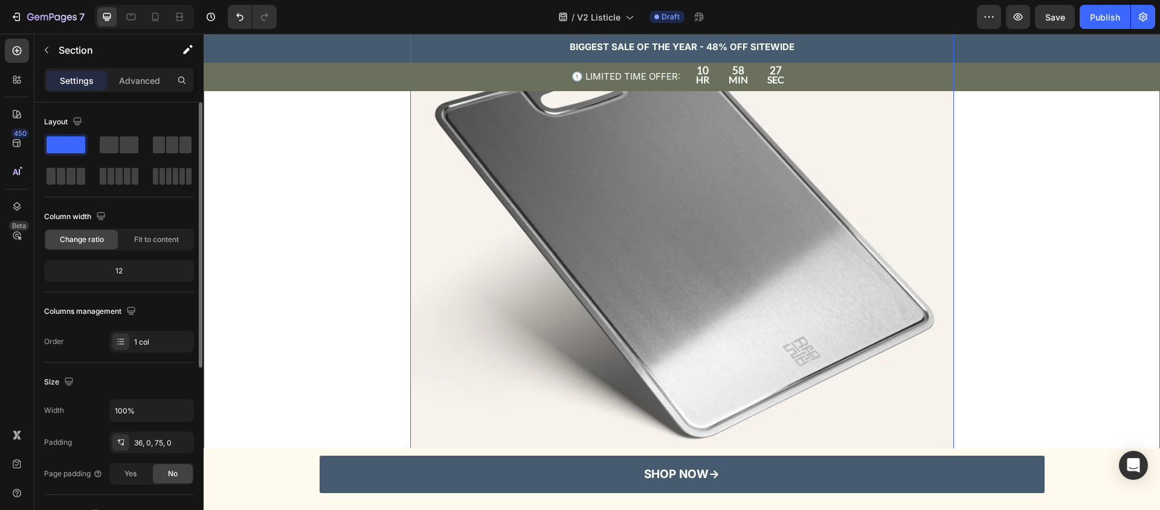
click at [751, 300] on img at bounding box center [682, 212] width 544 height 544
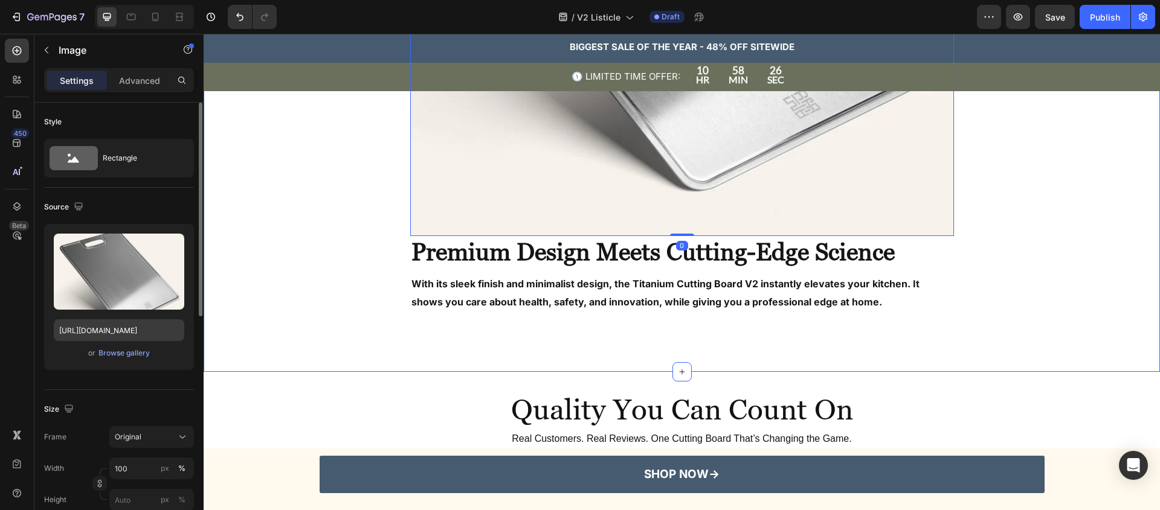
scroll to position [2663, 0]
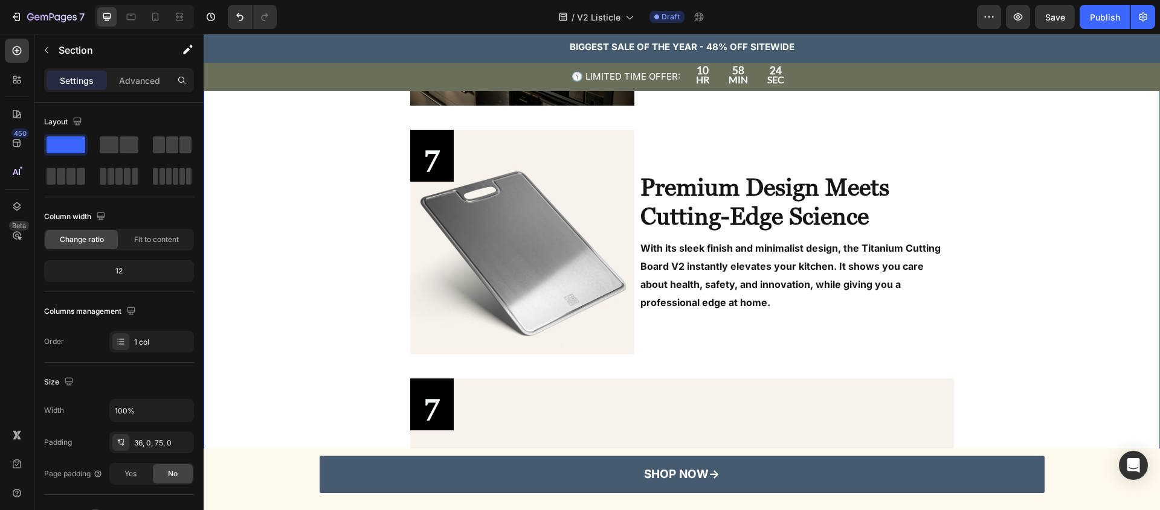
scroll to position [2034, 0]
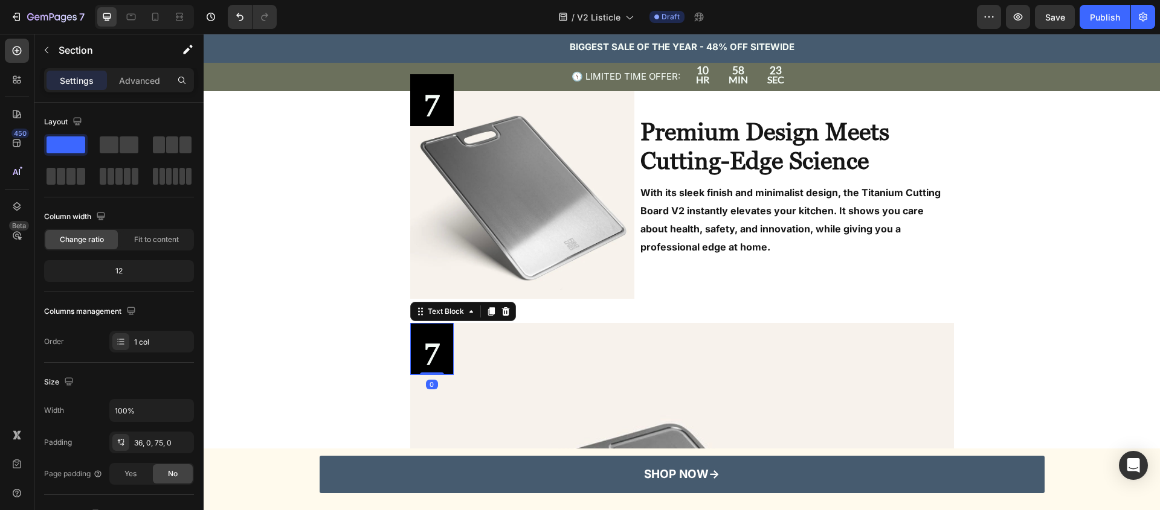
click at [435, 329] on div "7" at bounding box center [431, 349] width 43 height 52
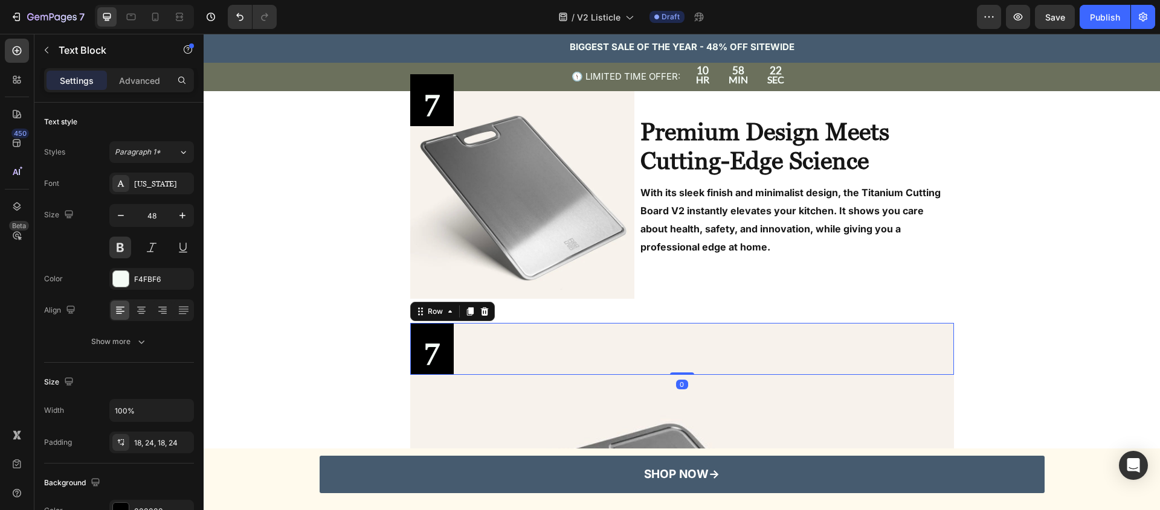
click at [500, 338] on div "7 Text Block Row 0" at bounding box center [682, 349] width 544 height 52
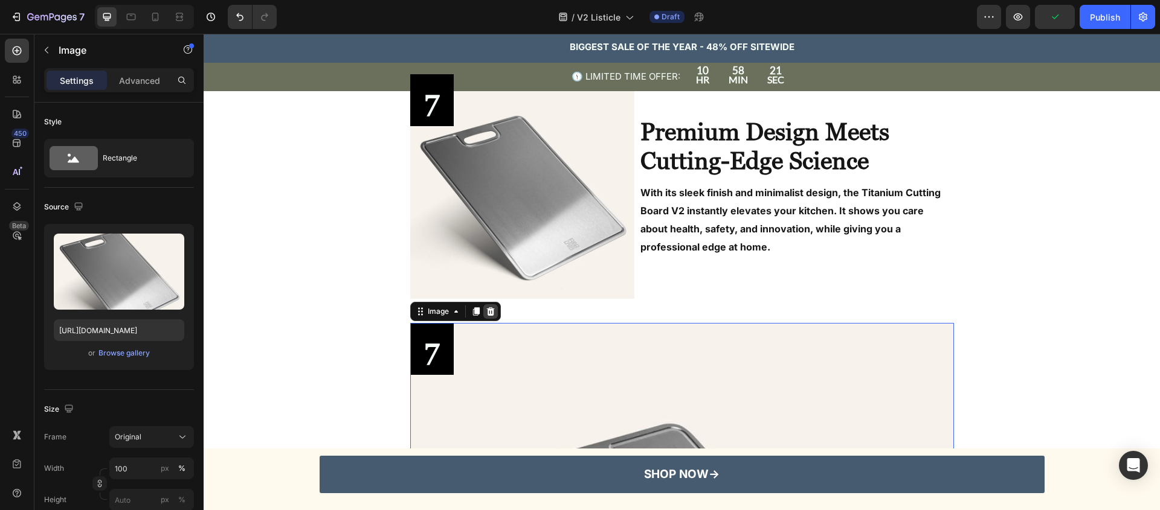
click at [492, 315] on div at bounding box center [490, 311] width 14 height 14
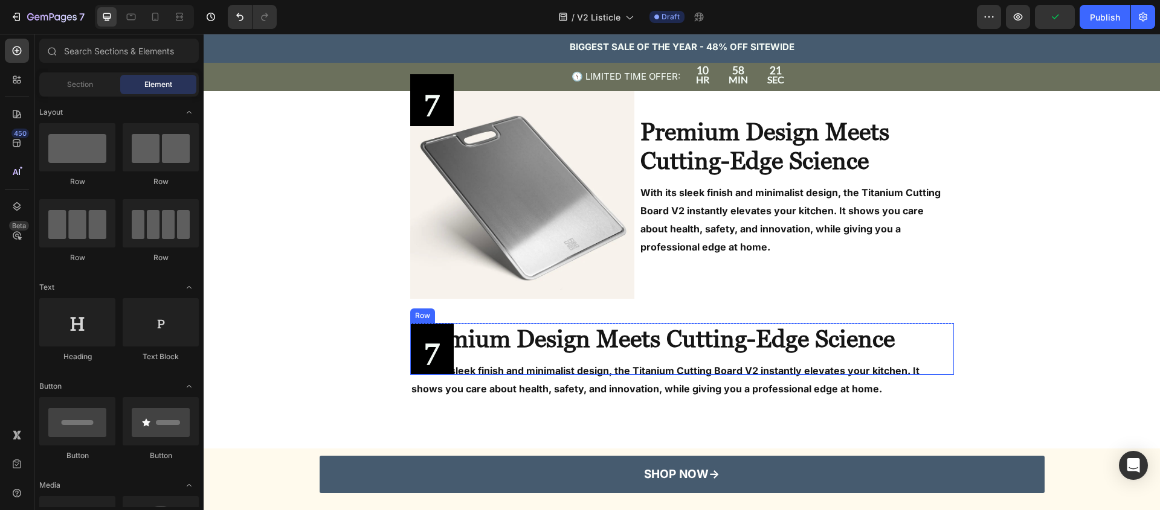
scroll to position [2037, 0]
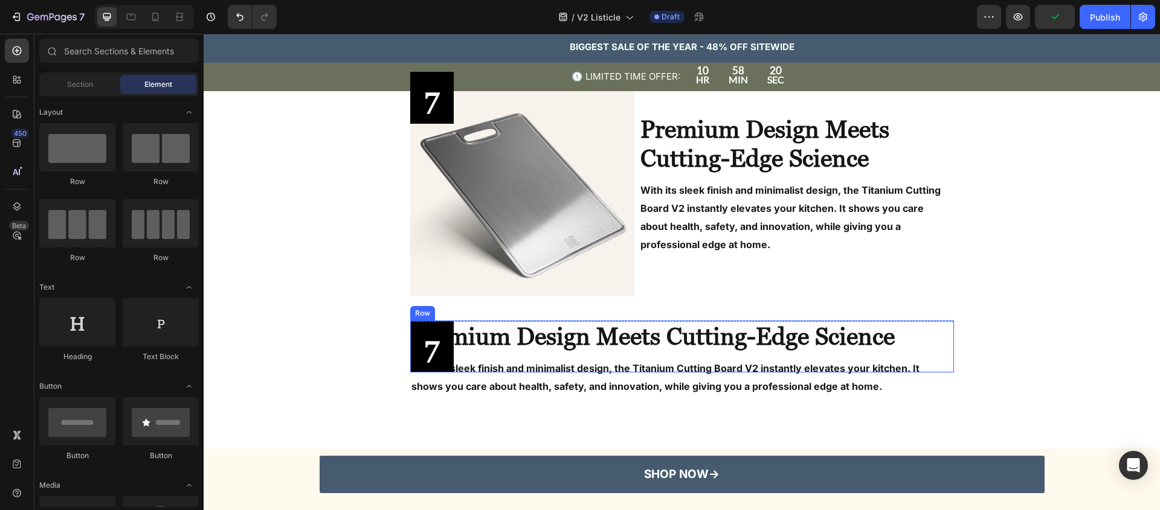
click at [567, 352] on div "7 Text Block Row" at bounding box center [682, 347] width 544 height 52
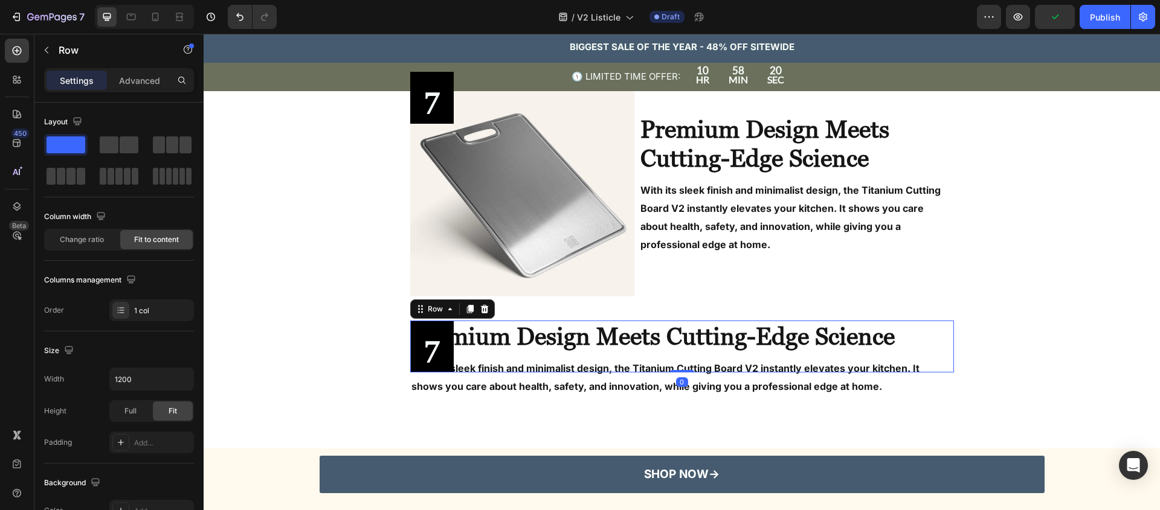
click at [480, 310] on icon at bounding box center [485, 309] width 10 height 10
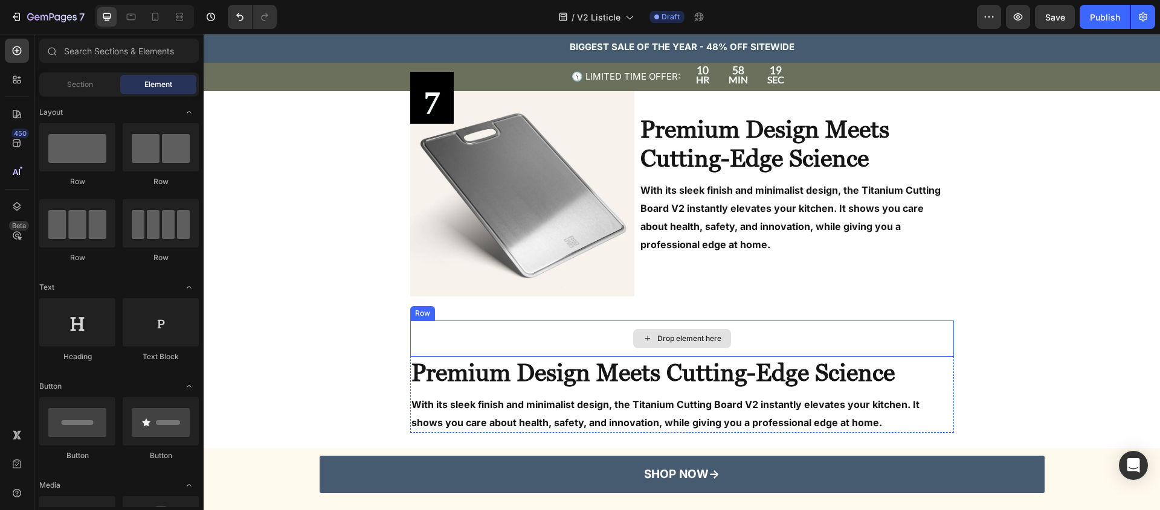
click at [466, 368] on strong "Premium Design Meets Cutting-Edge Science" at bounding box center [652, 373] width 483 height 28
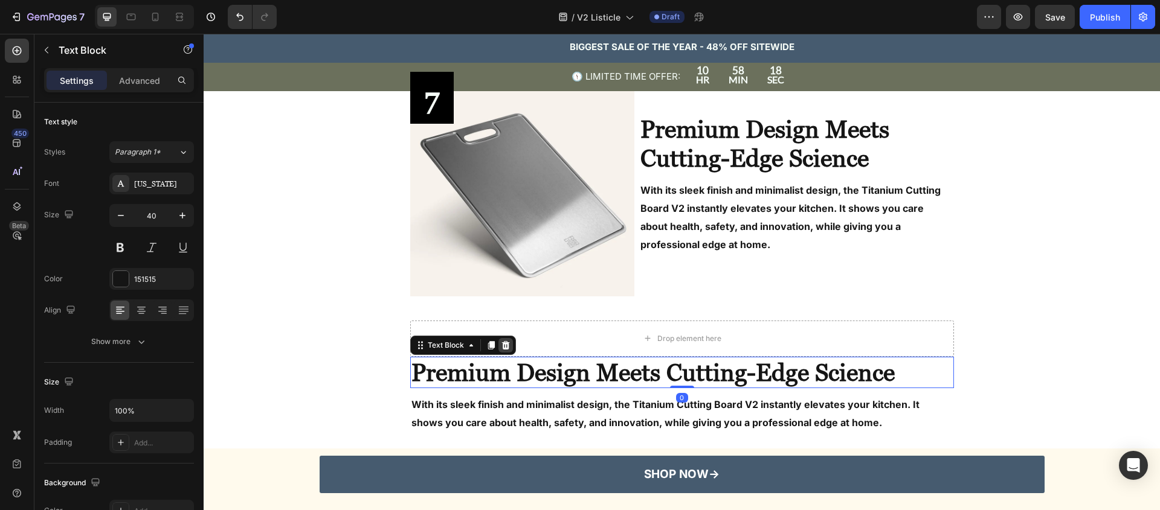
click at [501, 345] on icon at bounding box center [505, 345] width 8 height 8
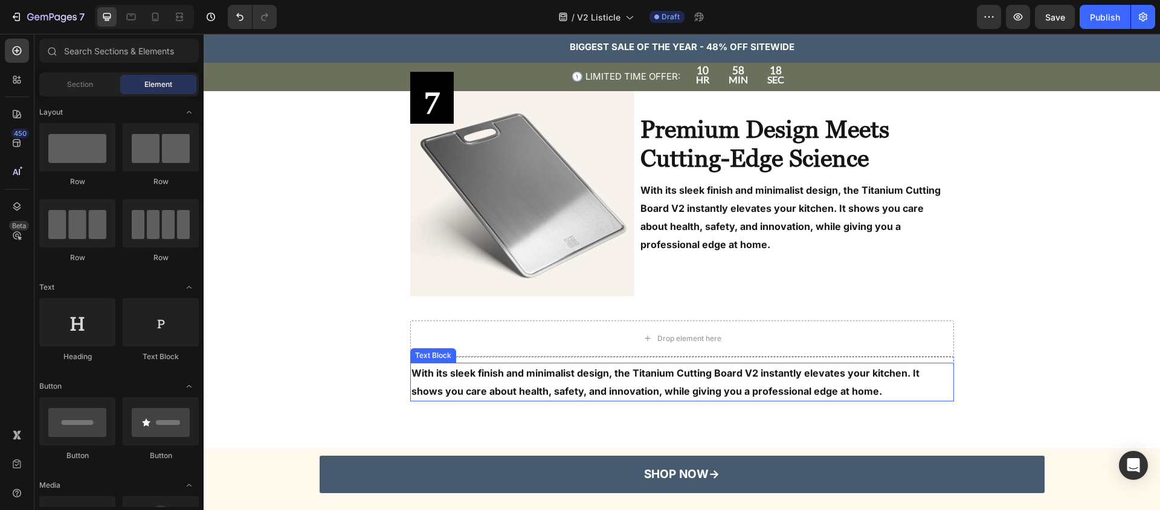
click at [500, 382] on p "With its sleek finish and minimalist design, the Titanium Cutting Board V2 inst…" at bounding box center [681, 382] width 541 height 36
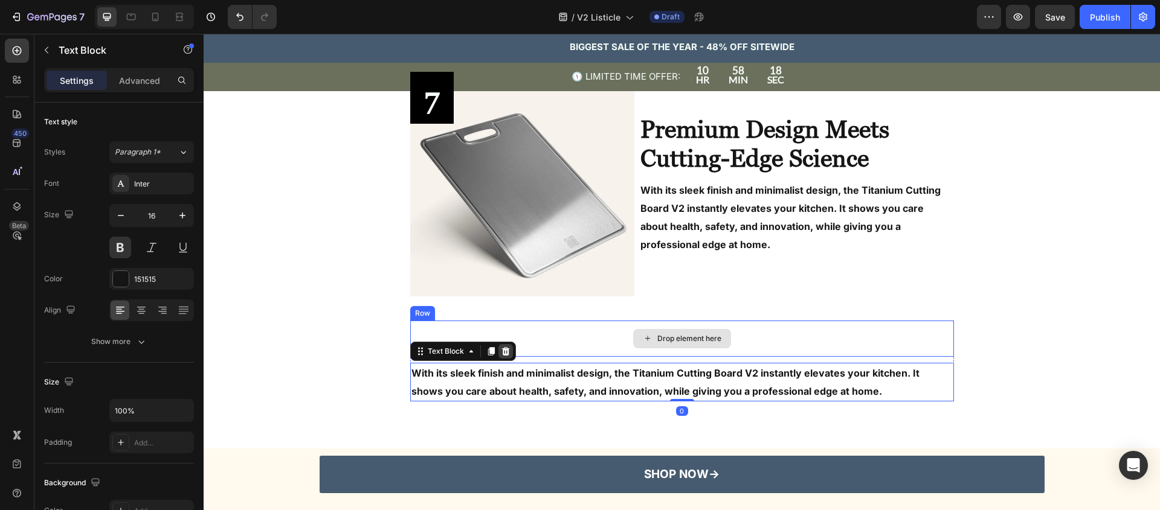
click at [501, 350] on icon at bounding box center [505, 351] width 8 height 8
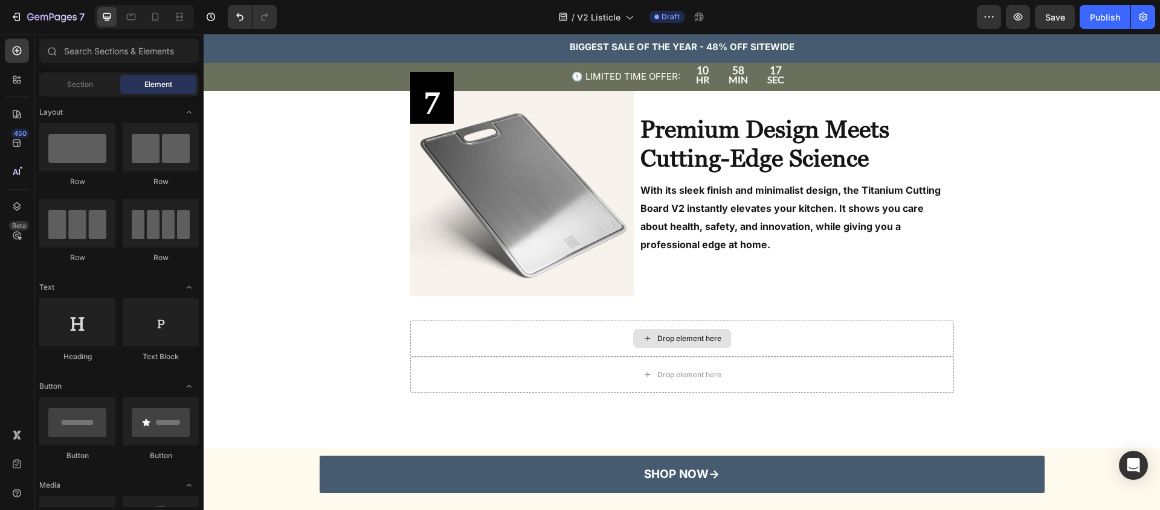
click at [521, 341] on div "Drop element here" at bounding box center [682, 339] width 544 height 36
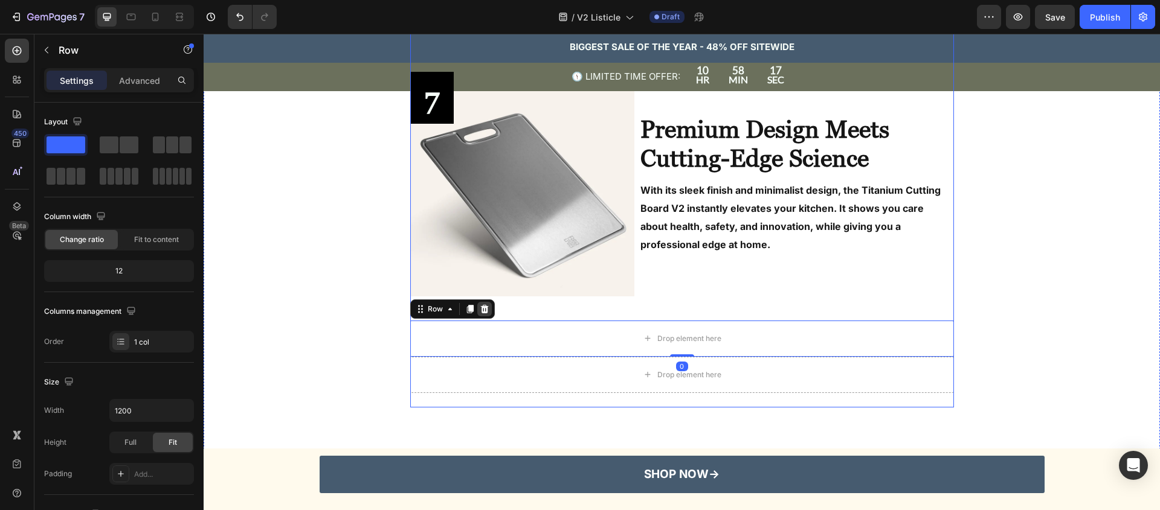
click at [480, 309] on icon at bounding box center [485, 309] width 10 height 10
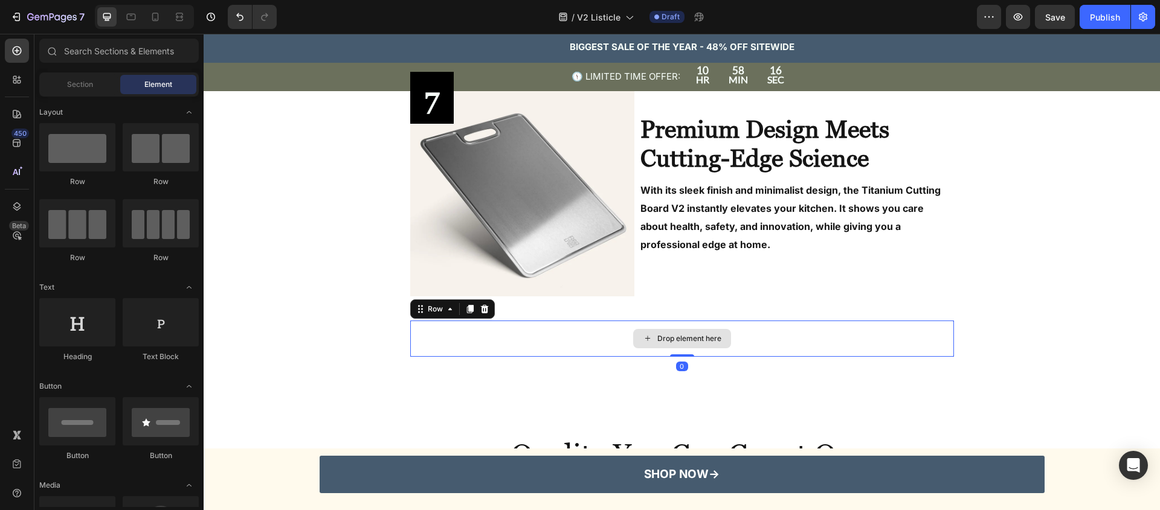
click at [495, 347] on div "Drop element here" at bounding box center [682, 339] width 544 height 36
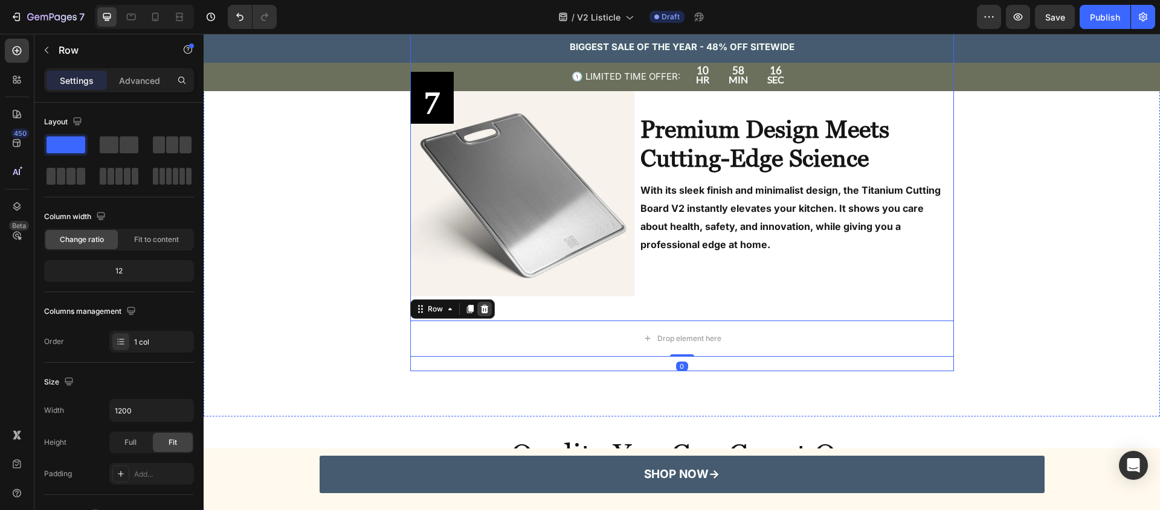
click at [484, 309] on icon at bounding box center [485, 309] width 10 height 10
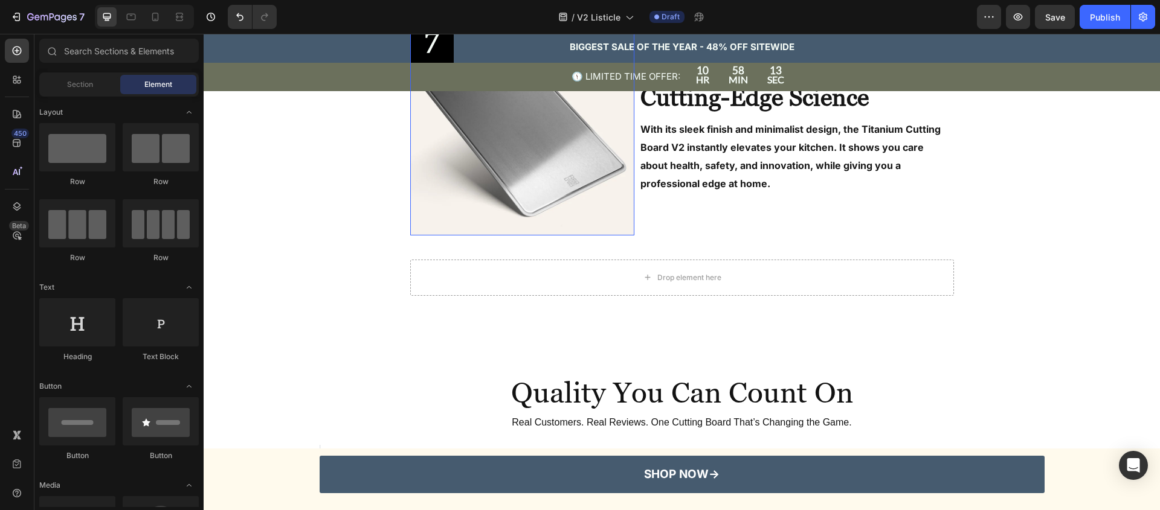
scroll to position [1977, 0]
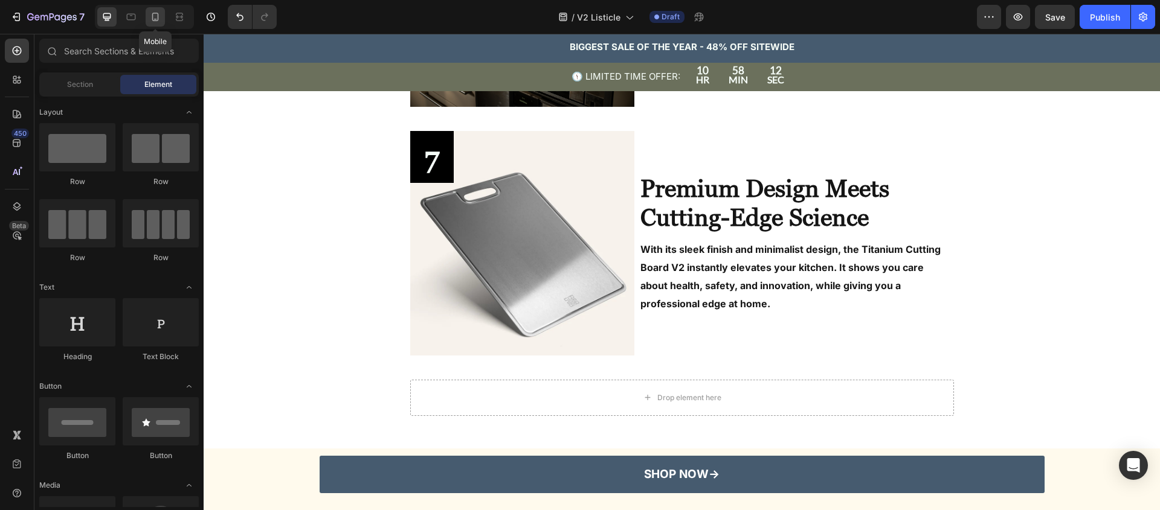
click at [155, 16] on icon at bounding box center [155, 17] width 12 height 12
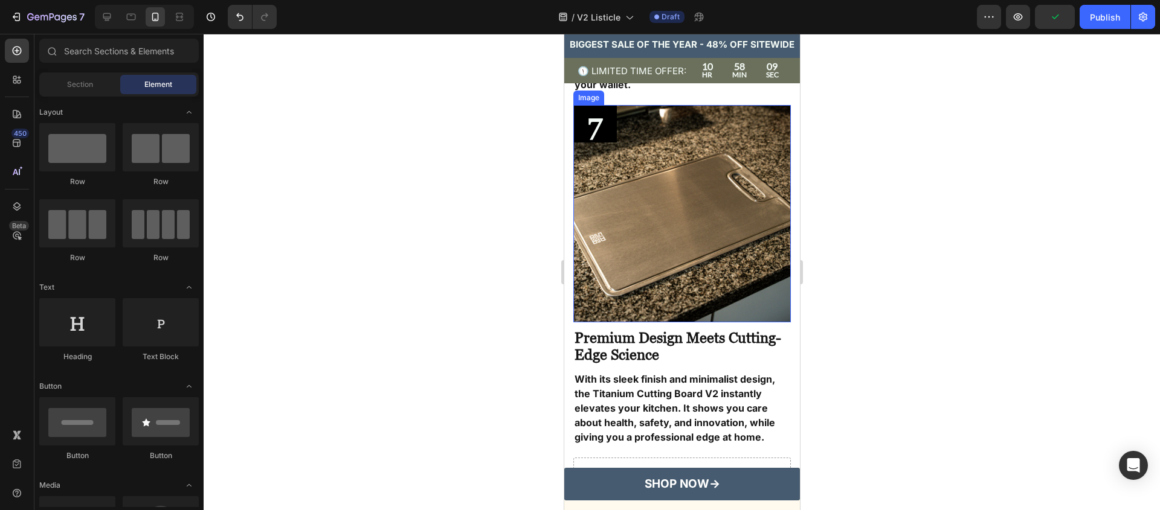
scroll to position [2525, 0]
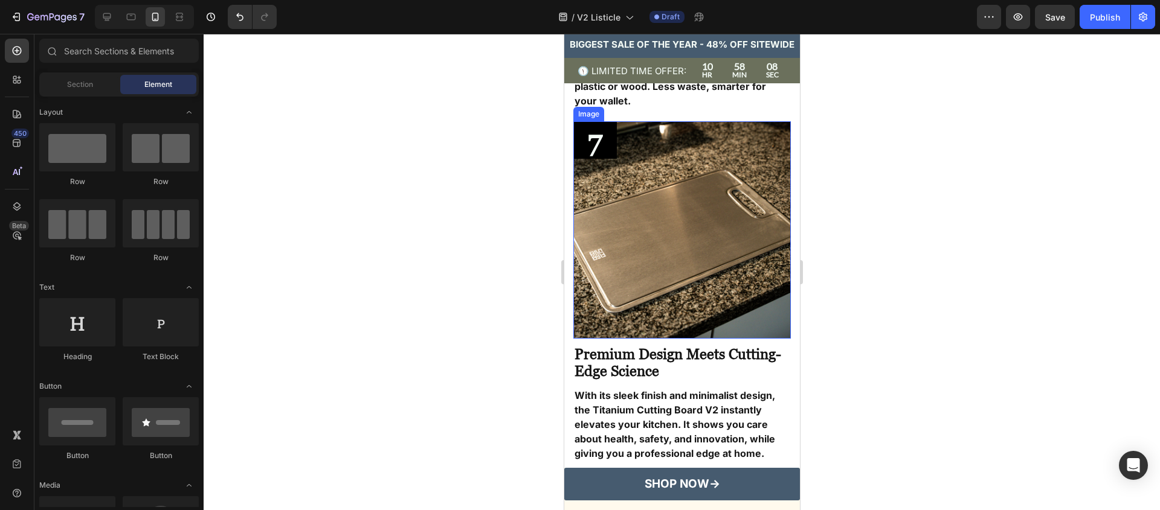
click at [640, 245] on img at bounding box center [681, 229] width 217 height 217
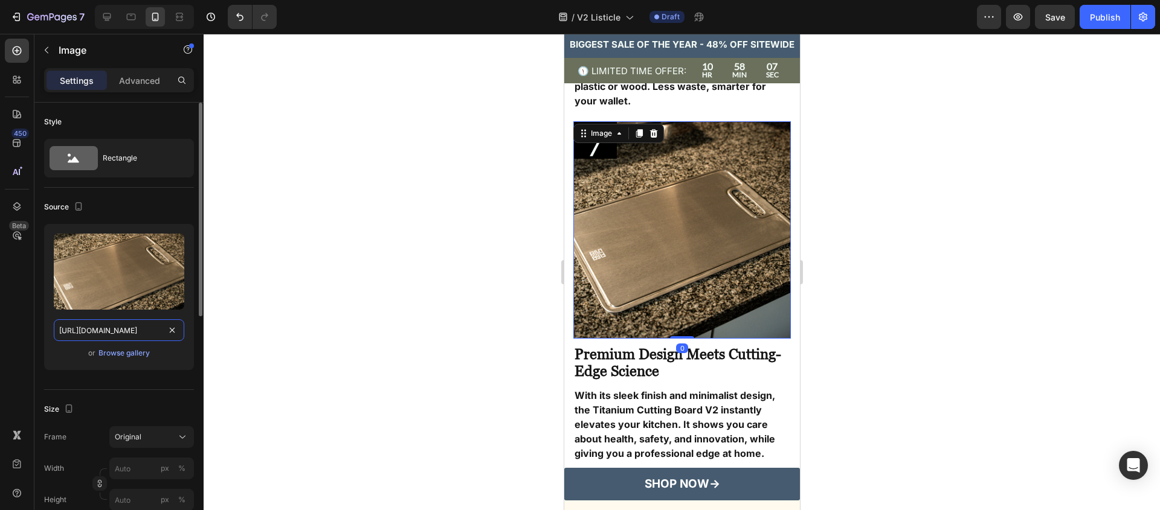
click at [130, 325] on input "https://cdn.shopify.com/s/files/1/0907/0877/1156/files/Untitled_design_34.png?v…" at bounding box center [119, 331] width 130 height 22
paste input "TitaniumCuttingBoard08_9c3268c8-b730-405a-8253-b9d7c6ab24e5.webp?v=1758551598"
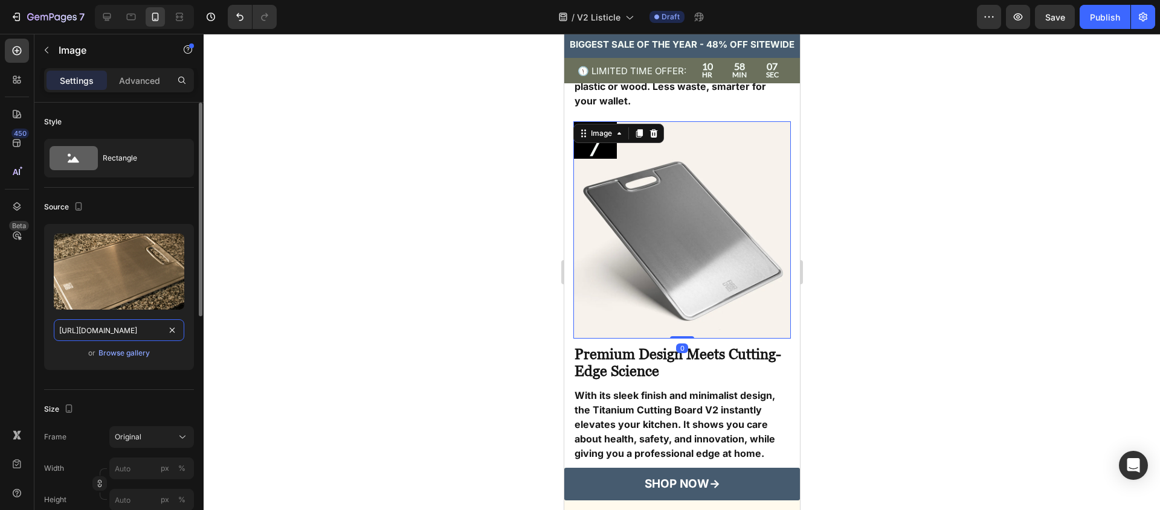
scroll to position [0, 400]
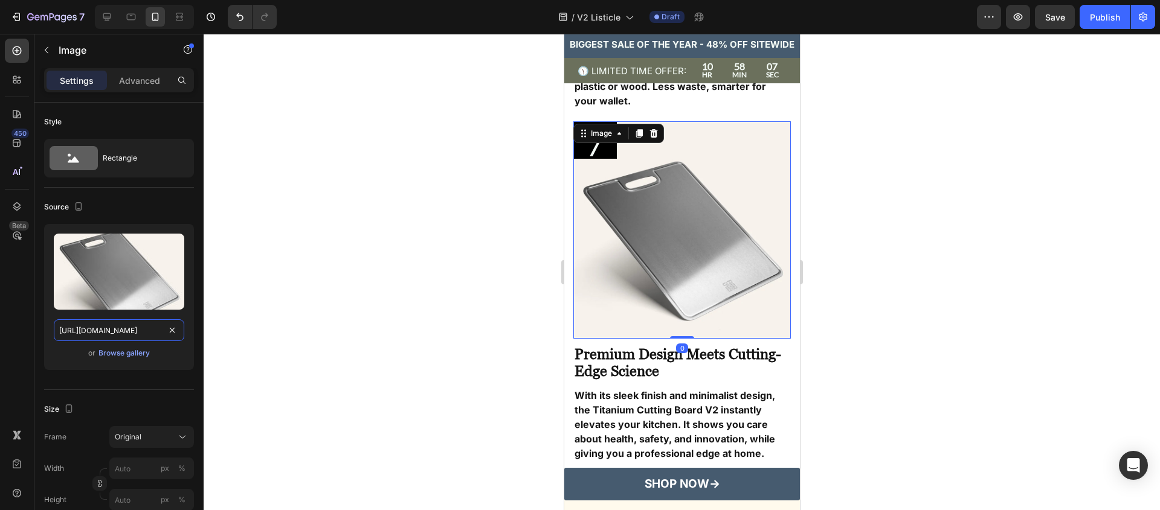
type input "https://cdn.shopify.com/s/files/1/0907/0877/1156/files/TitaniumCuttingBoard08_9…"
click at [460, 309] on div at bounding box center [682, 272] width 956 height 477
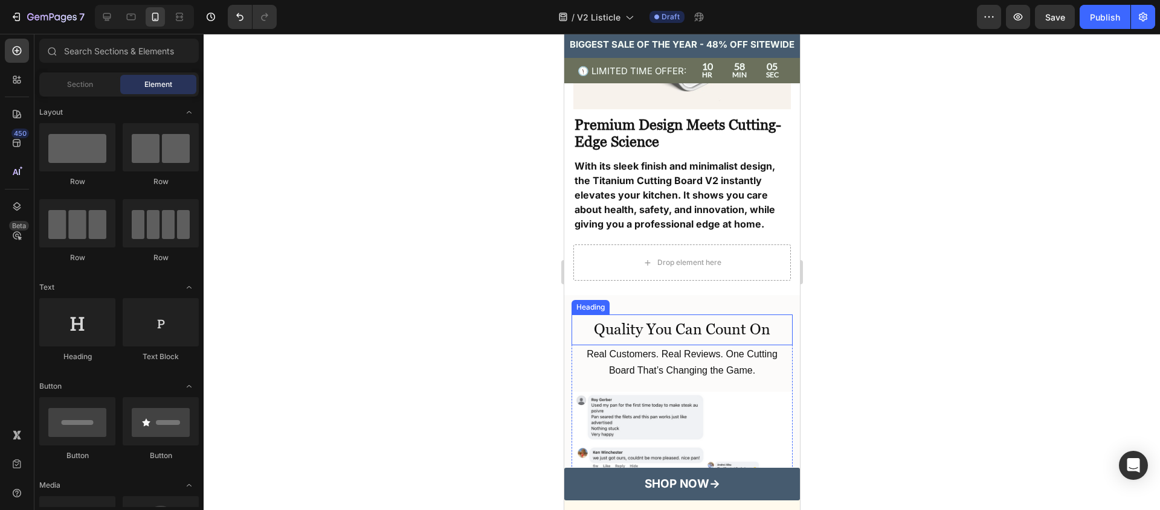
scroll to position [2757, 0]
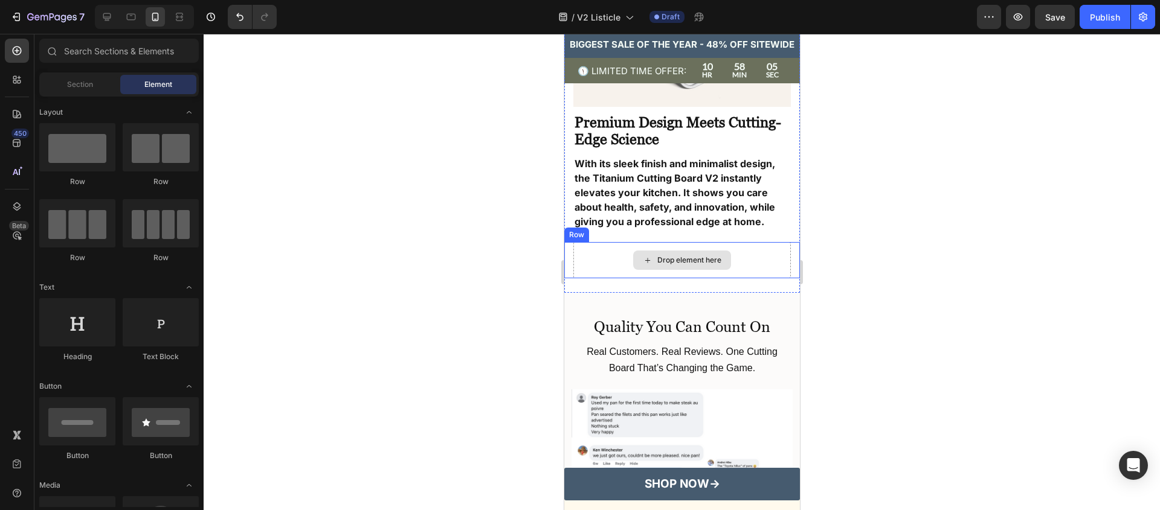
click at [670, 255] on div "Drop element here" at bounding box center [689, 260] width 64 height 10
click at [773, 242] on div "Drop element here" at bounding box center [681, 260] width 217 height 36
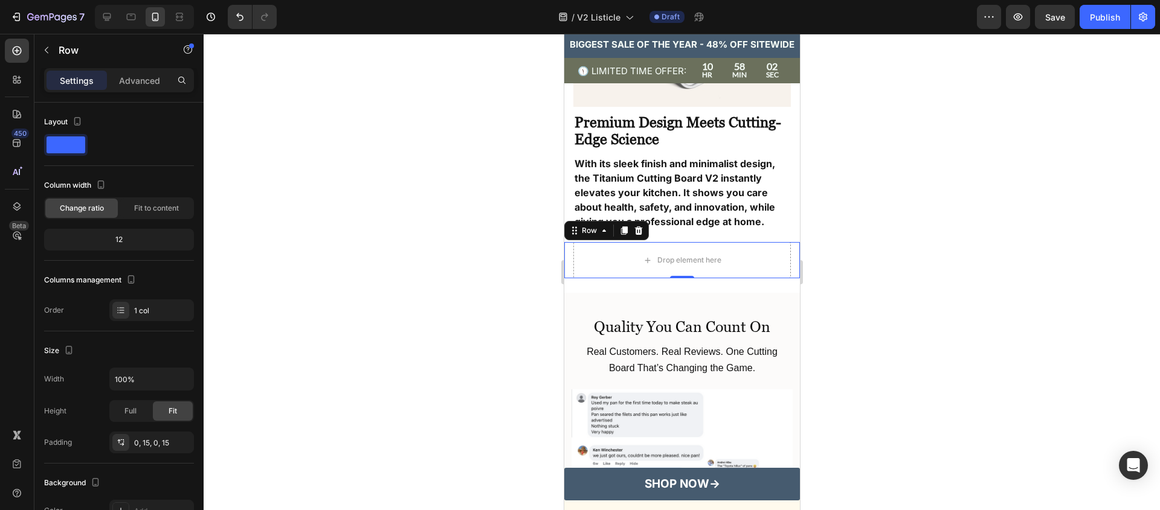
click at [812, 254] on div at bounding box center [682, 272] width 956 height 477
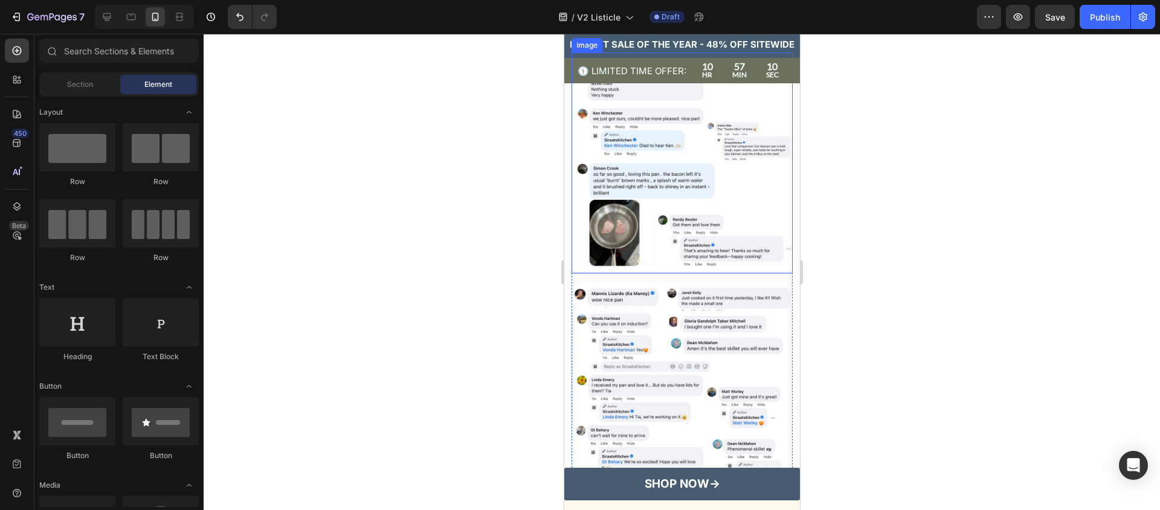
scroll to position [3033, 0]
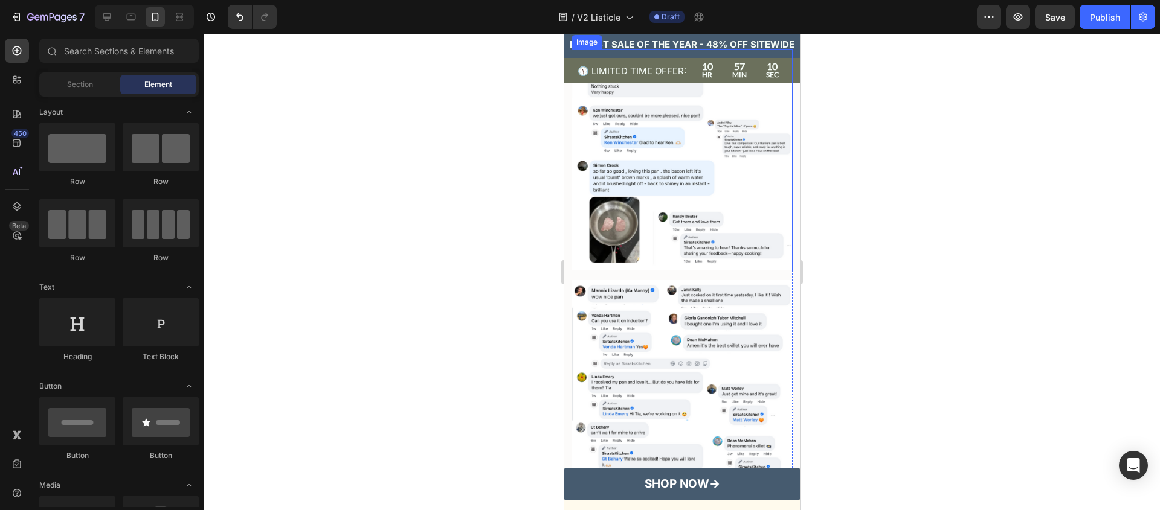
click at [621, 148] on img at bounding box center [681, 160] width 221 height 221
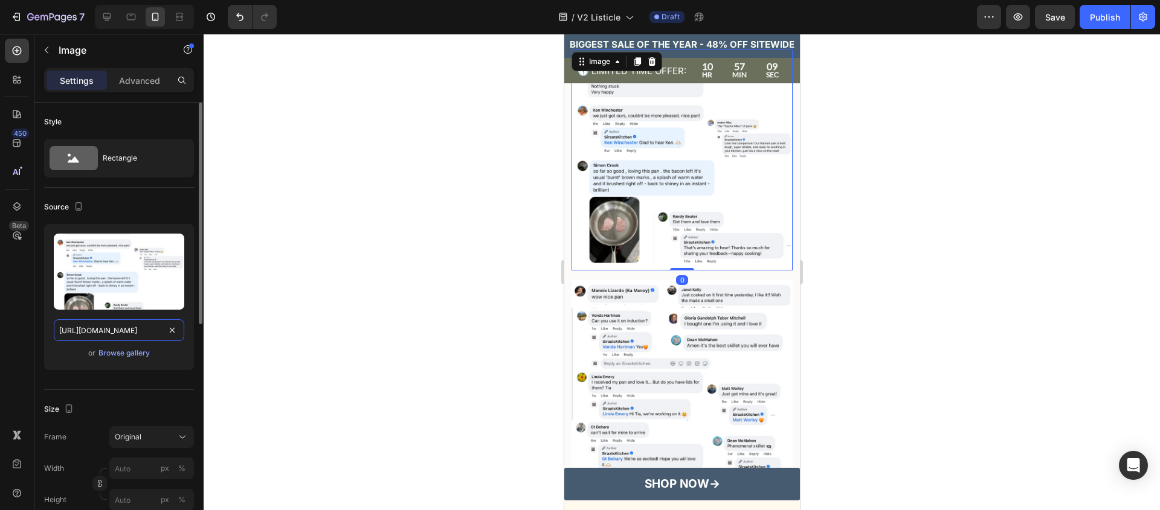
click at [103, 335] on input "https://cdn.shopify.com/s/files/1/0907/0877/1156/files/gempages_554670557782606…" at bounding box center [119, 331] width 130 height 22
paste input "2_8601d68a-c255-4229-a1a5-938b0324d096.png?v=1758973363"
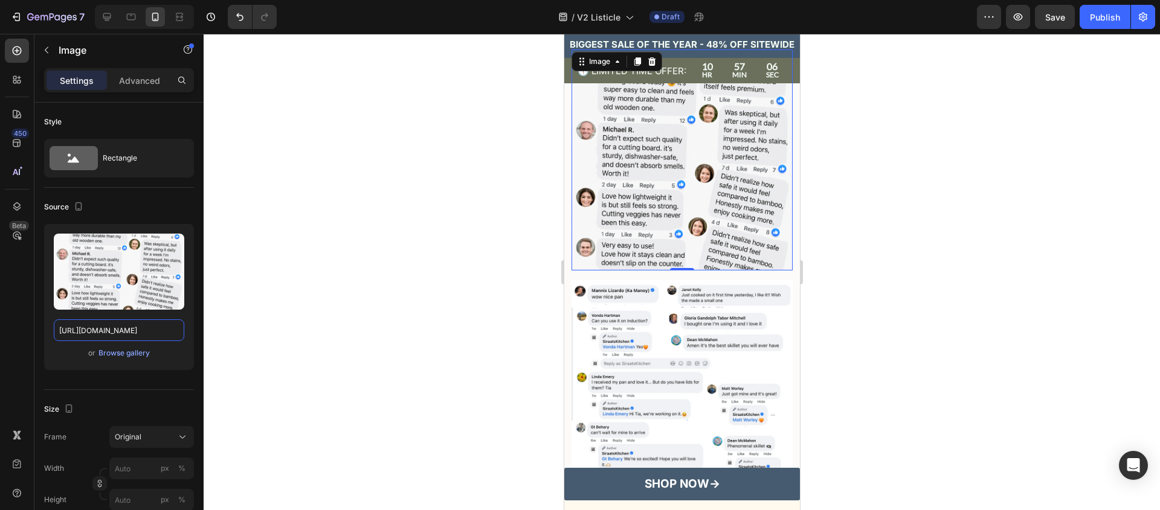
scroll to position [0, 0]
click at [105, 21] on icon at bounding box center [107, 17] width 12 height 12
type input "https://cdn.shopify.com/s/files/1/0907/0877/1156/files/gempages_554670557782606…"
type input "100"
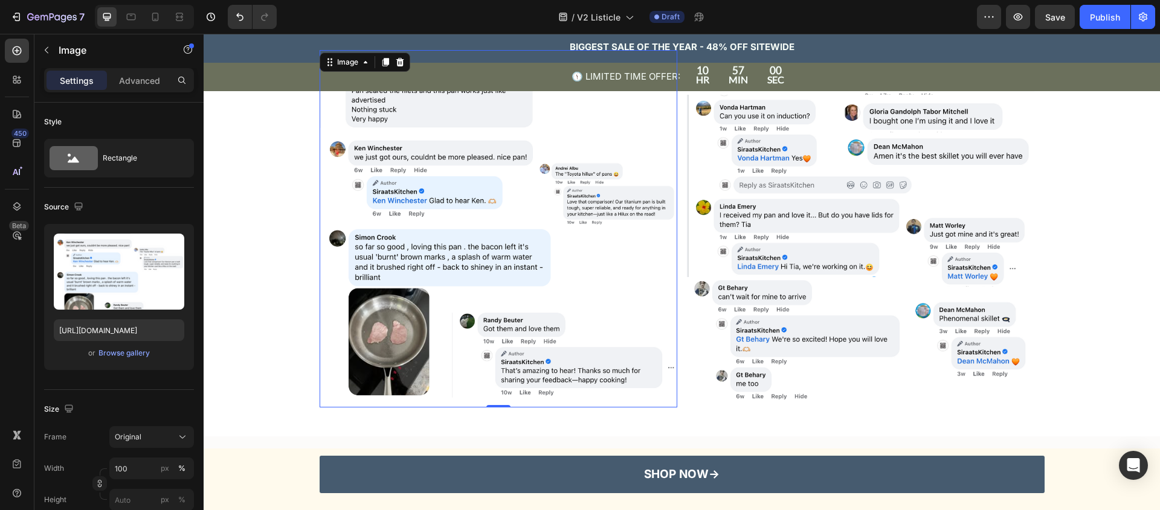
scroll to position [3007, 0]
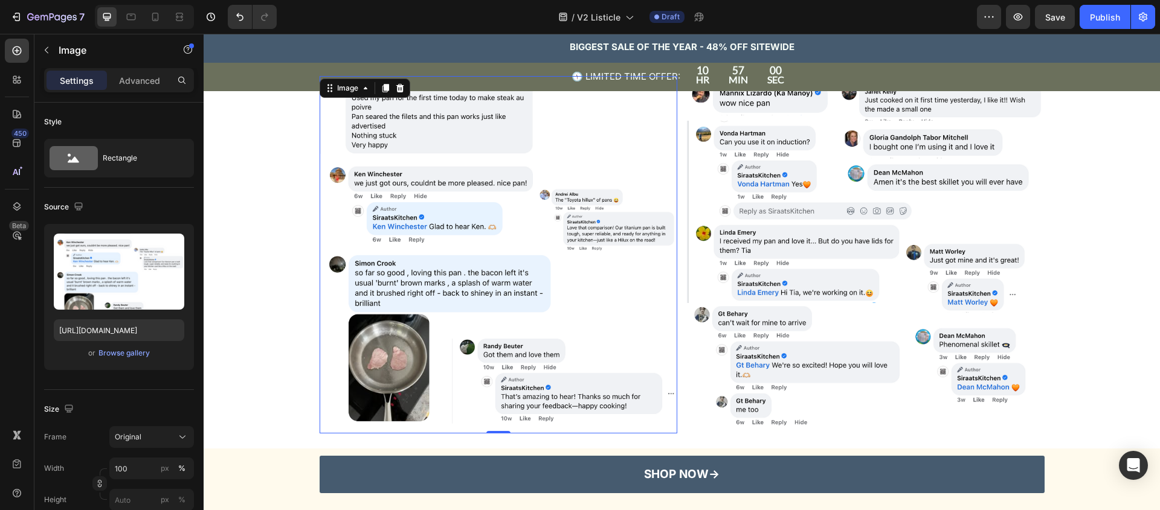
click at [474, 251] on img at bounding box center [499, 255] width 358 height 358
click at [463, 268] on img at bounding box center [499, 255] width 358 height 358
click at [133, 332] on input "https://cdn.shopify.com/s/files/1/0907/0877/1156/files/gempages_554670557782606…" at bounding box center [119, 331] width 130 height 22
paste input "2_8601d68a-c255-4229-a1a5-938b0324d096.png?v=1758973363"
type input "https://cdn.shopify.com/s/files/1/0907/0877/1156/files/2_8601d68a-c255-4229-a1a…"
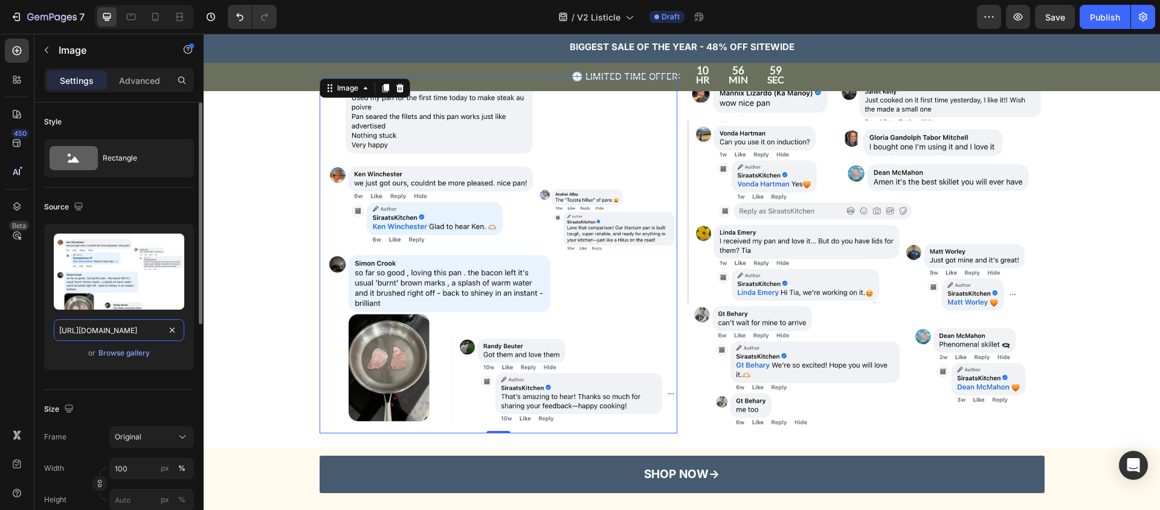
scroll to position [0, 315]
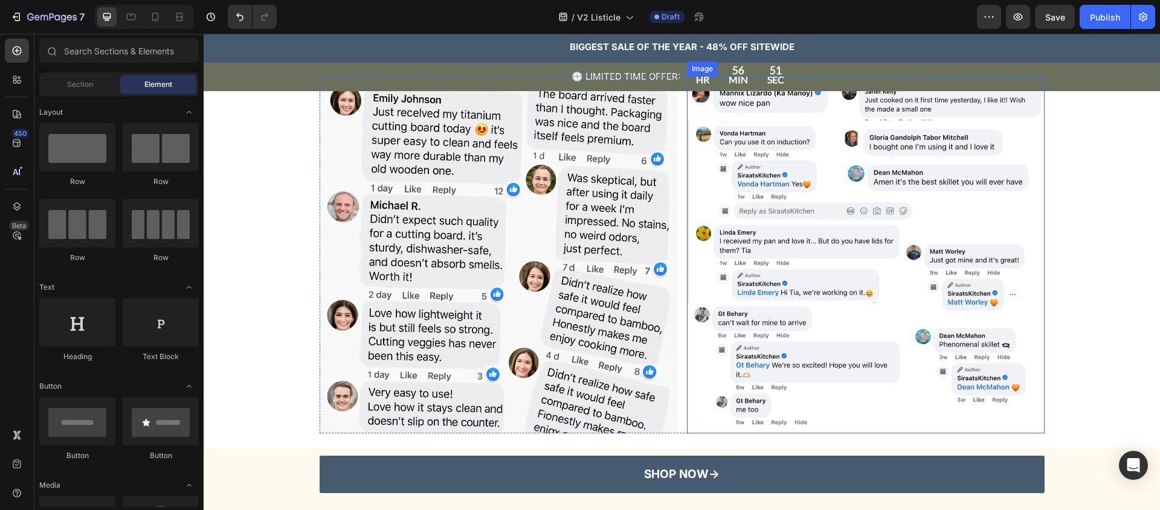
click at [789, 228] on img at bounding box center [866, 255] width 358 height 358
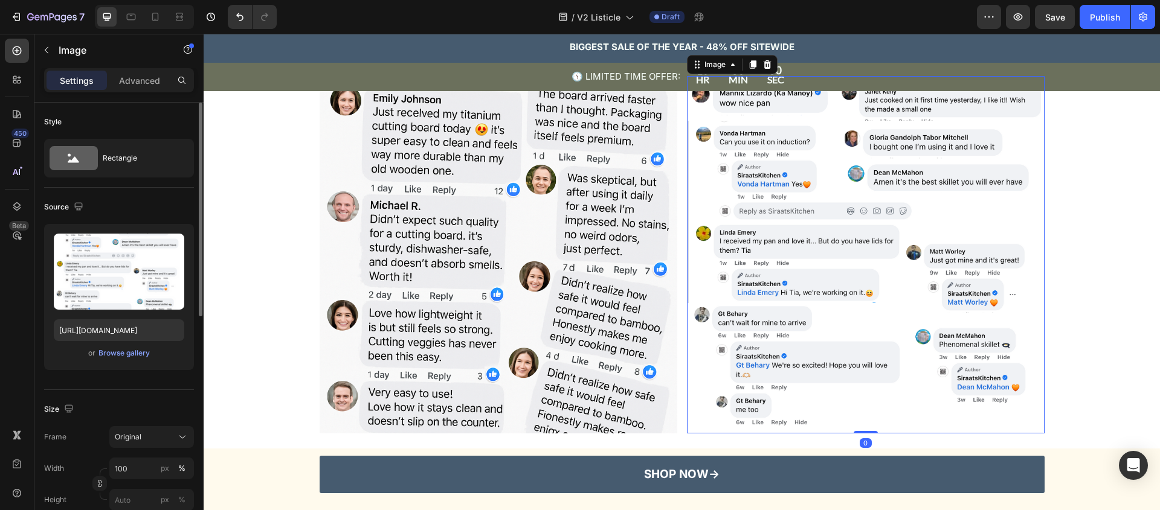
click at [92, 344] on div "Upload Image https://cdn.shopify.com/s/files/1/0907/0877/1156/files/gempages_55…" at bounding box center [119, 297] width 150 height 146
click at [96, 337] on input "https://cdn.shopify.com/s/files/1/0907/0877/1156/files/gempages_554670557782606…" at bounding box center [119, 331] width 130 height 22
paste input "1_a95c383c-ee43-4a03-9f6b-5bbeefb58b54.png?v=1758973362"
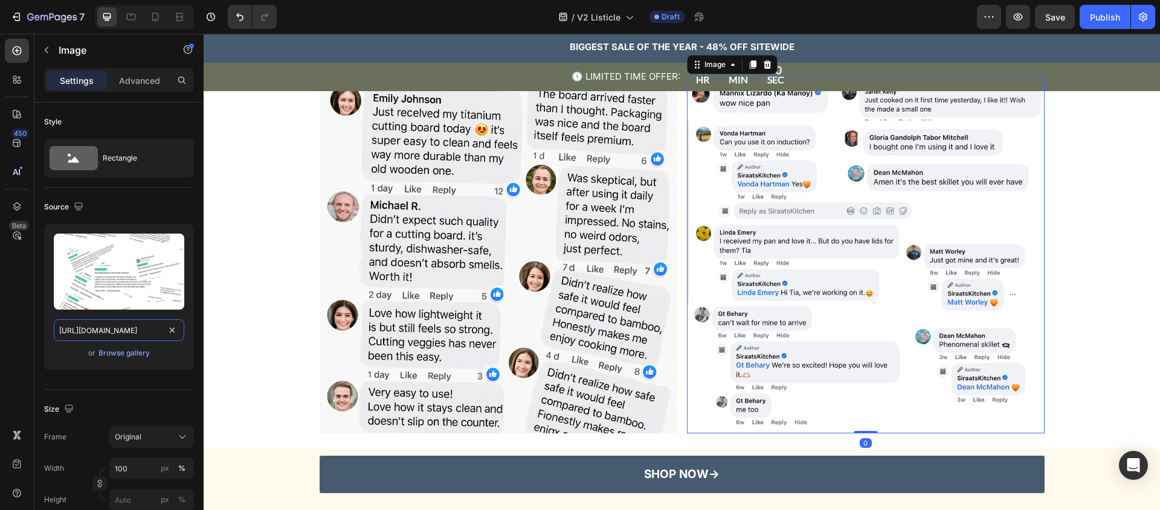
scroll to position [0, 313]
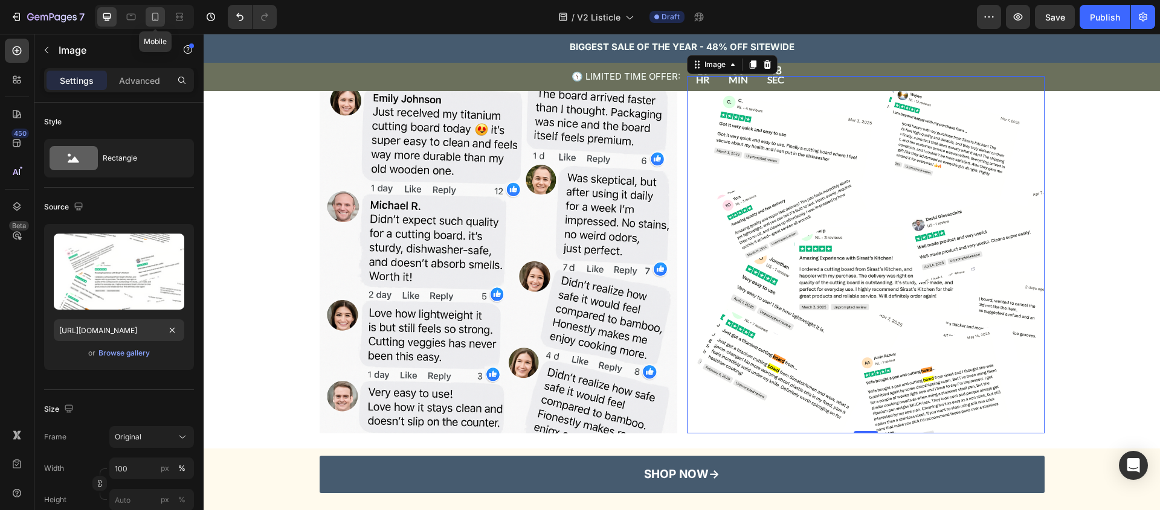
click at [155, 19] on icon at bounding box center [155, 19] width 3 height 1
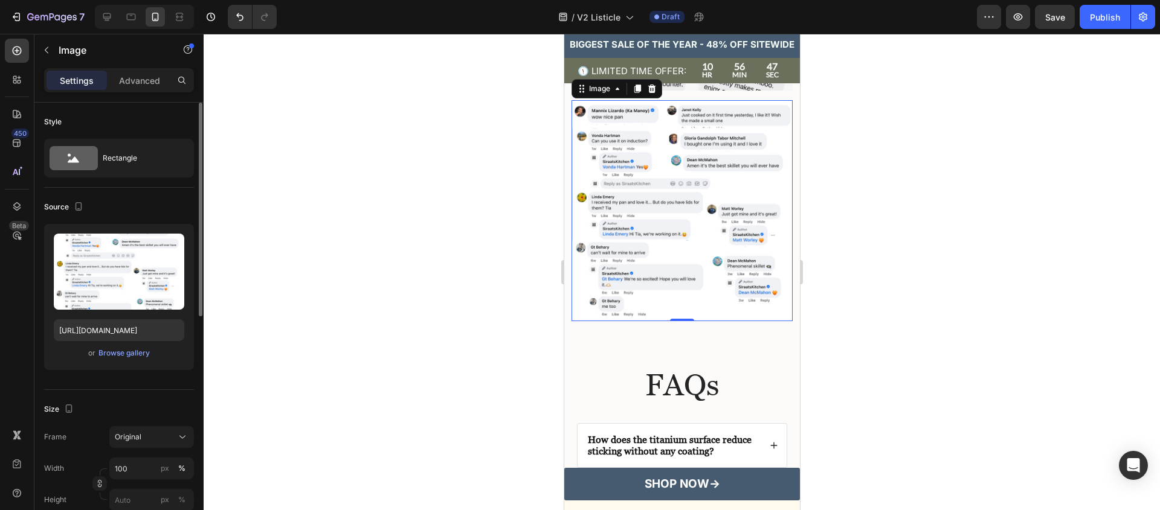
scroll to position [3227, 0]
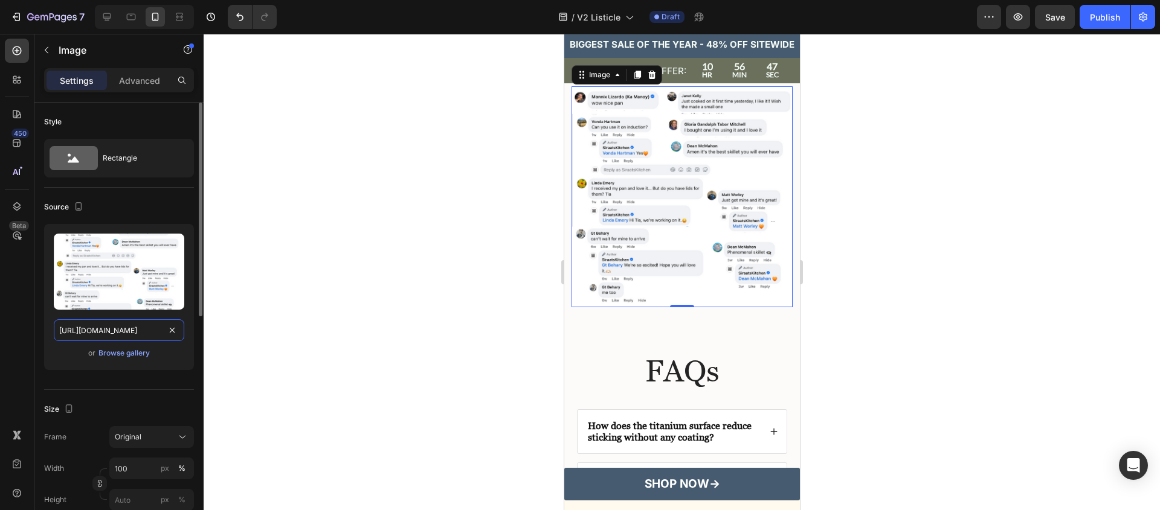
click at [90, 330] on input "https://cdn.shopify.com/s/files/1/0907/0877/1156/files/gempages_554670557782606…" at bounding box center [119, 331] width 130 height 22
paste input "1_a95c383c-ee43-4a03-9f6b-5bbeefb58b54.png?v=1758973362"
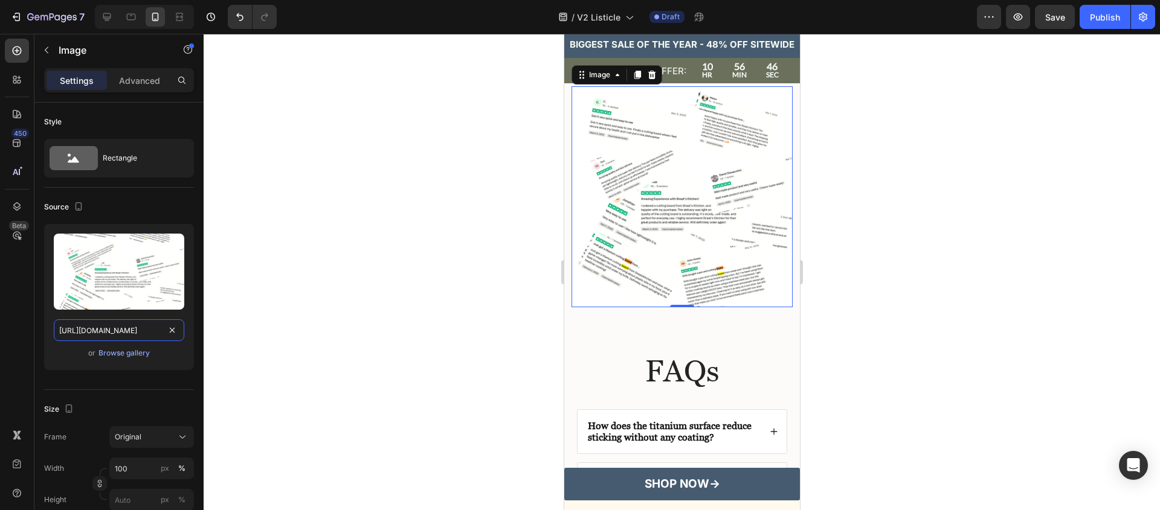
type input "https://cdn.shopify.com/s/files/1/0907/0877/1156/files/1_a95c383c-ee43-4a03-9f6…"
click at [468, 342] on div at bounding box center [682, 272] width 956 height 477
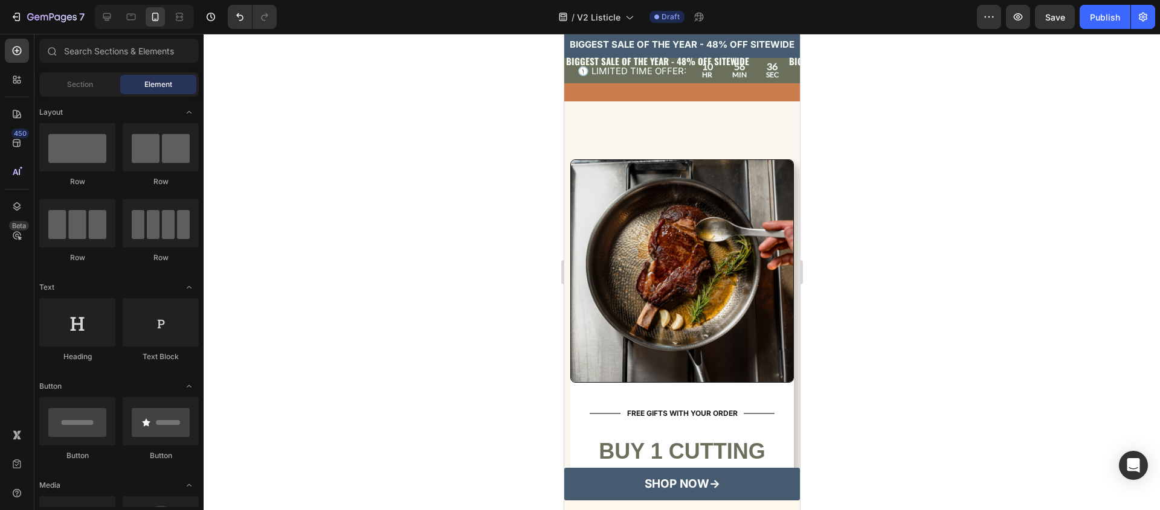
scroll to position [4261, 0]
click at [663, 335] on img at bounding box center [681, 271] width 223 height 223
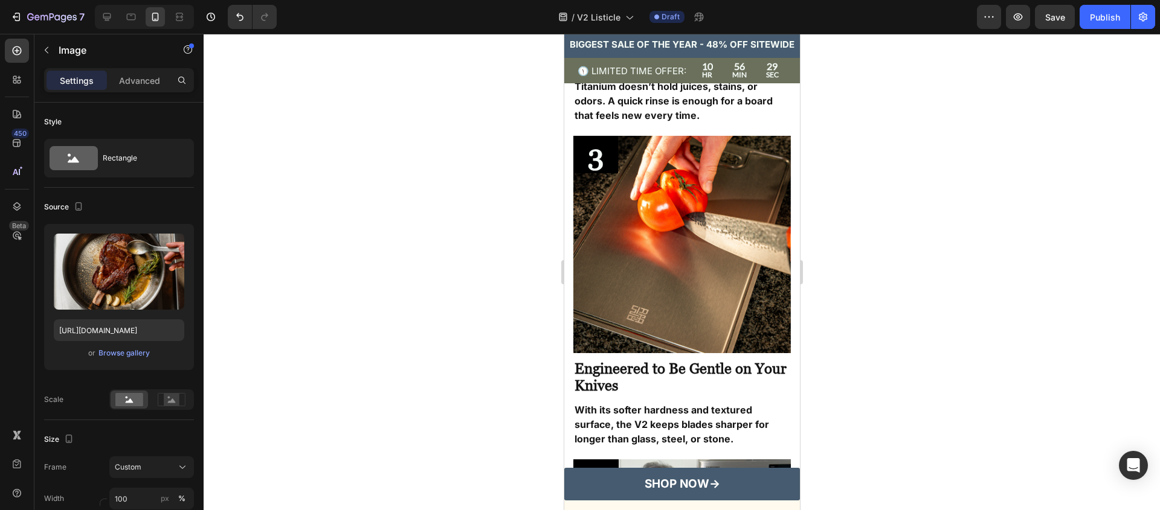
scroll to position [1230, 0]
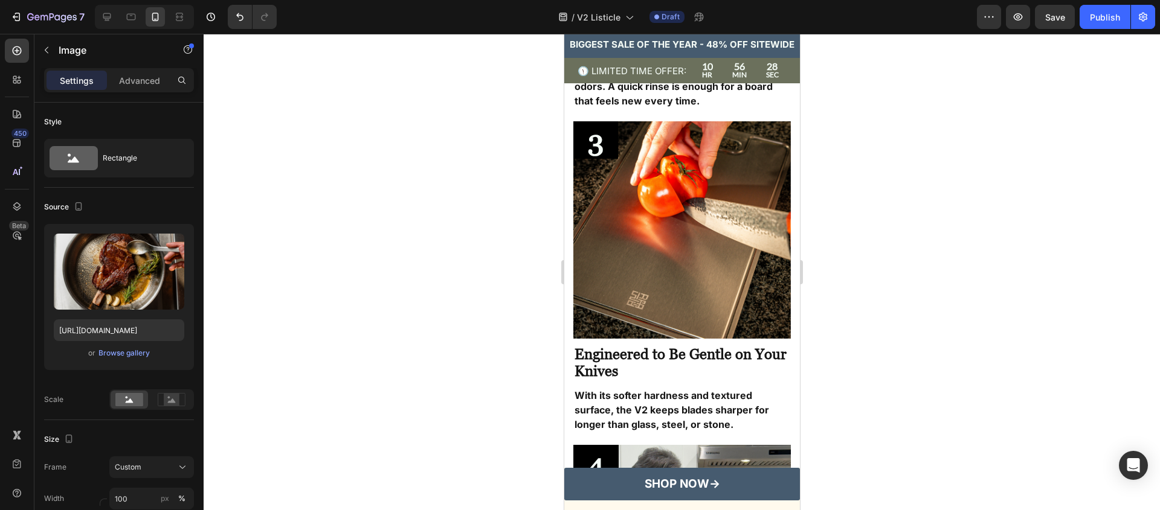
click at [683, 250] on img at bounding box center [681, 229] width 217 height 217
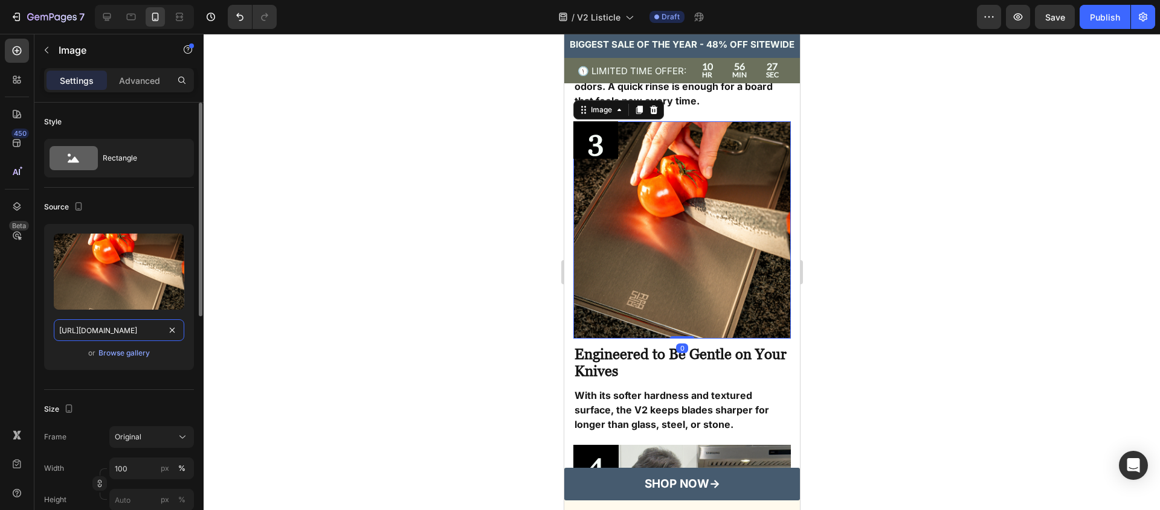
click at [112, 332] on input "[URL][DOMAIN_NAME]" at bounding box center [119, 331] width 130 height 22
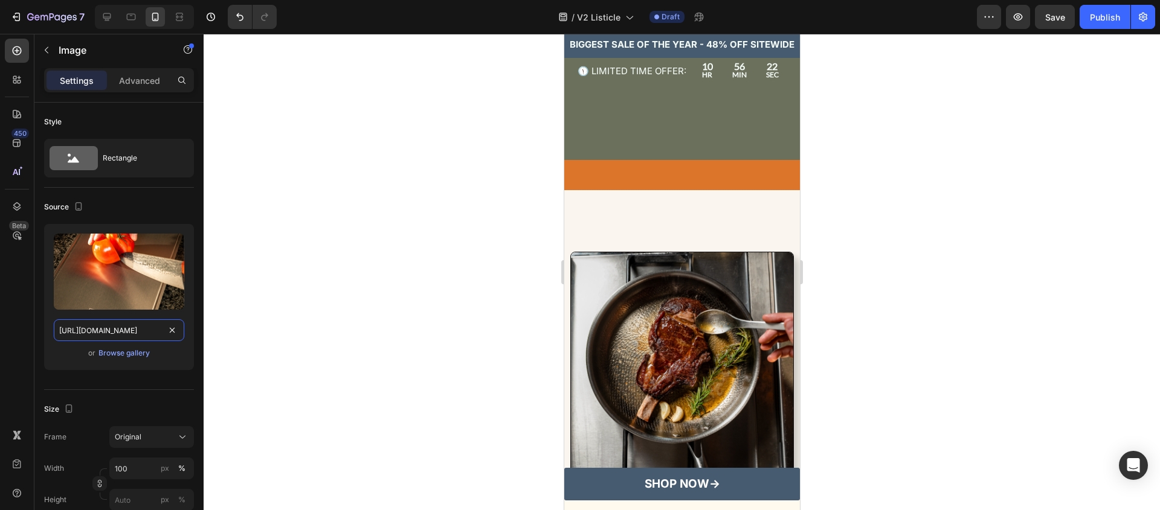
scroll to position [4110, 0]
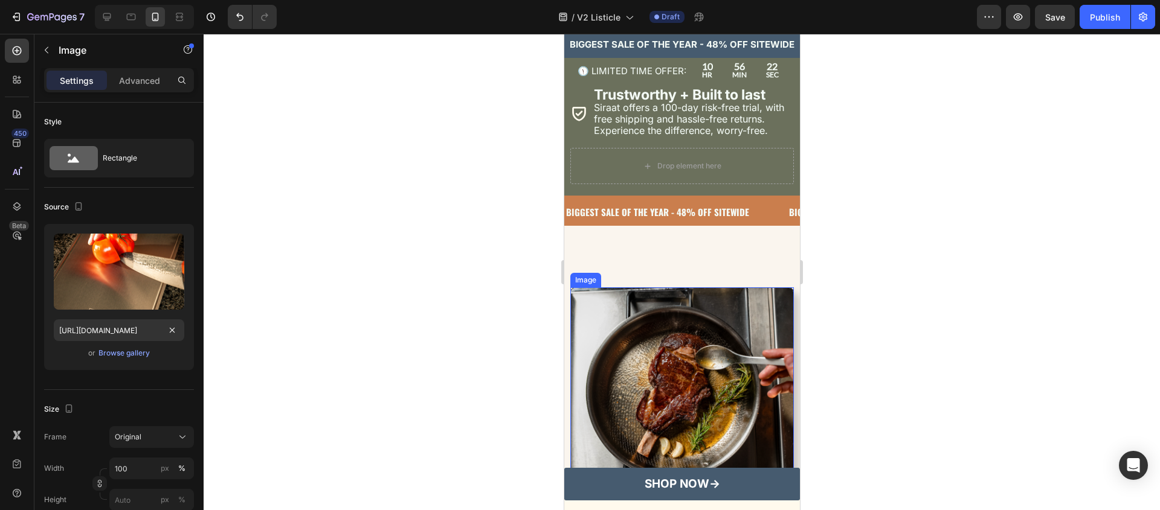
click at [661, 345] on img at bounding box center [681, 398] width 223 height 223
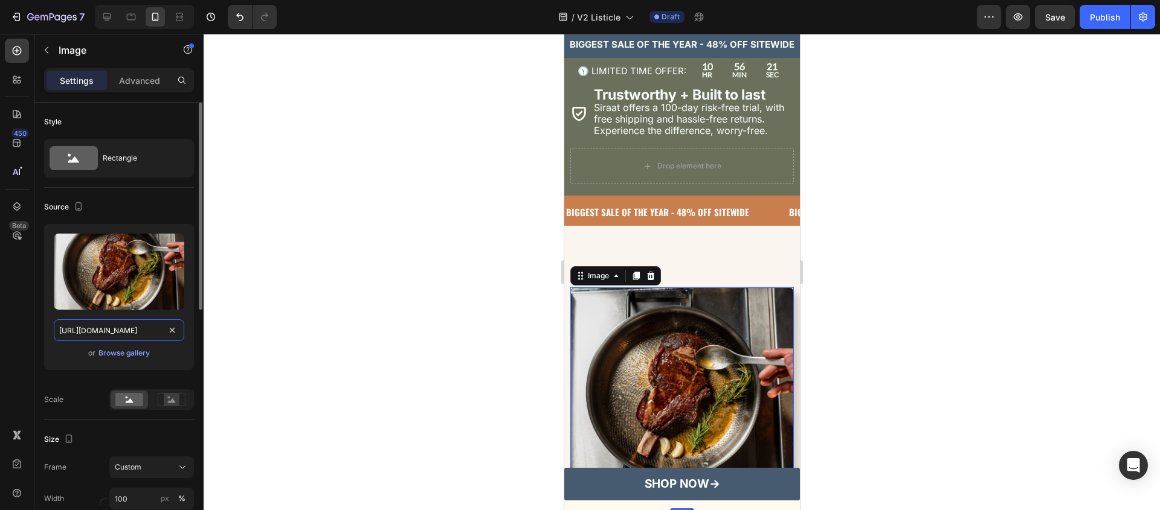
click at [99, 338] on input "[URL][DOMAIN_NAME]" at bounding box center [119, 331] width 130 height 22
paste input "HIGHPRODUCTION_1.png?v=1757940863"
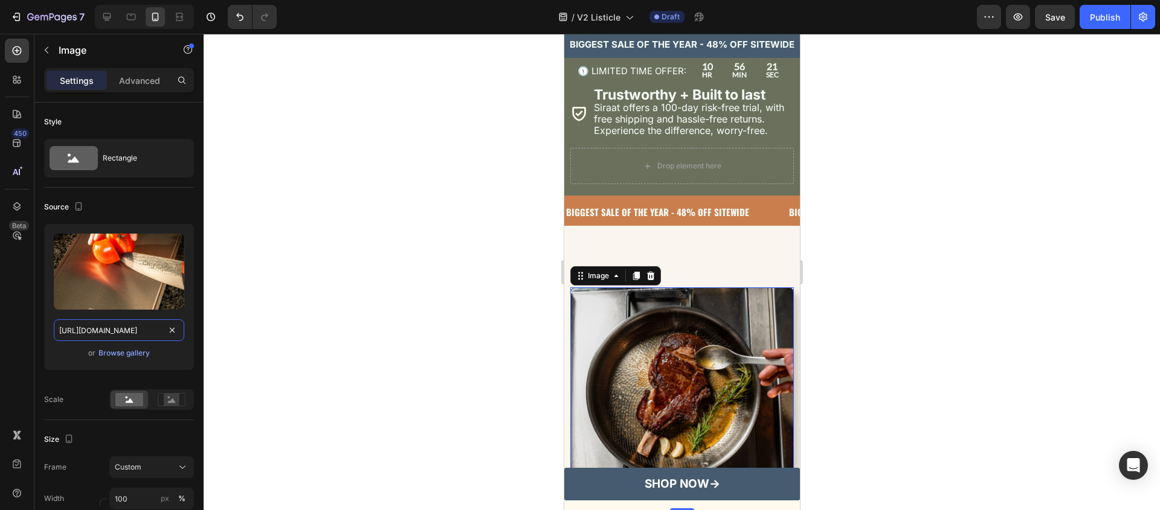
scroll to position [0, 229]
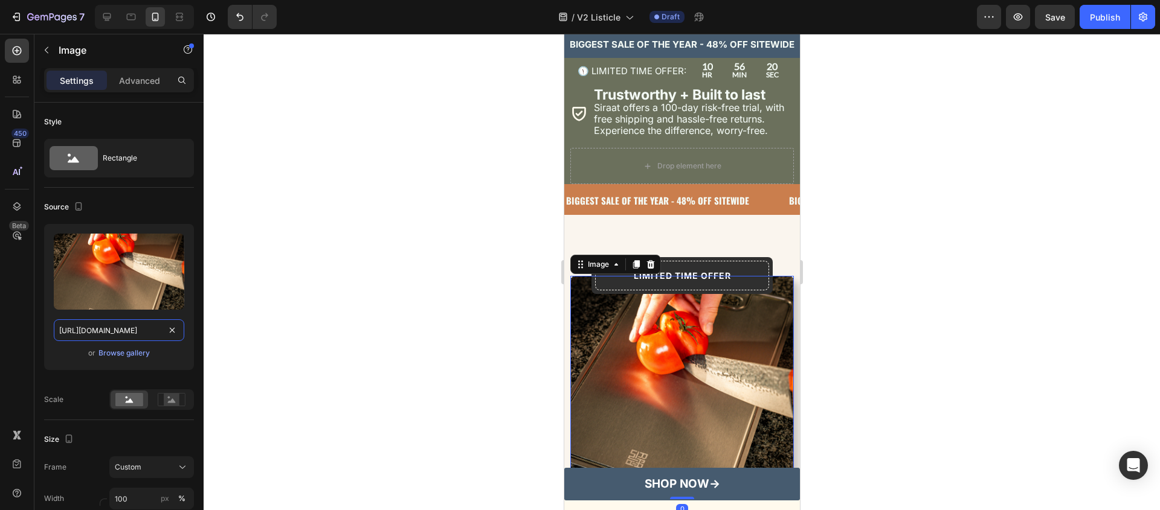
type input "[URL][DOMAIN_NAME]"
click at [496, 334] on div at bounding box center [682, 272] width 956 height 477
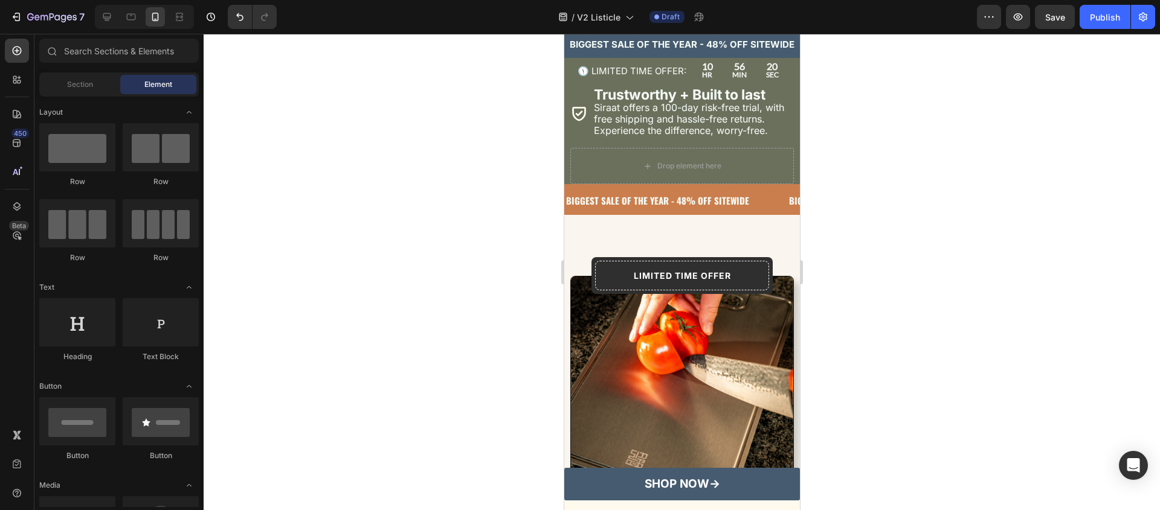
click at [991, 313] on div at bounding box center [682, 272] width 956 height 477
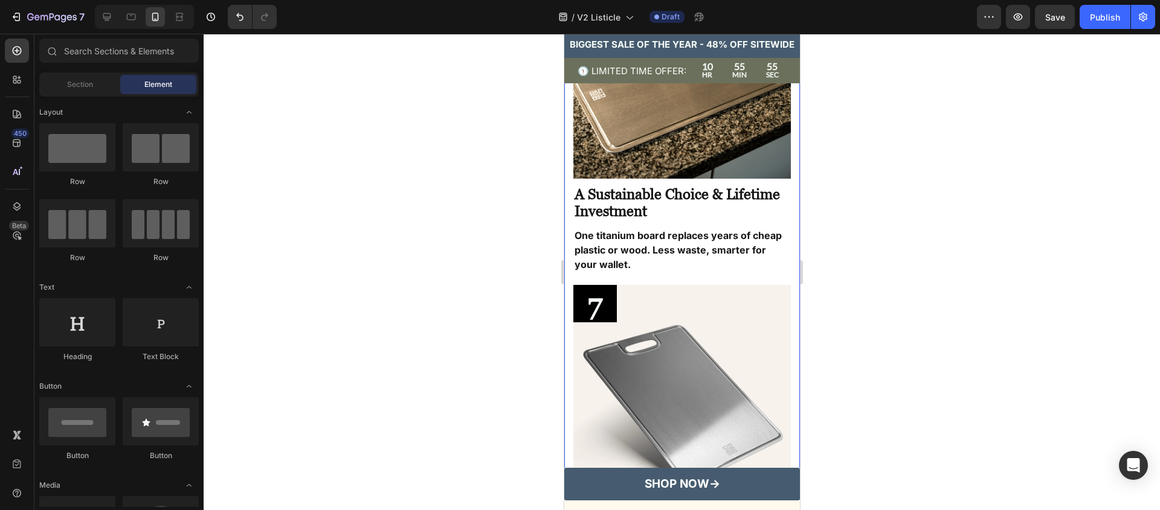
scroll to position [2360, 0]
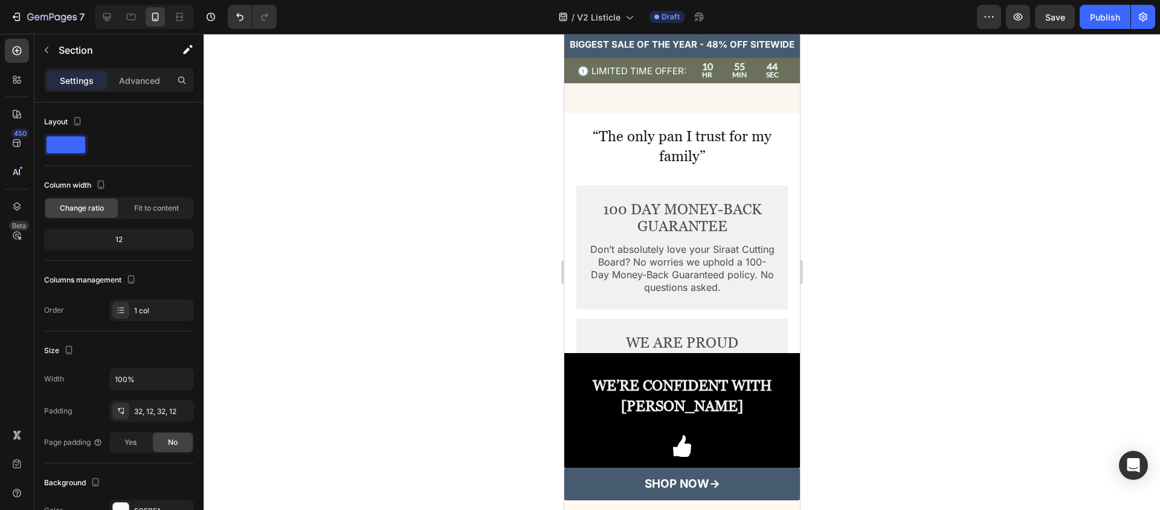
scroll to position [4587, 0]
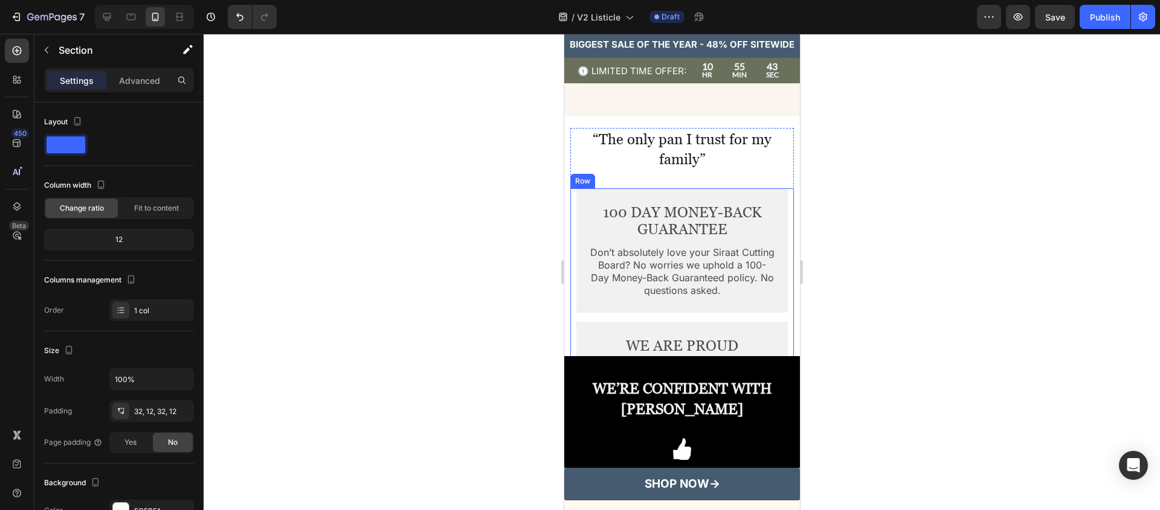
click at [766, 346] on div "WE ARE PROUD Text Block Designed by the highest standards. This Cutting Board i…" at bounding box center [681, 376] width 211 height 108
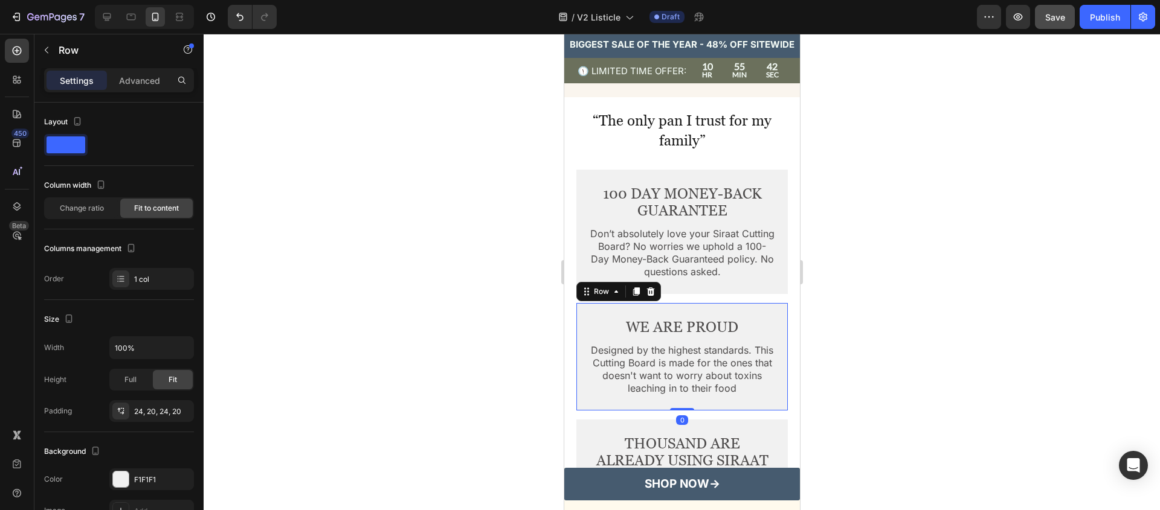
click at [1066, 21] on button "Save" at bounding box center [1055, 17] width 40 height 24
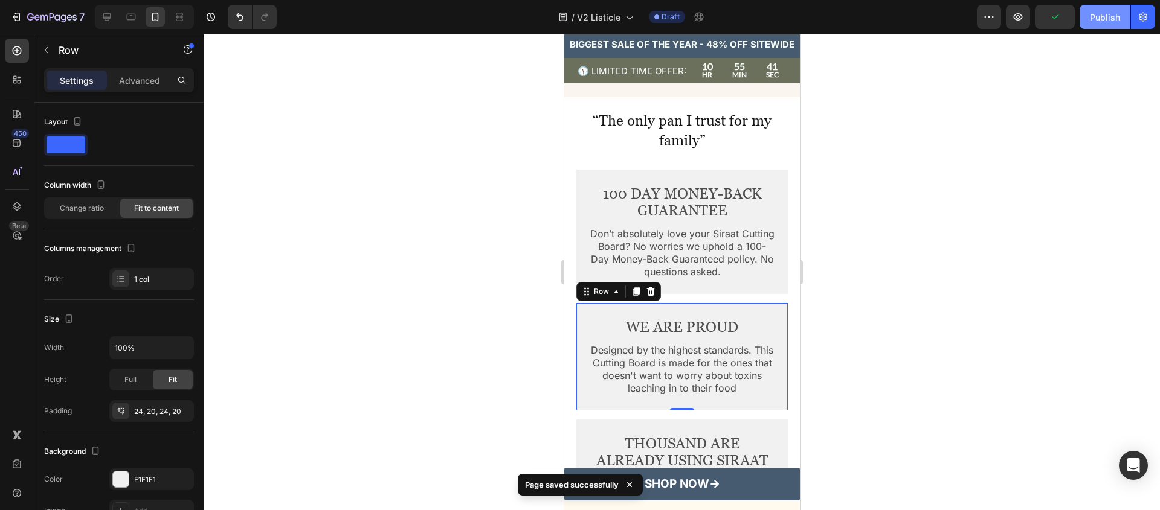
click at [1111, 20] on div "Publish" at bounding box center [1105, 17] width 30 height 13
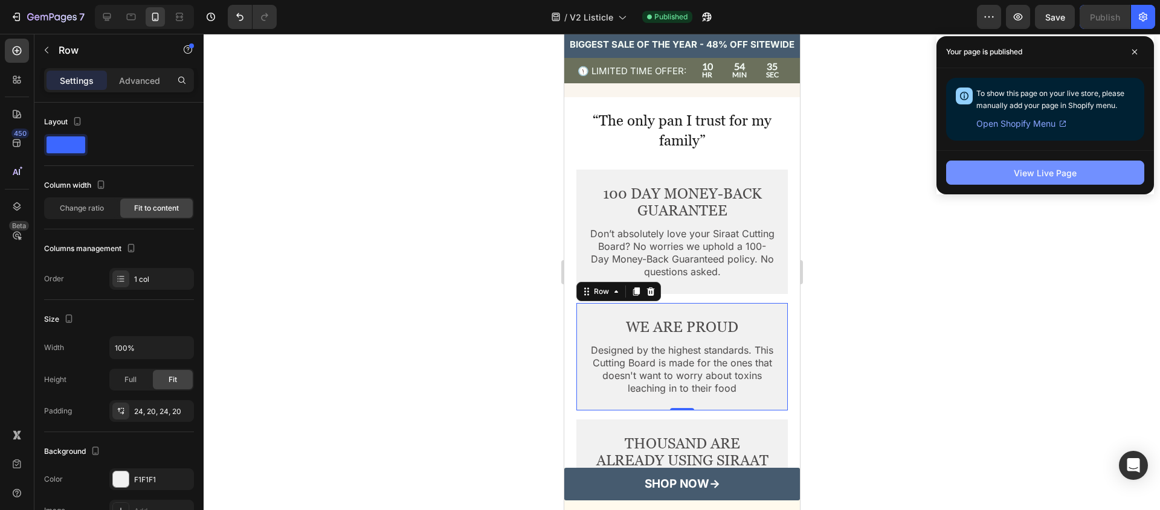
click at [1079, 184] on button "View Live Page" at bounding box center [1045, 173] width 198 height 24
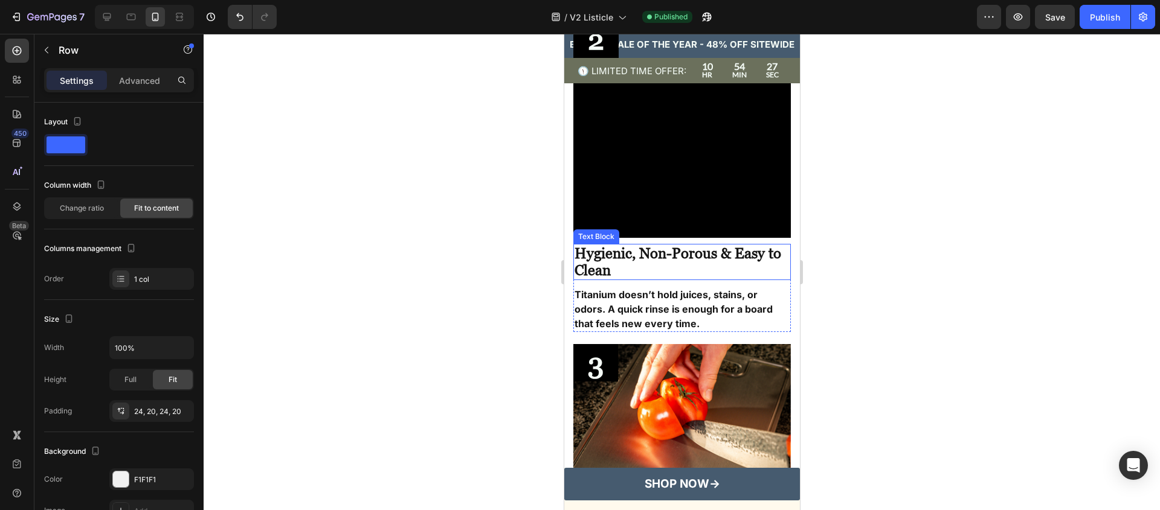
scroll to position [536, 0]
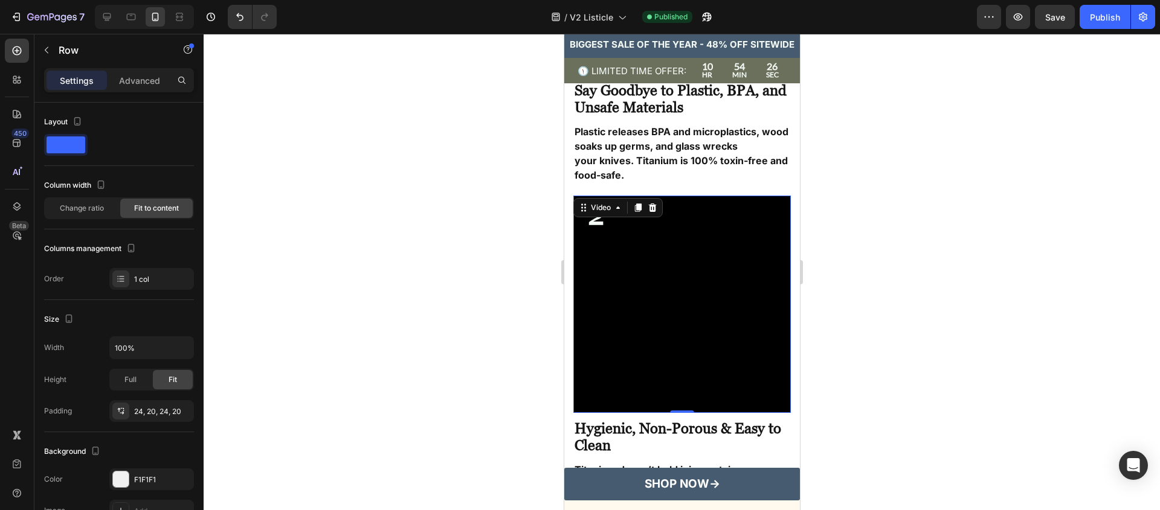
click at [651, 253] on video at bounding box center [681, 304] width 217 height 217
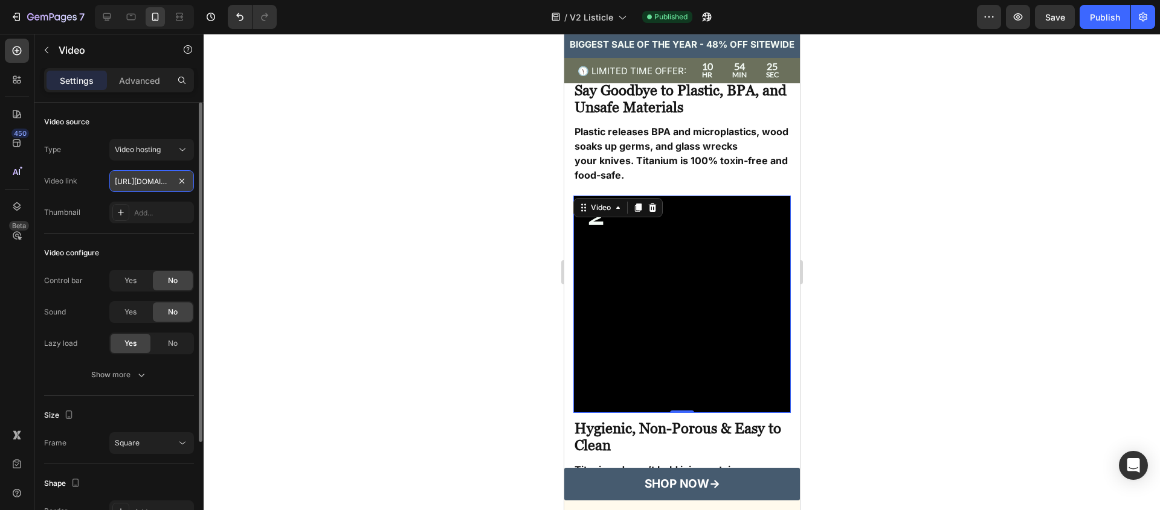
click at [137, 178] on input "https://cdn.shopify.com/videos/c/o/v/593ffe954eab461ab54687ae12421f34.mp4" at bounding box center [151, 181] width 85 height 22
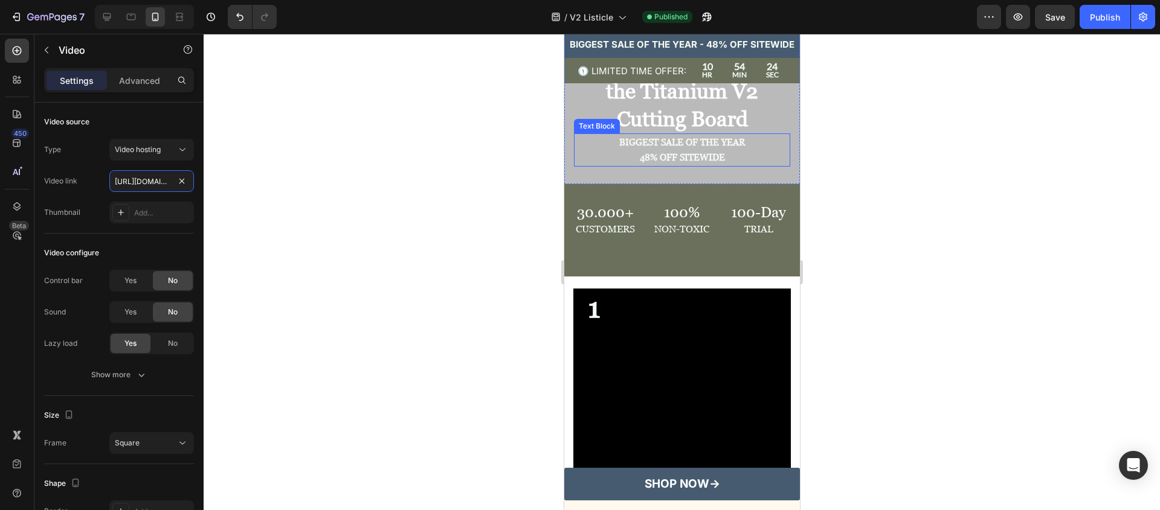
scroll to position [0, 0]
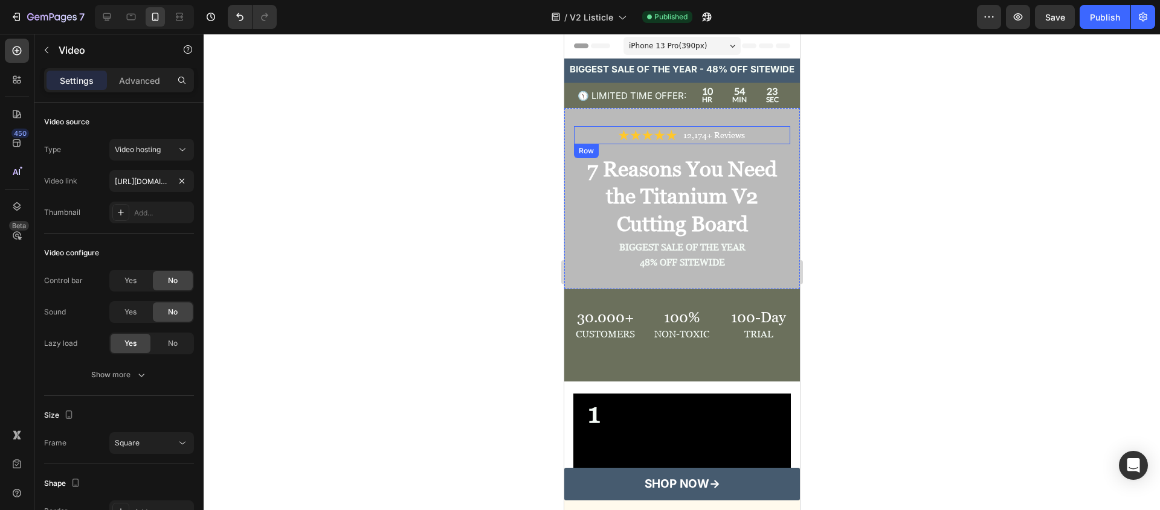
click at [585, 129] on div "Image 12,174+ Reviews Text Block Row" at bounding box center [681, 135] width 216 height 18
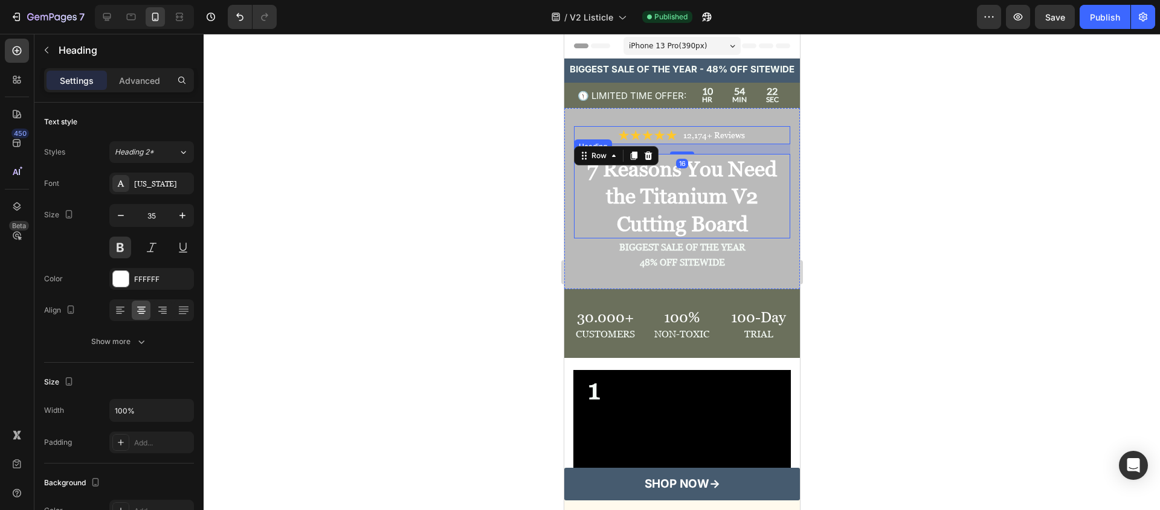
click at [578, 199] on h2 "7 Reasons You Need the Titanium V2 Cutting Board" at bounding box center [681, 196] width 216 height 85
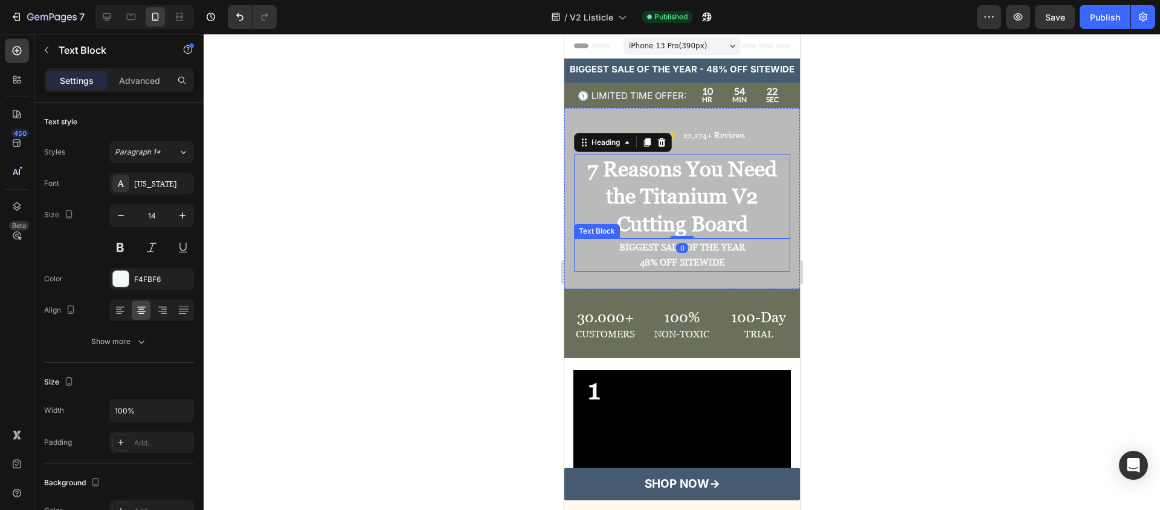
click at [576, 256] on p "48% OFF SITEWIDE" at bounding box center [681, 262] width 214 height 15
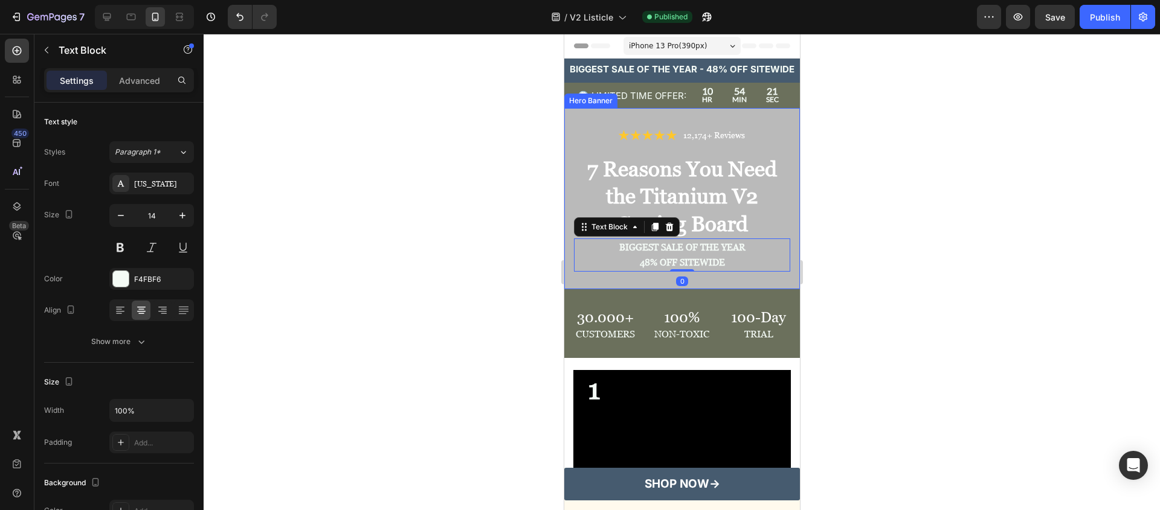
click at [572, 209] on div "Image 12,174+ Reviews Text Block Row 7 Reasons You Need the Titanium V2 Cutting…" at bounding box center [682, 199] width 236 height 164
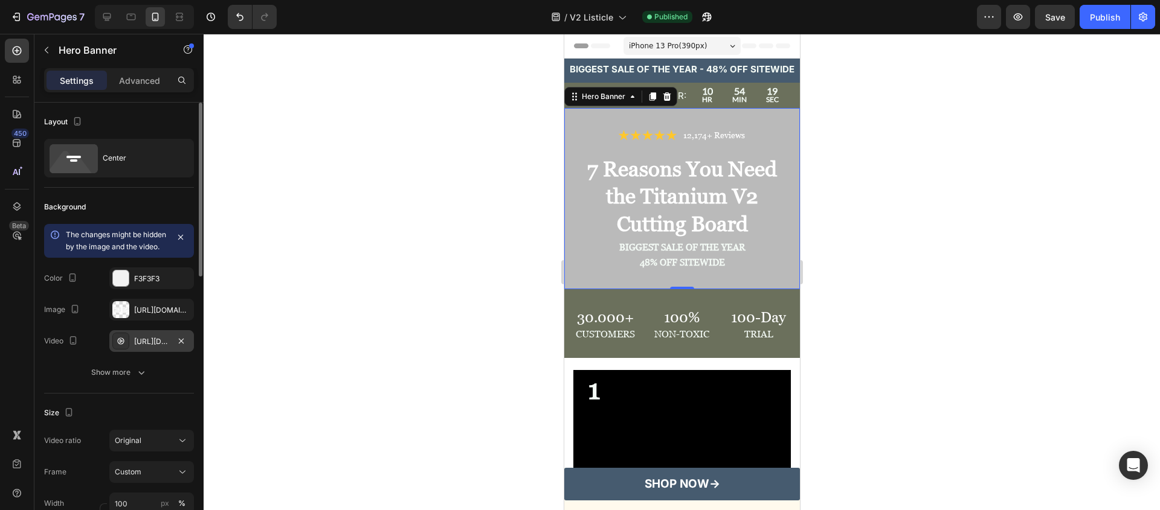
click at [159, 347] on div "https://cdn.shopify.com/videos/c/o/v/238313290306491e9622d07d3618c592.mp4" at bounding box center [151, 341] width 35 height 11
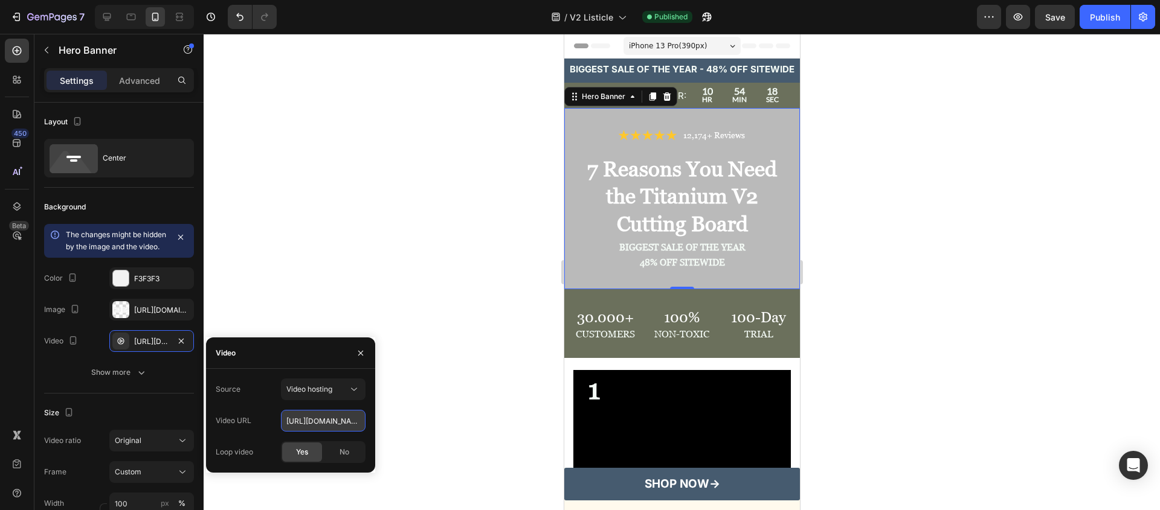
click at [334, 430] on input "https://cdn.shopify.com/videos/c/o/v/238313290306491e9622d07d3618c592.mp4" at bounding box center [323, 421] width 85 height 22
paste input "593ffe954eab461ab54687ae12421f34"
type input "https://cdn.shopify.com/videos/c/o/v/593ffe954eab461ab54687ae12421f34.mp4"
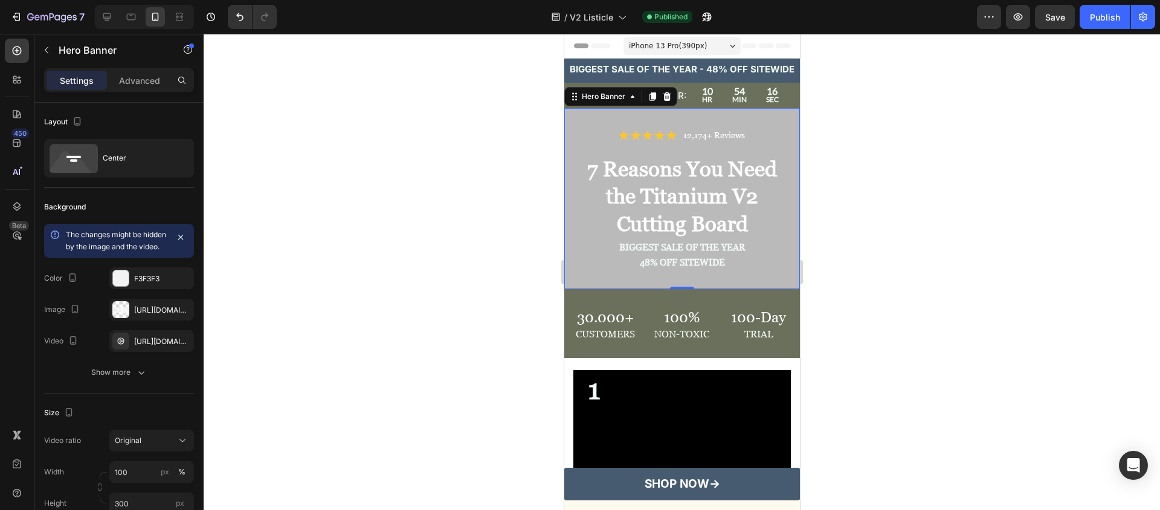
click at [454, 403] on div at bounding box center [682, 272] width 956 height 477
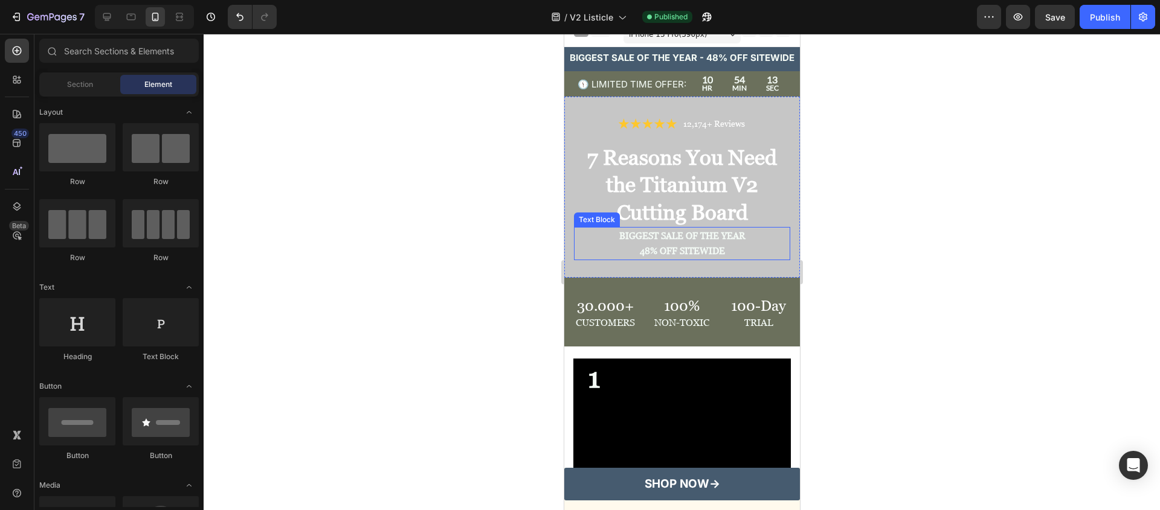
scroll to position [24, 0]
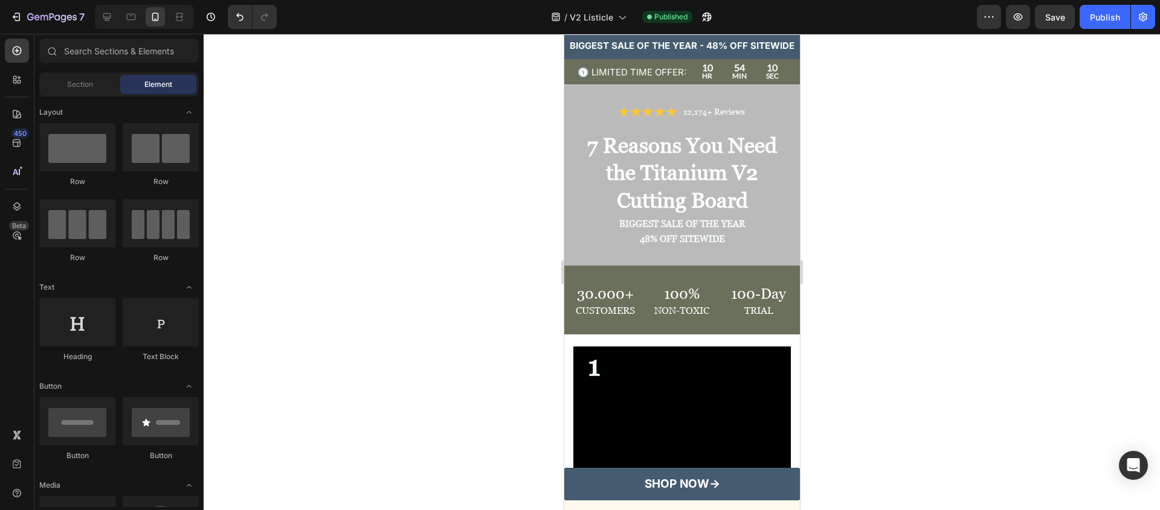
click at [959, 226] on div at bounding box center [682, 272] width 956 height 477
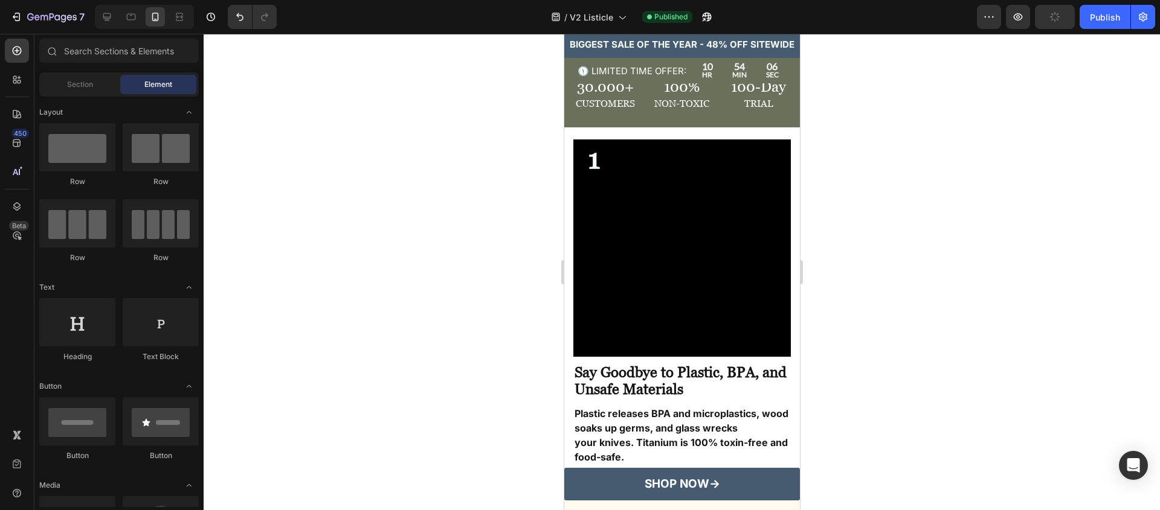
scroll to position [172, 0]
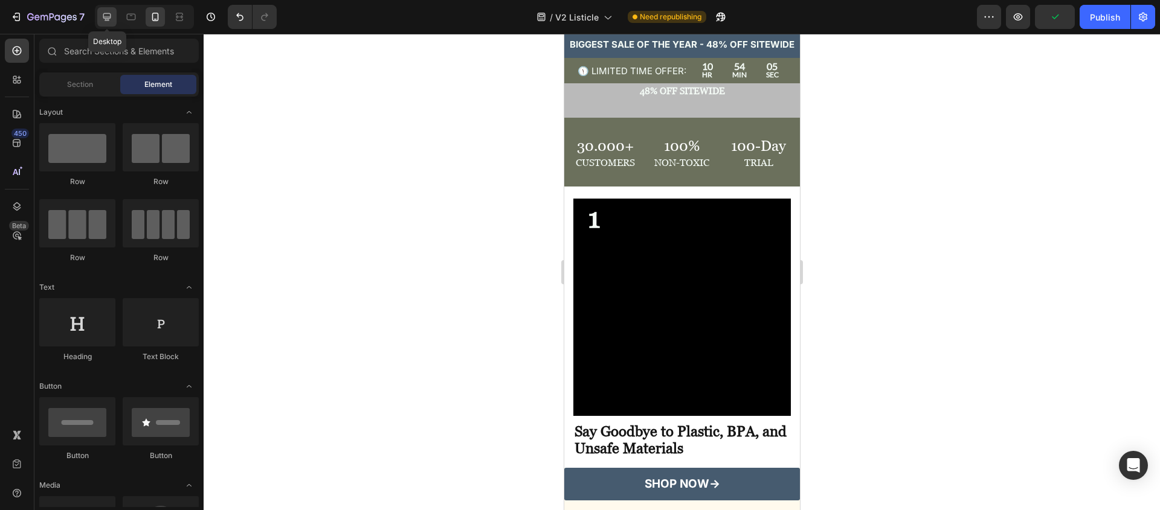
click at [103, 24] on div at bounding box center [106, 16] width 19 height 19
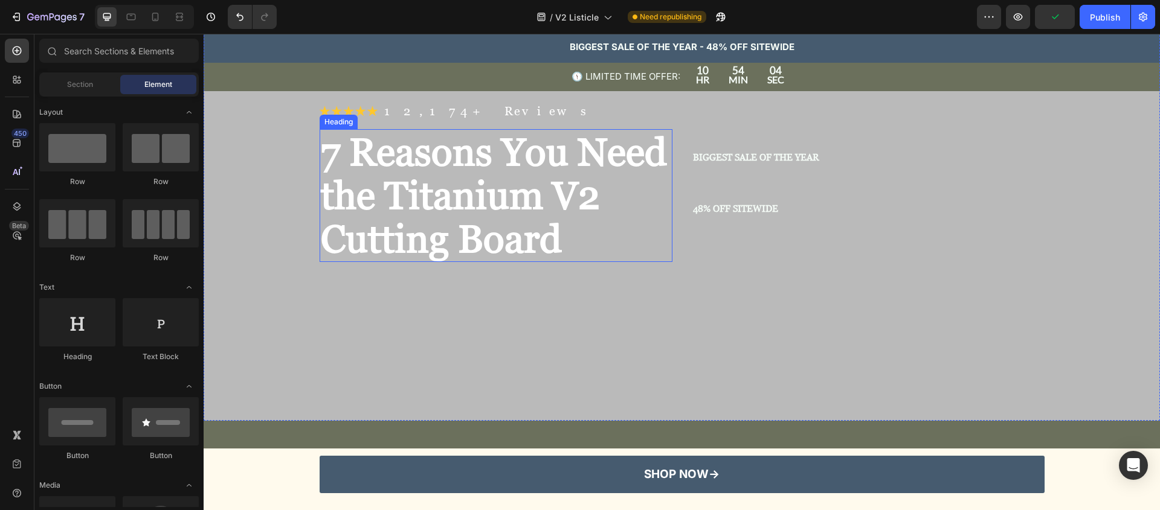
scroll to position [169, 0]
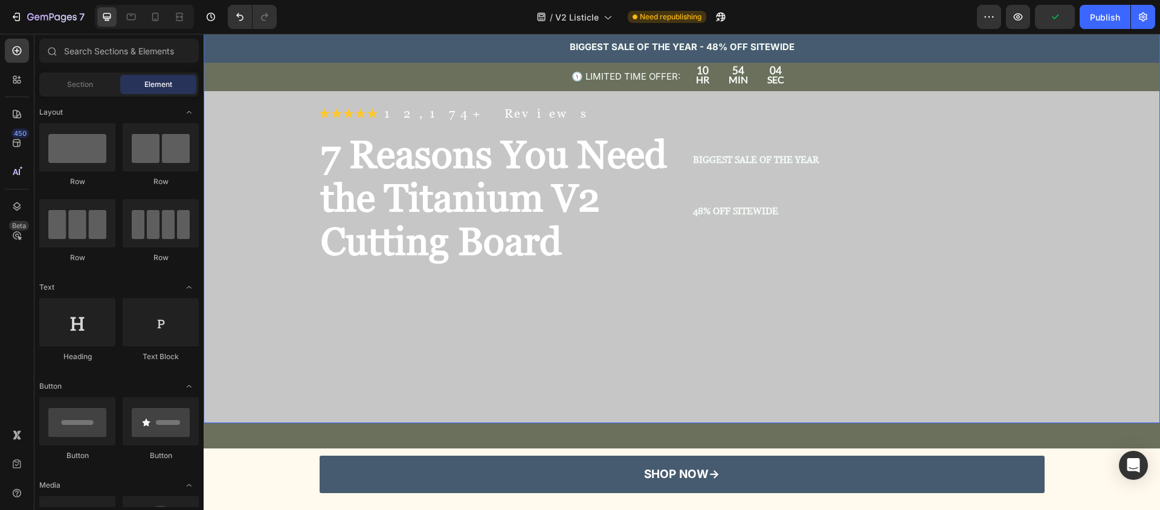
click at [601, 367] on div "Overlay" at bounding box center [682, 185] width 956 height 477
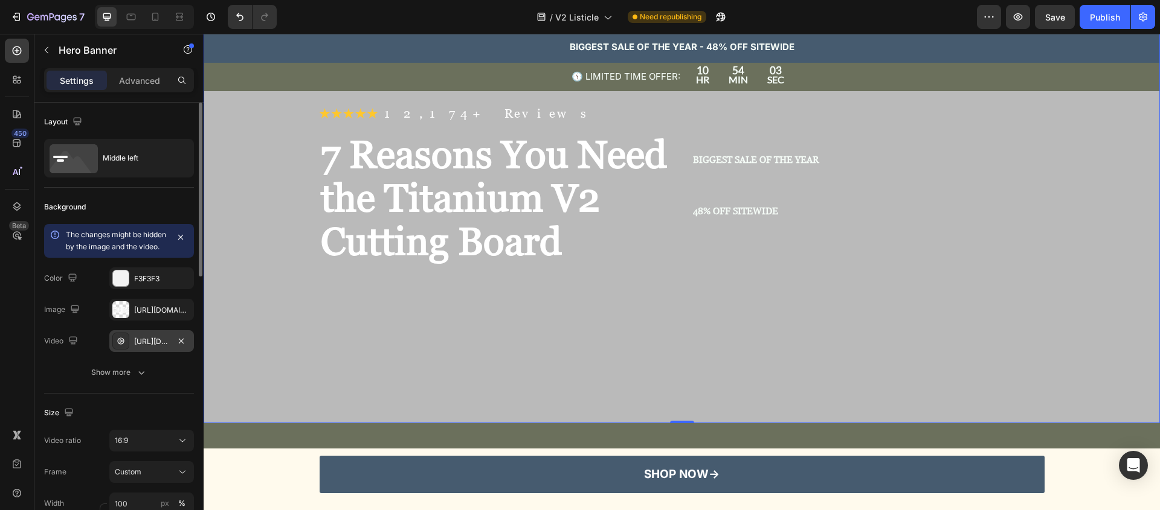
click at [134, 347] on div "https://cdn.shopify.com/videos/c/o/v/9534c6a1c2c24d928f3aee276d5c6134.mp4" at bounding box center [151, 341] width 35 height 11
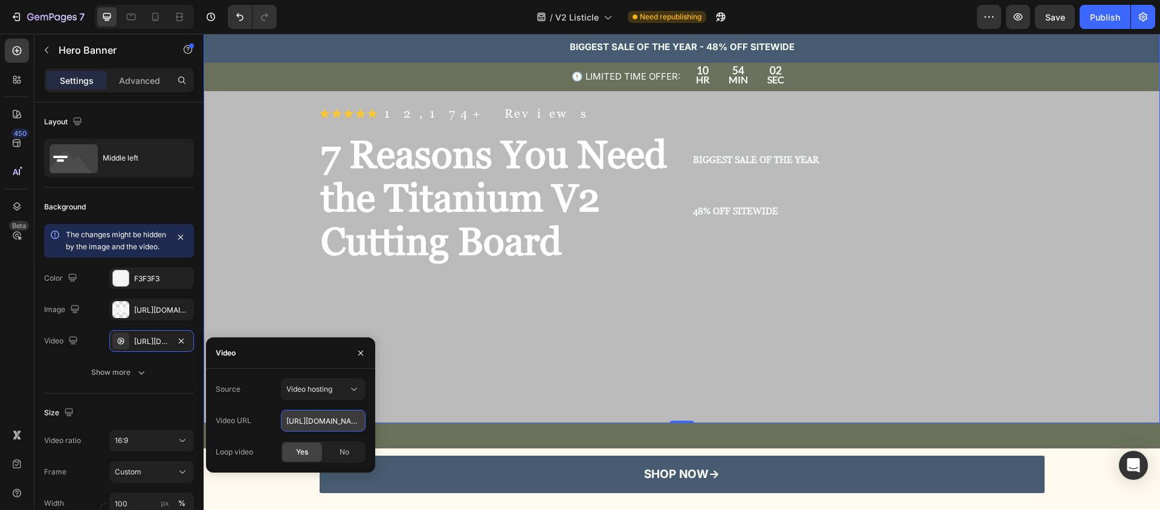
click at [330, 427] on input "https://cdn.shopify.com/videos/c/o/v/9534c6a1c2c24d928f3aee276d5c6134.mp4" at bounding box center [323, 421] width 85 height 22
paste input "593ffe954eab461ab54687ae12421f"
type input "https://cdn.shopify.com/videos/c/o/v/593ffe954eab461ab54687ae12421f34.mp4"
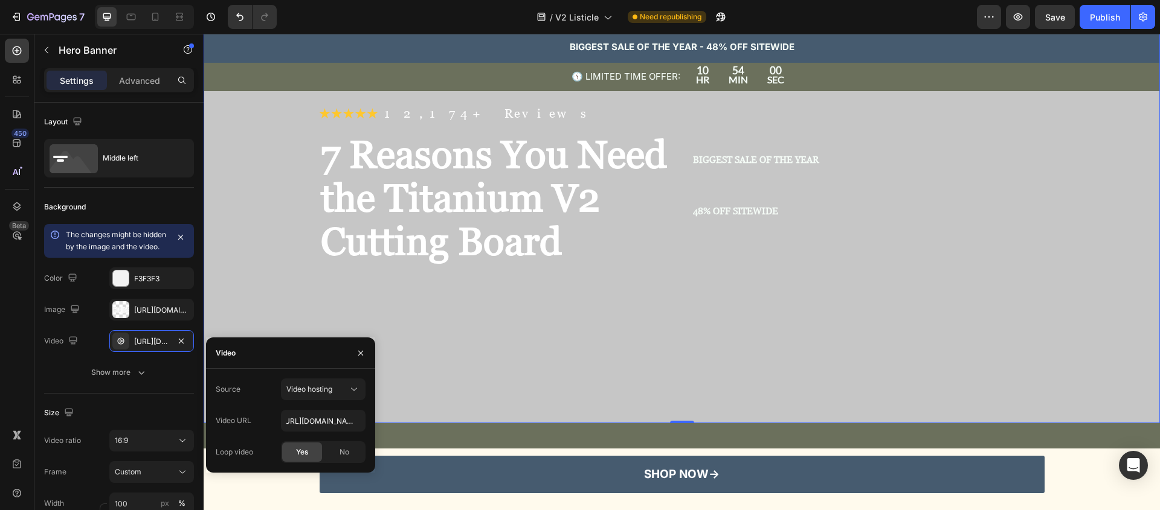
click at [493, 345] on div "Overlay" at bounding box center [682, 185] width 956 height 477
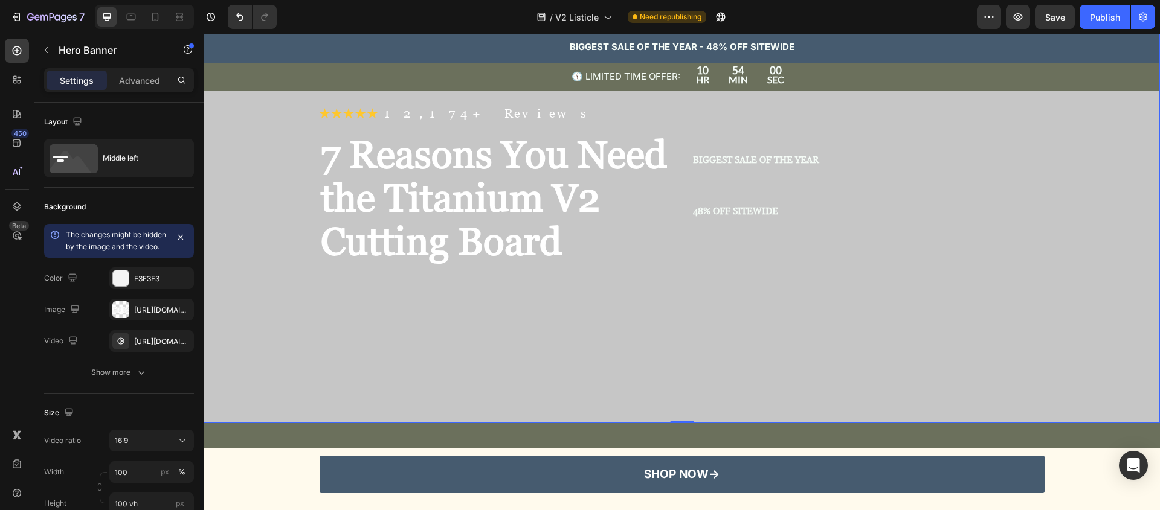
scroll to position [0, 0]
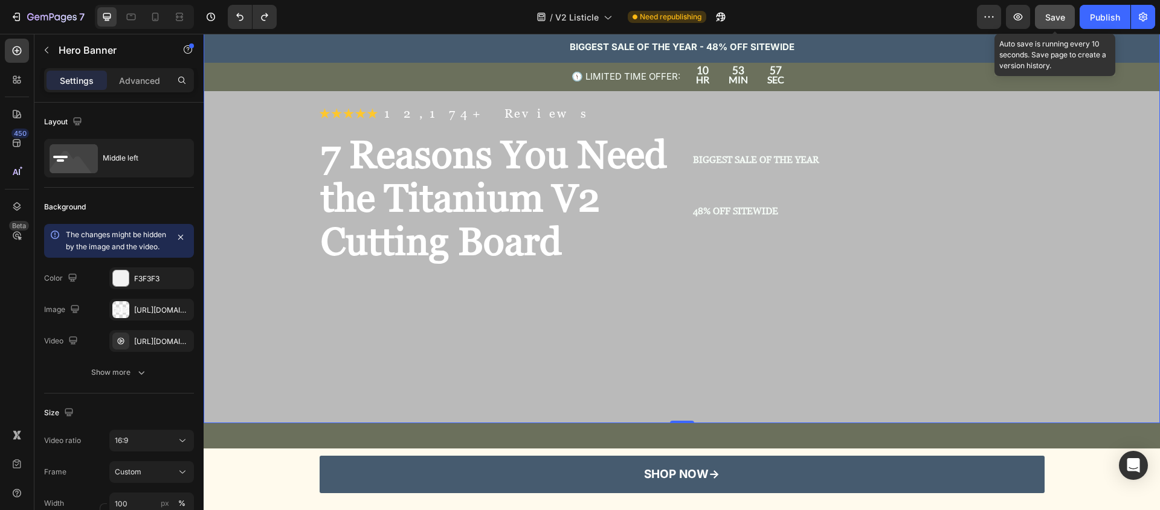
click at [1052, 23] on button "Save" at bounding box center [1055, 17] width 40 height 24
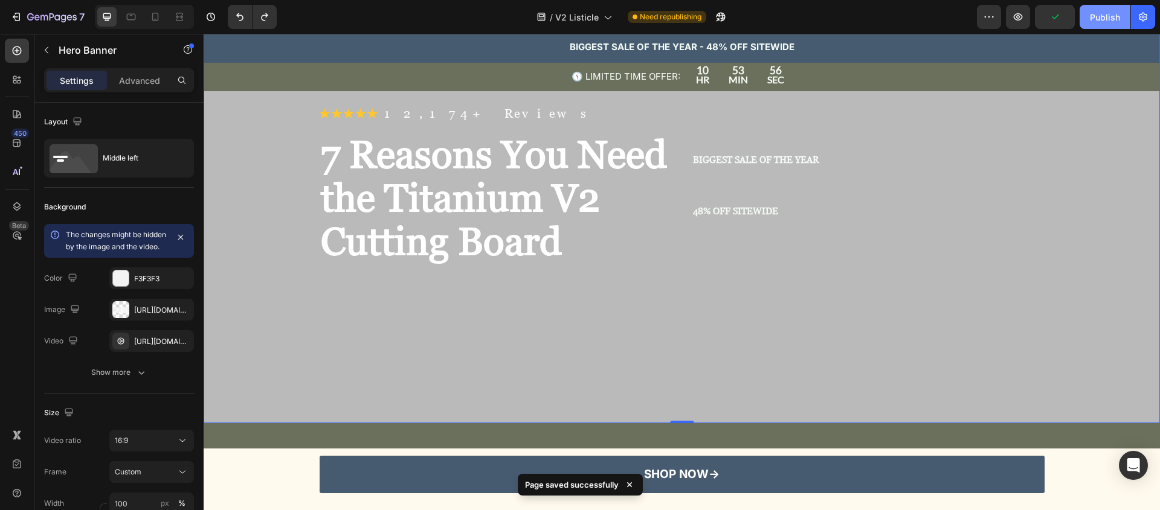
click at [1087, 16] on button "Publish" at bounding box center [1104, 17] width 51 height 24
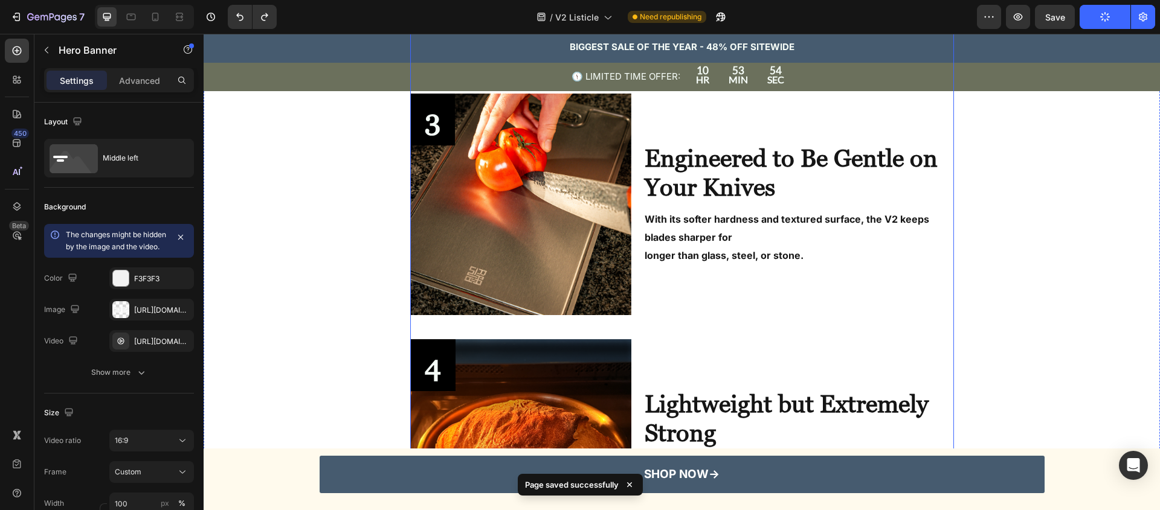
scroll to position [1187, 0]
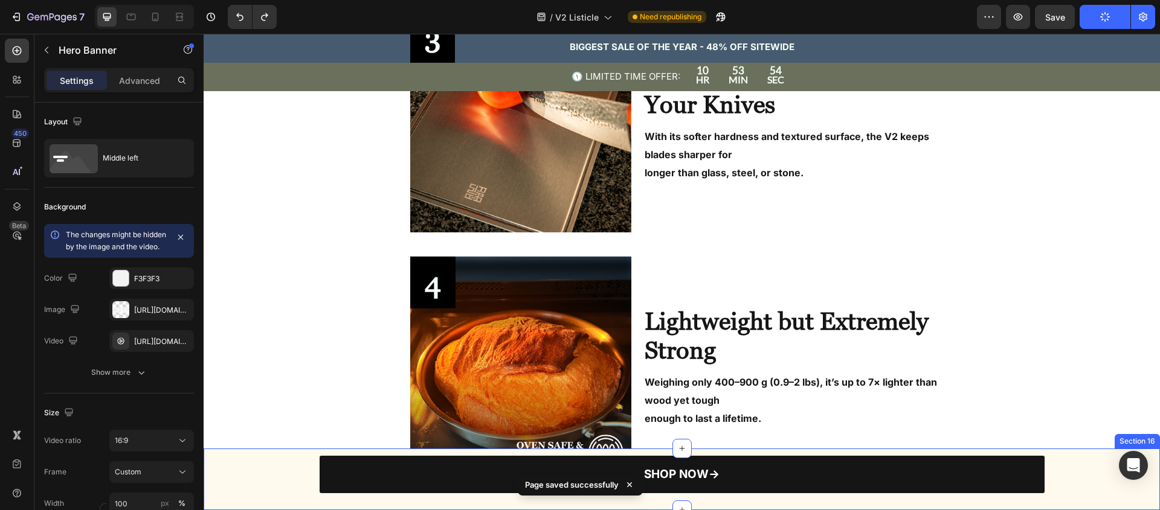
click at [414, 490] on link "SHOP NOW→" at bounding box center [682, 474] width 725 height 37
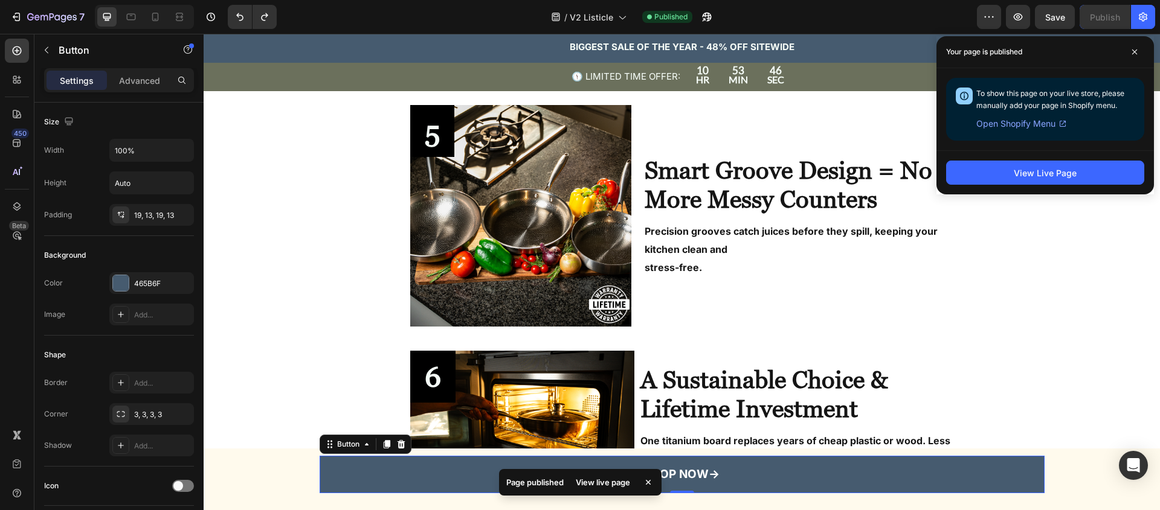
scroll to position [1800, 0]
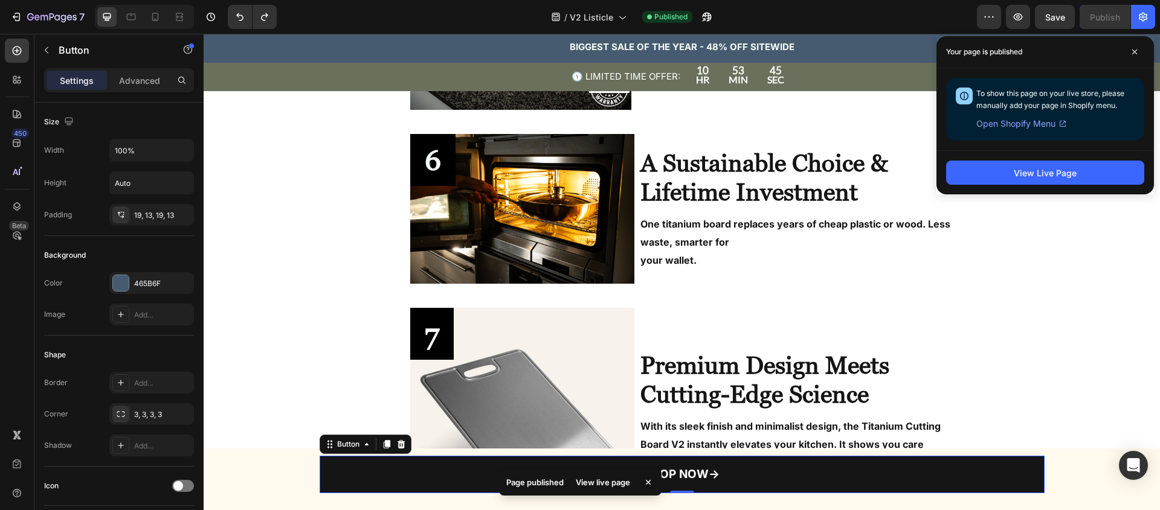
click at [474, 478] on link "SHOP NOW→" at bounding box center [682, 474] width 725 height 37
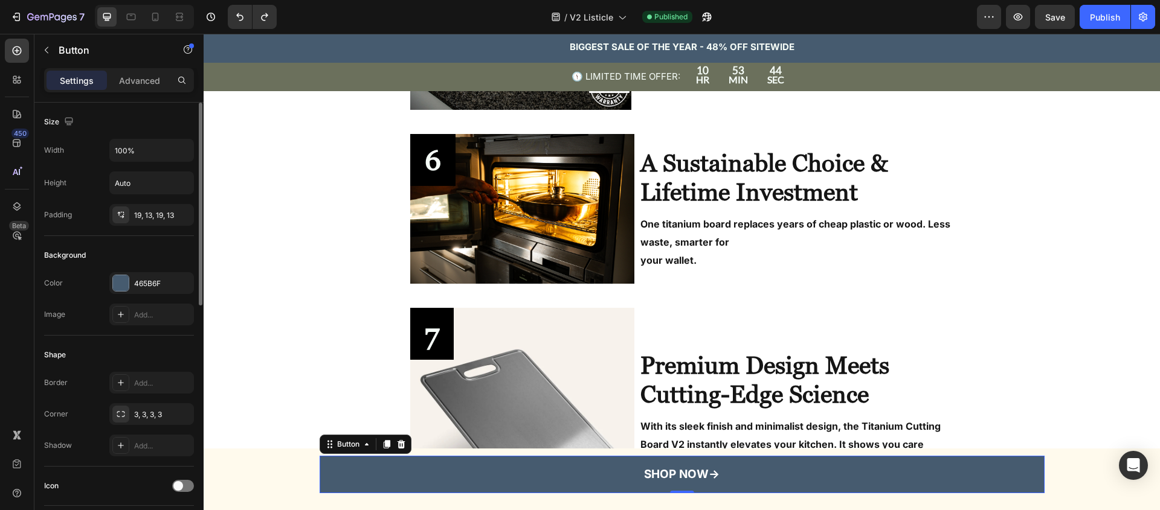
scroll to position [518, 0]
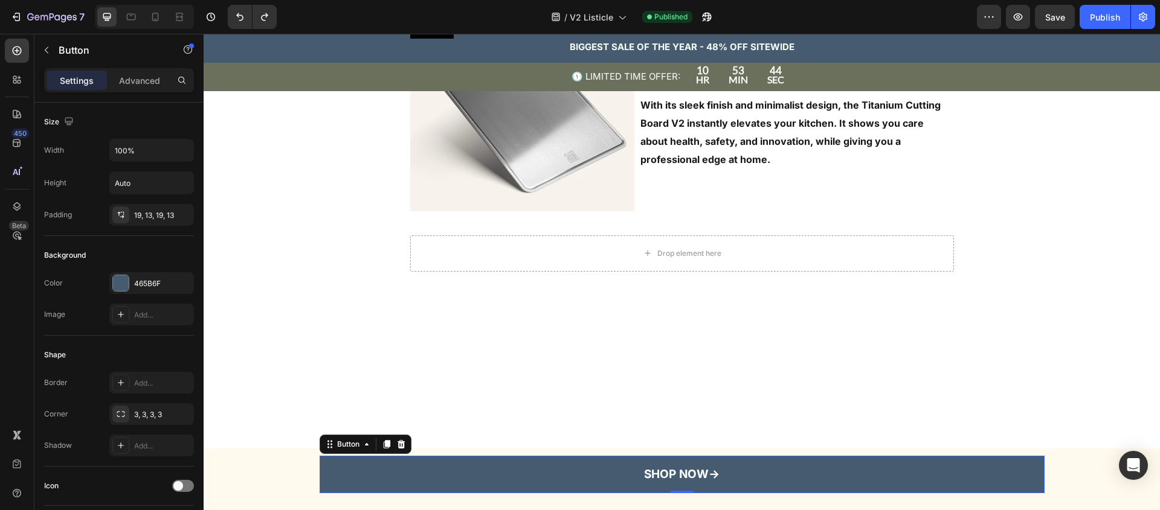
scroll to position [518, 0]
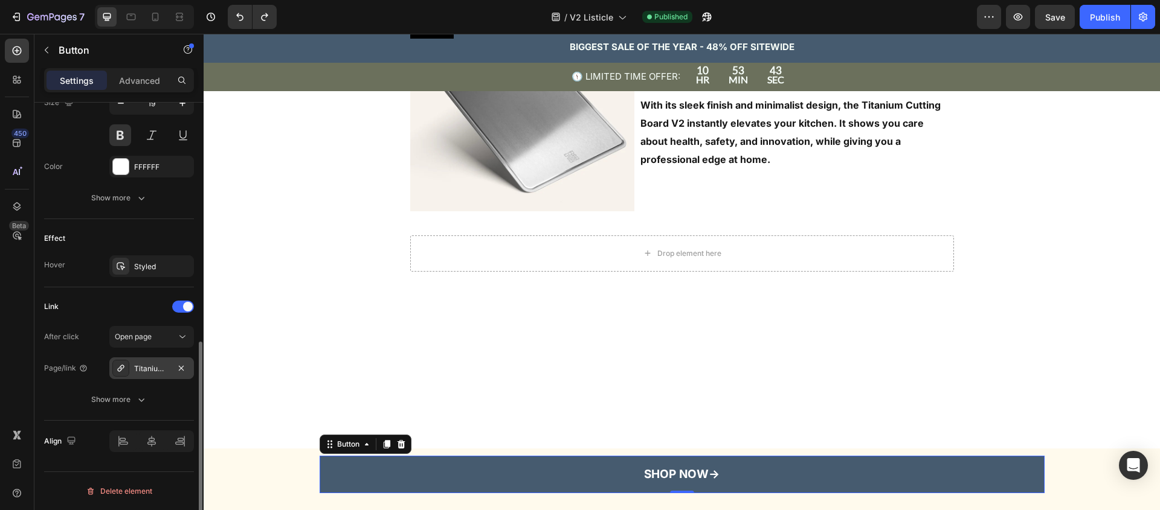
click at [151, 364] on div "Titanium Hammered Pan Pro Anniversary Edition" at bounding box center [151, 369] width 35 height 11
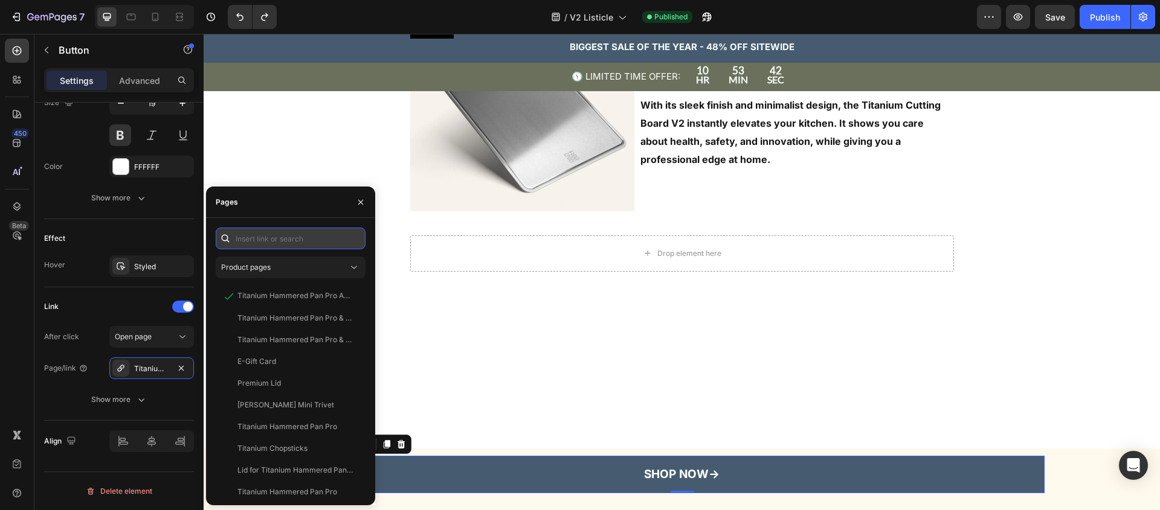
click at [255, 238] on input "text" at bounding box center [291, 239] width 150 height 22
paste input "[URL][DOMAIN_NAME]"
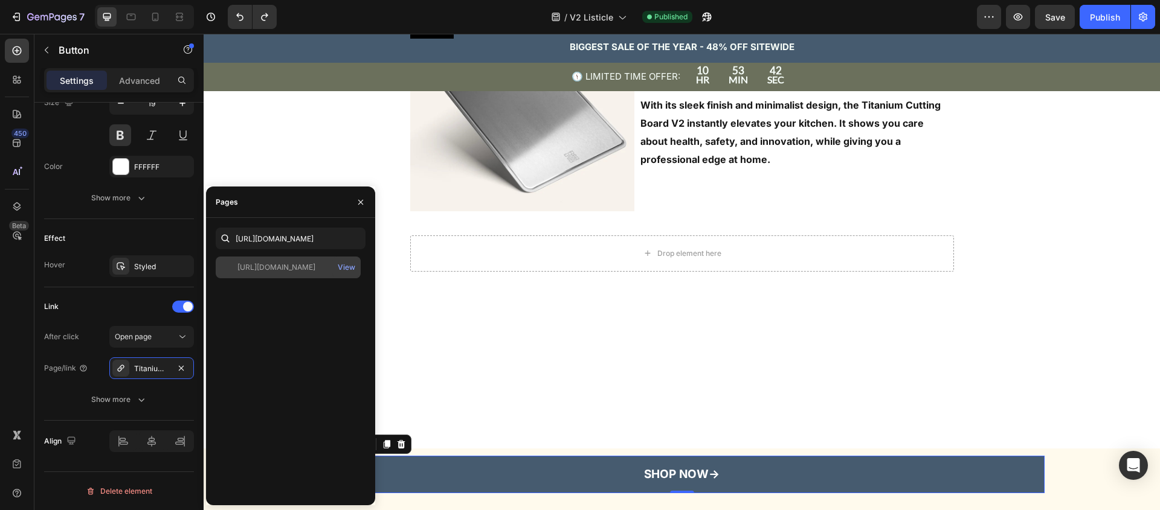
scroll to position [0, 0]
click at [304, 275] on div "[URL][DOMAIN_NAME] View" at bounding box center [288, 268] width 145 height 22
click at [315, 265] on div "[URL][DOMAIN_NAME]" at bounding box center [276, 267] width 78 height 11
click at [353, 267] on div "View" at bounding box center [347, 267] width 18 height 11
click at [306, 272] on div "[URL][DOMAIN_NAME]" at bounding box center [276, 267] width 78 height 11
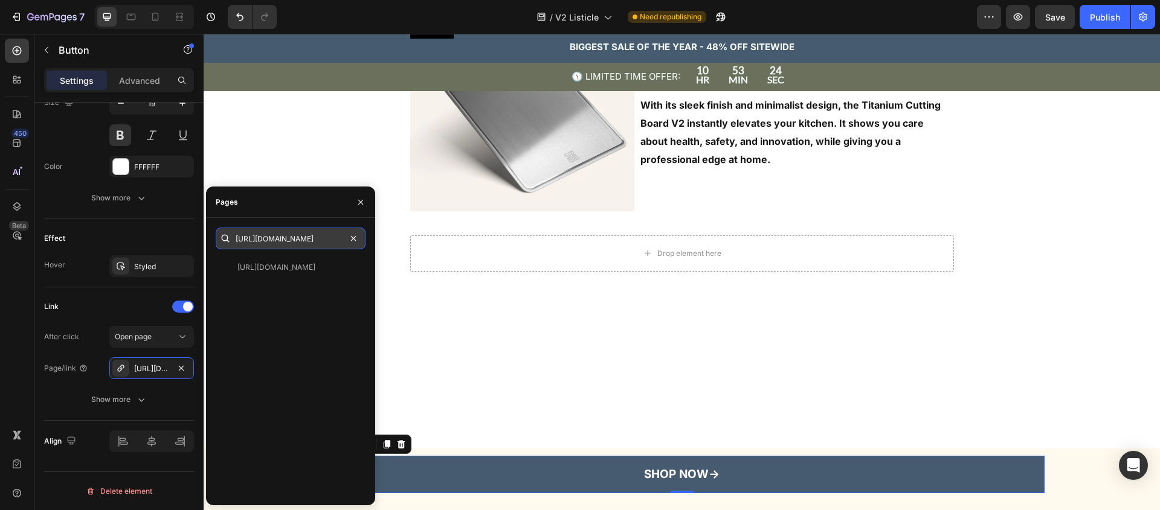
click at [320, 236] on input "[URL][DOMAIN_NAME]" at bounding box center [291, 239] width 150 height 22
paste input "text"
type input "[URL][DOMAIN_NAME]"
click at [311, 319] on div "[URL][DOMAIN_NAME] View" at bounding box center [291, 376] width 150 height 239
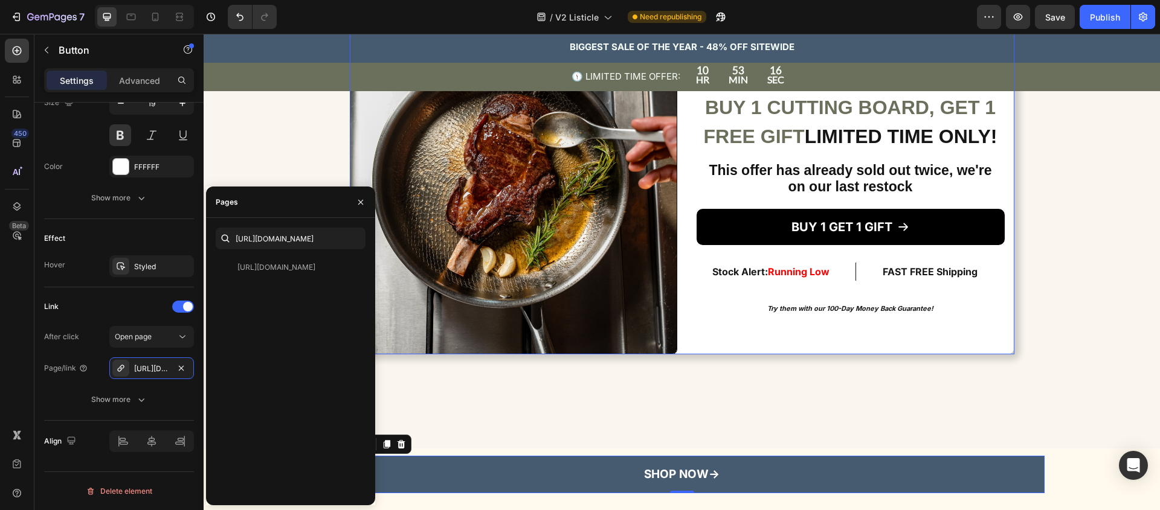
scroll to position [3577, 0]
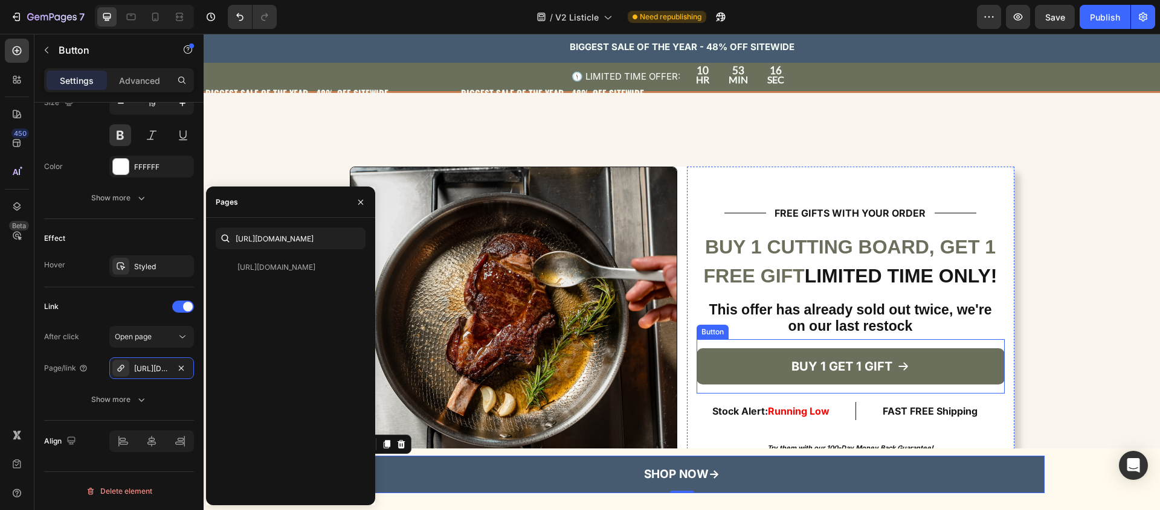
click at [753, 346] on div "BUY 1 GET 1 GIFT Button" at bounding box center [850, 366] width 308 height 54
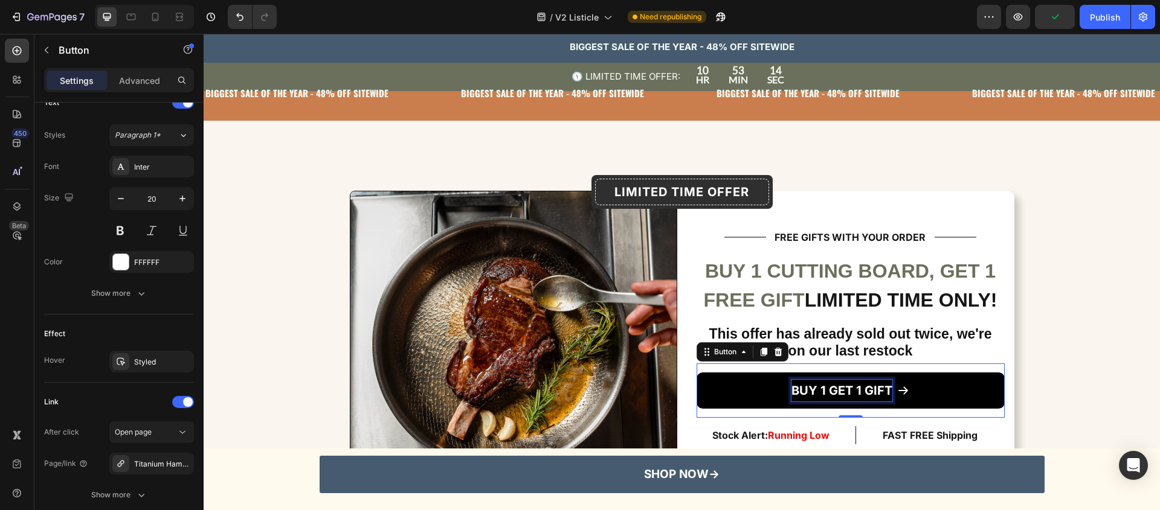
click at [792, 393] on p "BUY 1 GET 1 GIFT" at bounding box center [841, 391] width 101 height 22
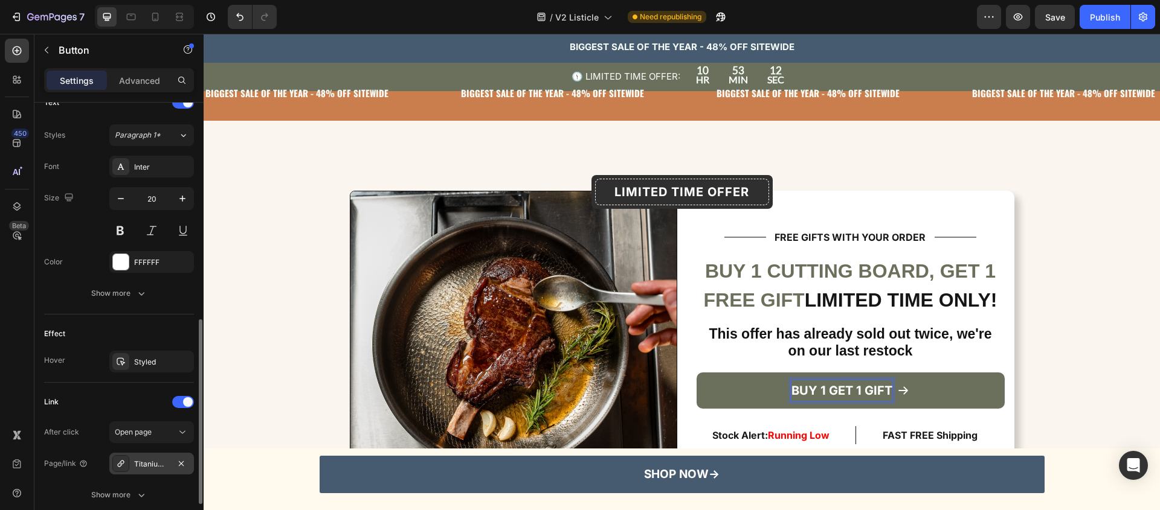
click at [148, 464] on div "Titanium Hammered Pan Pro Anniversary Edition" at bounding box center [151, 464] width 35 height 11
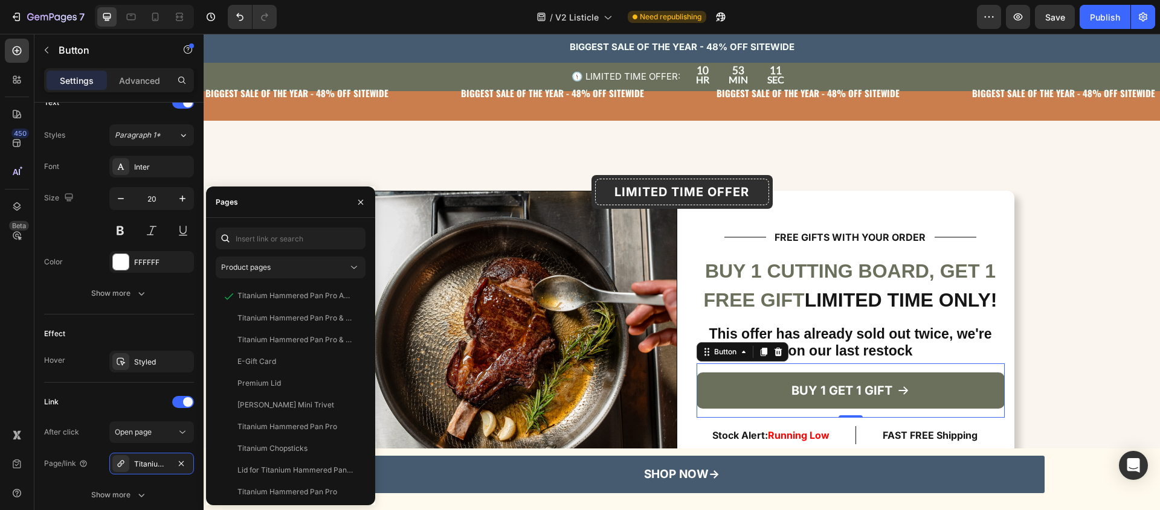
click at [273, 249] on div "Product pages Titanium Hammered Pan Pro Anniversary Edition View Titanium Hamme…" at bounding box center [291, 362] width 150 height 268
click at [276, 239] on input "text" at bounding box center [291, 239] width 150 height 22
paste input "[URL][DOMAIN_NAME]"
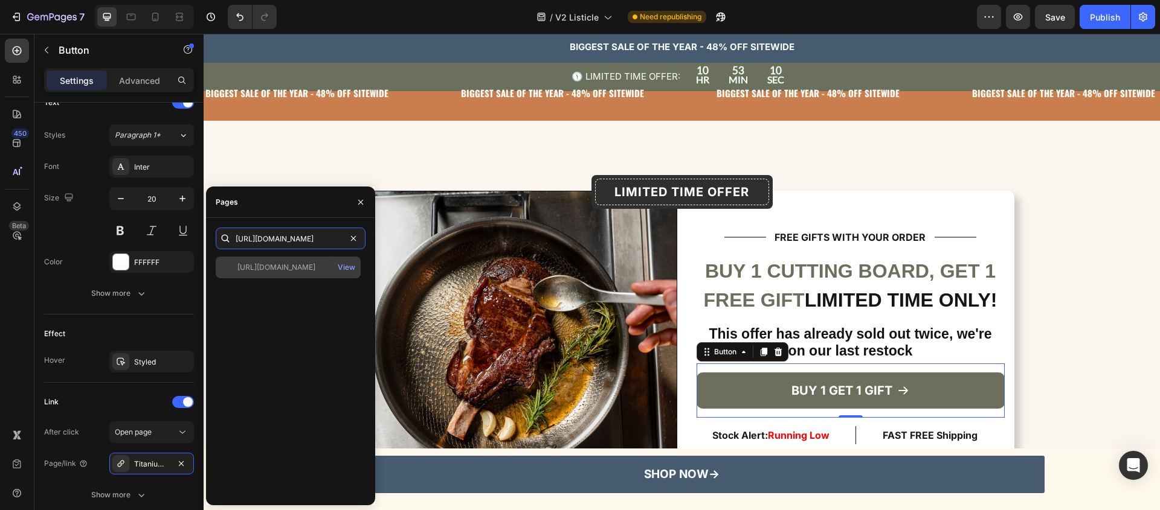
type input "[URL][DOMAIN_NAME]"
click at [297, 271] on div "[URL][DOMAIN_NAME]" at bounding box center [276, 267] width 78 height 11
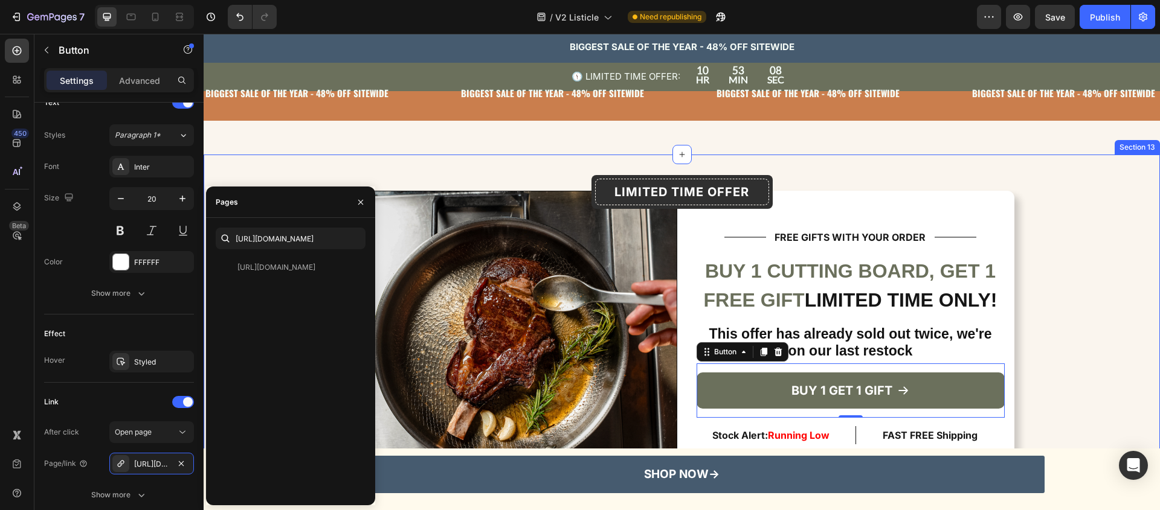
click at [455, 162] on div "Image Title Line FREE GIFTS WITH YOUR ORDER Heading Title Line Row BUY 1 CUTTIN…" at bounding box center [682, 355] width 956 height 400
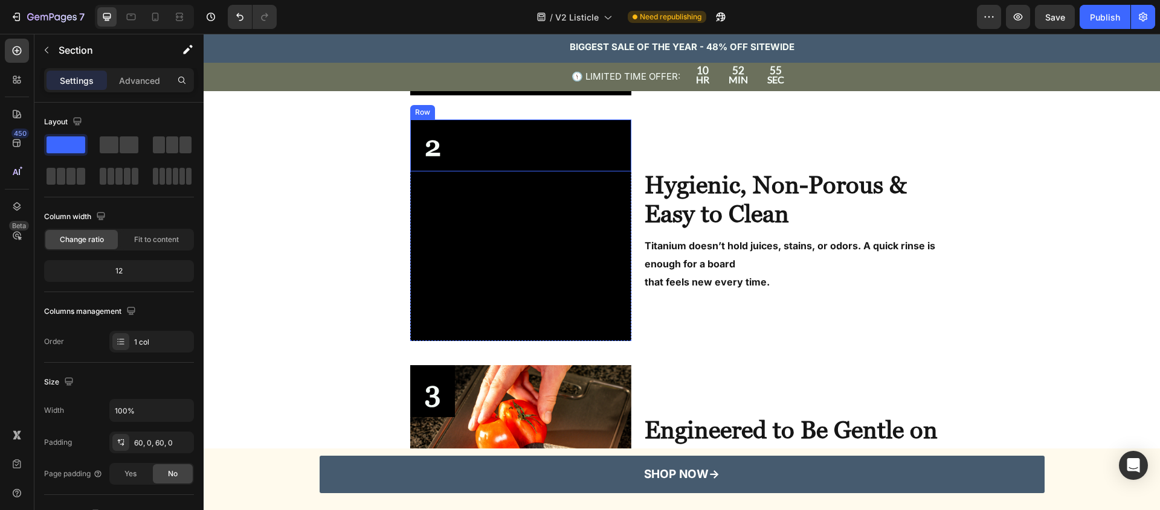
scroll to position [911, 0]
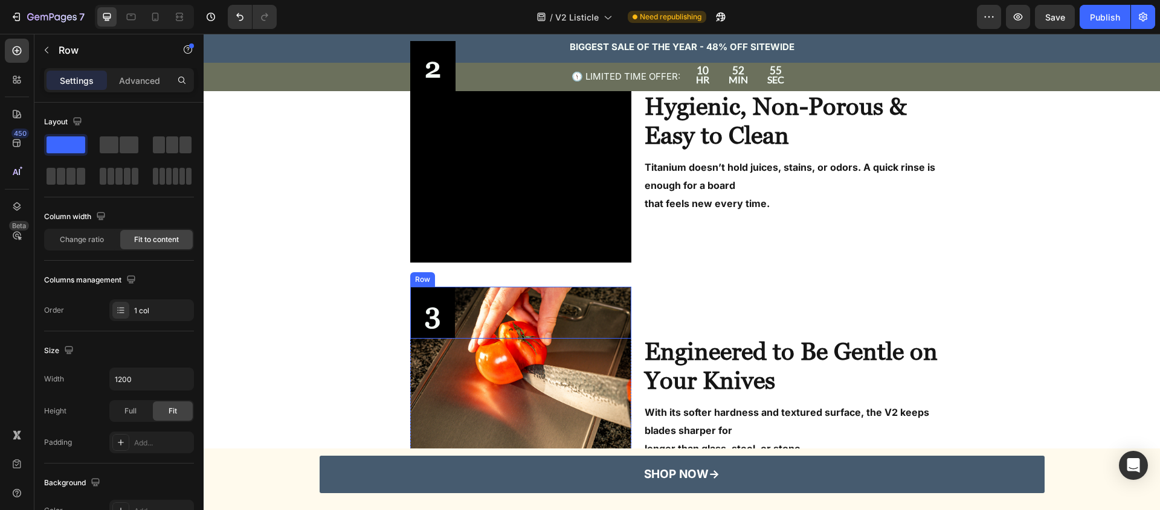
click at [532, 335] on div "3 Text Block Row" at bounding box center [521, 313] width 222 height 52
click at [513, 387] on img at bounding box center [521, 398] width 222 height 222
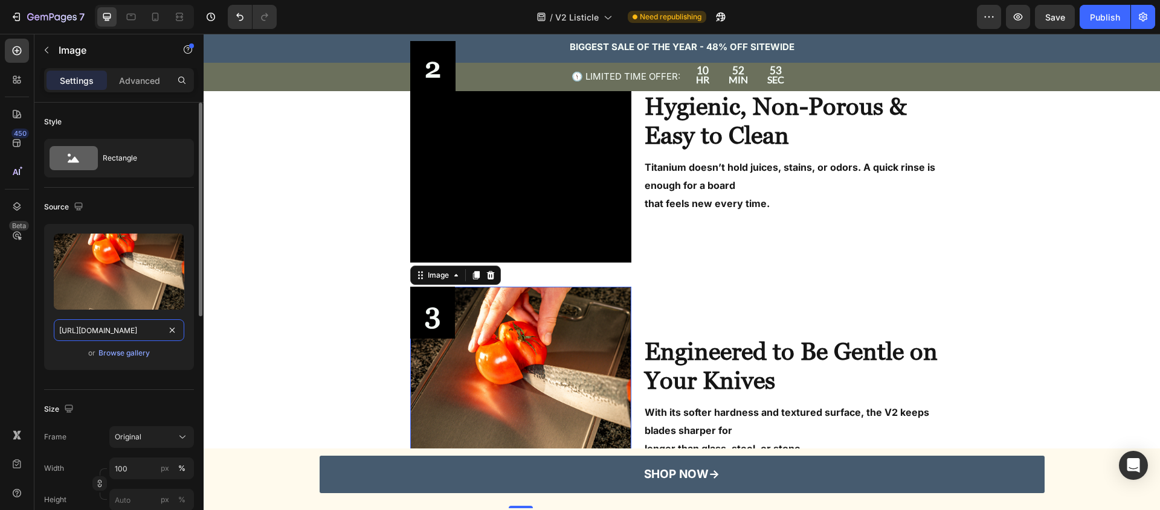
click at [117, 333] on input "[URL][DOMAIN_NAME]" at bounding box center [119, 331] width 130 height 22
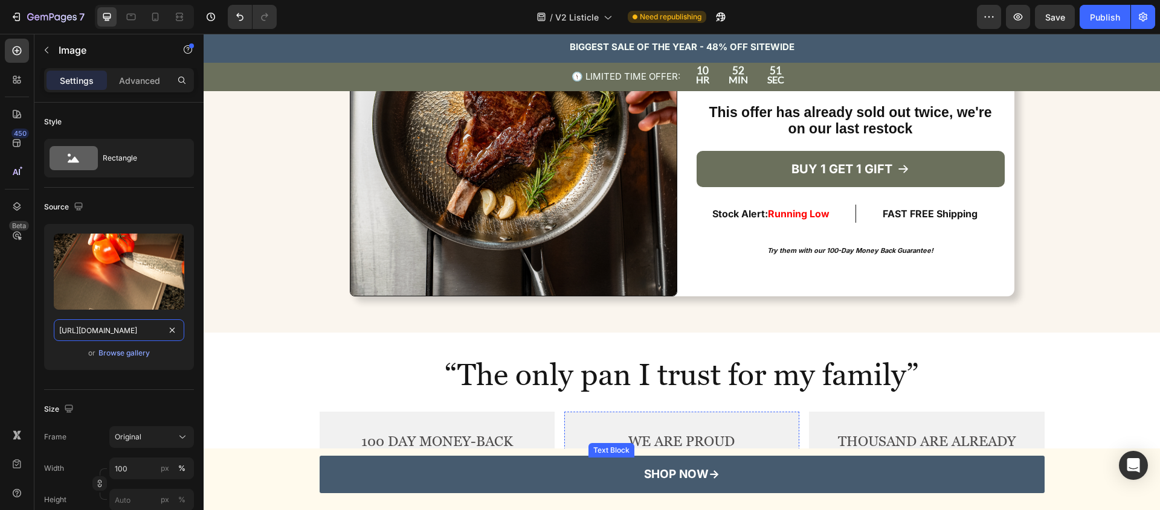
scroll to position [3779, 0]
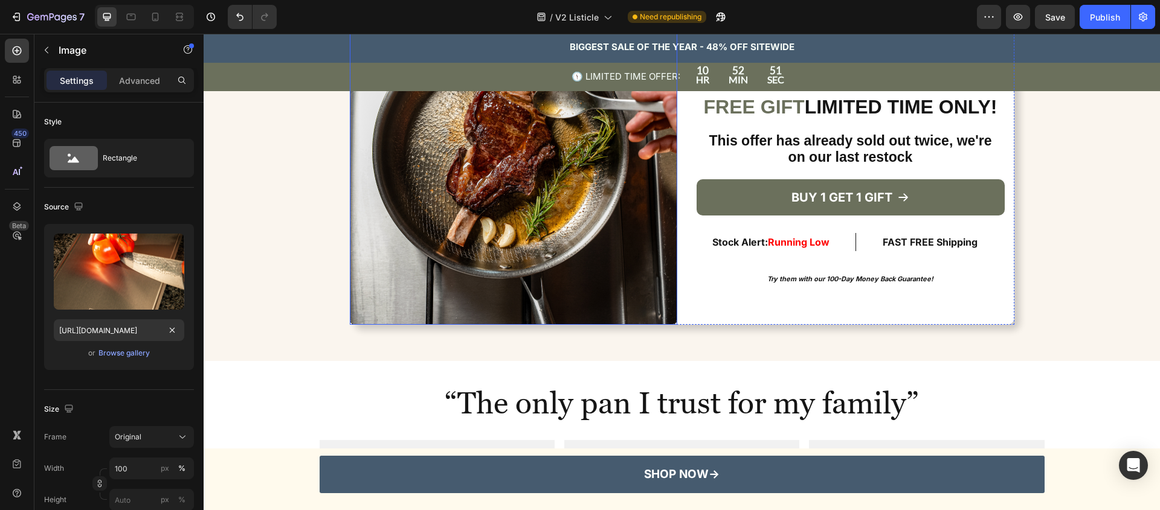
click at [588, 294] on img at bounding box center [513, 161] width 327 height 327
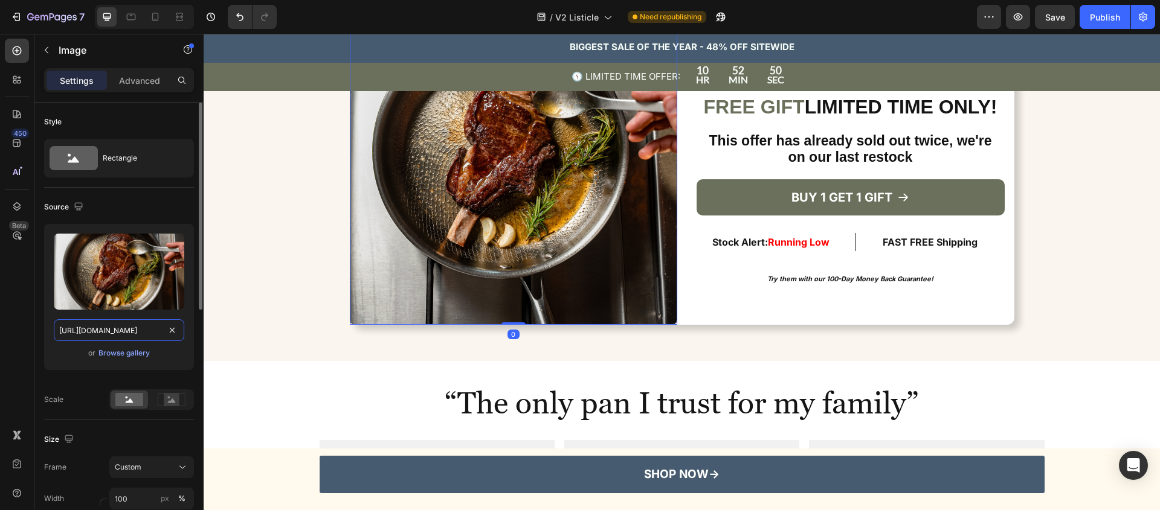
click at [130, 331] on input "[URL][DOMAIN_NAME]" at bounding box center [119, 331] width 130 height 22
paste input "HIGHPRODUCTION_1.png?v=1757940863"
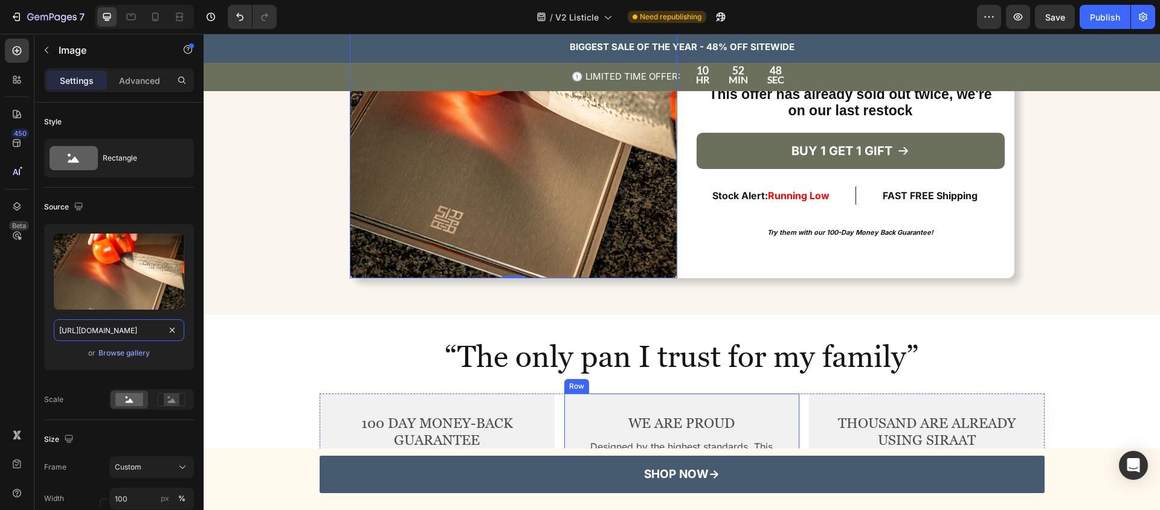
scroll to position [3787, 0]
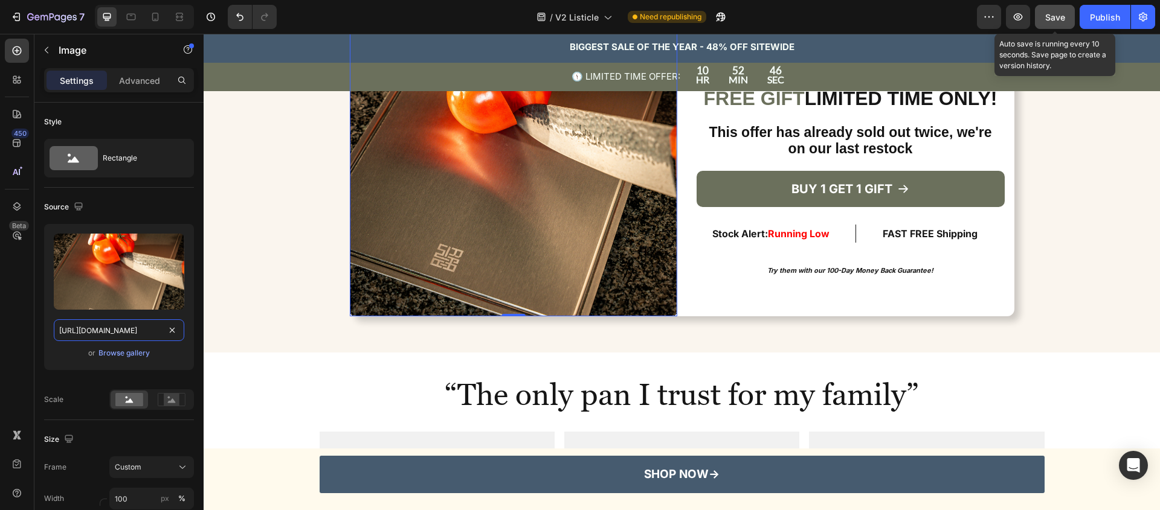
type input "[URL][DOMAIN_NAME]"
click at [1056, 13] on span "Save" at bounding box center [1055, 17] width 20 height 10
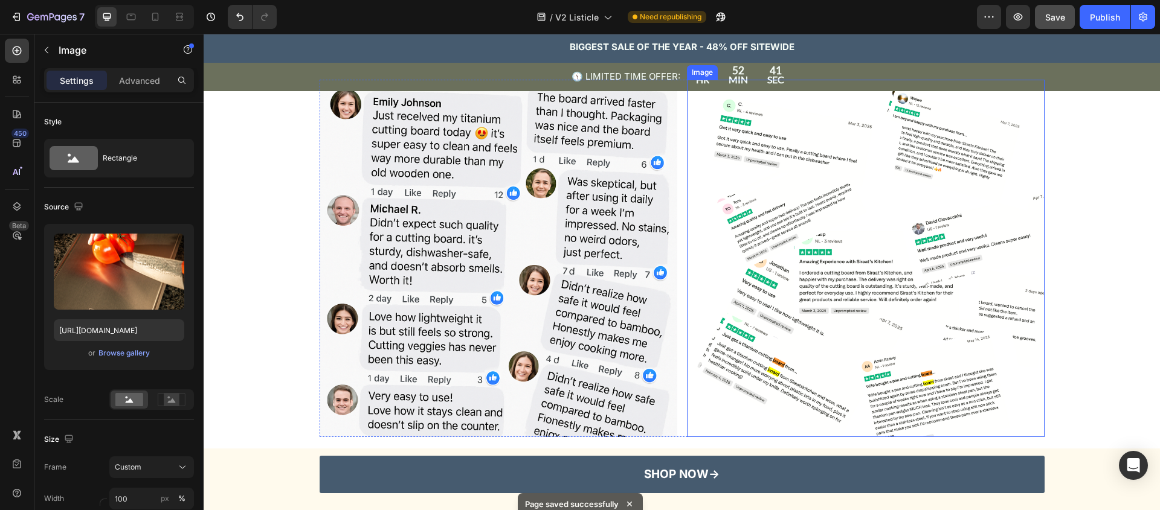
scroll to position [2578, 0]
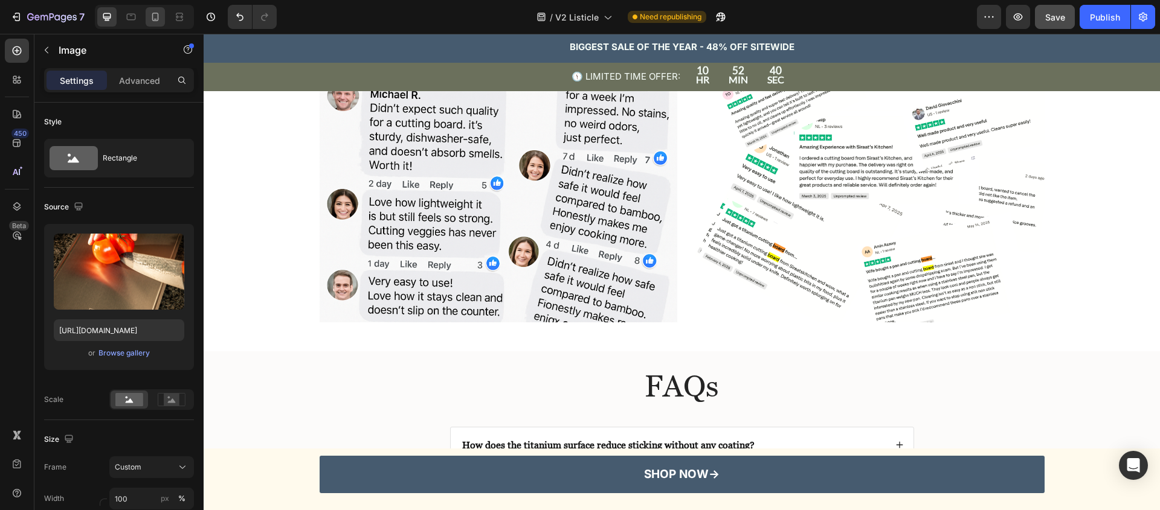
click at [162, 19] on div at bounding box center [155, 16] width 19 height 19
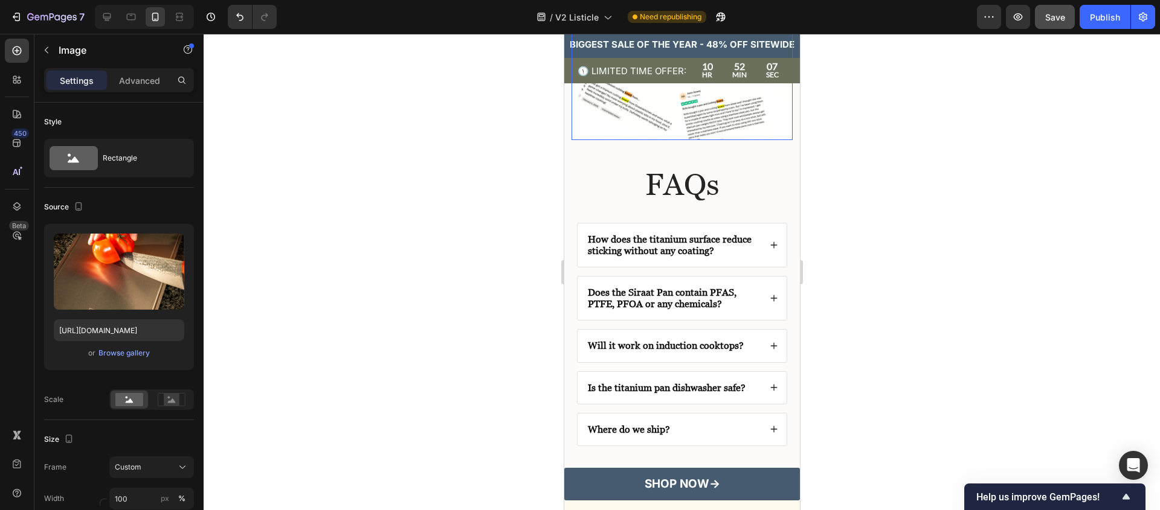
scroll to position [2429, 0]
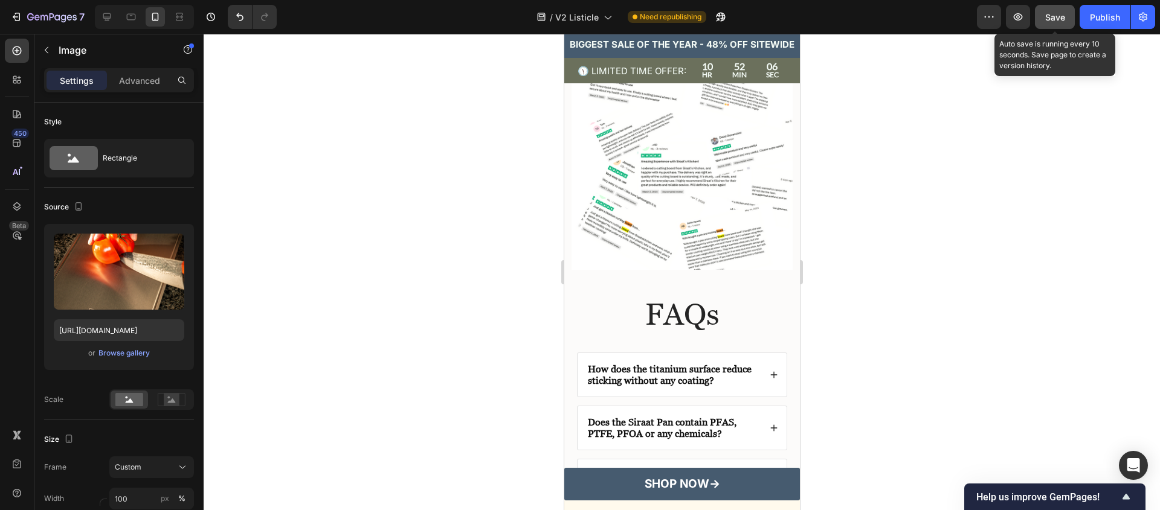
click at [1065, 18] on span "Save" at bounding box center [1055, 17] width 20 height 10
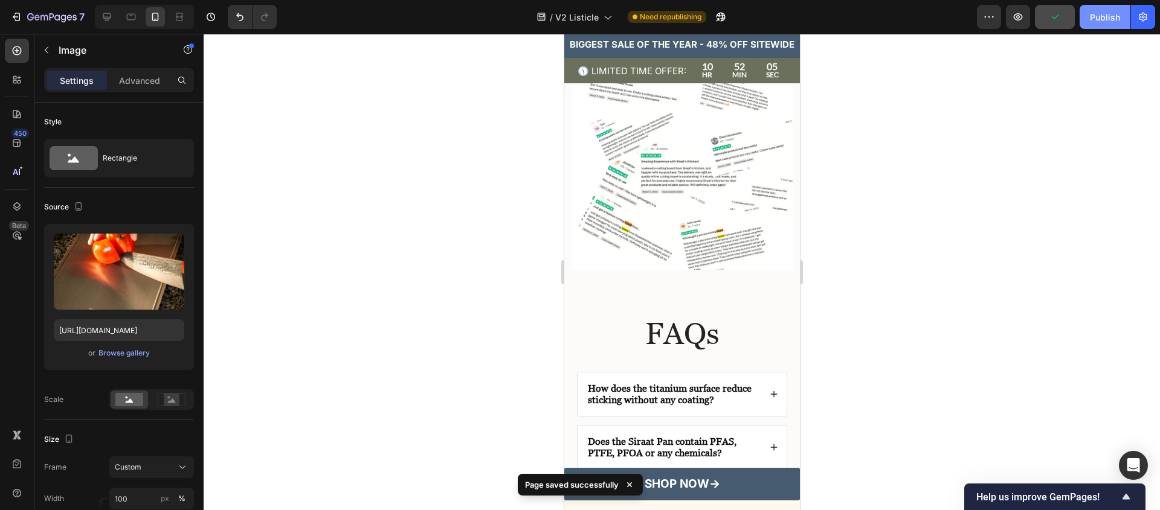
click at [1111, 12] on div "Publish" at bounding box center [1105, 17] width 30 height 13
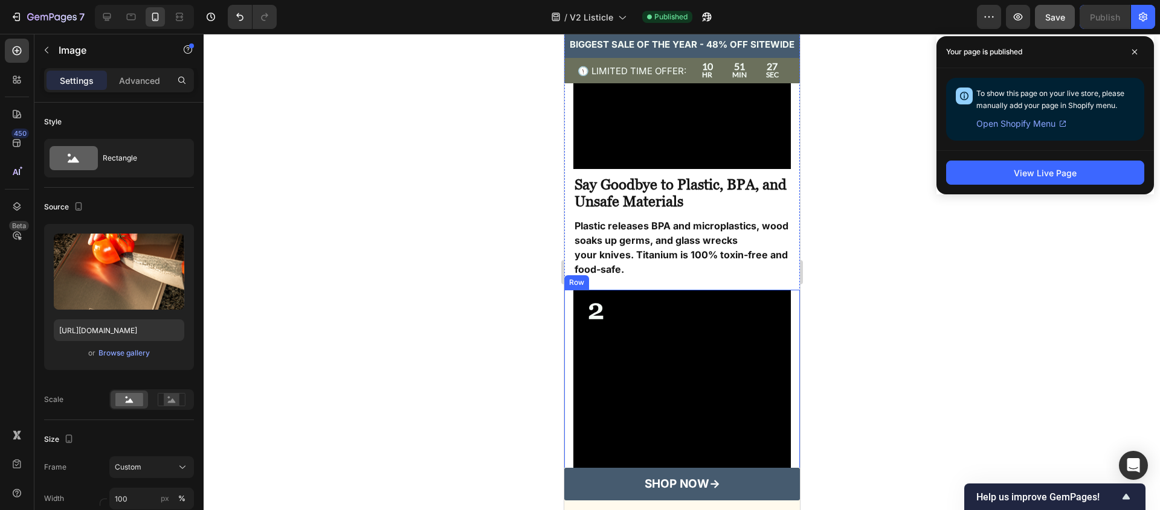
scroll to position [0, 0]
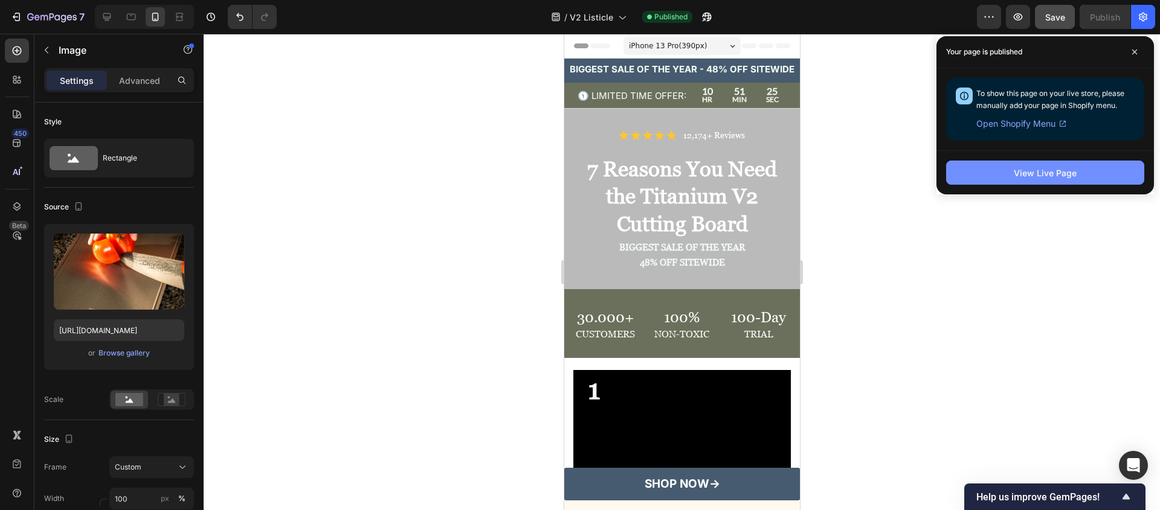
click at [1067, 181] on button "View Live Page" at bounding box center [1045, 173] width 198 height 24
